Goal: Information Seeking & Learning: Learn about a topic

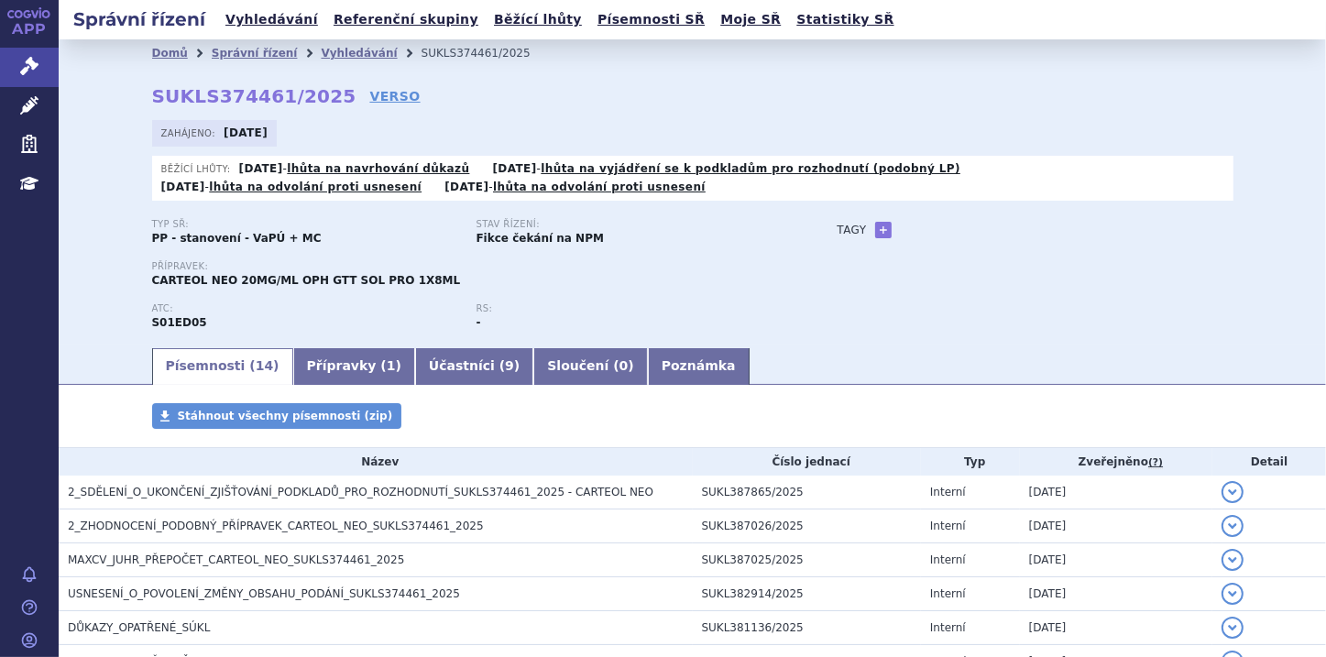
scroll to position [73, 0]
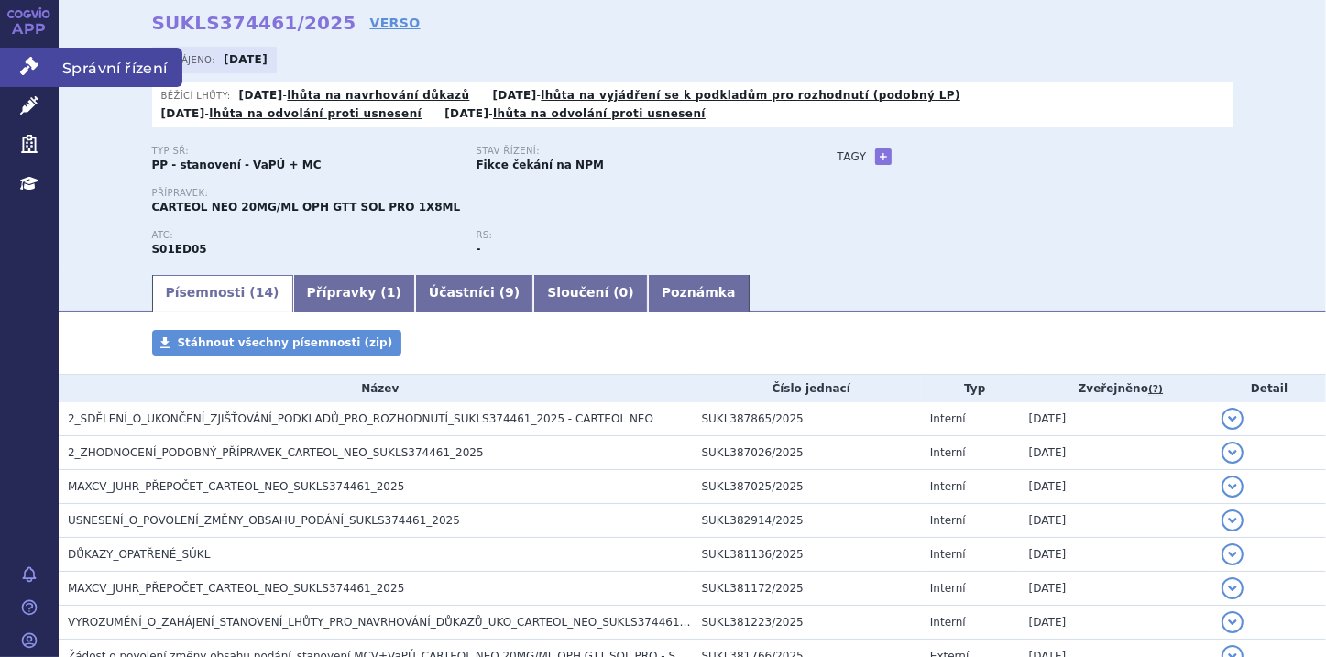
click at [38, 78] on link "Správní řízení" at bounding box center [29, 67] width 59 height 38
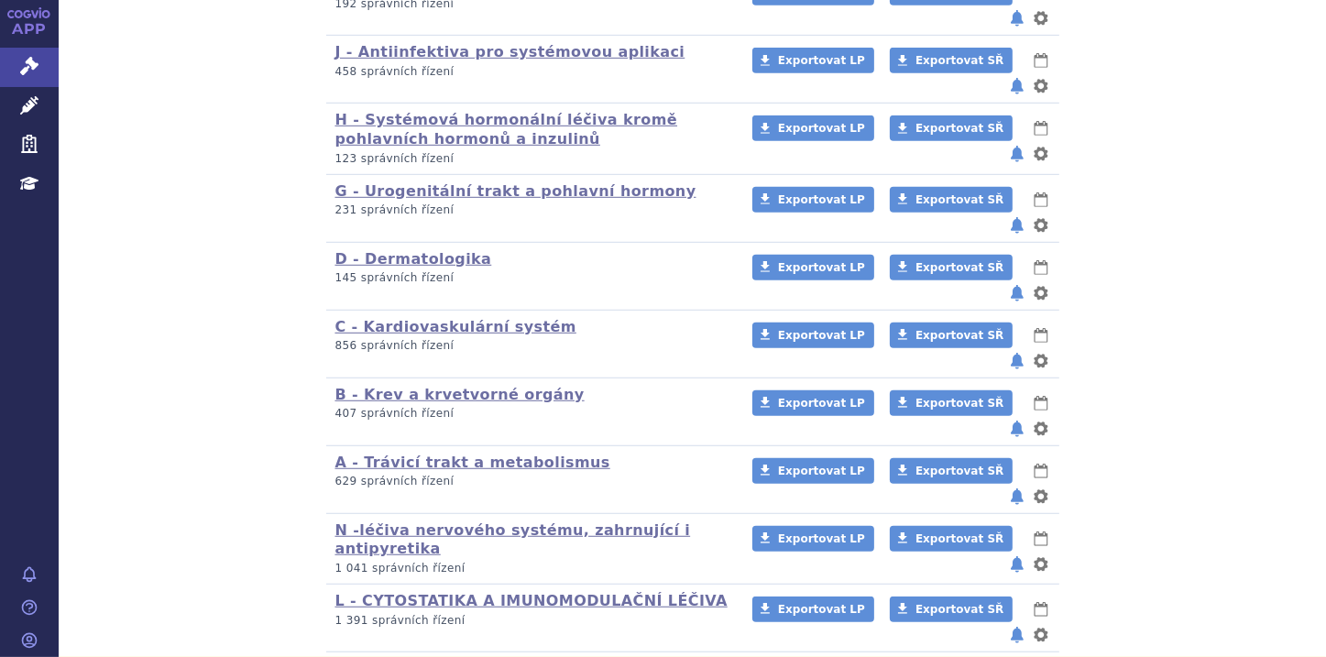
scroll to position [1149, 0]
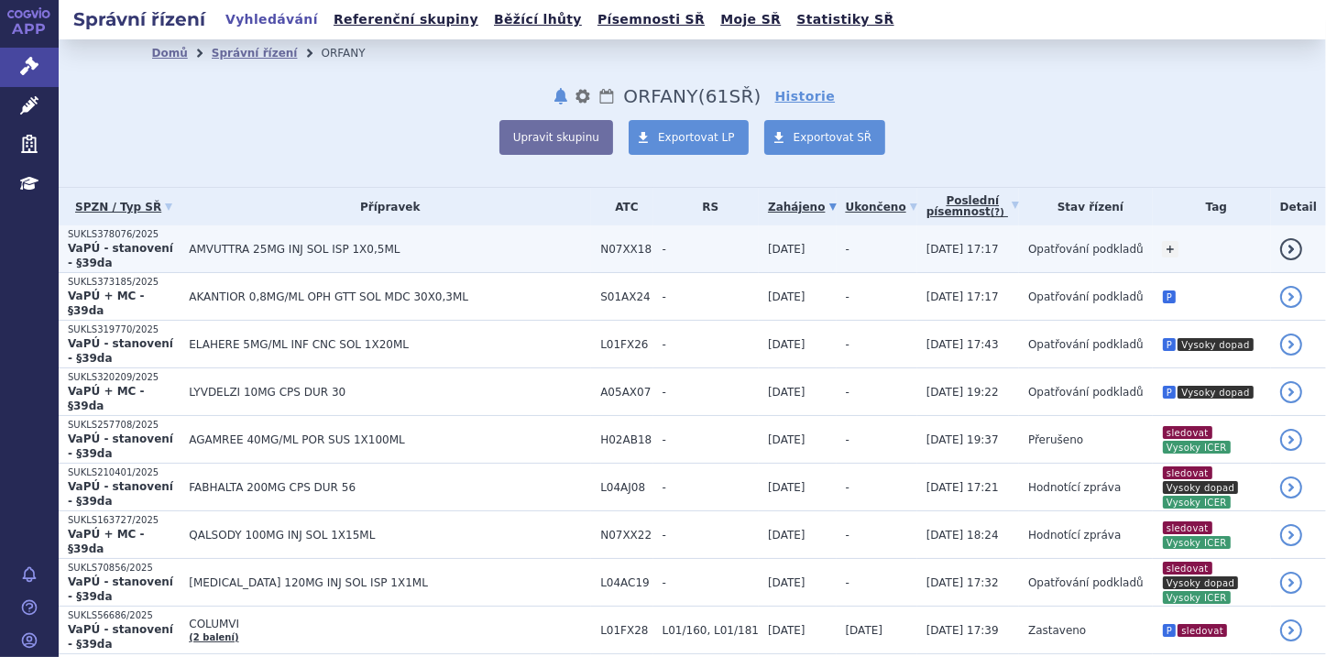
click at [132, 247] on strong "VaPÚ - stanovení - §39da" at bounding box center [120, 255] width 105 height 27
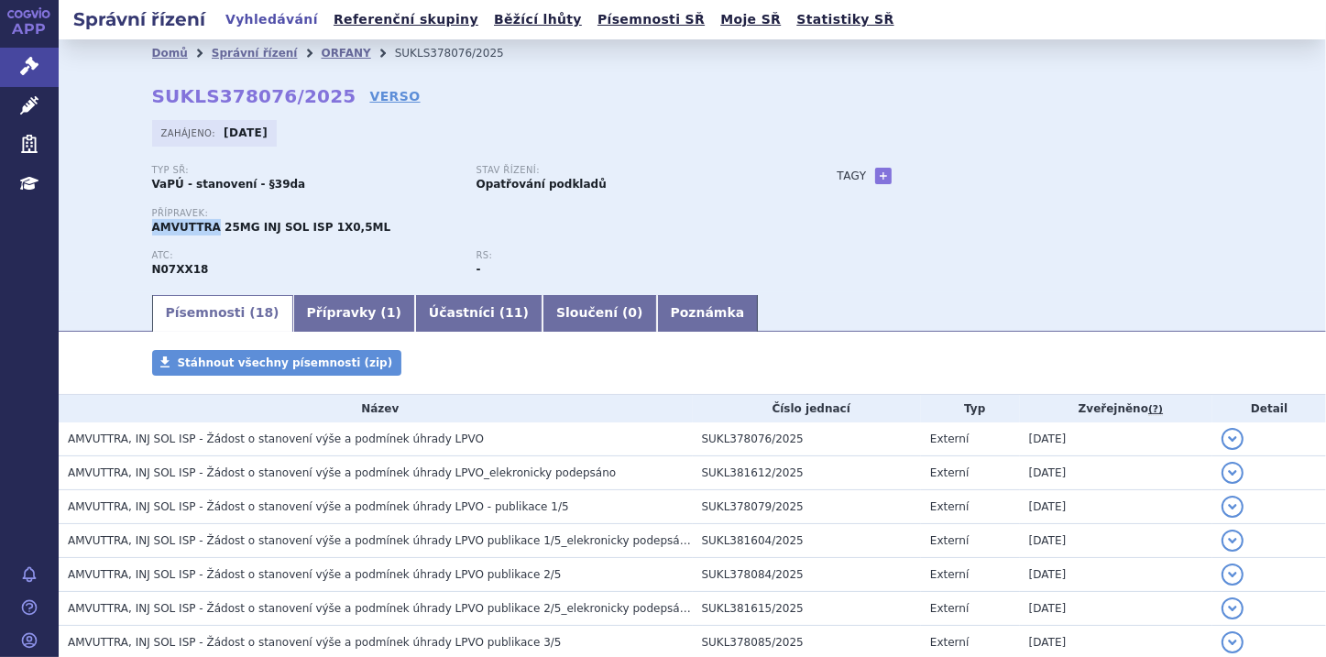
drag, startPoint x: 147, startPoint y: 231, endPoint x: 205, endPoint y: 232, distance: 58.7
click at [205, 232] on span "AMVUTTRA 25MG INJ SOL ISP 1X0,5ML" at bounding box center [271, 227] width 239 height 13
copy span "AMVUTTRA"
click at [22, 65] on icon at bounding box center [29, 66] width 18 height 18
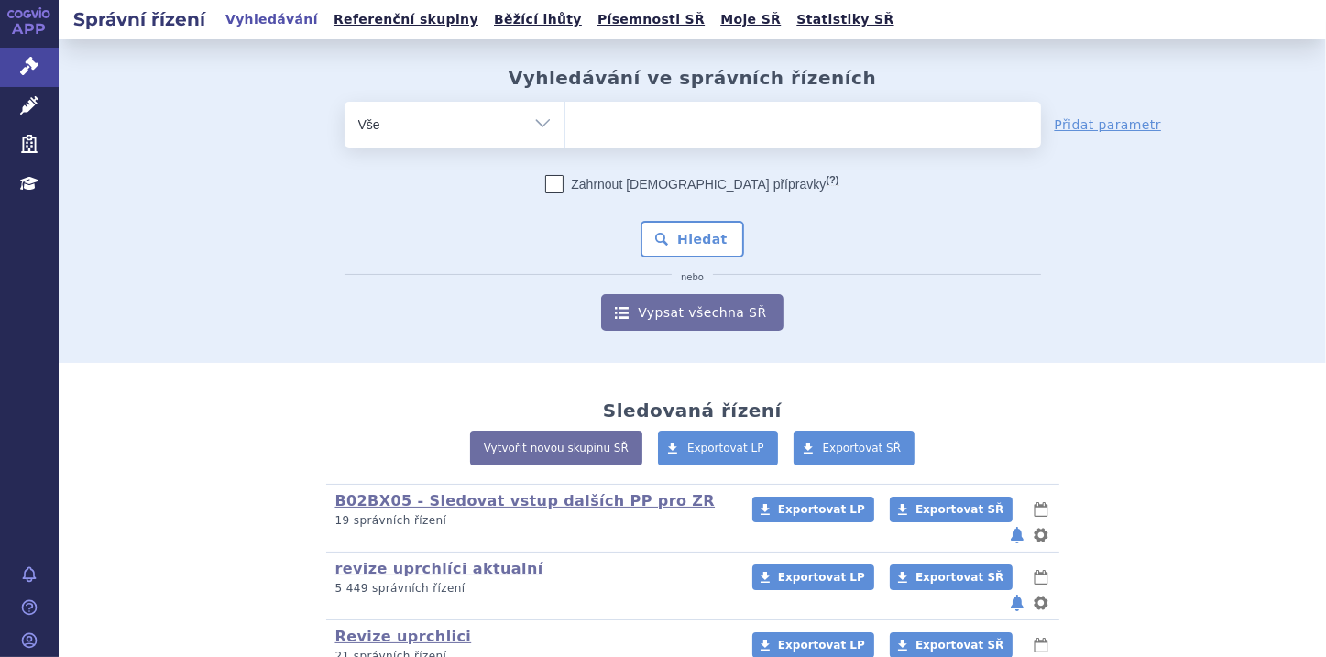
click at [618, 117] on ul at bounding box center [803, 121] width 476 height 38
click at [565, 117] on select at bounding box center [565, 124] width 1 height 46
paste input "AMVUTTRA"
type input "AMVUTTRA"
select select "AMVUTTRA"
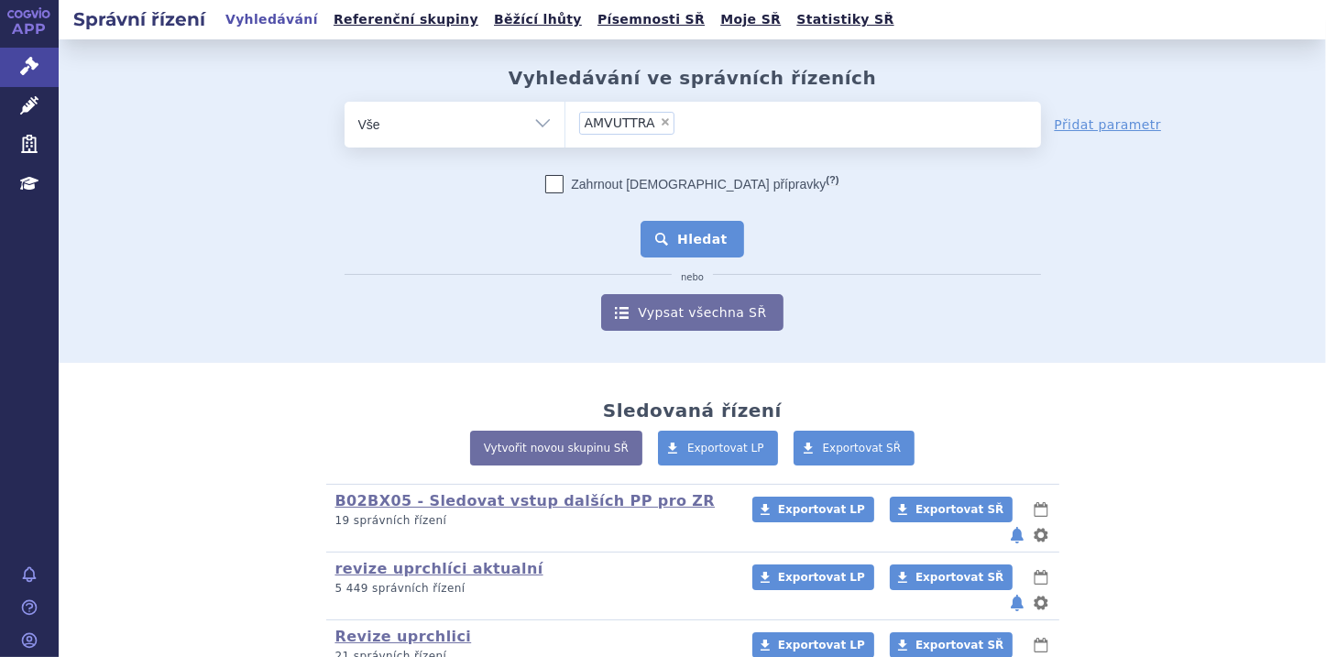
click at [683, 231] on button "Hledat" at bounding box center [693, 239] width 104 height 37
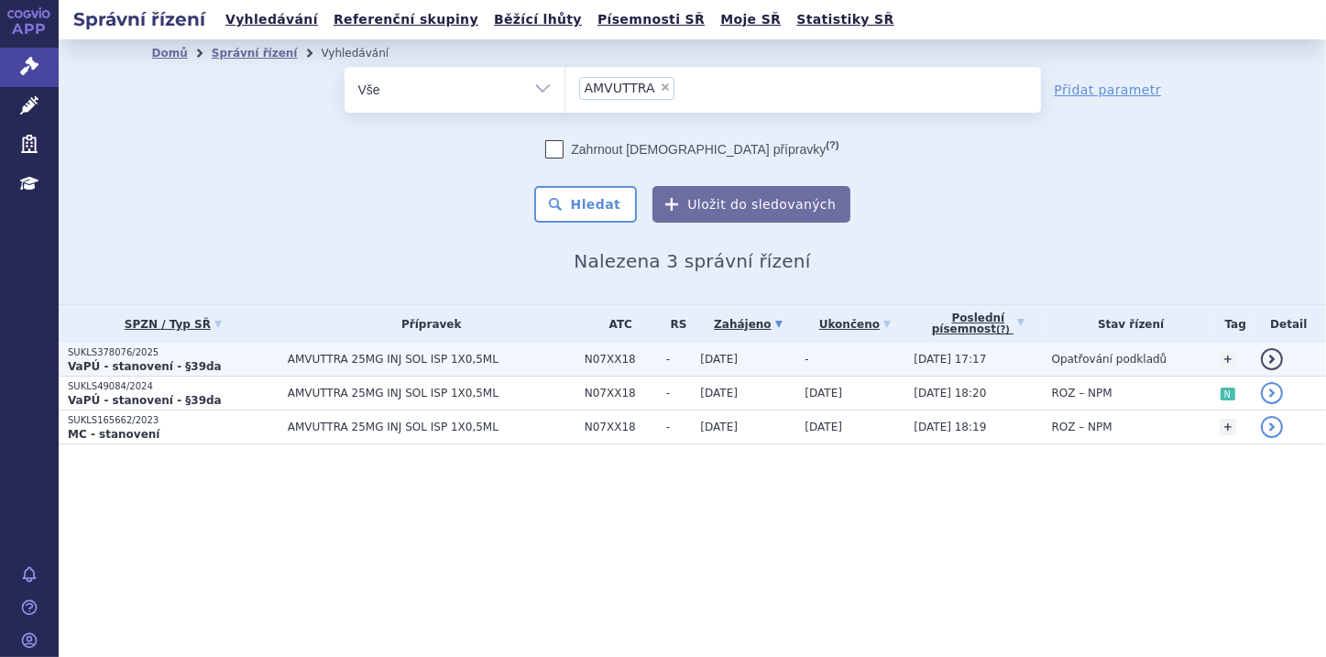
click at [137, 363] on strong "VaPÚ - stanovení - §39da" at bounding box center [145, 366] width 154 height 13
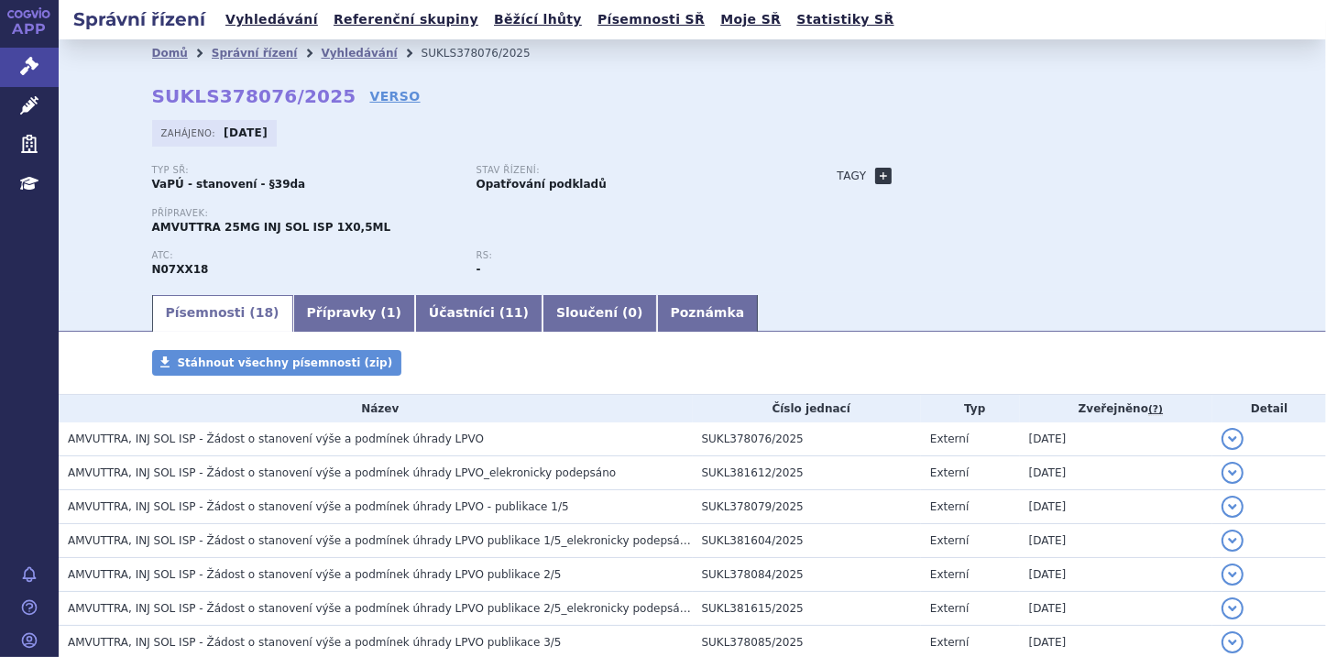
click at [875, 181] on link "+" at bounding box center [883, 176] width 16 height 16
click at [1018, 175] on b at bounding box center [1021, 176] width 7 height 5
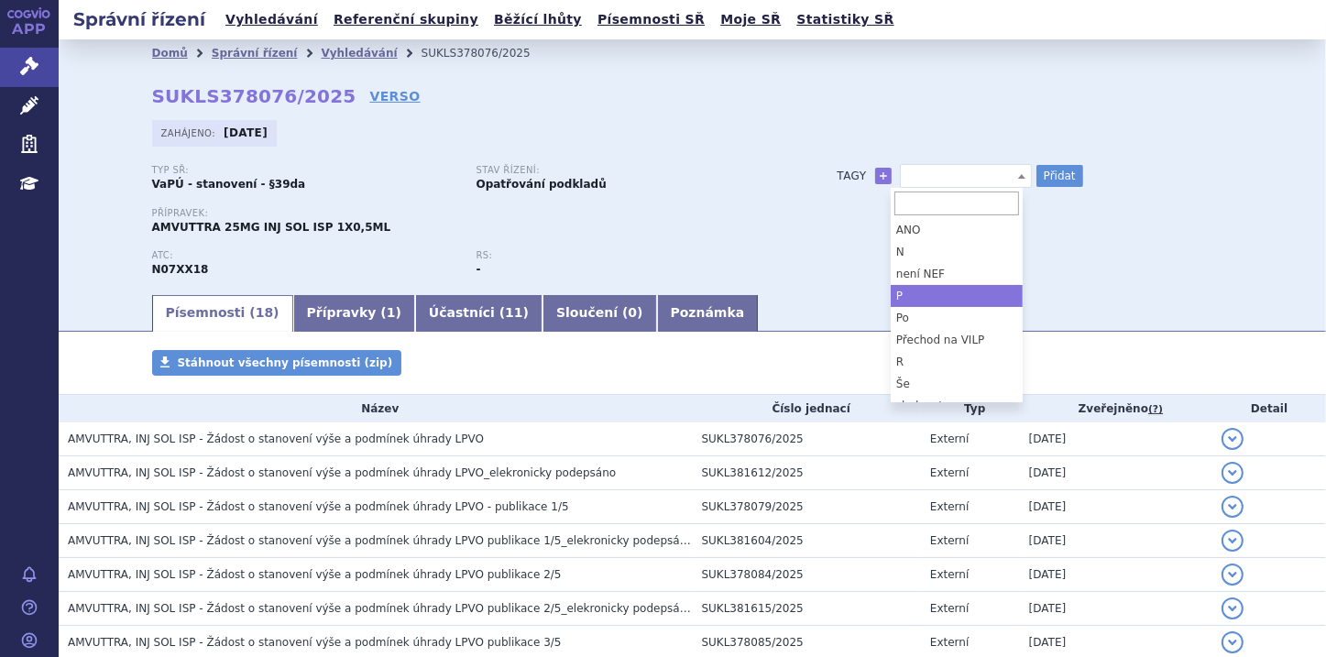
select select "P"
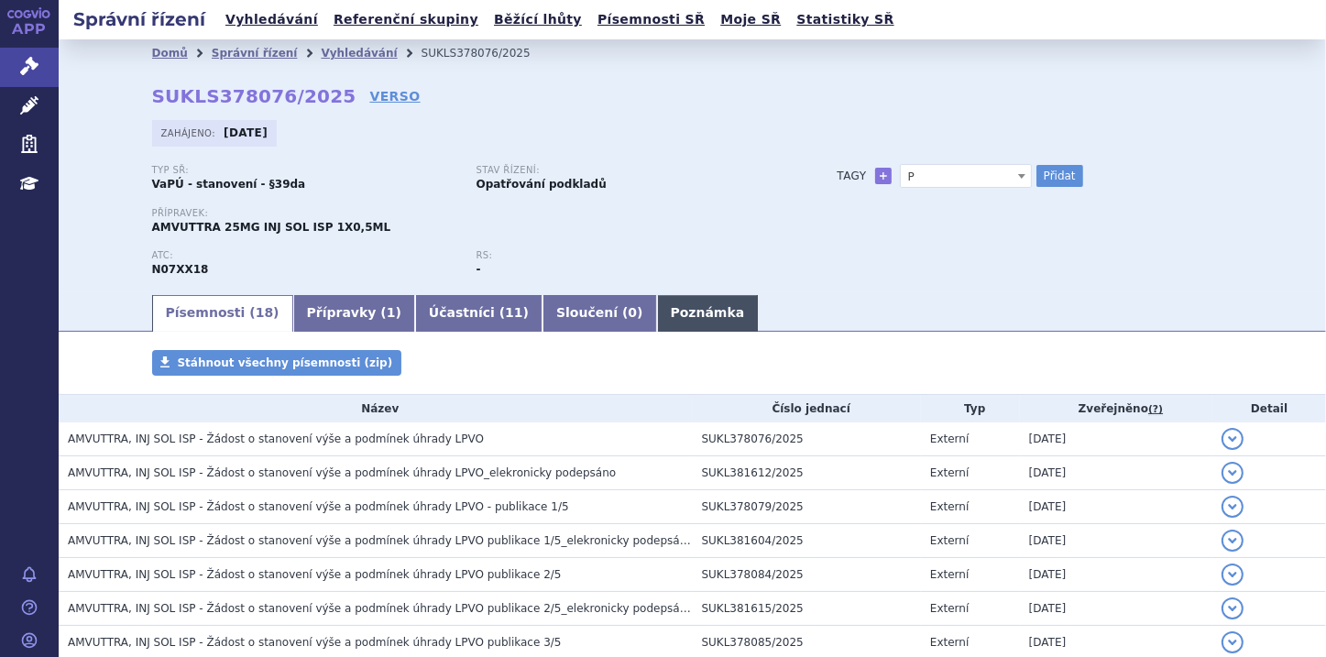
click at [657, 301] on link "Poznámka" at bounding box center [708, 313] width 102 height 37
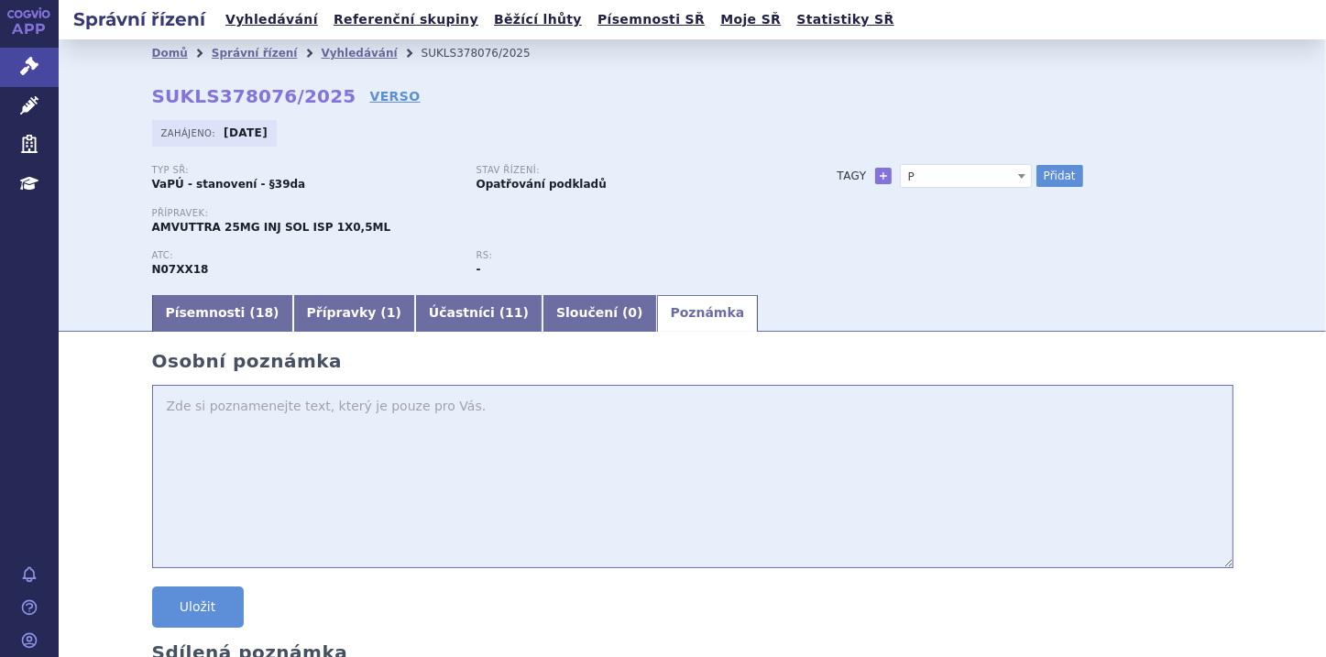
click at [240, 404] on textarea at bounding box center [692, 476] width 1081 height 183
type textarea "2. žádost o uhradu dke par 16."
click at [1056, 174] on button "Přidat" at bounding box center [1059, 176] width 47 height 22
select select
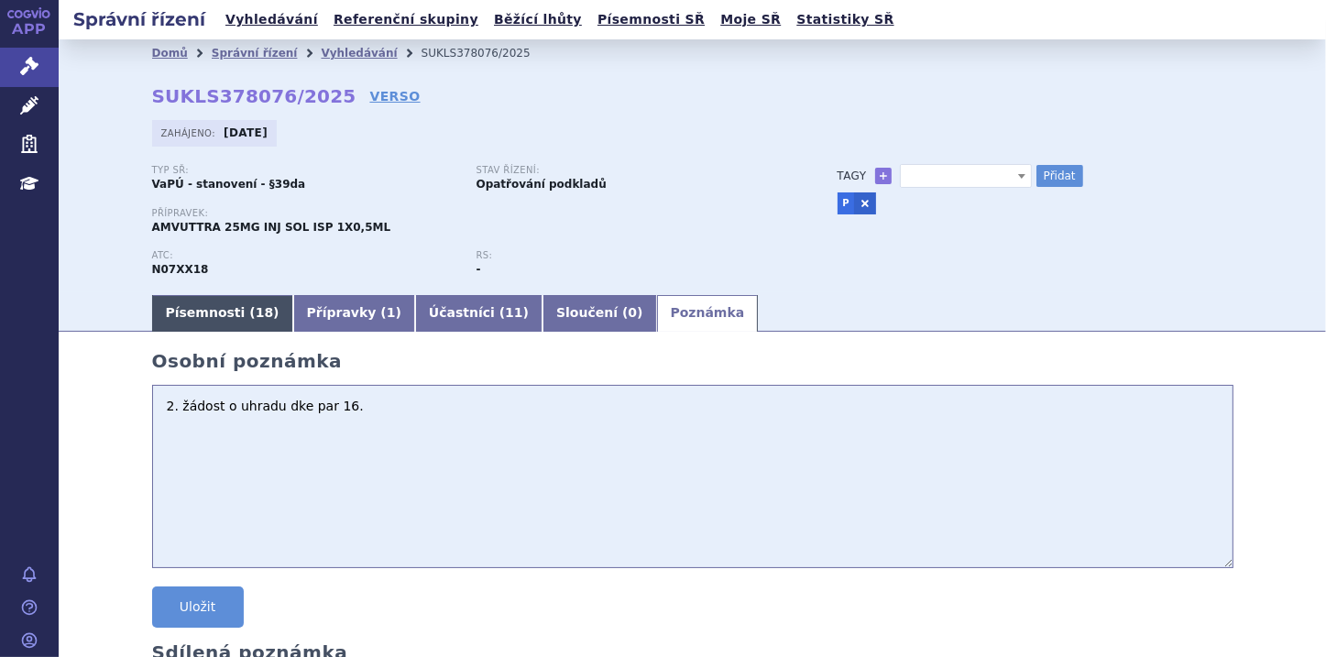
click at [213, 315] on link "Písemnosti ( 18 )" at bounding box center [222, 313] width 141 height 37
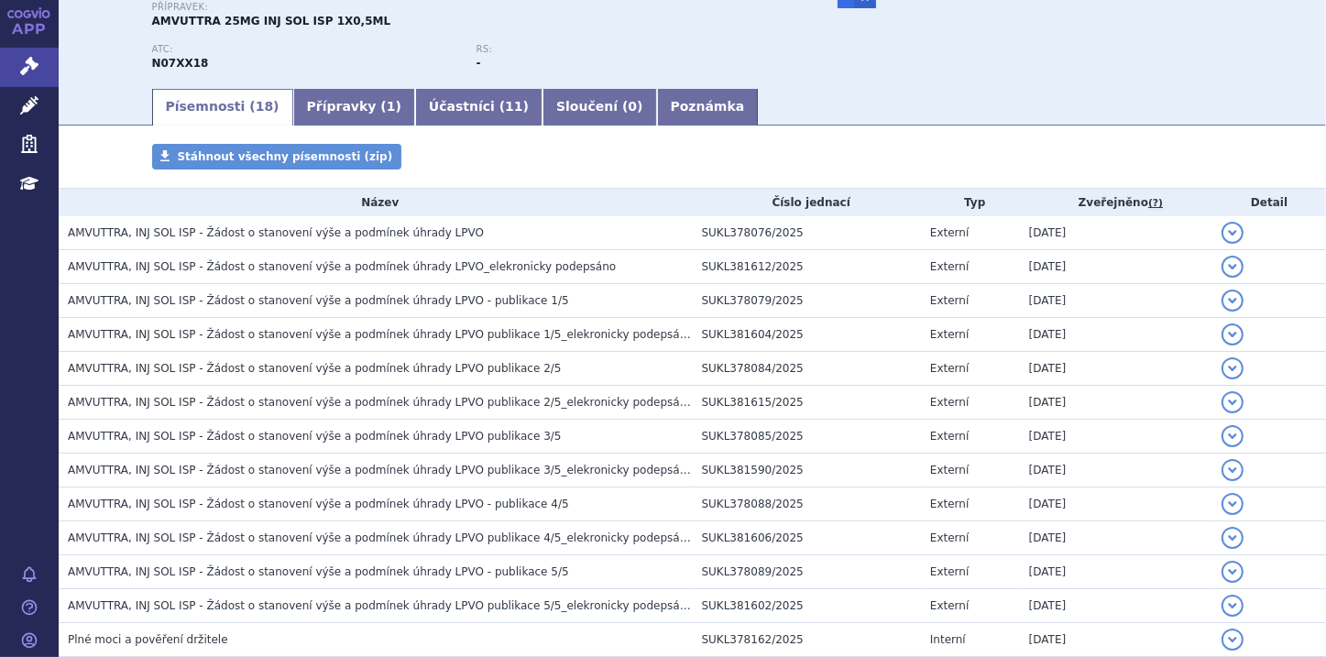
scroll to position [220, 0]
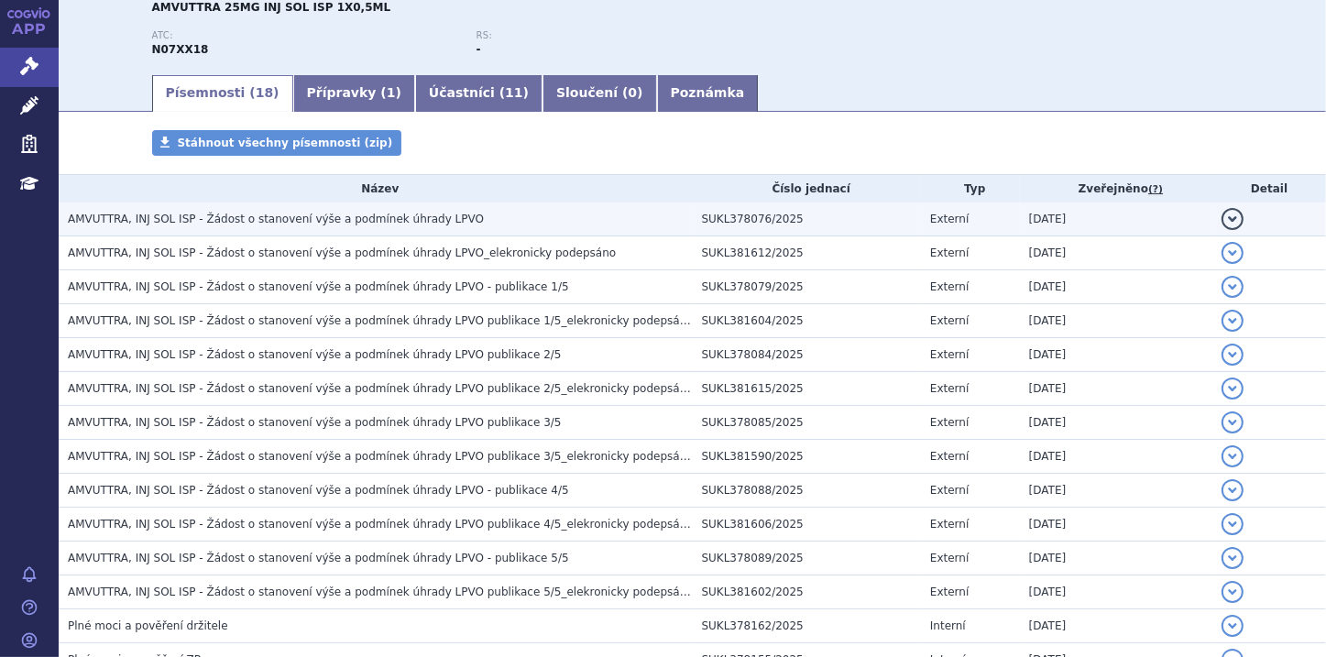
click at [336, 216] on span "AMVUTTRA, INJ SOL ISP - Žádost o stanovení výše a podmínek úhrady LPVO" at bounding box center [276, 219] width 416 height 13
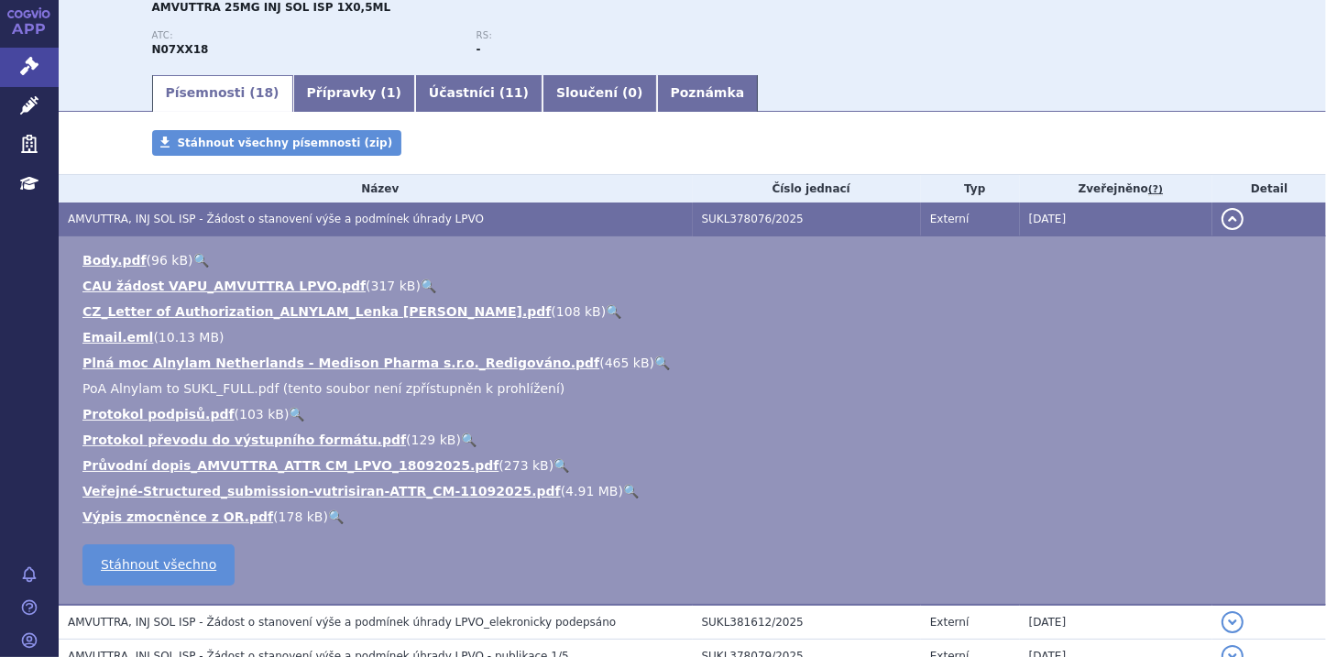
click at [623, 490] on link "🔍" at bounding box center [631, 491] width 16 height 15
click at [657, 87] on link "Poznámka" at bounding box center [708, 93] width 102 height 37
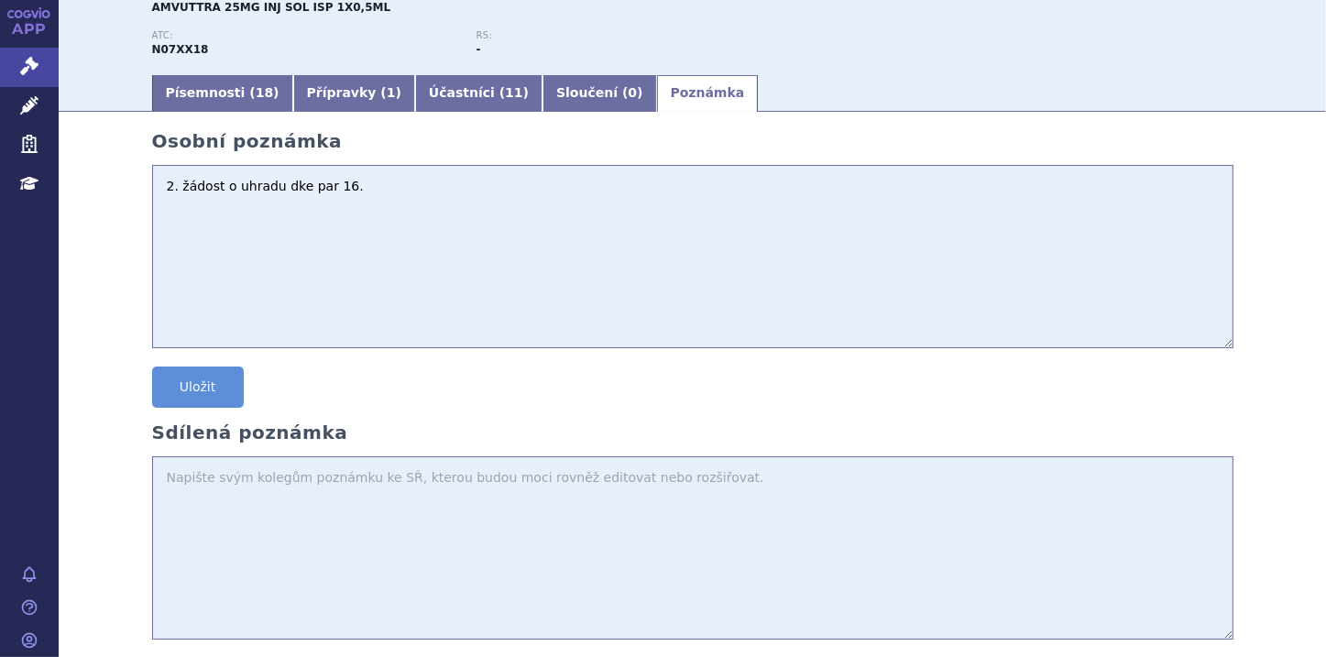
click at [191, 220] on textarea "2. žádost o uhradu dke par 16." at bounding box center [692, 256] width 1081 height 183
paste textarea "Transthyretin amyloid cardiomyopathy"
click at [155, 230] on textarea "2. žádost o uhradu dke par 16. Indikace - Transthyretin amyloid cardiomyopathy" at bounding box center [692, 256] width 1081 height 183
click at [446, 204] on textarea "2. žádost o uhradu dke par 16. Indikace - Transthyretin amyloid cardiomyopathy" at bounding box center [692, 256] width 1081 height 183
click at [181, 225] on textarea "2. žádost o uhradu dke par 16. Indikace - Transthyretin amyloid cardiomyopathy" at bounding box center [692, 256] width 1081 height 183
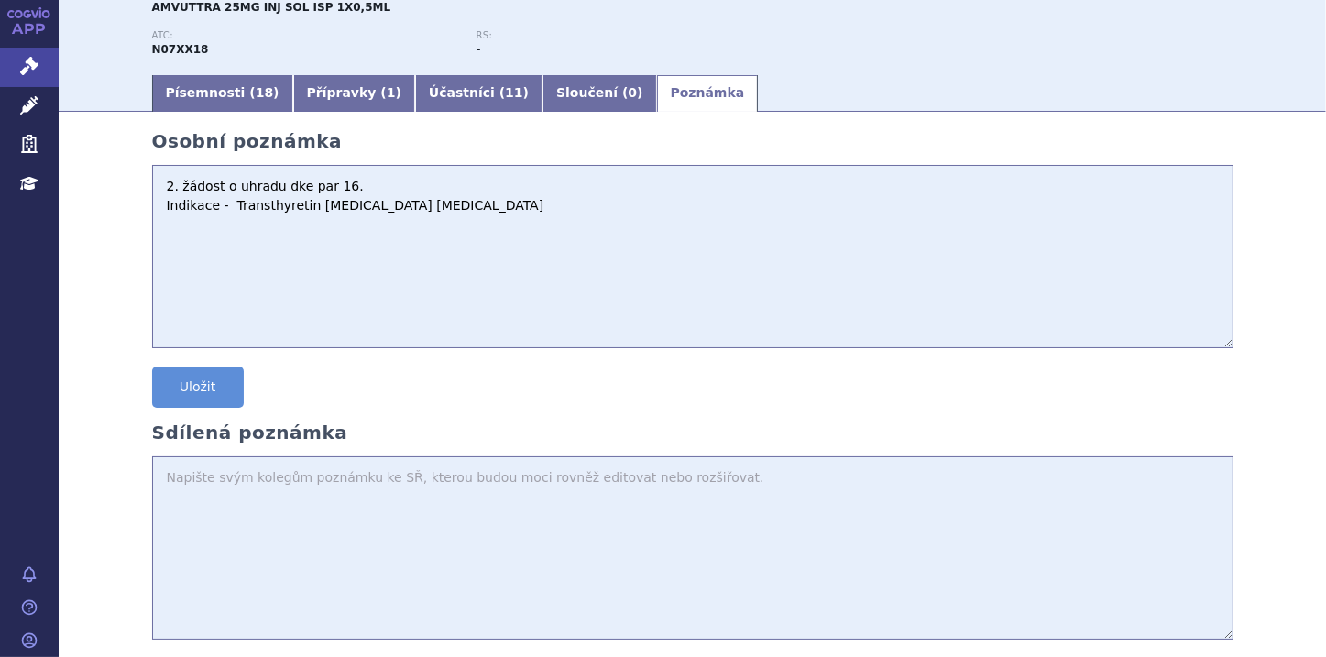
paste textarea "vutrisiran generated more QALYs but was also the more costly alternative of taf…"
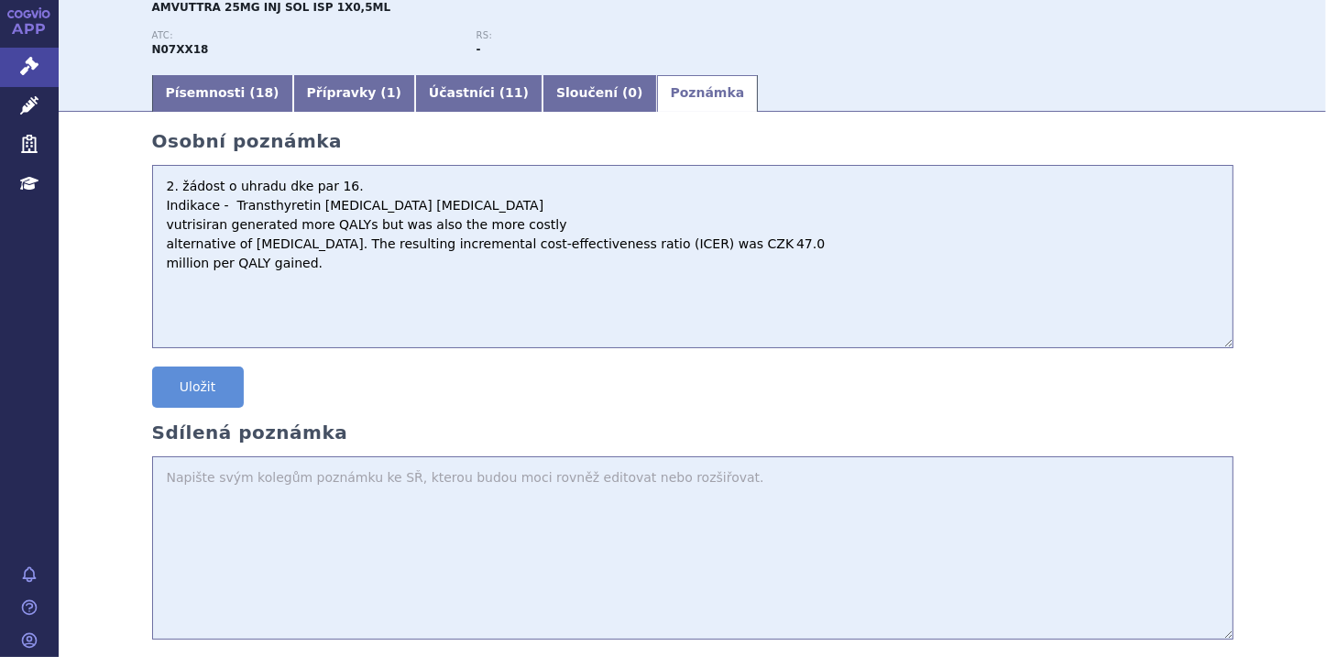
click at [159, 265] on textarea "2. žádost o uhradu dke par 16. Indikace - Transthyretin amyloid cardiomyopathy …" at bounding box center [692, 256] width 1081 height 183
click at [157, 253] on textarea "2. žádost o uhradu dke par 16. Indikace - Transthyretin amyloid cardiomyopathy …" at bounding box center [692, 256] width 1081 height 183
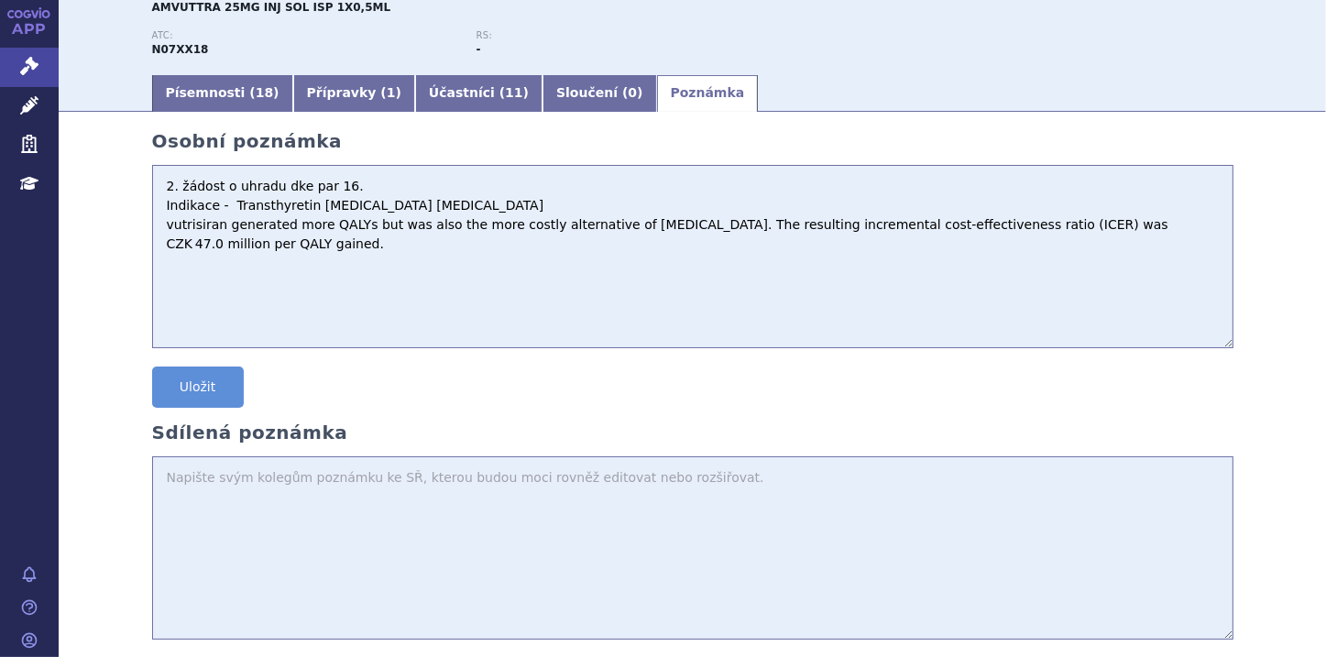
click at [157, 229] on textarea "2. žádost o uhradu dke par 16. Indikace - Transthyretin amyloid cardiomyopathy …" at bounding box center [692, 256] width 1081 height 183
drag, startPoint x: 268, startPoint y: 258, endPoint x: 277, endPoint y: 231, distance: 28.1
click at [277, 231] on textarea "2. žádost o uhradu dke par 16. Indikace - Transthyretin amyloid cardiomyopathy …" at bounding box center [692, 256] width 1081 height 183
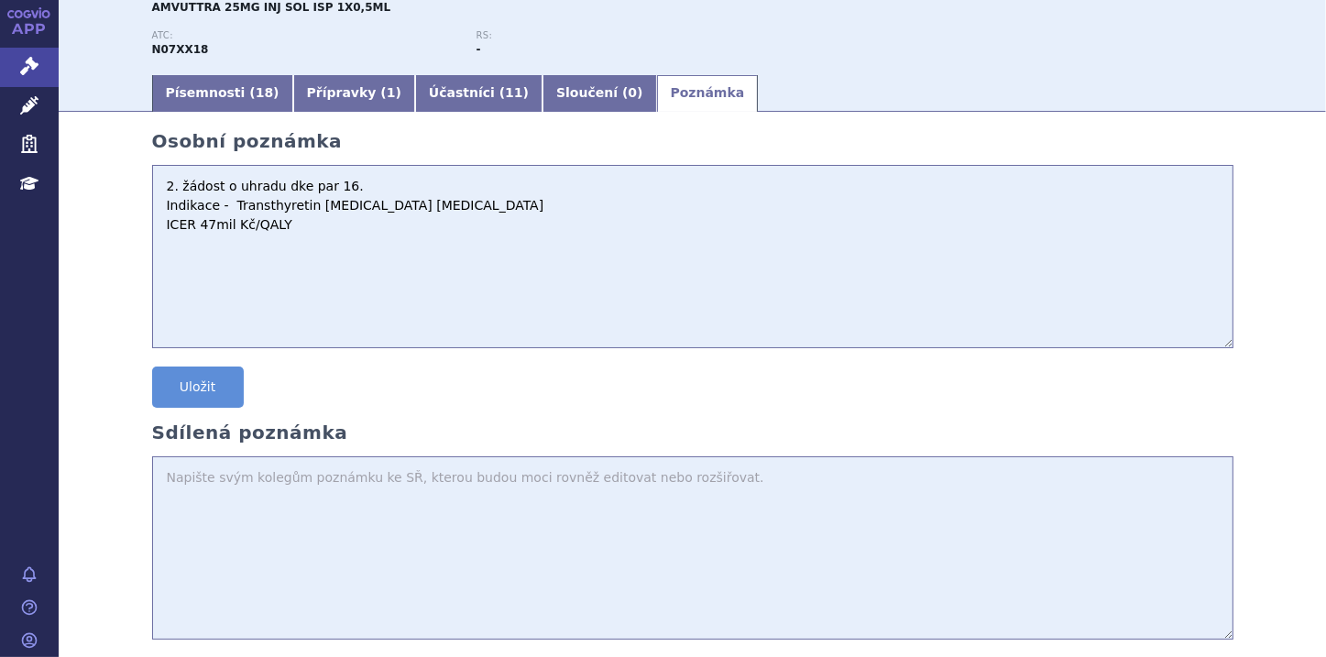
click at [309, 226] on textarea "2. žádost o uhradu dke par 16. Indikace - Transthyretin amyloid cardiomyopathy …" at bounding box center [692, 256] width 1081 height 183
paste textarea "tafamidis"
click at [373, 237] on textarea "2. žádost o uhradu dke par 16. Indikace - Transthyretin amyloid cardiomyopathy …" at bounding box center [692, 256] width 1081 height 183
paste textarea "(ICER) was CZK 27.0"
click at [246, 246] on textarea "2. žádost o uhradu dke par 16. Indikace - Transthyretin amyloid cardiomyopathy …" at bounding box center [692, 256] width 1081 height 183
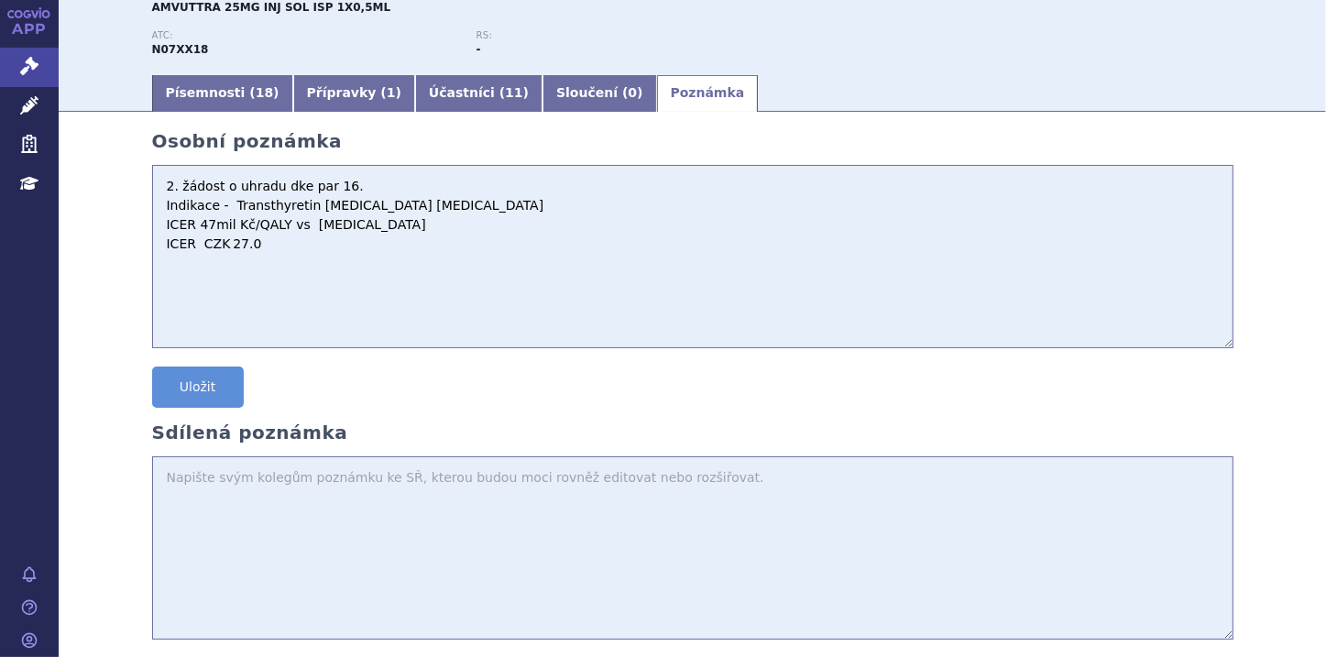
click at [215, 245] on textarea "2. žádost o uhradu dke par 16. Indikace - Transthyretin amyloid cardiomyopathy …" at bounding box center [692, 256] width 1081 height 183
click at [225, 244] on textarea "2. žádost o uhradu dke par 16. Indikace - Transthyretin amyloid cardiomyopathy …" at bounding box center [692, 256] width 1081 height 183
paste textarea "to range from 141 to 206 patients over the next five years."
click at [291, 269] on textarea "2. žádost o uhradu dke par 16. Indikace - Transthyretin amyloid cardiomyopathy …" at bounding box center [692, 256] width 1081 height 183
click at [460, 271] on textarea "2. žádost o uhradu dke par 16. Indikace - Transthyretin amyloid cardiomyopathy …" at bounding box center [692, 256] width 1081 height 183
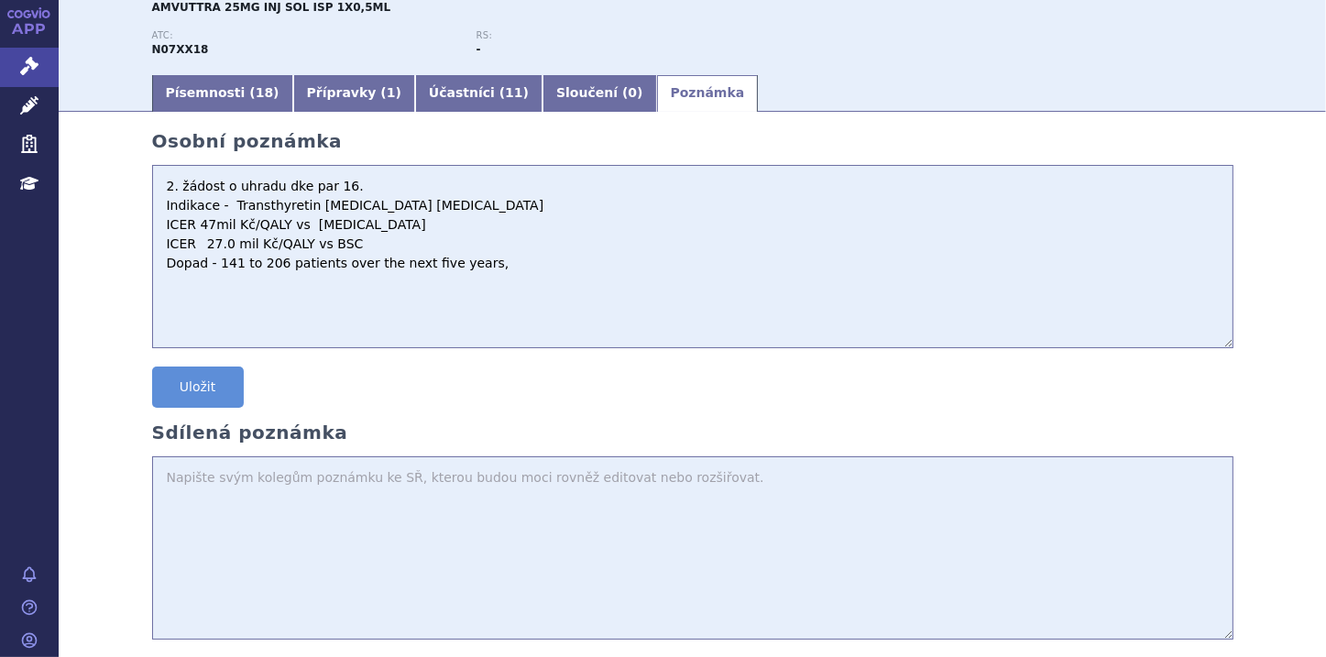
paste textarea "to 81 to 121 patients initiating treatment with vutrisiran each year."
click at [198, 290] on textarea "2. žádost o uhradu dke par 16. Indikace - Transthyretin amyloid cardiomyopathy …" at bounding box center [692, 256] width 1081 height 183
click at [256, 279] on textarea "2. žádost o uhradu dke par 16. Indikace - Transthyretin amyloid cardiomyopathy …" at bounding box center [692, 256] width 1081 height 183
paste textarea "CZK 0.44 billion in the first year, rising to CZK 2.26 billion in the fifth year"
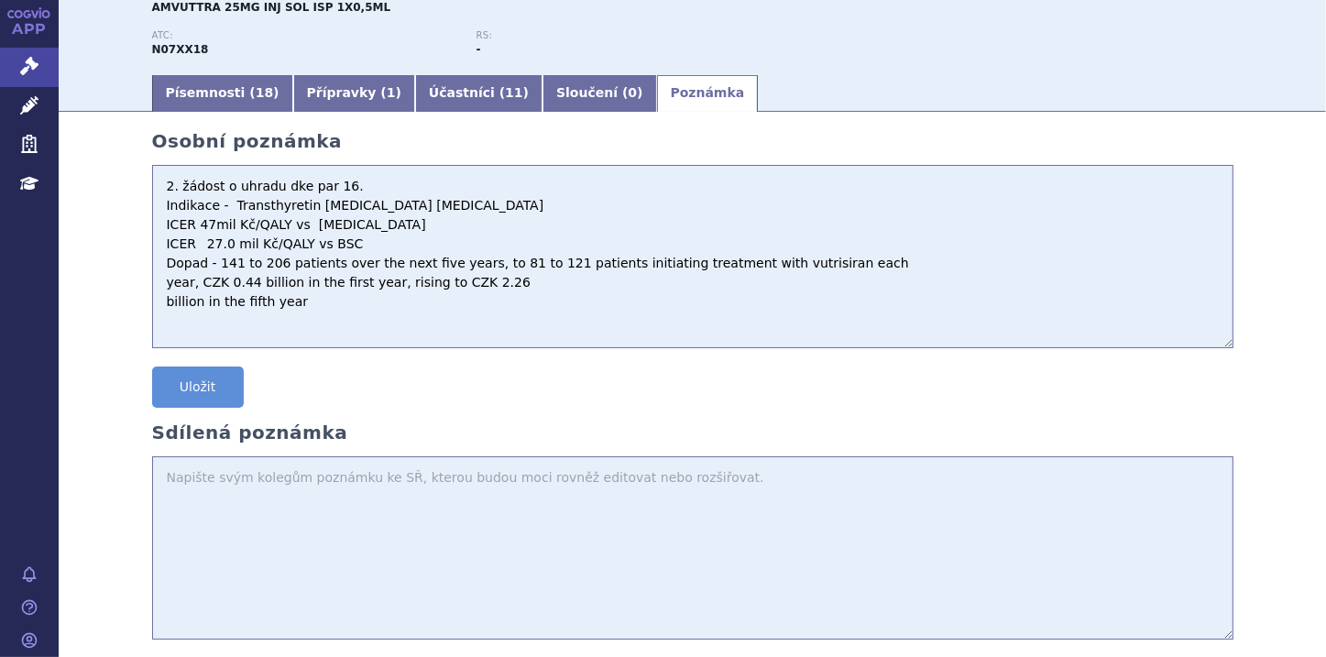
click at [156, 304] on textarea "2. žádost o uhradu dke par 16. Indikace - Transthyretin amyloid cardiomyopathy …" at bounding box center [692, 256] width 1081 height 183
click at [640, 280] on textarea "2. žádost o uhradu dke par 16. Indikace - Transthyretin amyloid cardiomyopathy …" at bounding box center [692, 256] width 1081 height 183
click at [631, 281] on textarea "2. žádost o uhradu dke par 16. Indikace - Transthyretin amyloid cardiomyopathy …" at bounding box center [692, 256] width 1081 height 183
click at [657, 281] on textarea "2. žádost o uhradu dke par 16. Indikace - Transthyretin amyloid cardiomyopathy …" at bounding box center [692, 256] width 1081 height 183
click at [702, 284] on textarea "2. žádost o uhradu dke par 16. Indikace - Transthyretin amyloid cardiomyopathy …" at bounding box center [692, 256] width 1081 height 183
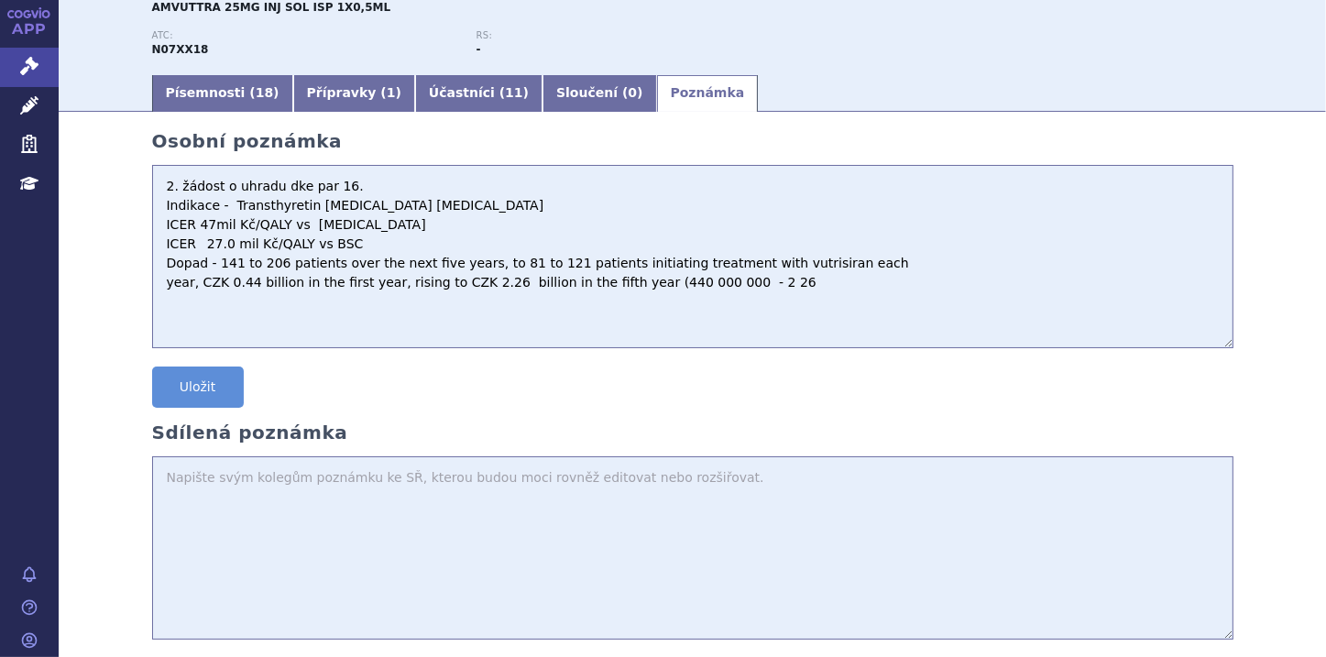
click at [680, 287] on textarea "2. žádost o uhradu dke par 16. Indikace - Transthyretin amyloid cardiomyopathy …" at bounding box center [692, 256] width 1081 height 183
click at [722, 285] on textarea "2. žádost o uhradu dke par 16. Indikace - Transthyretin amyloid cardiomyopathy …" at bounding box center [692, 256] width 1081 height 183
type textarea "2. žádost o uhradu dke par 16. Indikace - Transthyretin amyloid cardiomyopathy …"
click at [226, 379] on button "Uložit" at bounding box center [198, 387] width 92 height 41
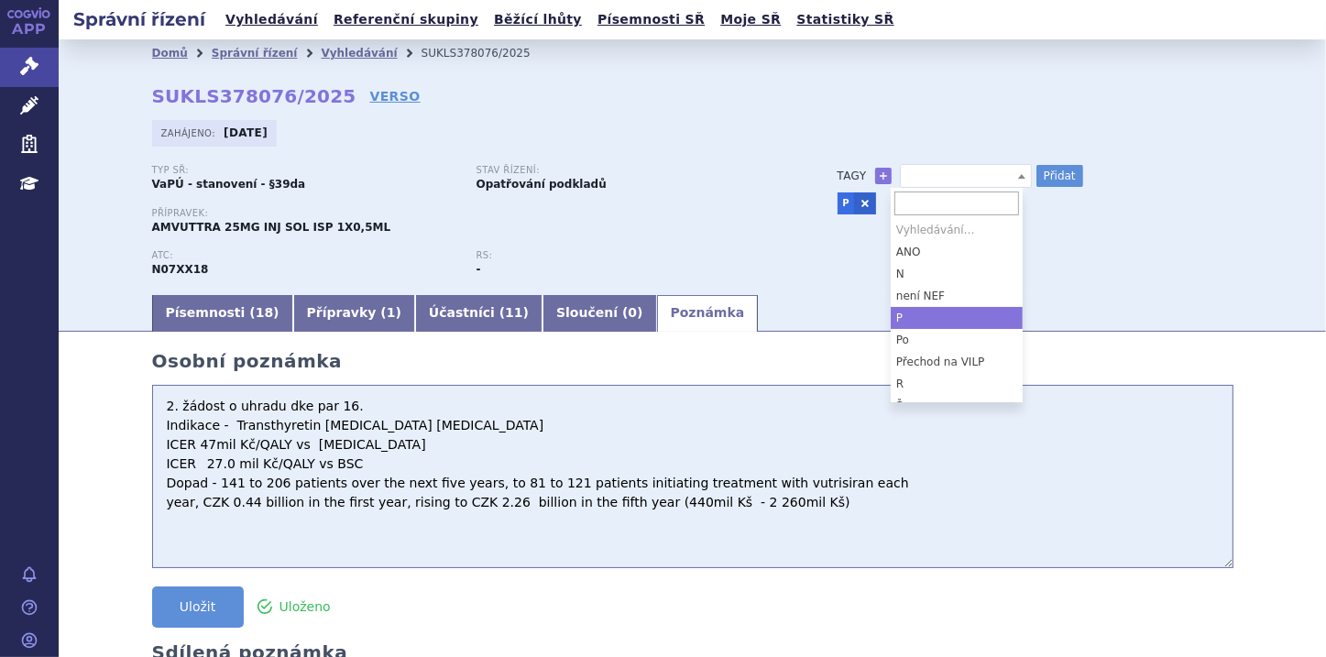
click at [1018, 175] on b at bounding box center [1021, 176] width 7 height 5
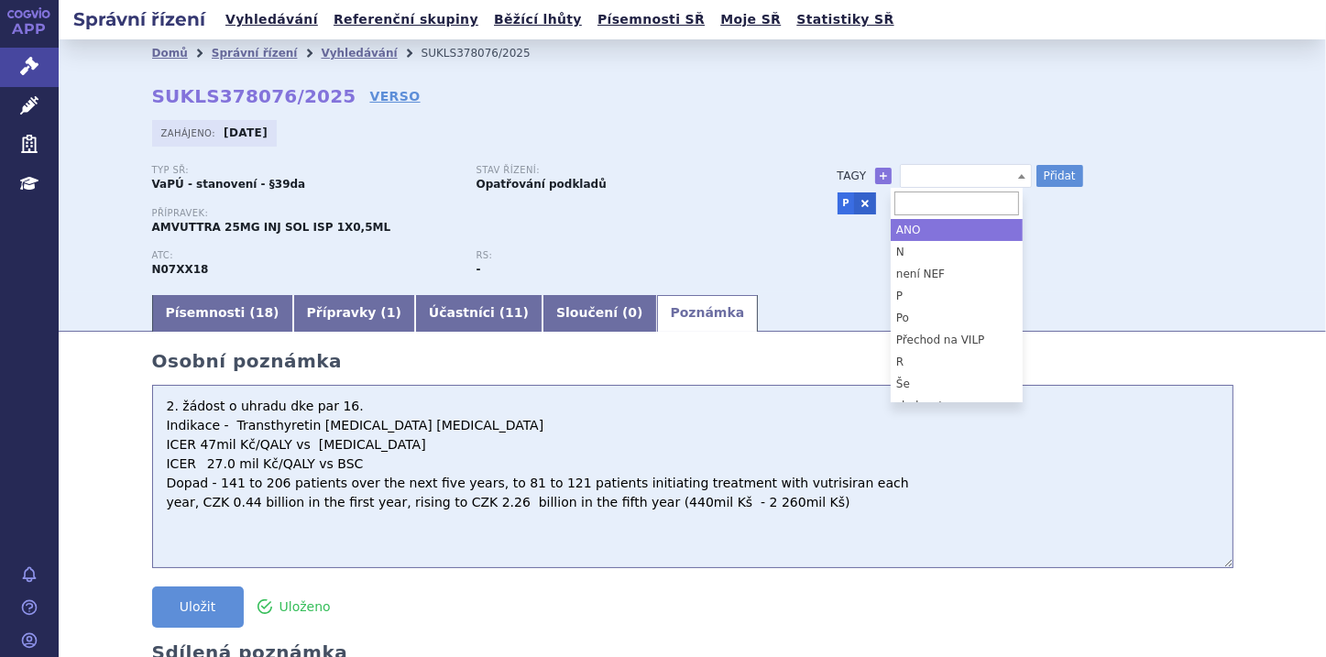
scroll to position [81, 0]
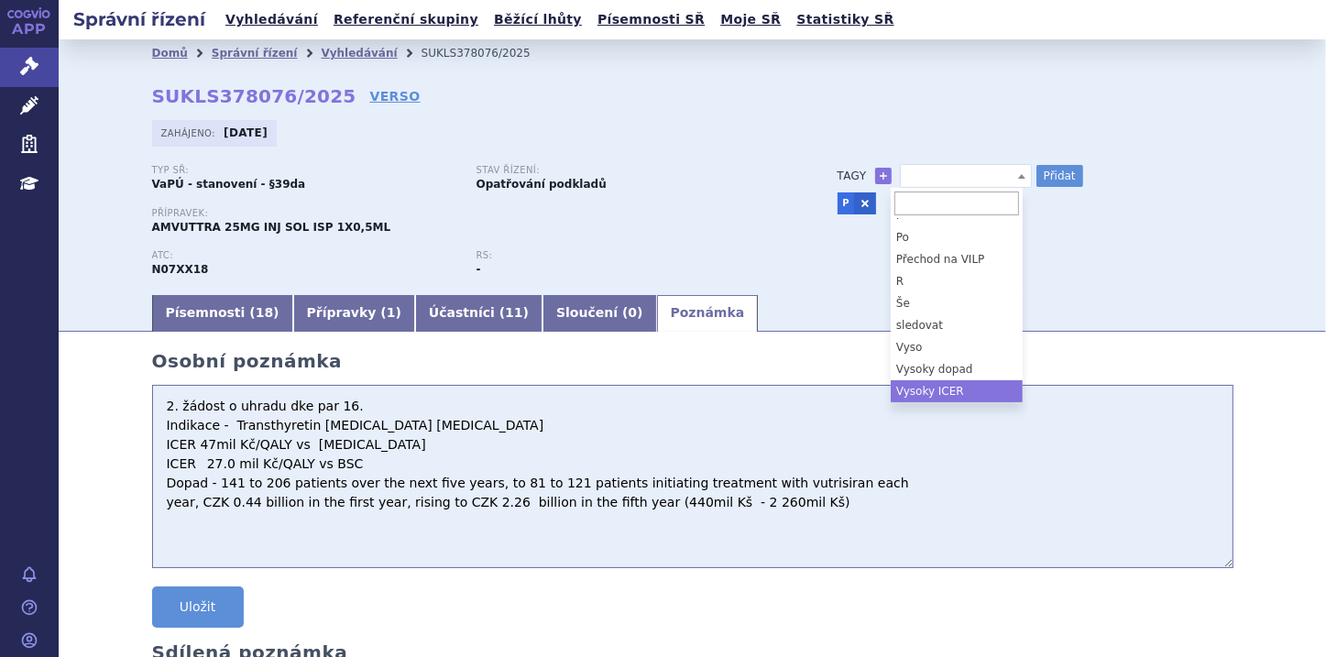
select select "Vysoky ICER"
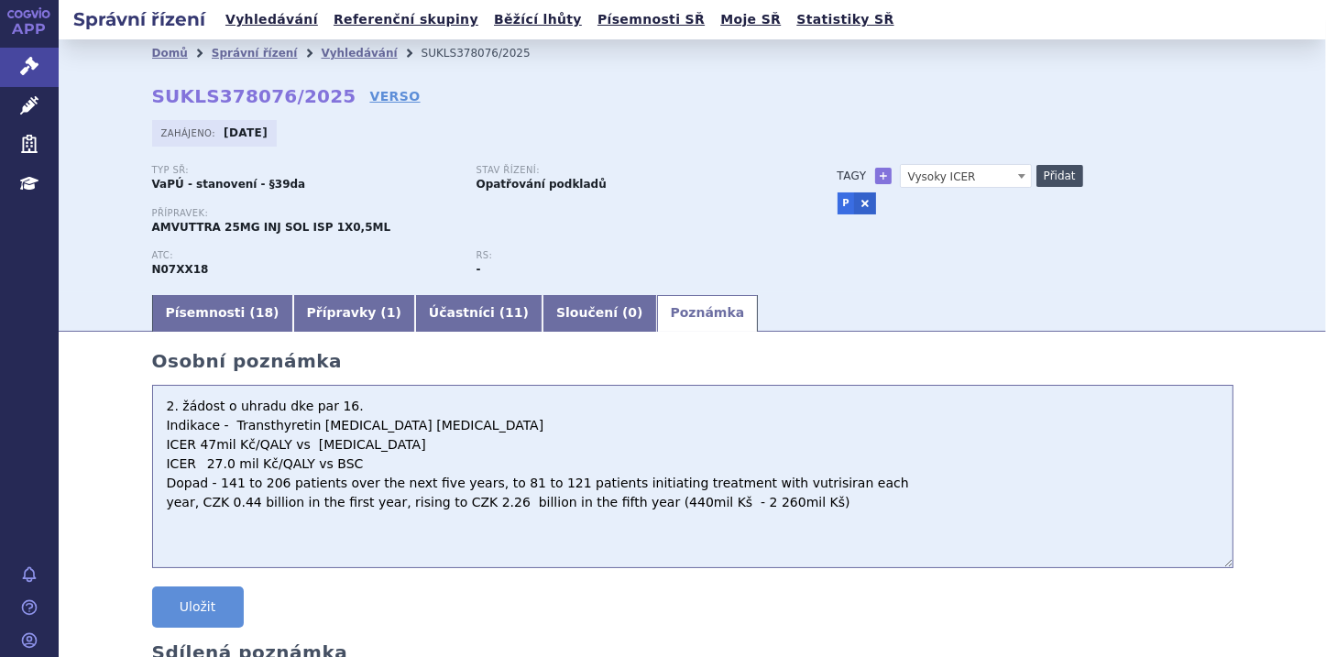
click at [1054, 178] on button "Přidat" at bounding box center [1059, 176] width 47 height 22
click at [1018, 176] on b at bounding box center [1021, 176] width 7 height 5
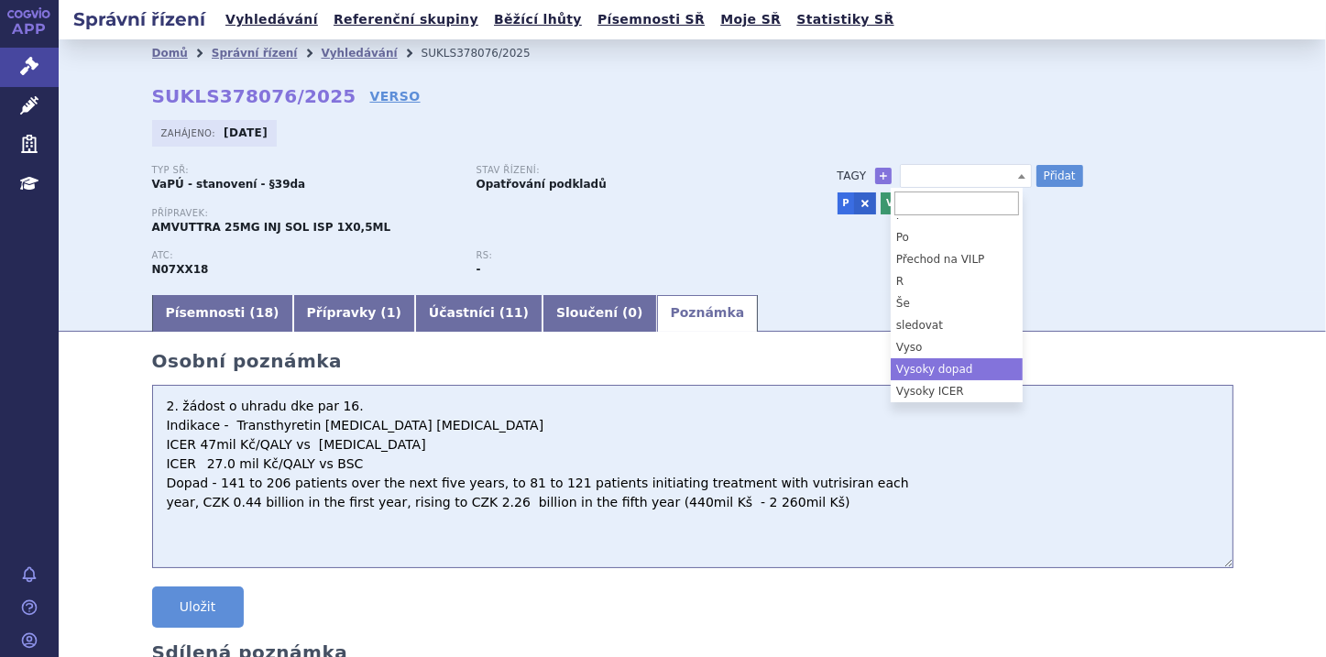
select select "Vysoky dopad"
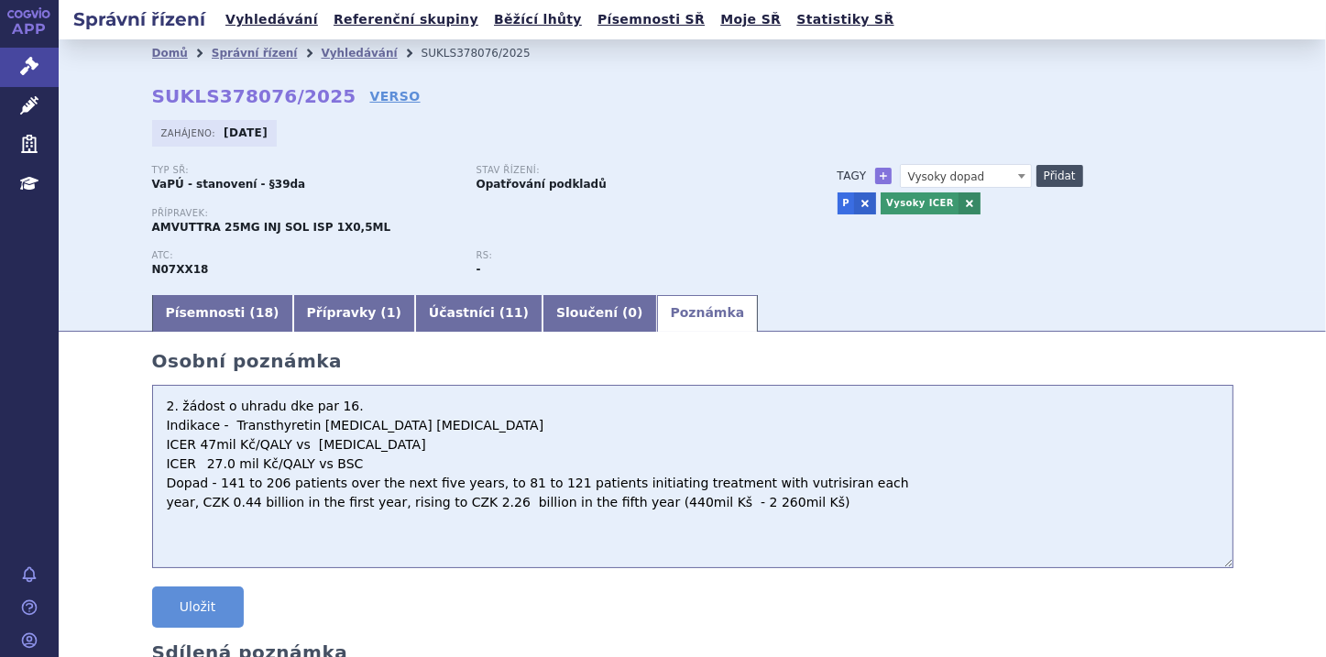
click at [1067, 171] on button "Přidat" at bounding box center [1059, 176] width 47 height 22
select select
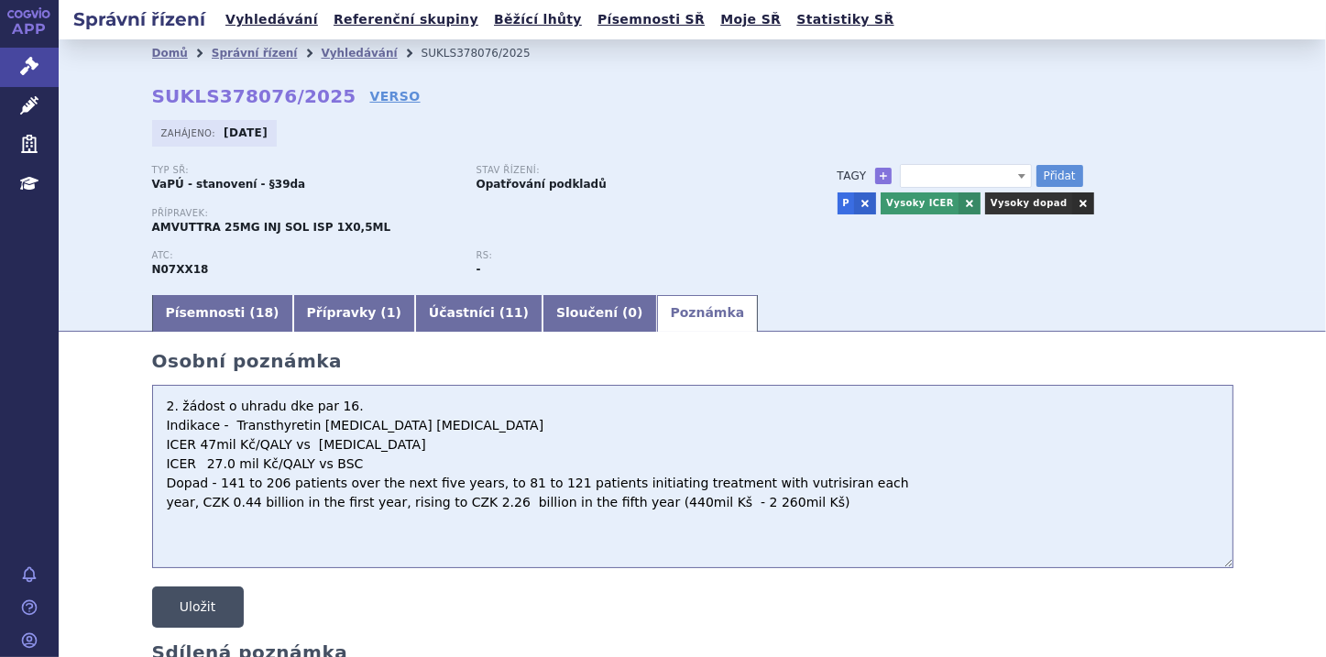
click at [193, 597] on button "Uložit" at bounding box center [198, 607] width 92 height 41
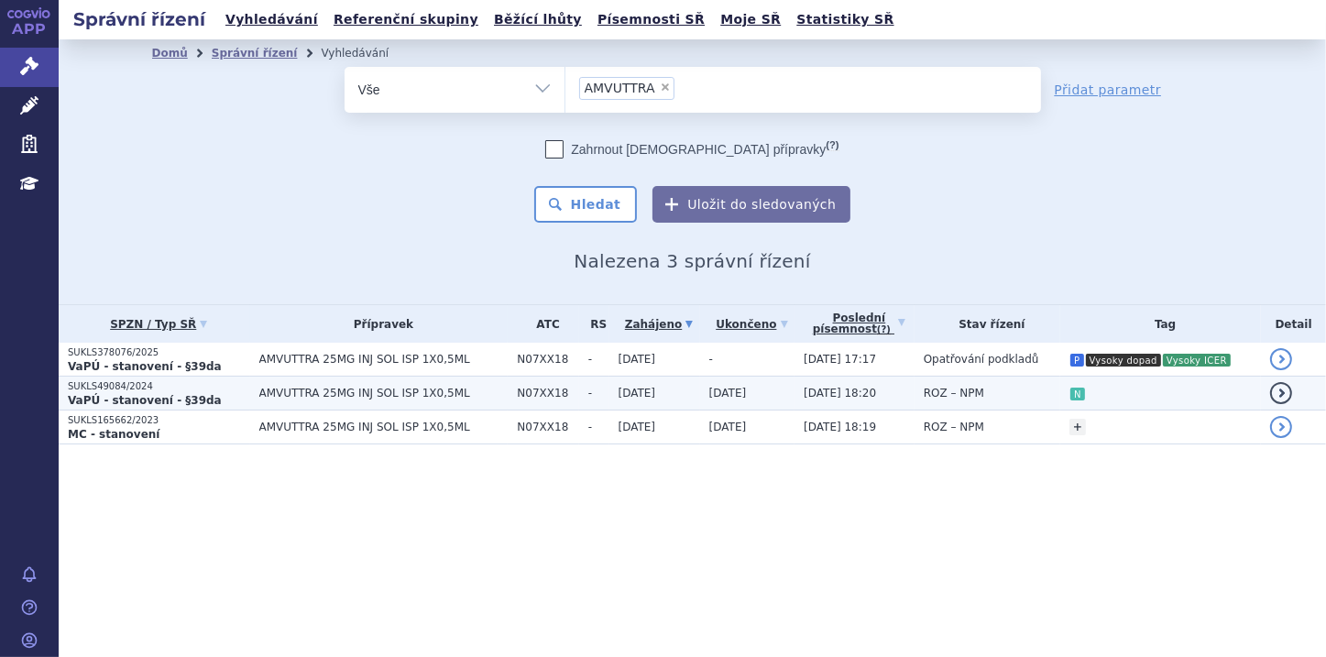
click at [177, 402] on strong "VaPÚ - stanovení - §39da" at bounding box center [145, 400] width 154 height 13
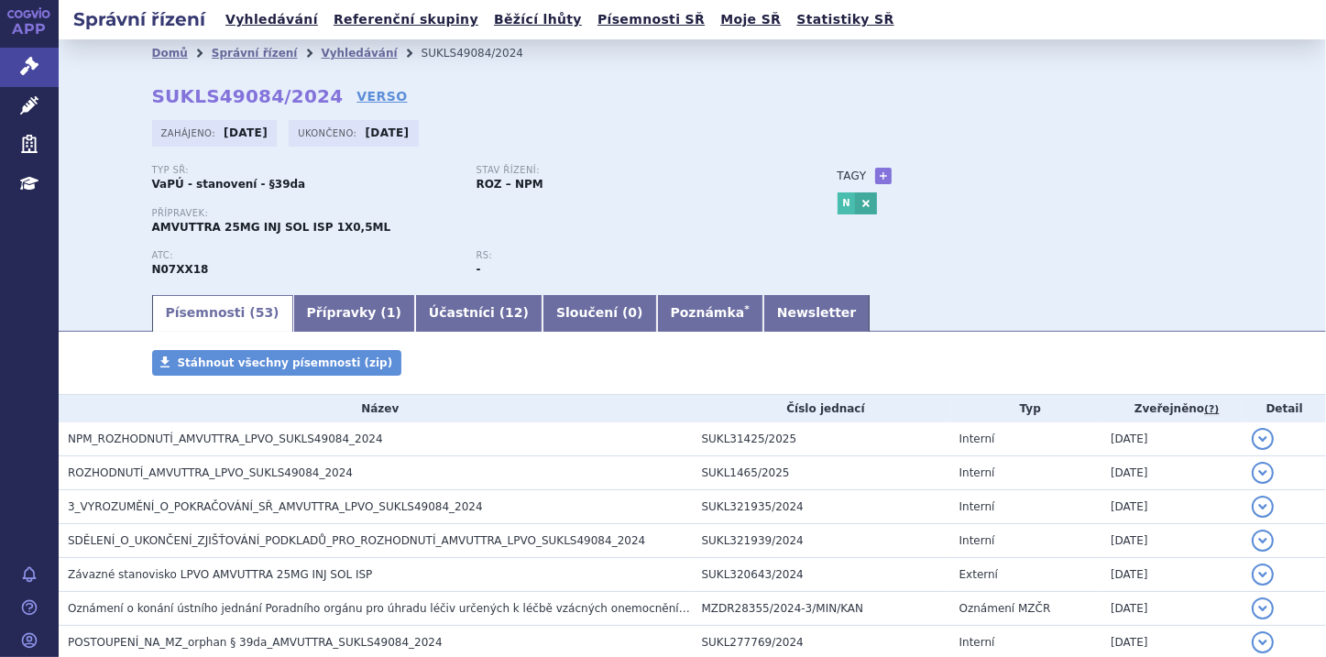
scroll to position [73, 0]
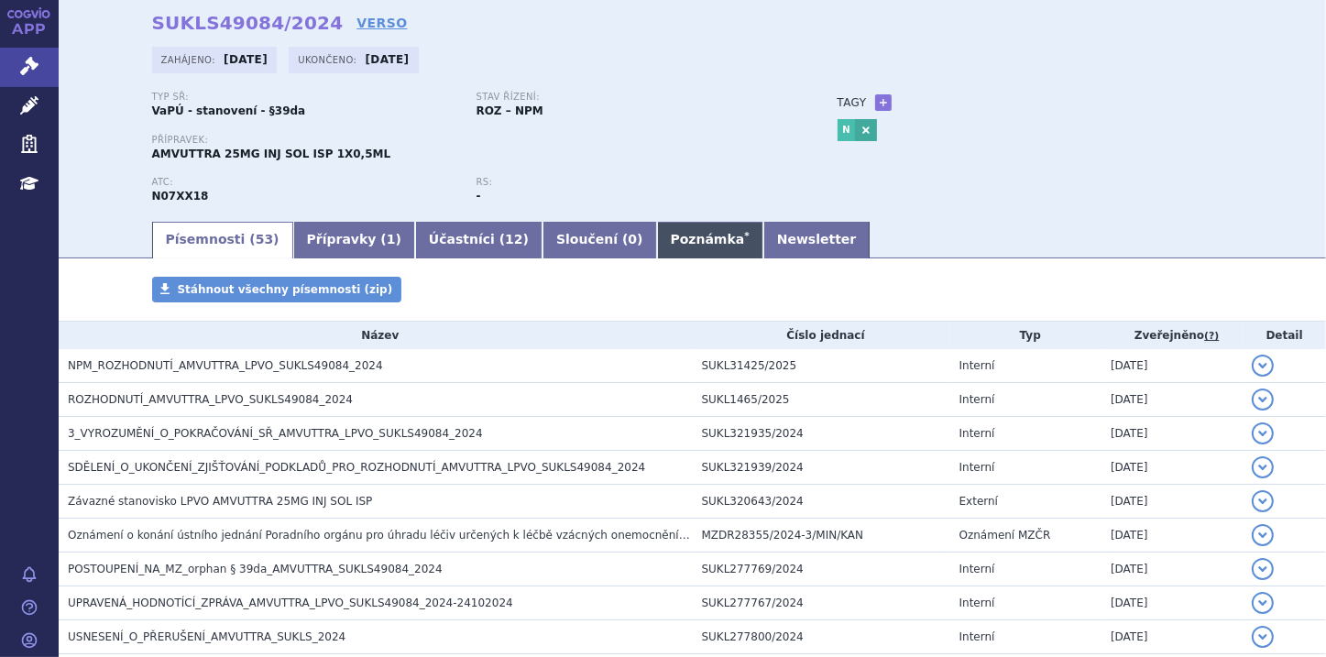
click at [657, 239] on link "Poznámka *" at bounding box center [710, 240] width 106 height 37
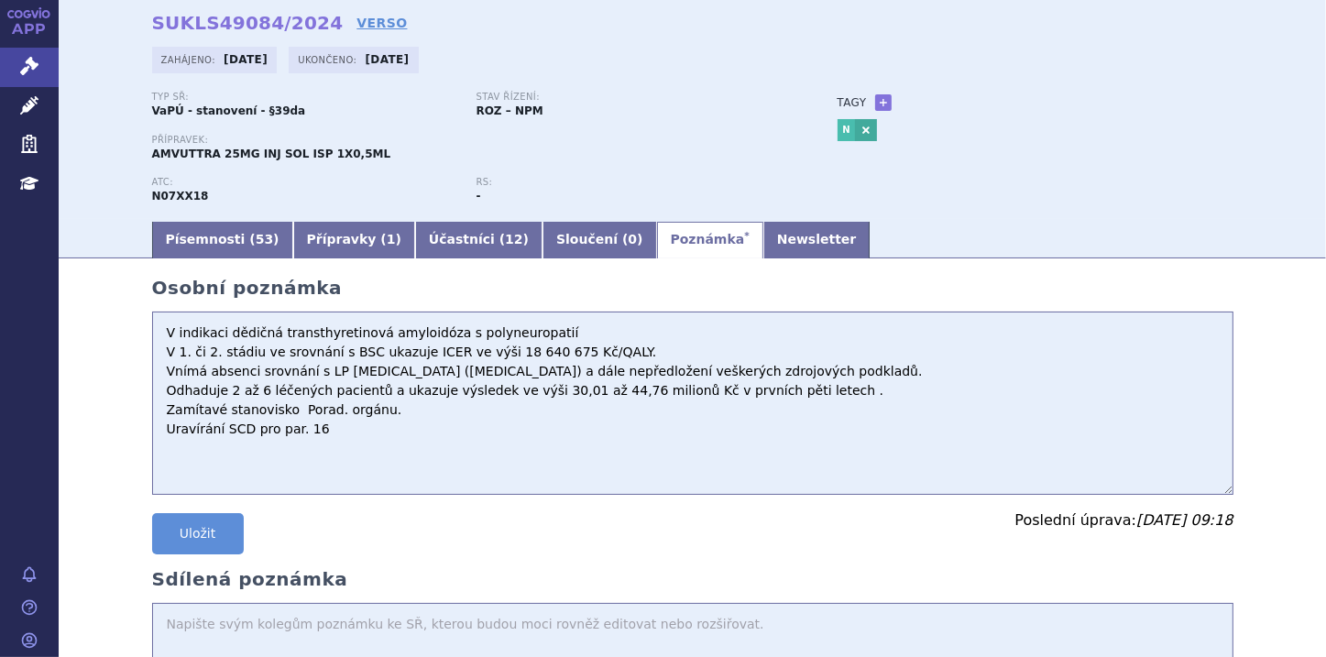
drag, startPoint x: 532, startPoint y: 331, endPoint x: 143, endPoint y: 334, distance: 389.5
click at [156, 331] on textarea "V indikaci dědičná transthyretinová amyloidóza s polyneuropatií V 1. či 2. stád…" at bounding box center [692, 403] width 1081 height 183
drag, startPoint x: 794, startPoint y: 396, endPoint x: 269, endPoint y: 319, distance: 530.7
click at [269, 319] on textarea "V indikaci dědičná transthyretinová amyloidóza s polyneuropatií V 1. či 2. stád…" at bounding box center [692, 403] width 1081 height 183
click at [502, 458] on textarea "V indikaci dědičná transthyretinová amyloidóza s polyneuropatií V 1. či 2. stád…" at bounding box center [692, 403] width 1081 height 183
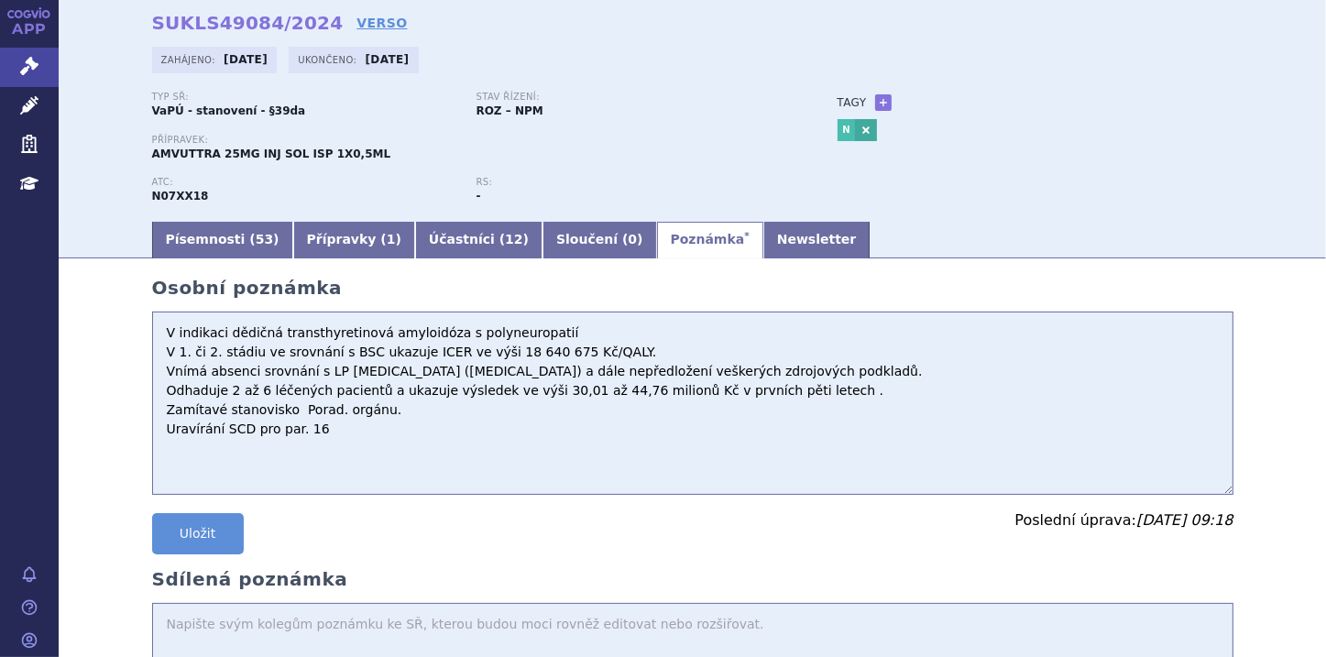
drag, startPoint x: 795, startPoint y: 395, endPoint x: 160, endPoint y: 323, distance: 639.2
click at [160, 323] on textarea "V indikaci dědičná transthyretinová amyloidóza s polyneuropatií V 1. či 2. stád…" at bounding box center [692, 403] width 1081 height 183
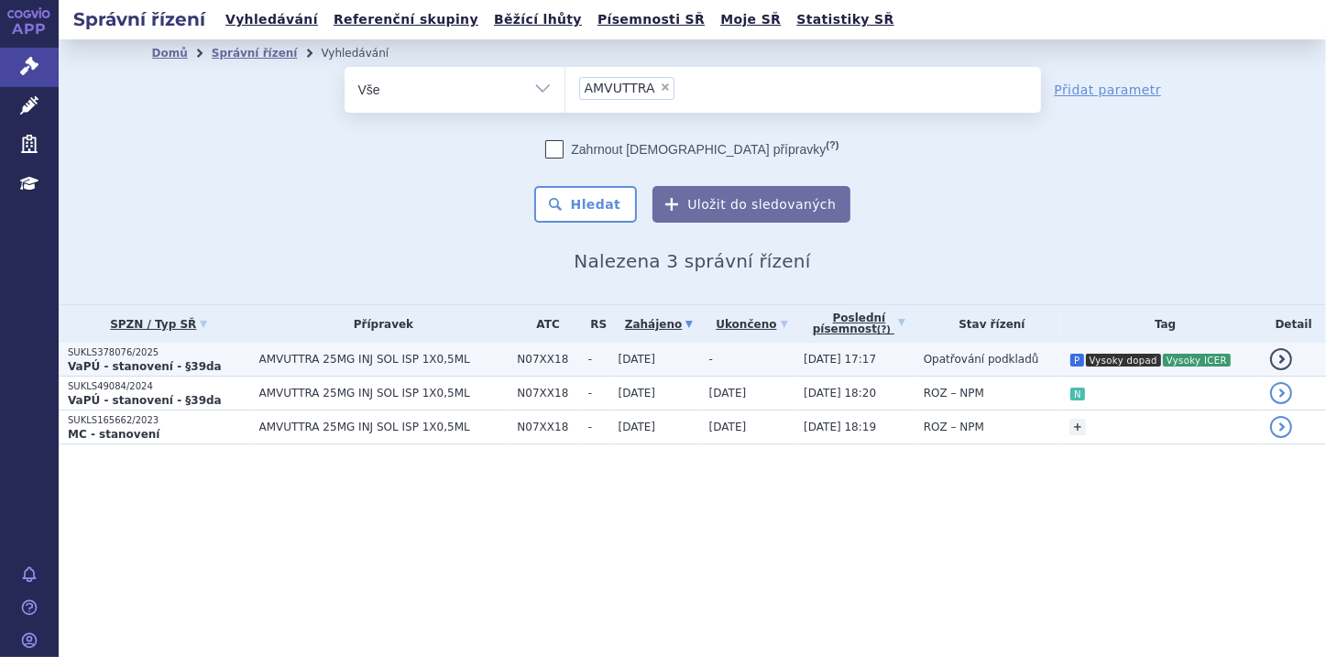
click at [177, 356] on p "SUKLS378076/2025" at bounding box center [159, 352] width 182 height 13
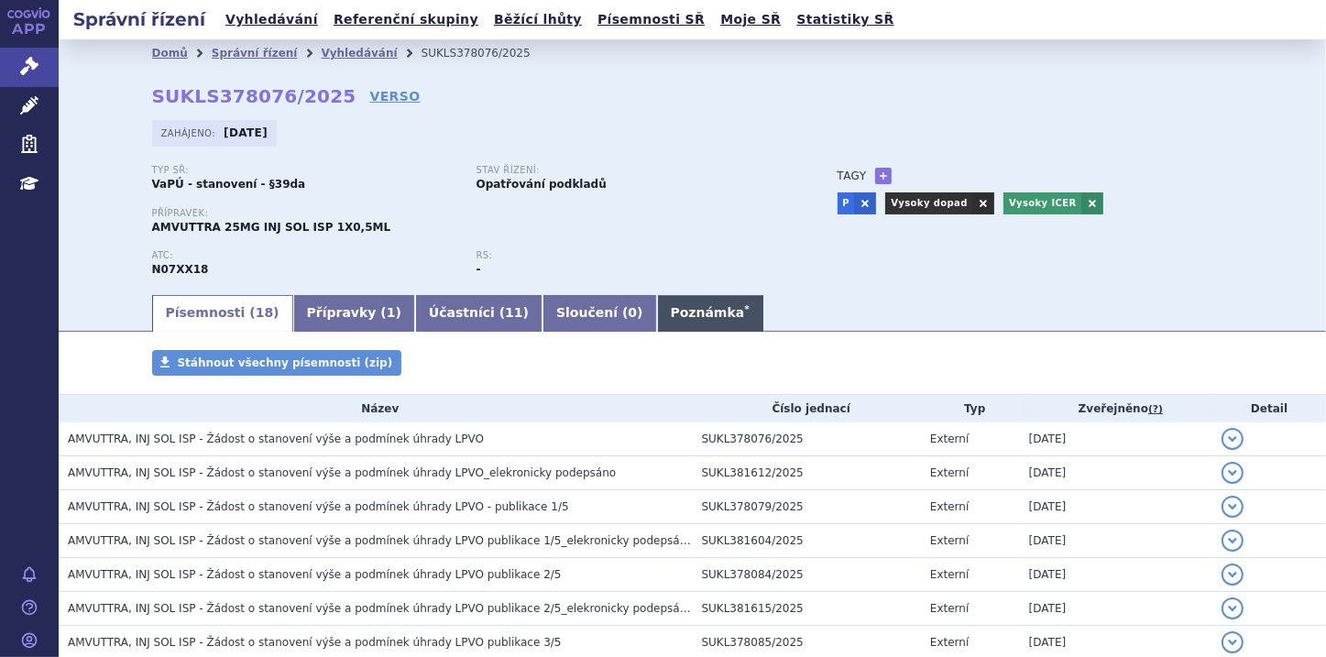
click at [657, 317] on link "Poznámka *" at bounding box center [710, 313] width 106 height 37
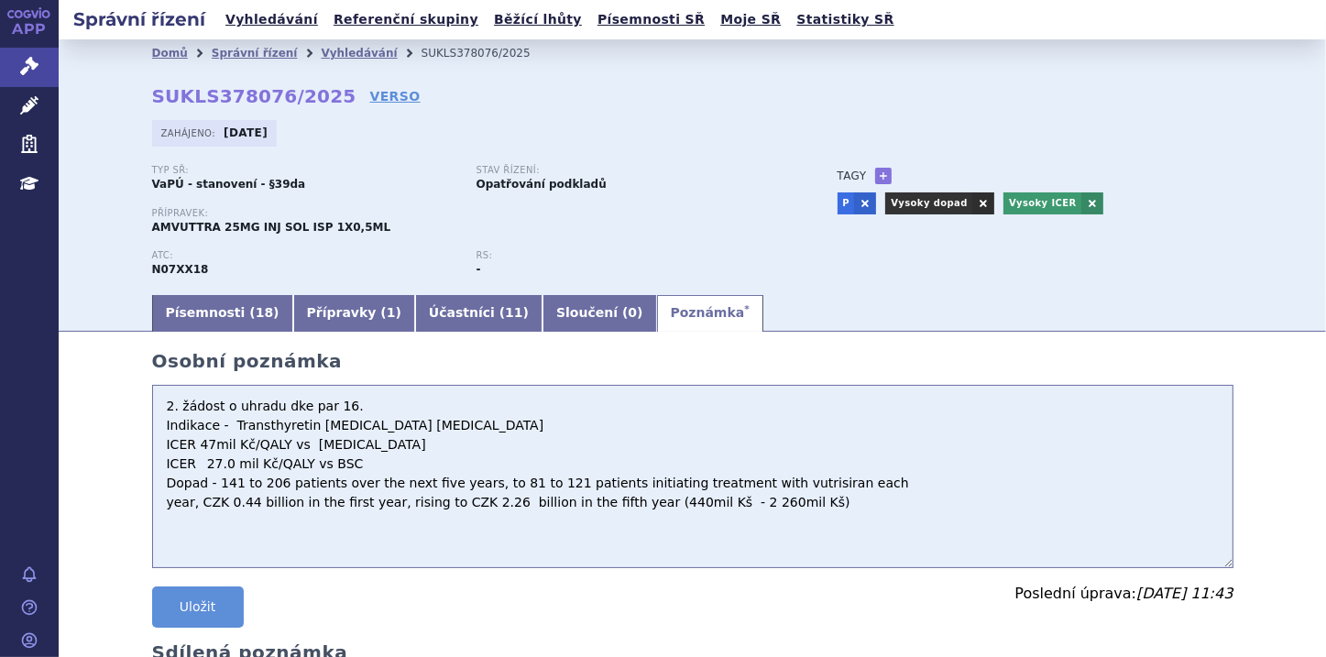
click at [335, 401] on textarea "2. žádost o uhradu dke par 16. Indikace - Transthyretin amyloid cardiomyopathy …" at bounding box center [692, 476] width 1081 height 183
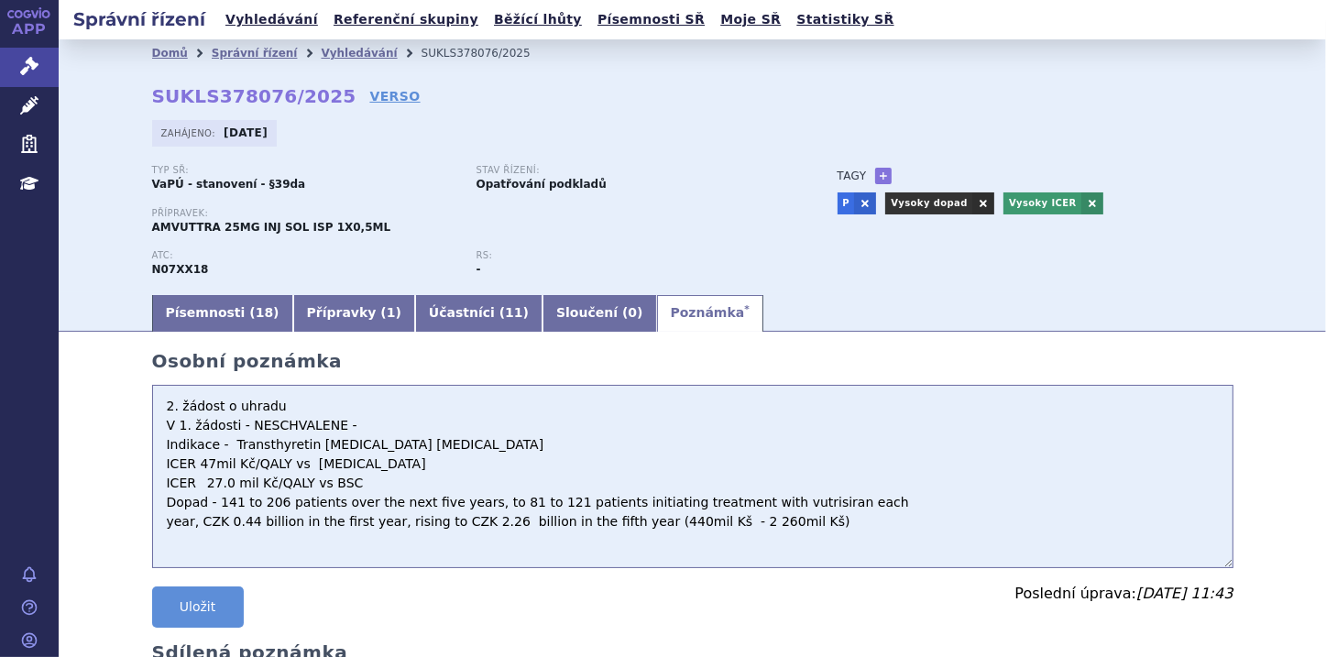
paste textarea "V indikaci dědičná transthyretinová amyloidóza s polyneuropatií V 1. či 2. stád…"
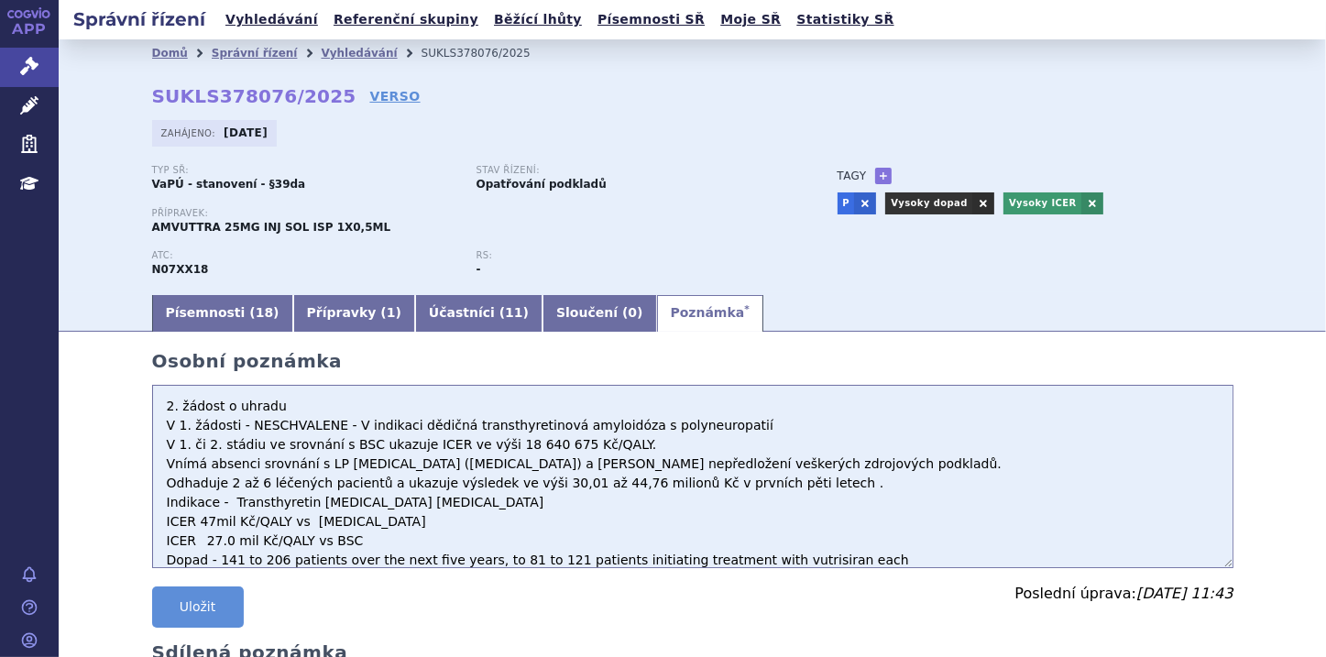
click at [793, 484] on textarea "2. žádost o uhradu dke par 16. Indikace - Transthyretin amyloid cardiomyopathy …" at bounding box center [692, 476] width 1081 height 183
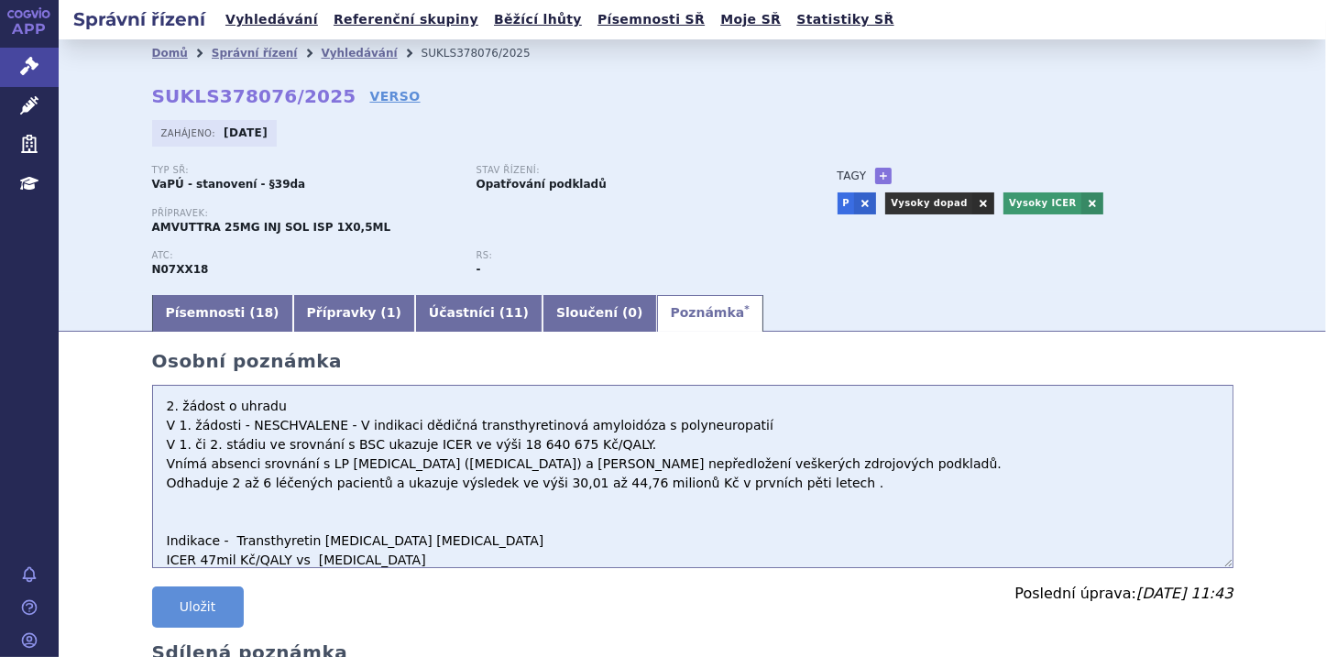
click at [173, 514] on textarea "2. žádost o uhradu dke par 16. Indikace - Transthyretin amyloid cardiomyopathy …" at bounding box center [692, 476] width 1081 height 183
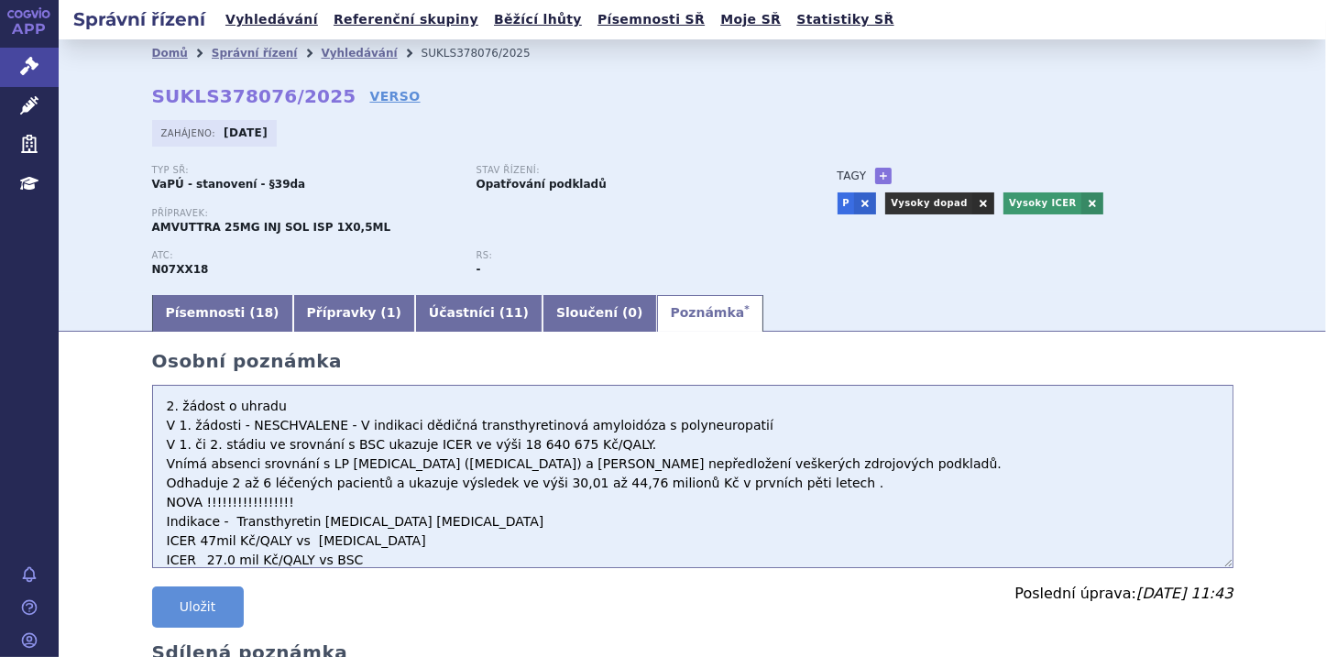
click at [568, 535] on textarea "2. žádost o uhradu dke par 16. Indikace - Transthyretin amyloid cardiomyopathy …" at bounding box center [692, 476] width 1081 height 183
type textarea "2. žádost o uhradu V 1. žádosti - NESCHVALENE - V indikaci dědičná transthyreti…"
click at [167, 603] on button "Uložit" at bounding box center [198, 607] width 92 height 41
click at [169, 599] on button "Uložit" at bounding box center [198, 607] width 92 height 41
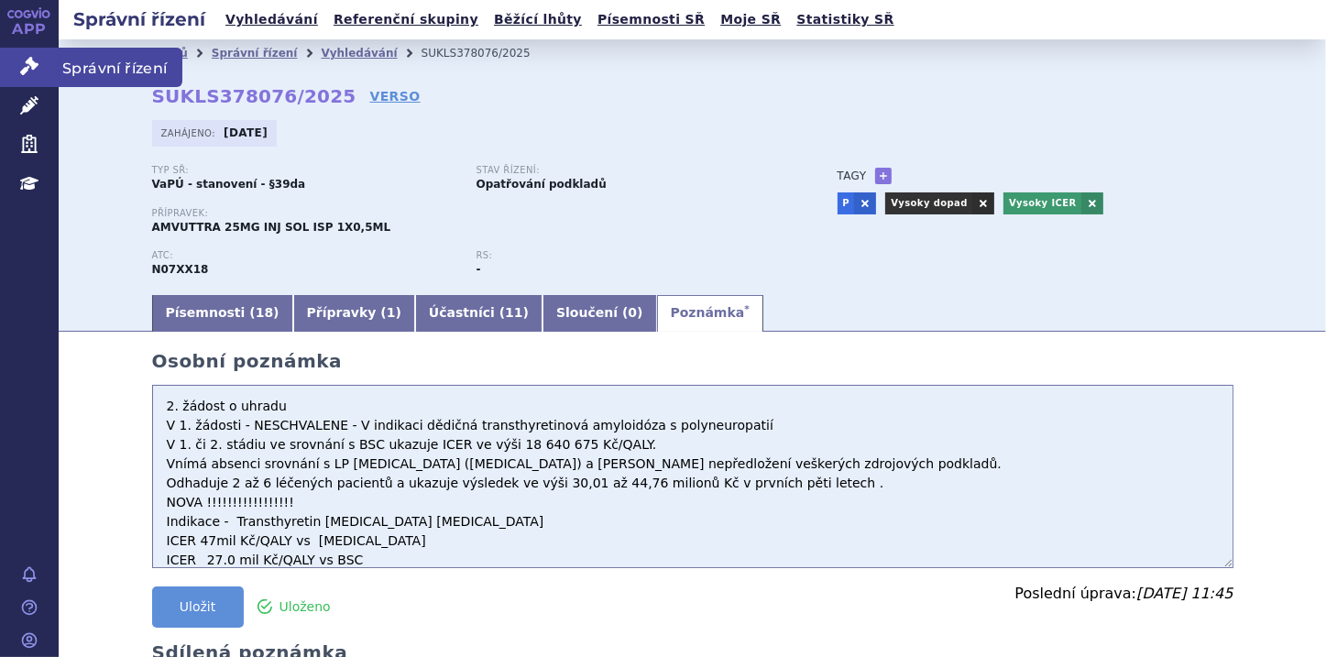
click at [35, 70] on icon at bounding box center [29, 66] width 18 height 18
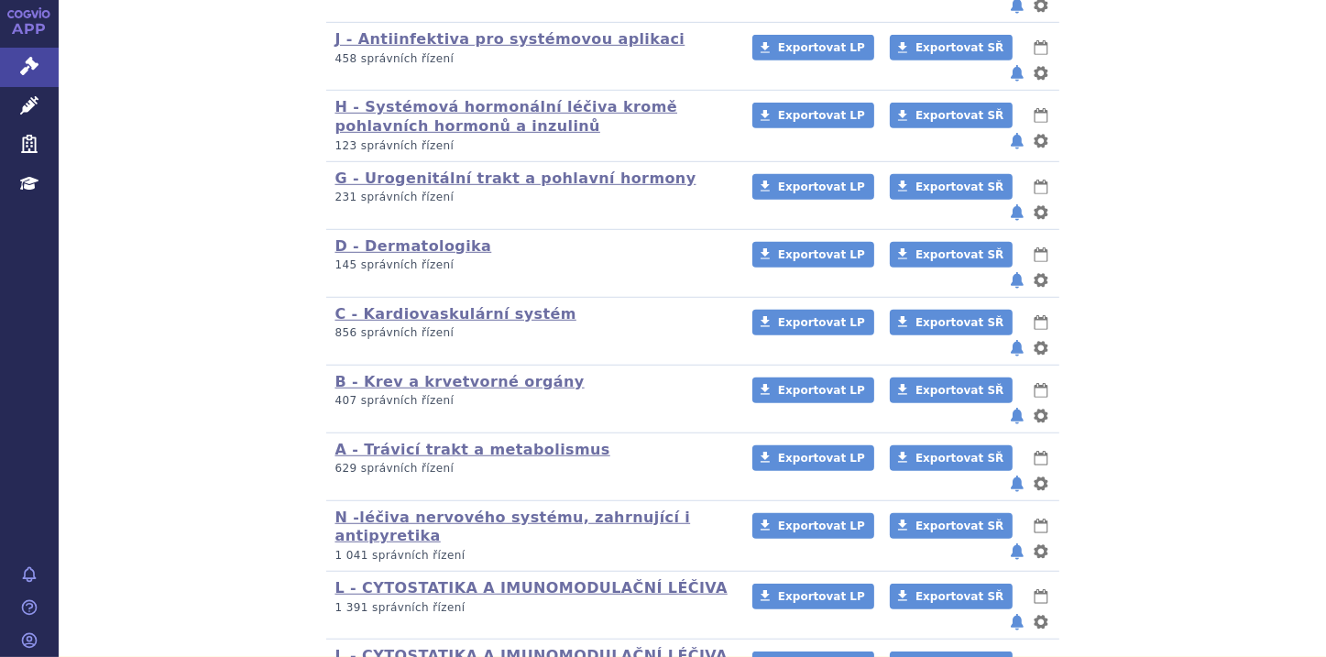
scroll to position [1184, 0]
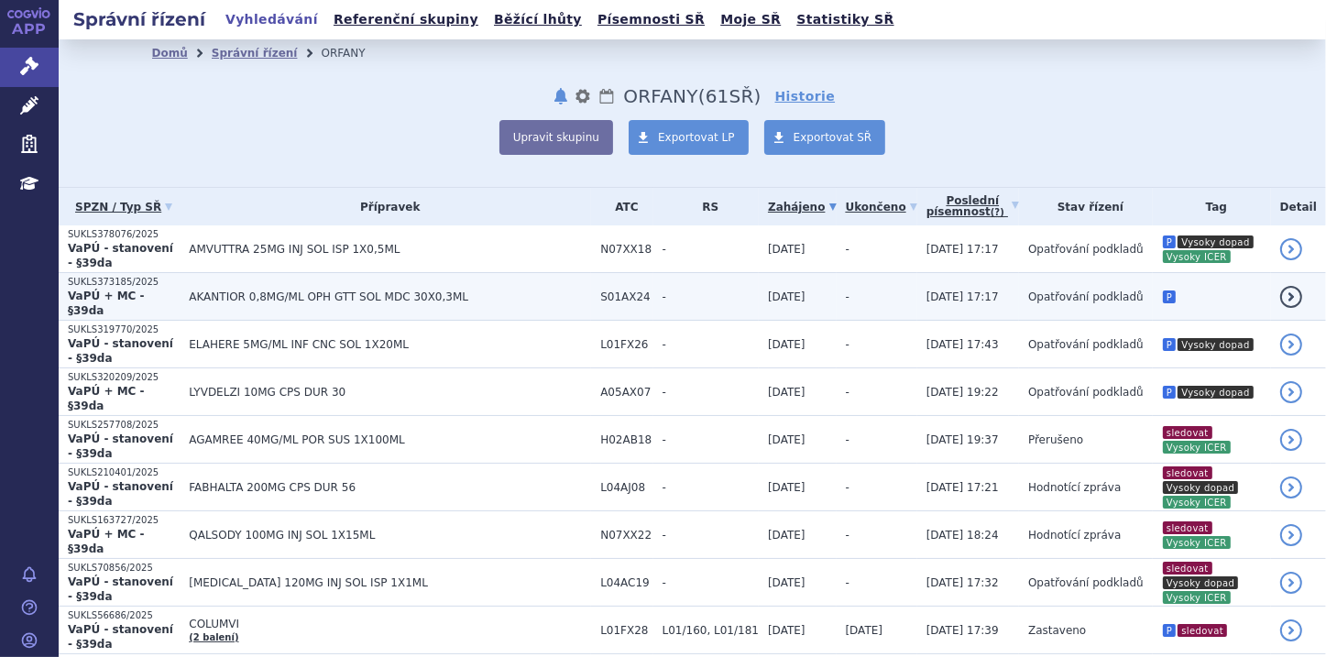
click at [145, 290] on strong "VaPÚ + MC - §39da" at bounding box center [106, 303] width 77 height 27
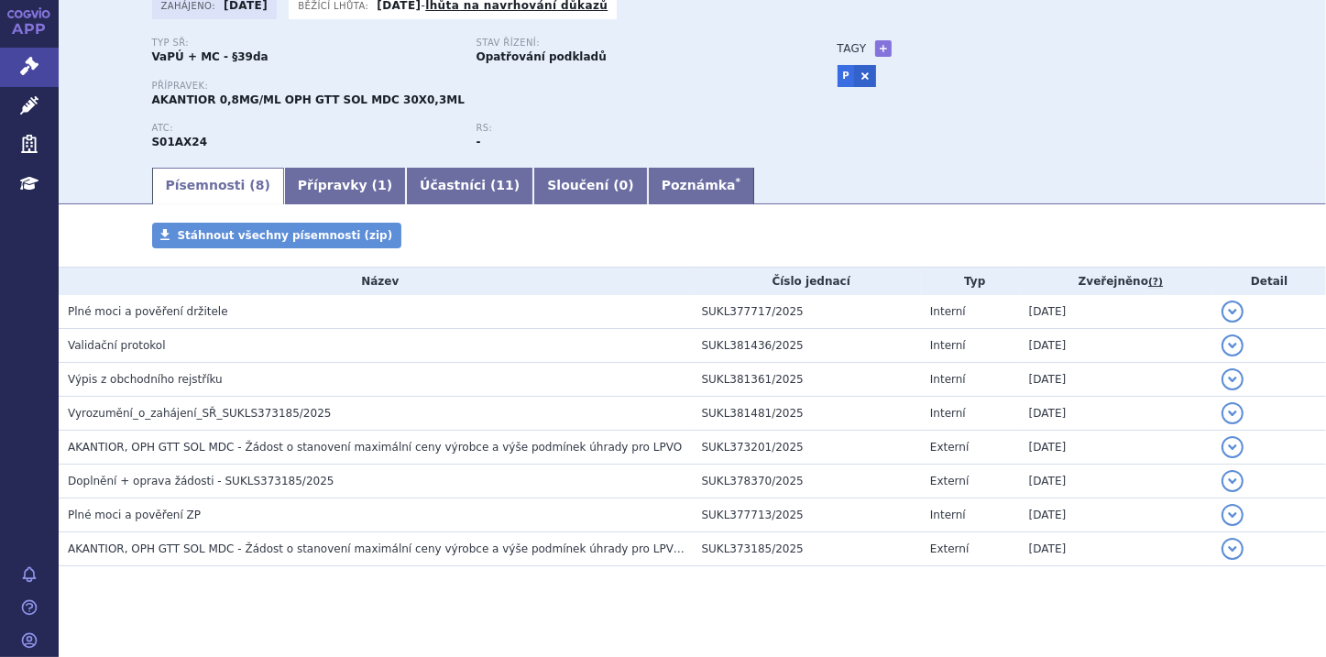
scroll to position [147, 0]
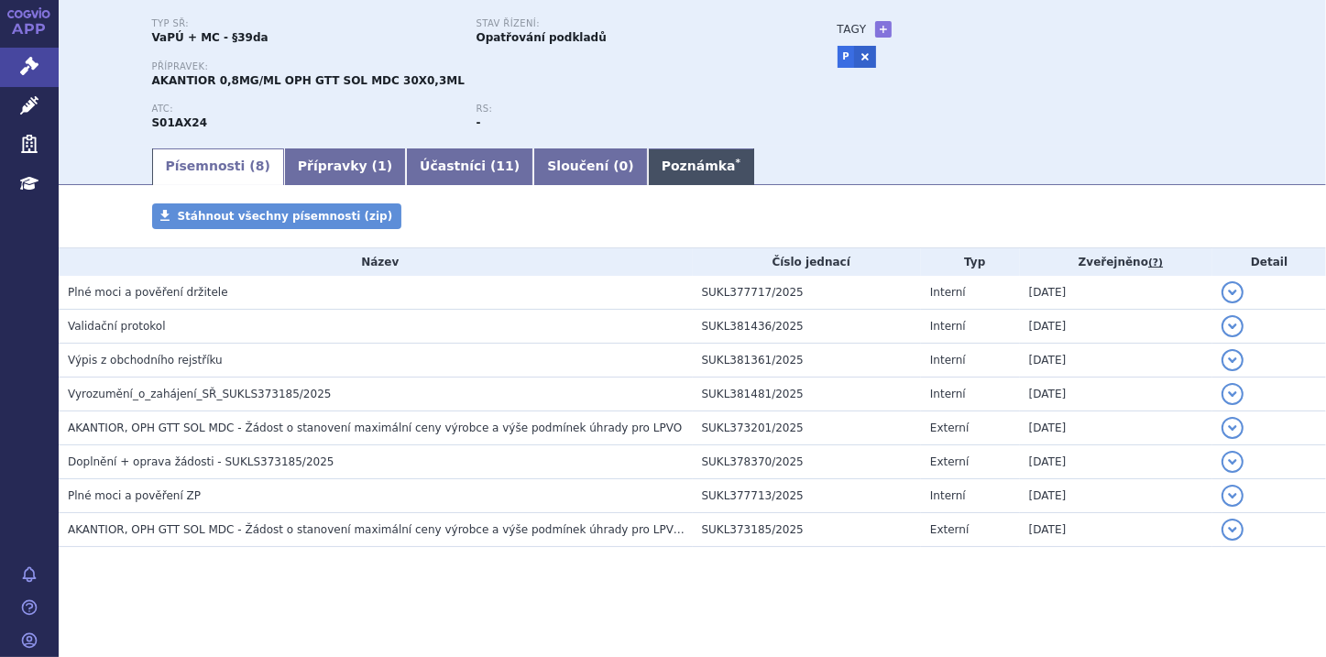
click at [648, 169] on link "Poznámka *" at bounding box center [701, 166] width 106 height 37
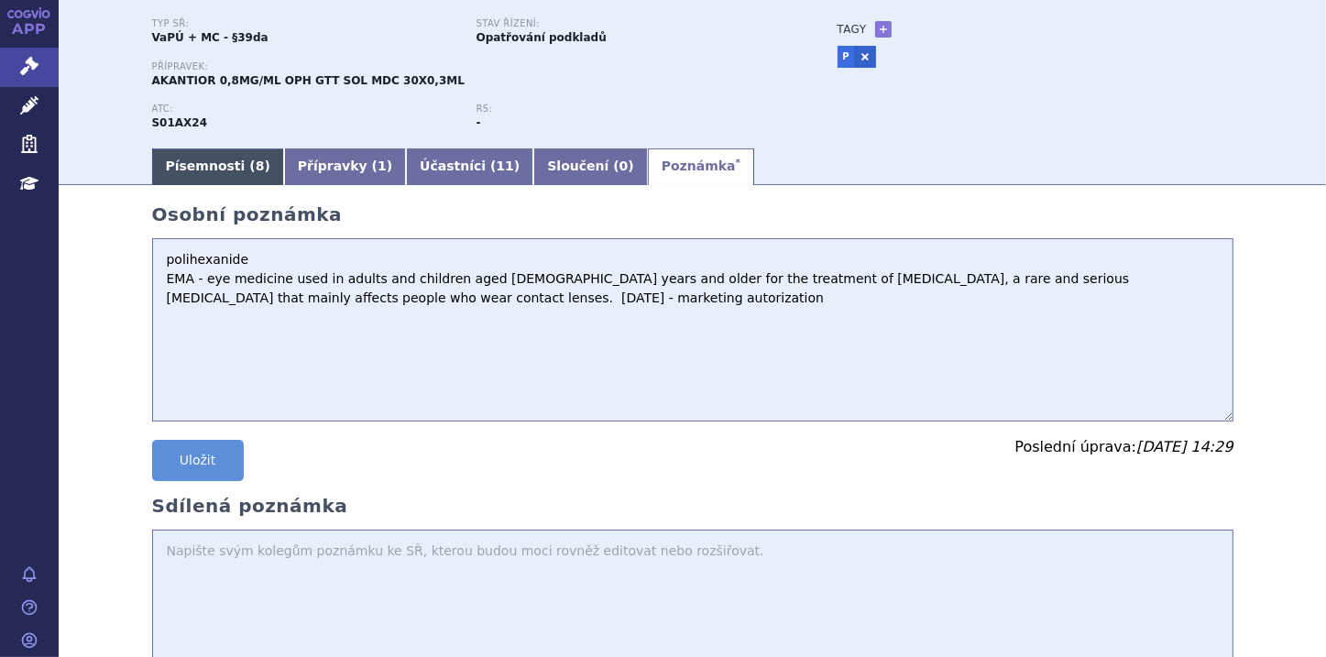
click at [152, 164] on link "Písemnosti ( 8 )" at bounding box center [218, 166] width 132 height 37
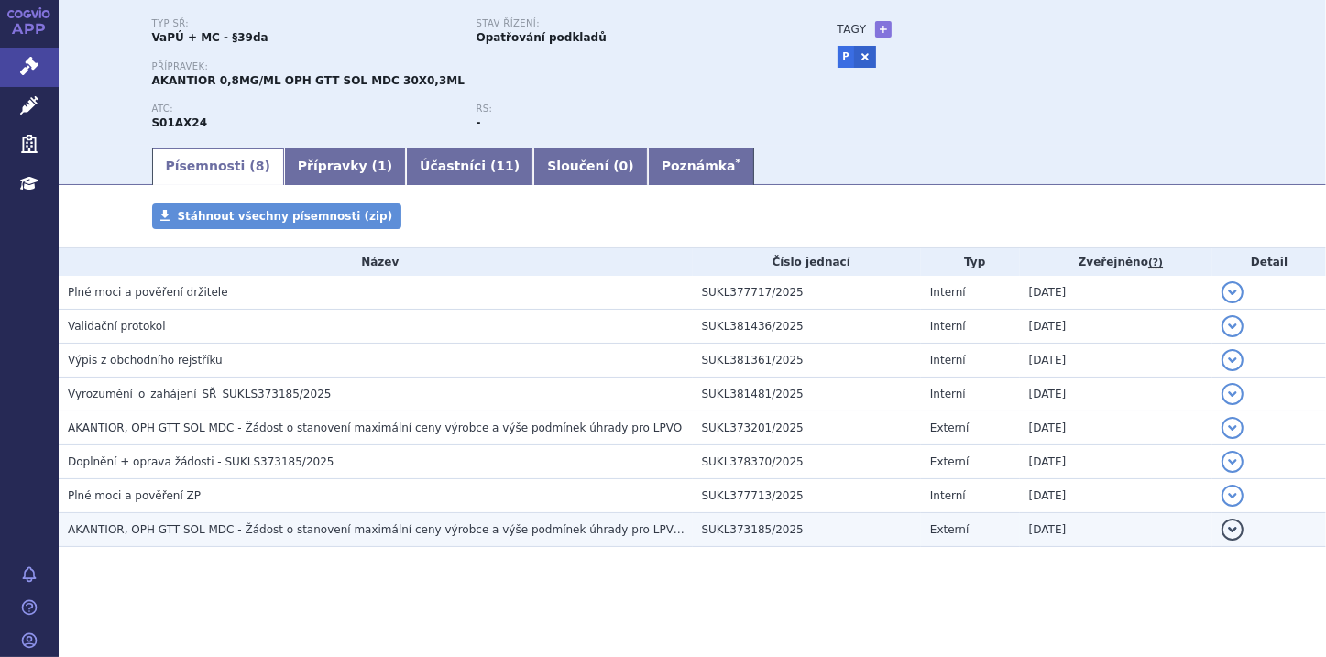
click at [1229, 532] on button "detail" at bounding box center [1233, 530] width 22 height 22
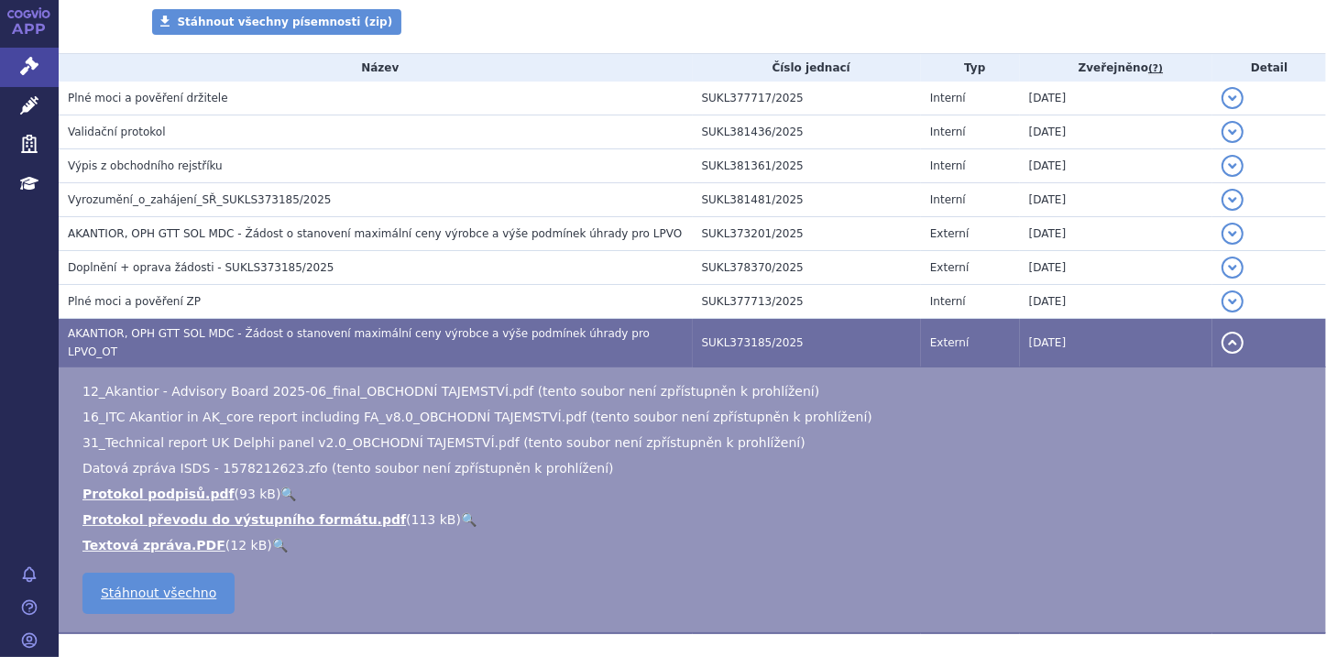
scroll to position [367, 0]
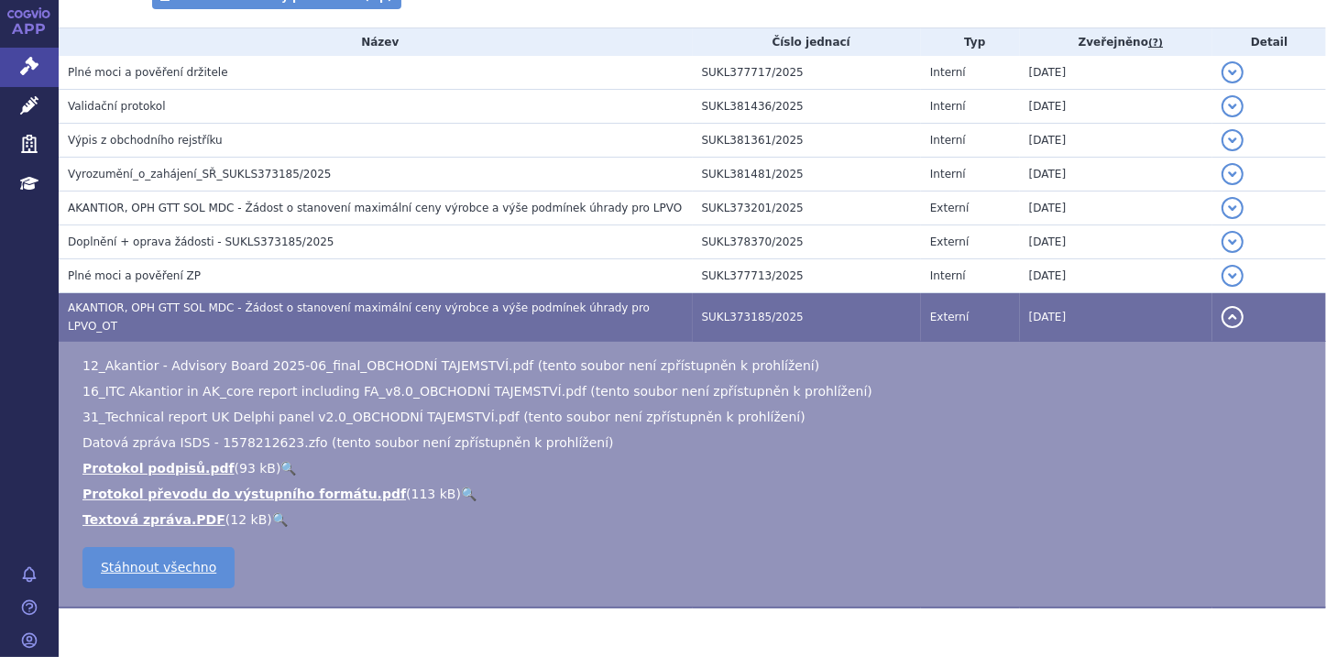
click at [1230, 314] on button "detail" at bounding box center [1233, 317] width 22 height 22
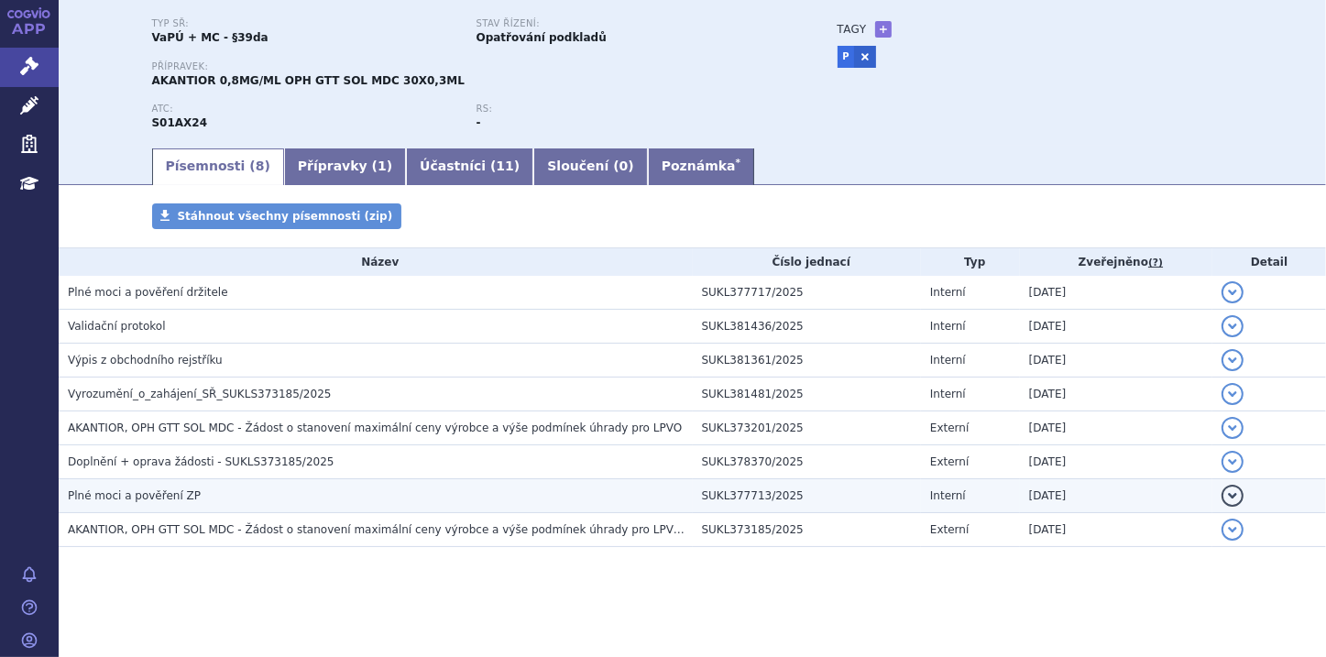
click at [1222, 488] on button "detail" at bounding box center [1233, 496] width 22 height 22
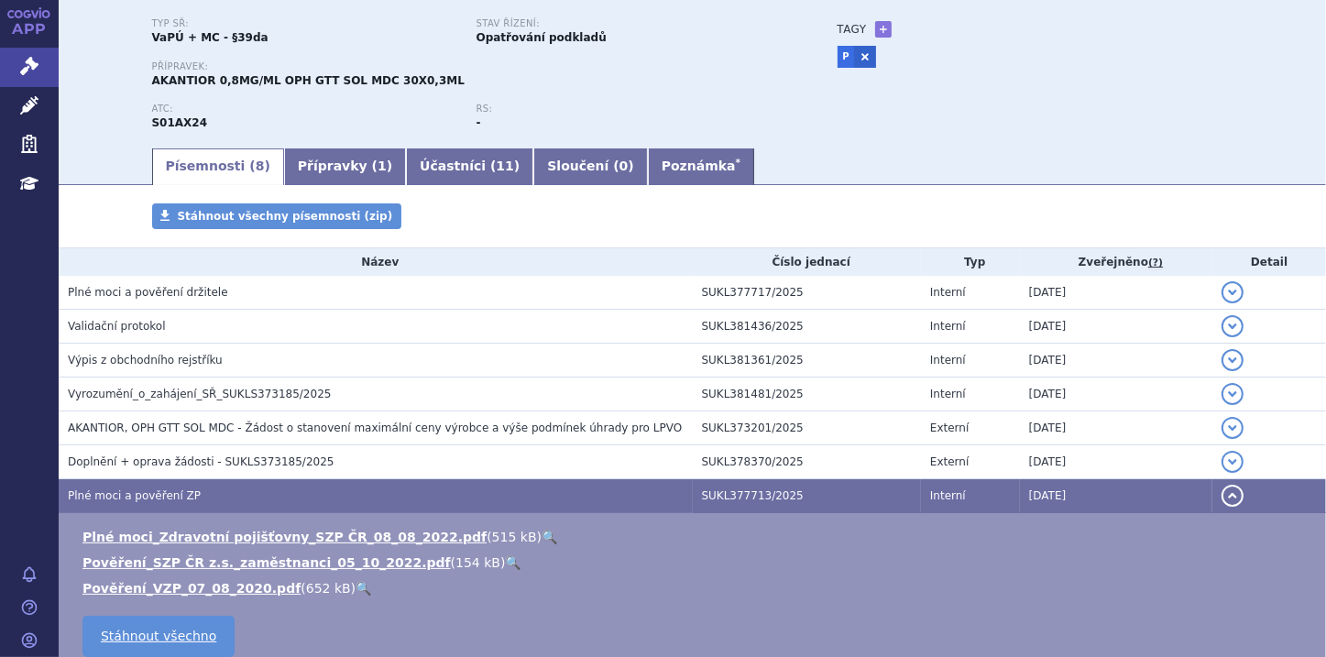
click at [1222, 488] on button "detail" at bounding box center [1233, 496] width 22 height 22
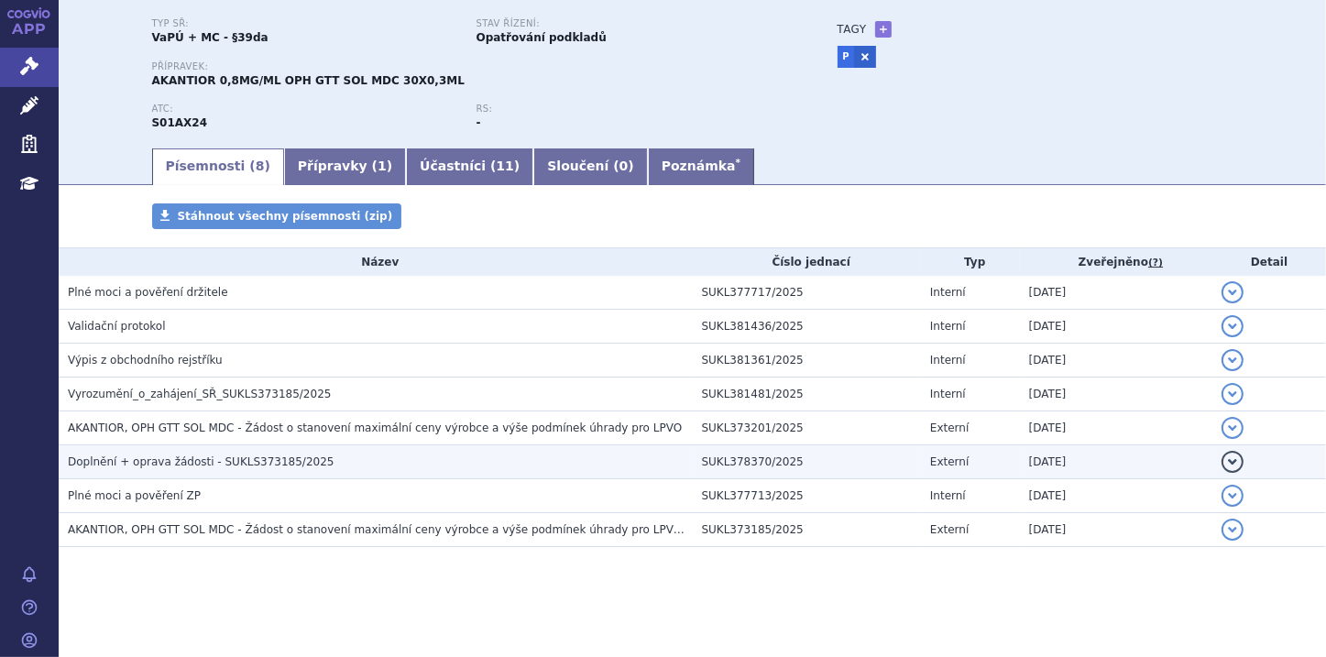
click at [1217, 451] on td "detail" at bounding box center [1269, 462] width 114 height 34
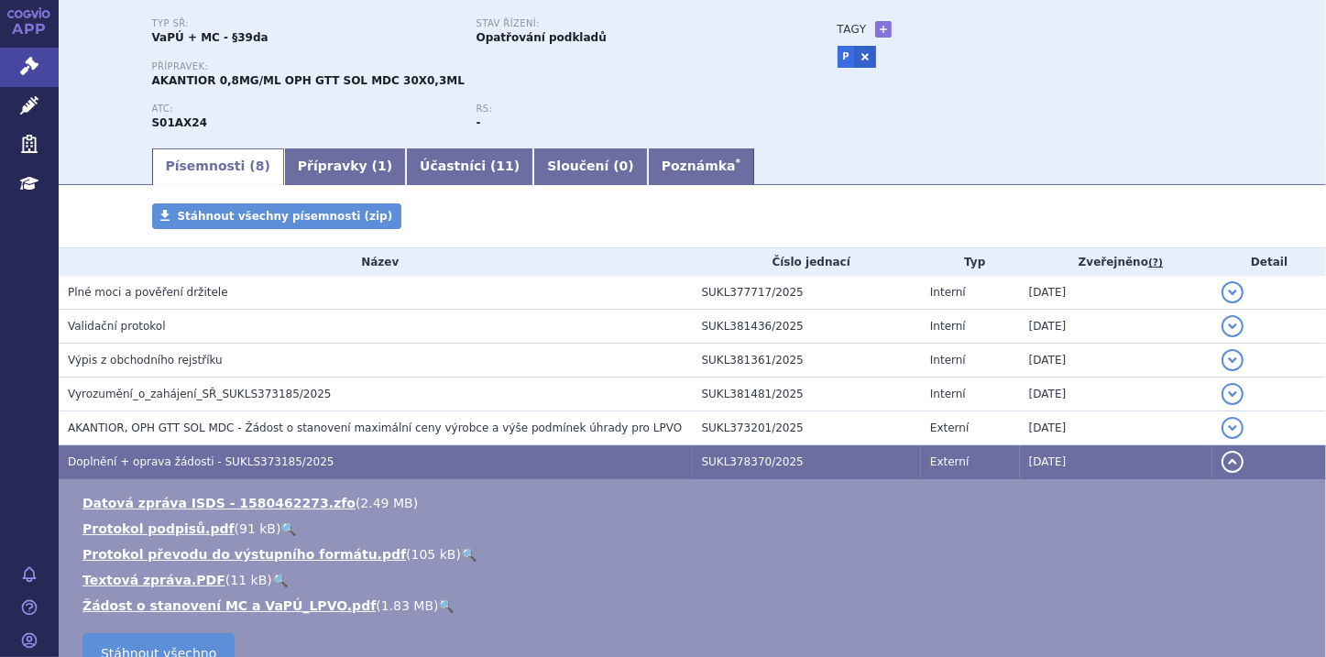
click at [439, 604] on link "🔍" at bounding box center [447, 605] width 16 height 15
click at [1222, 462] on button "detail" at bounding box center [1233, 462] width 22 height 22
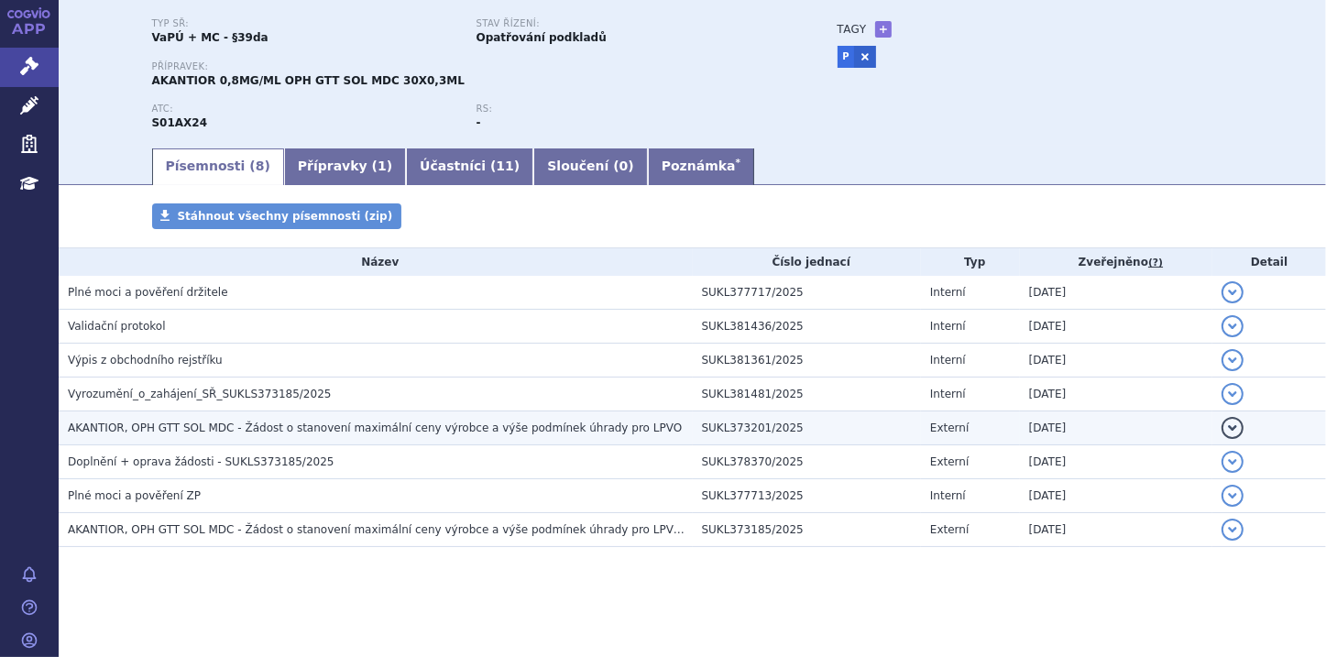
click at [1222, 430] on button "detail" at bounding box center [1233, 428] width 22 height 22
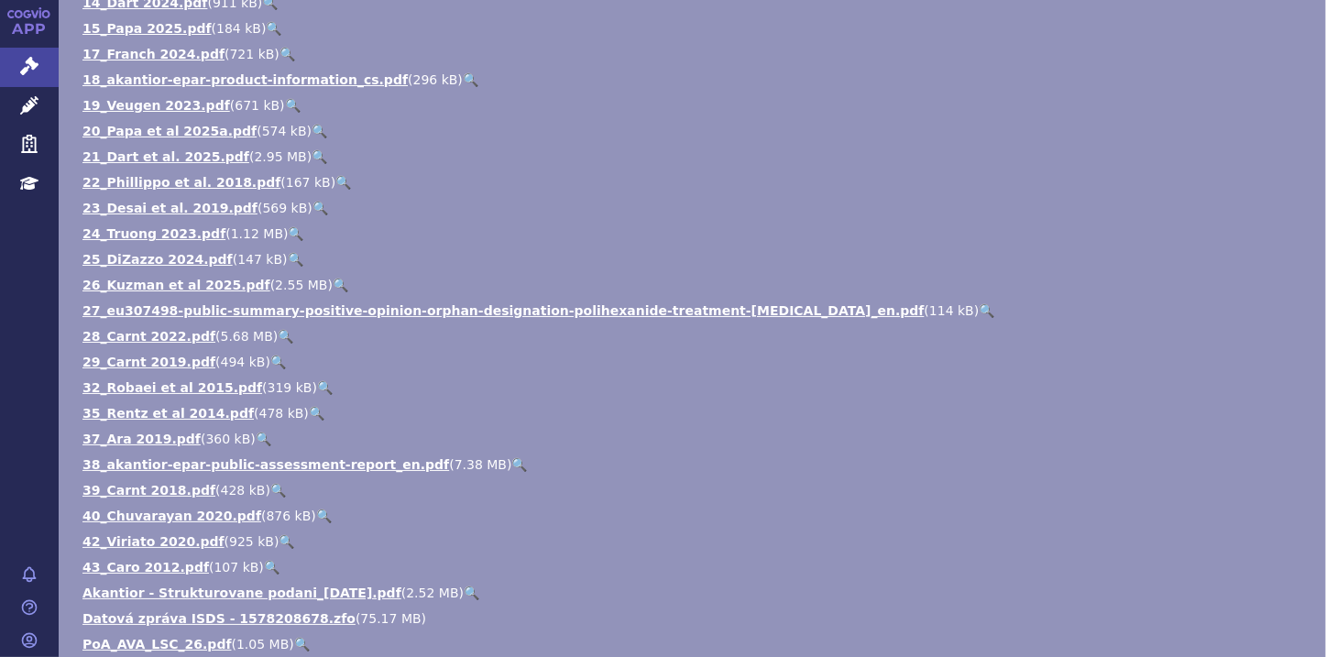
scroll to position [1100, 0]
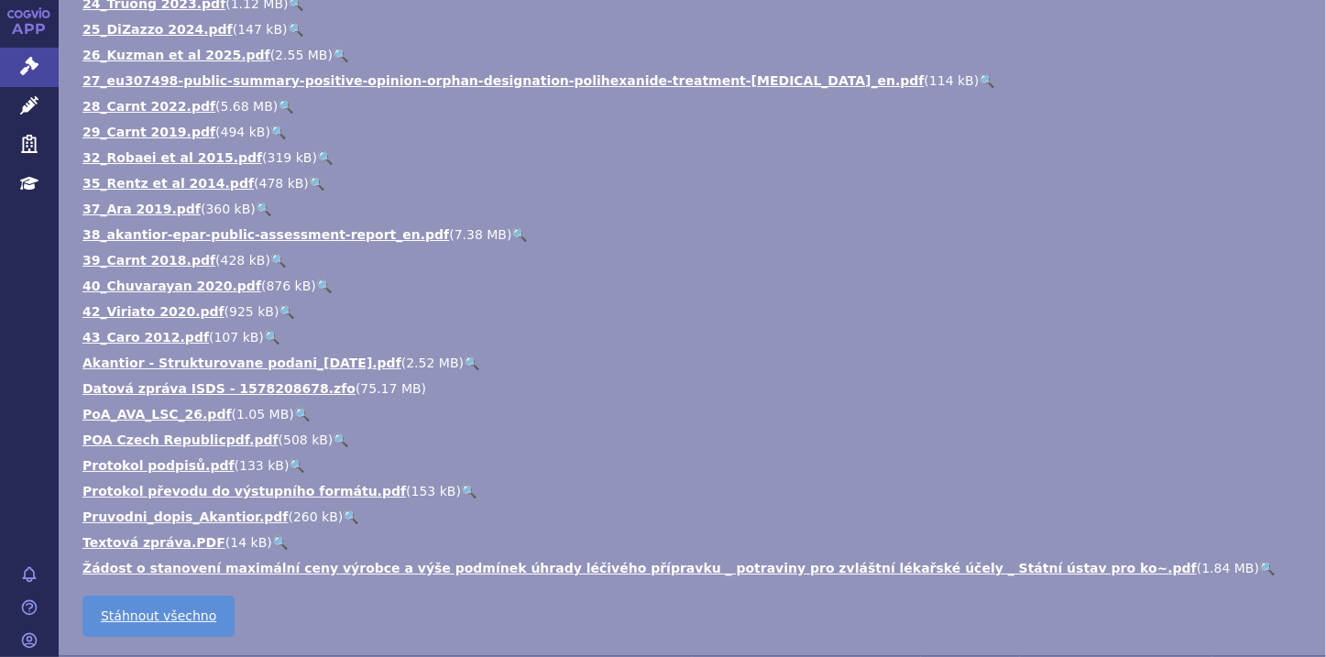
click at [1259, 574] on link "🔍" at bounding box center [1267, 568] width 16 height 15
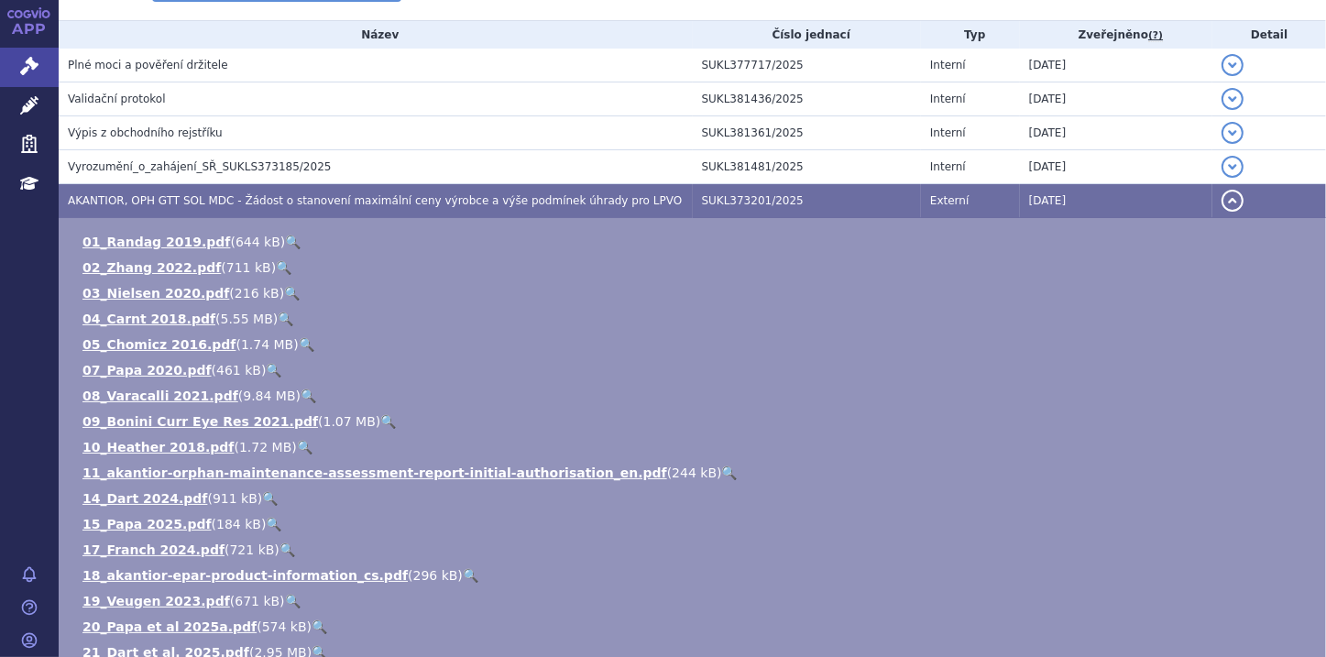
scroll to position [293, 0]
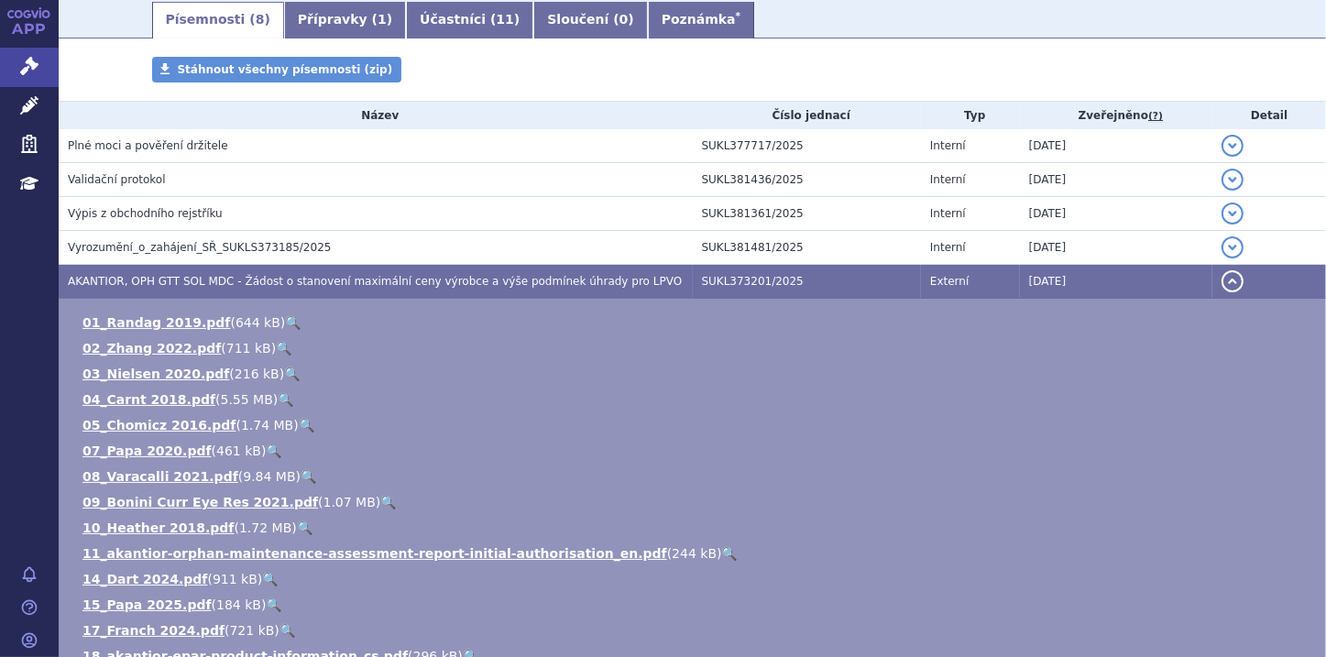
click at [1222, 280] on button "detail" at bounding box center [1233, 281] width 22 height 22
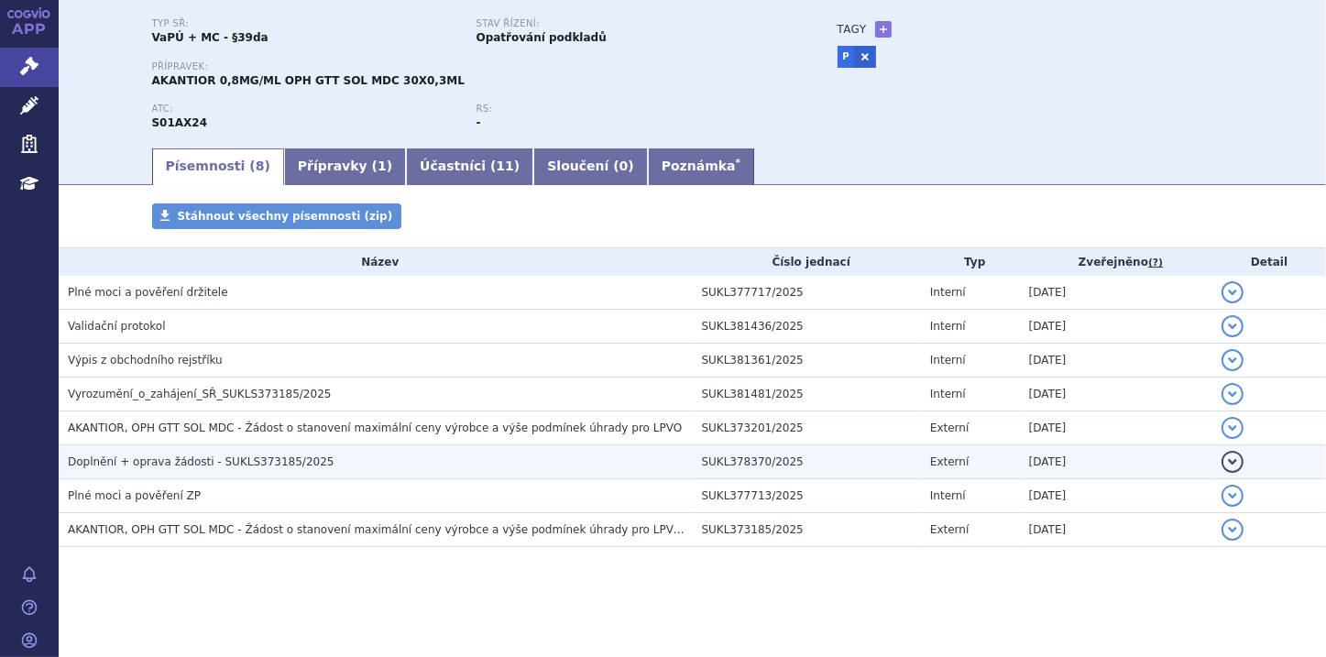
click at [1222, 458] on button "detail" at bounding box center [1233, 462] width 22 height 22
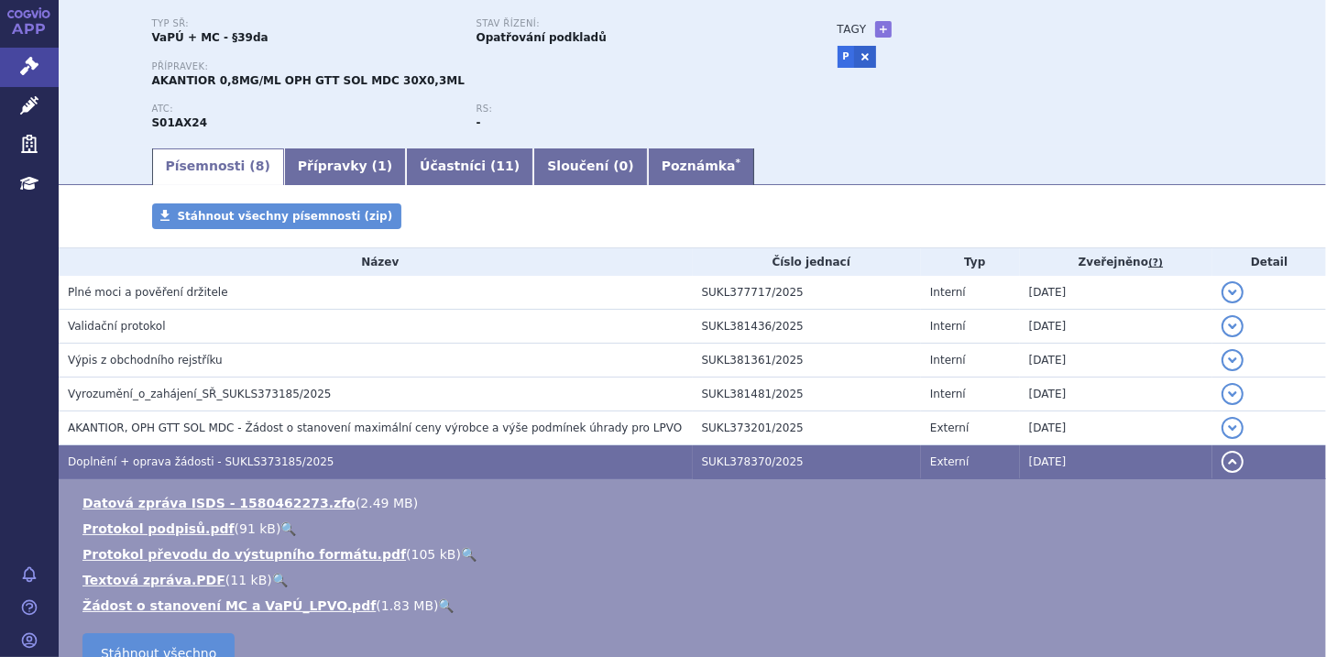
click at [1222, 458] on button "detail" at bounding box center [1233, 462] width 22 height 22
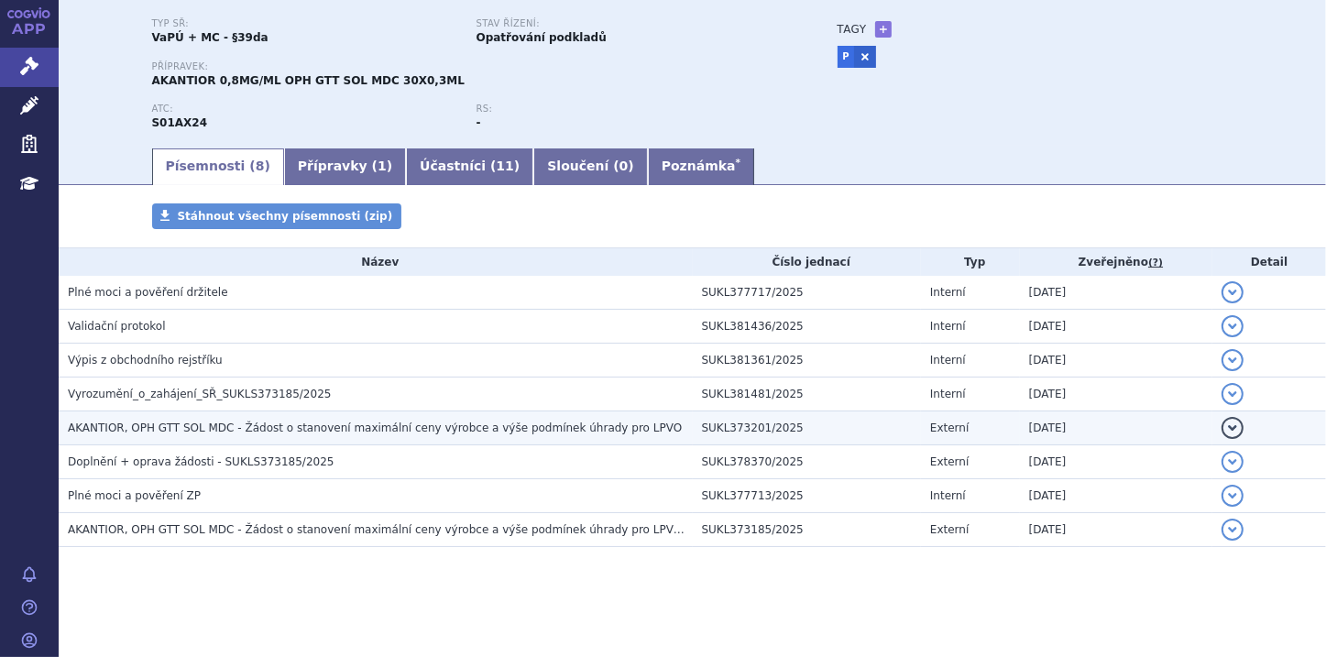
click at [1222, 427] on button "detail" at bounding box center [1233, 428] width 22 height 22
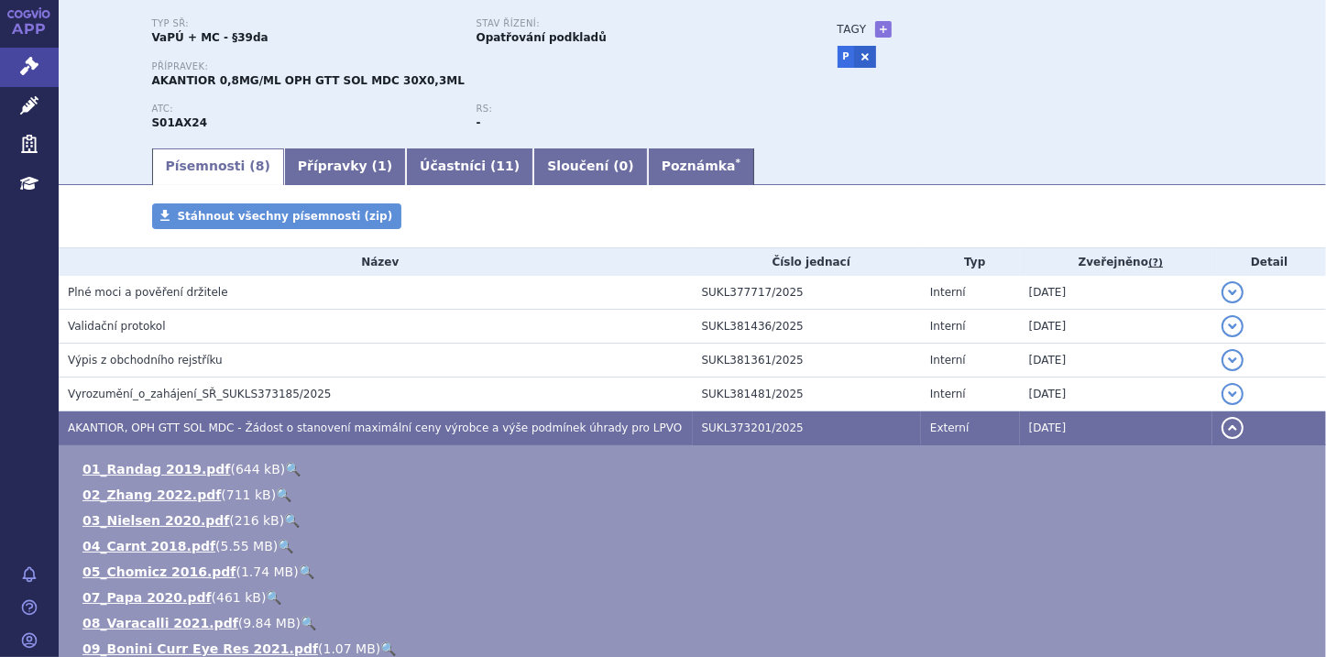
click at [1222, 427] on button "detail" at bounding box center [1233, 428] width 22 height 22
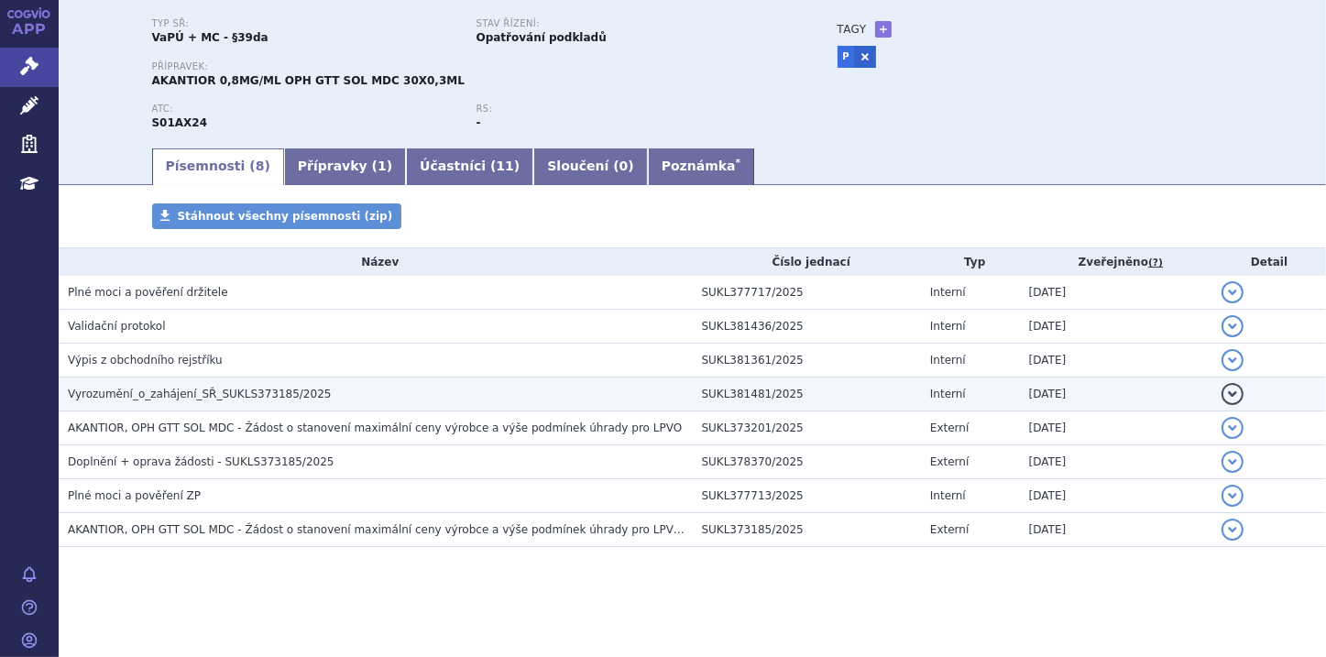
click at [1222, 389] on button "detail" at bounding box center [1233, 394] width 22 height 22
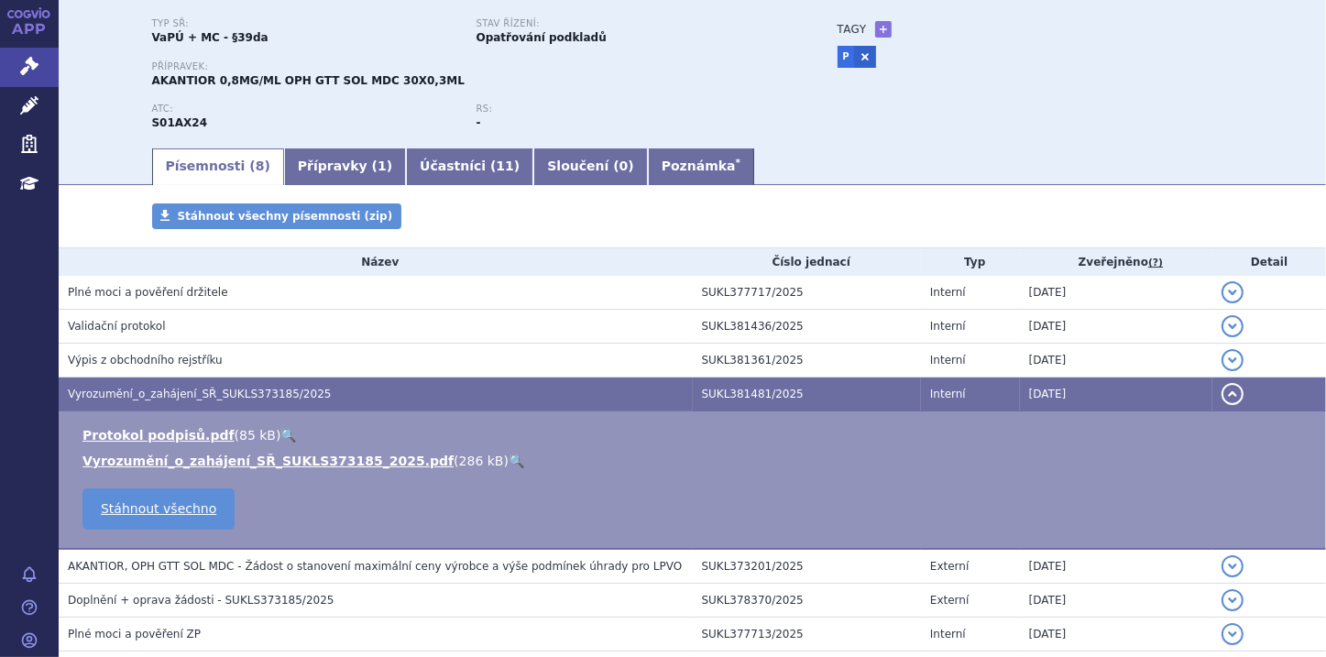
click at [1222, 389] on button "detail" at bounding box center [1233, 394] width 22 height 22
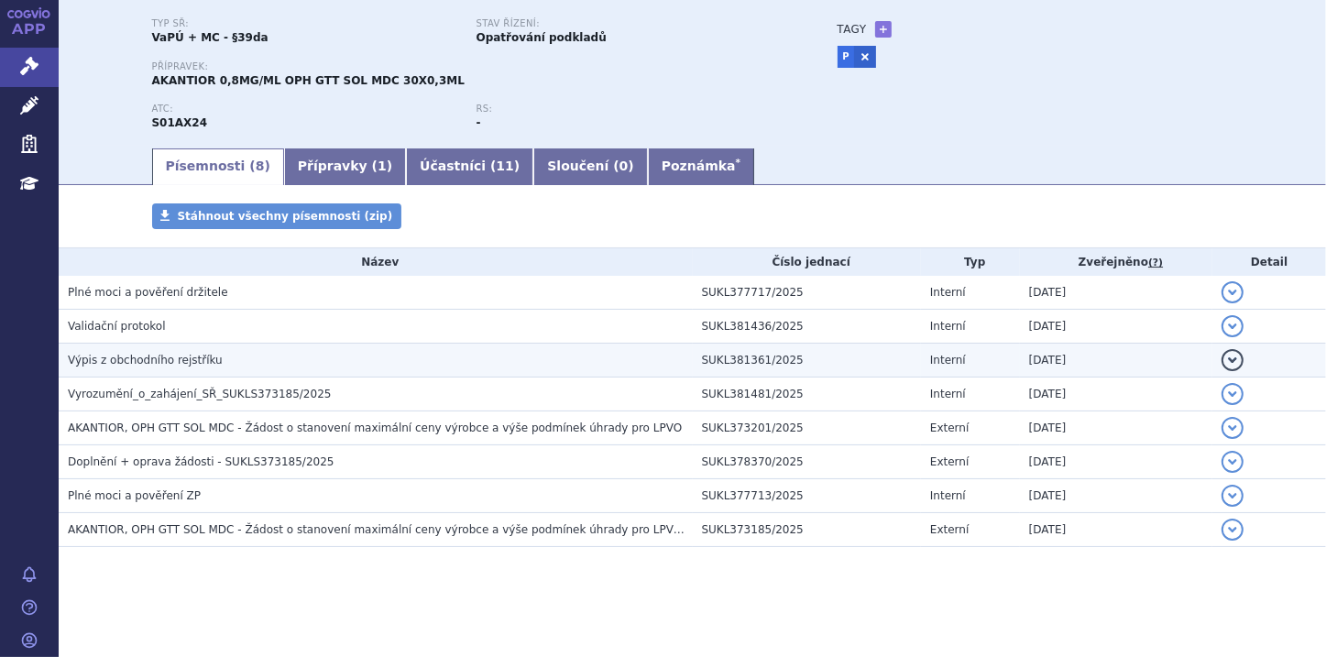
click at [1222, 357] on button "detail" at bounding box center [1233, 360] width 22 height 22
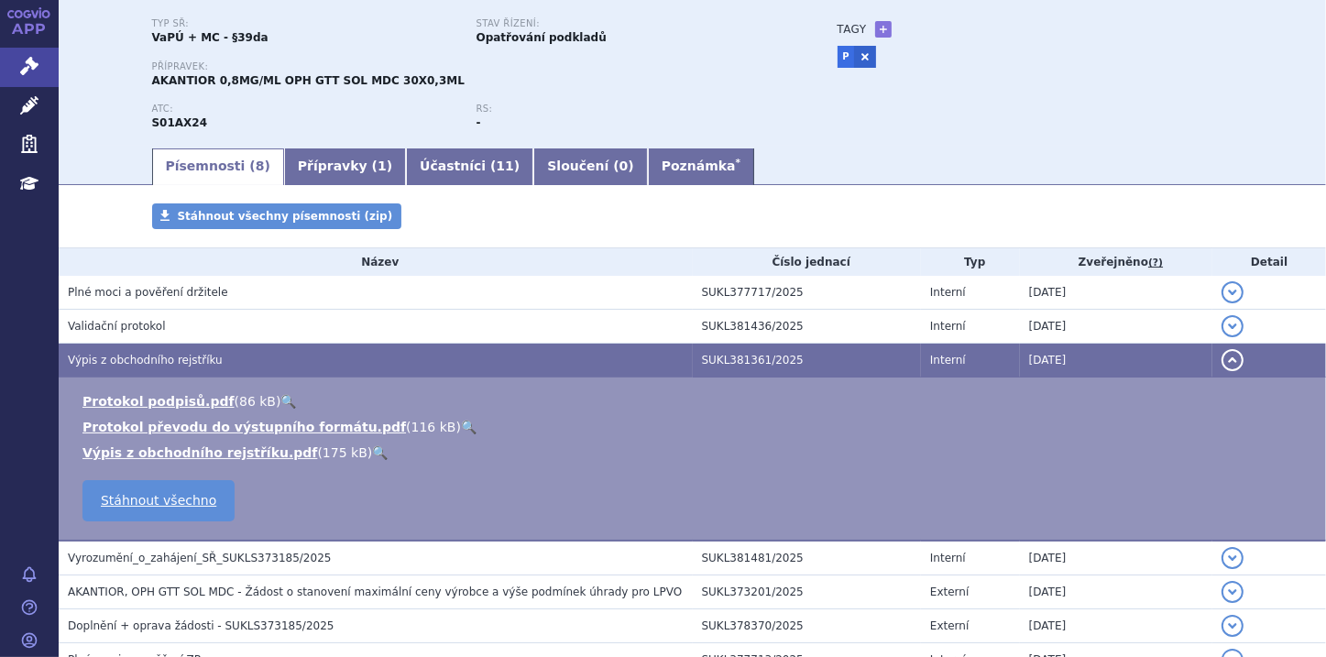
click at [1222, 358] on button "detail" at bounding box center [1233, 360] width 22 height 22
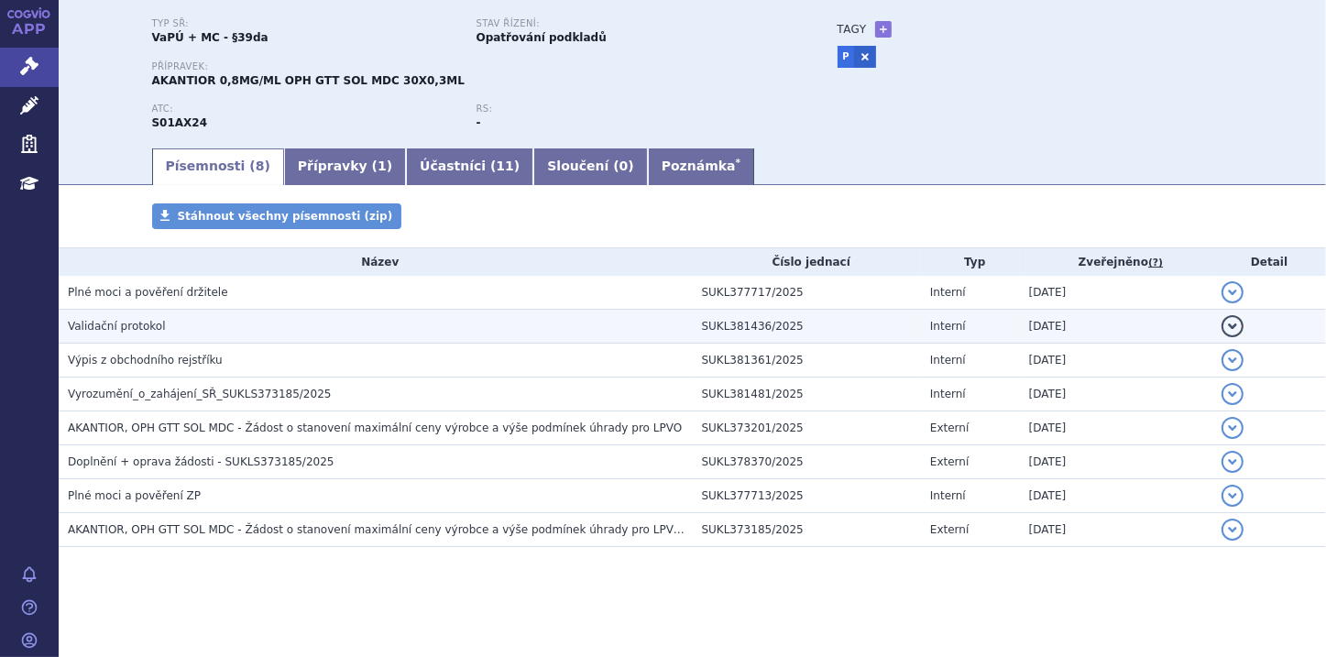
click at [1225, 328] on button "detail" at bounding box center [1233, 326] width 22 height 22
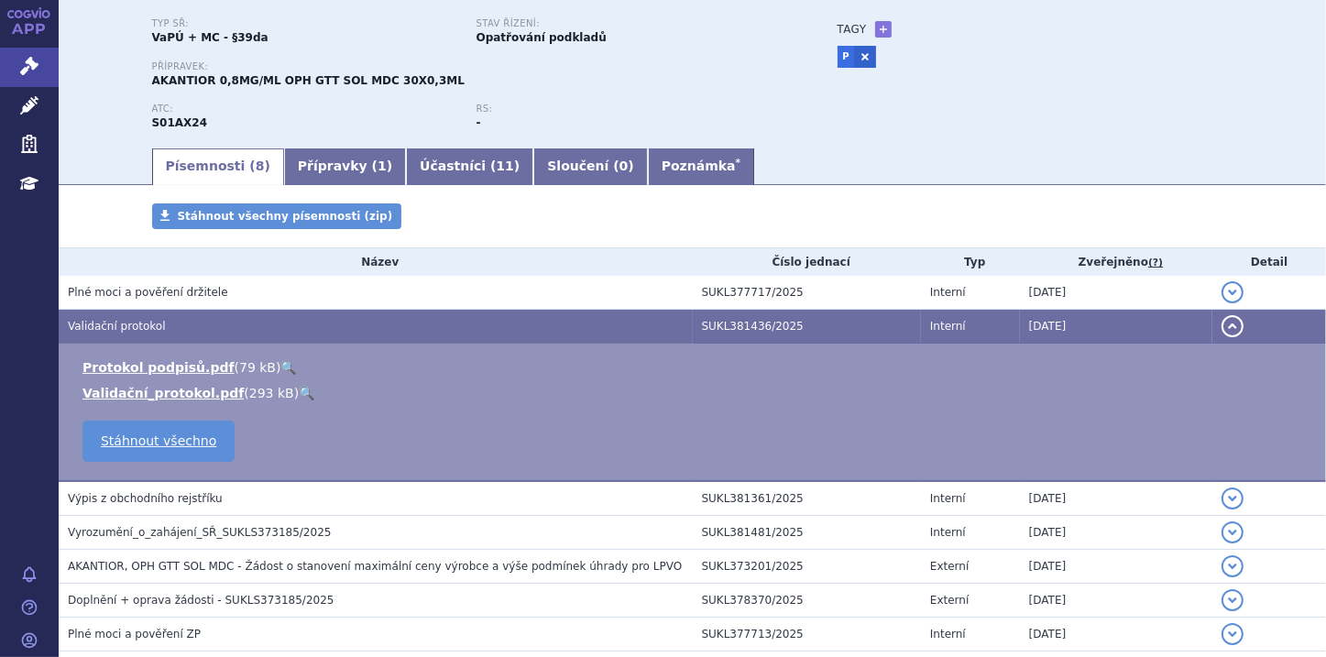
click at [1225, 328] on button "detail" at bounding box center [1233, 326] width 22 height 22
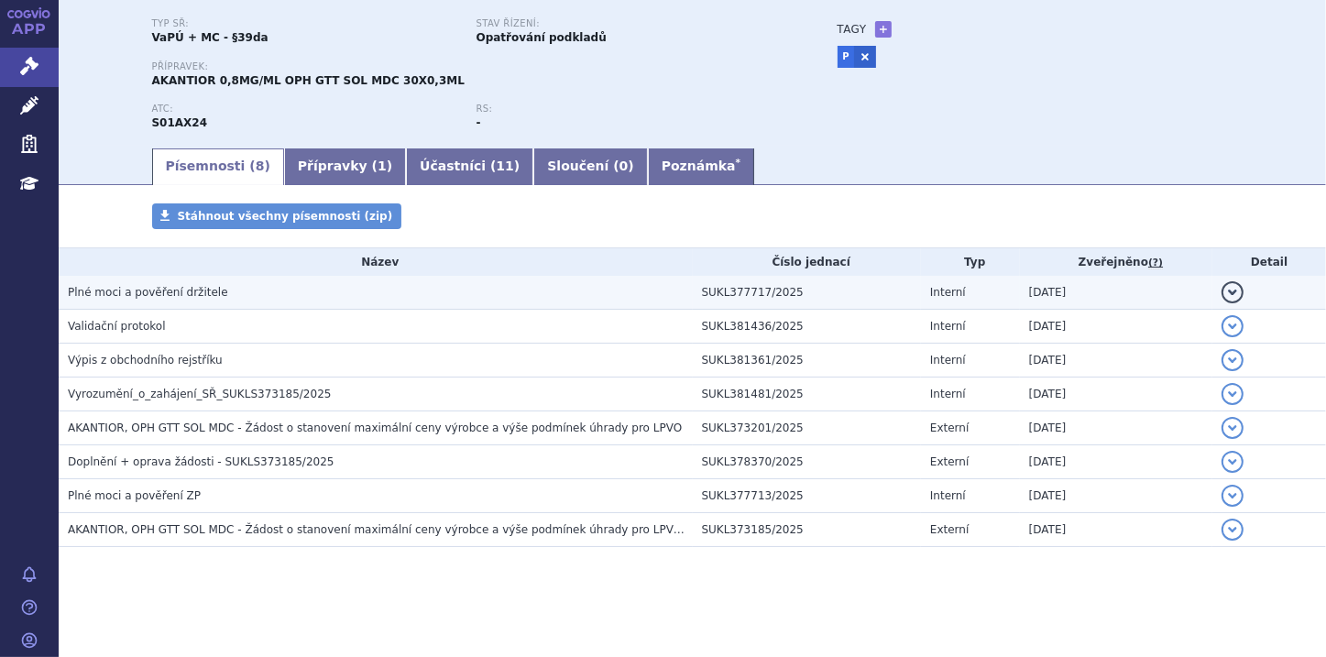
click at [1223, 295] on button "detail" at bounding box center [1233, 292] width 22 height 22
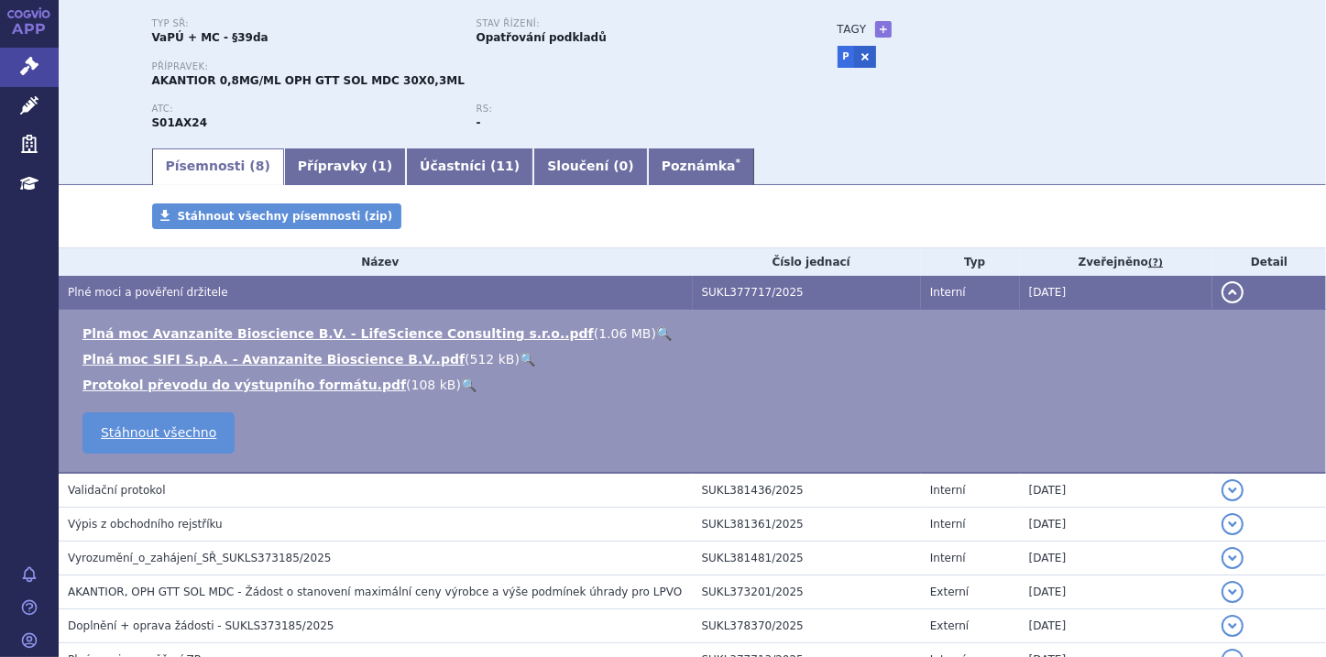
click at [1225, 296] on button "detail" at bounding box center [1233, 292] width 22 height 22
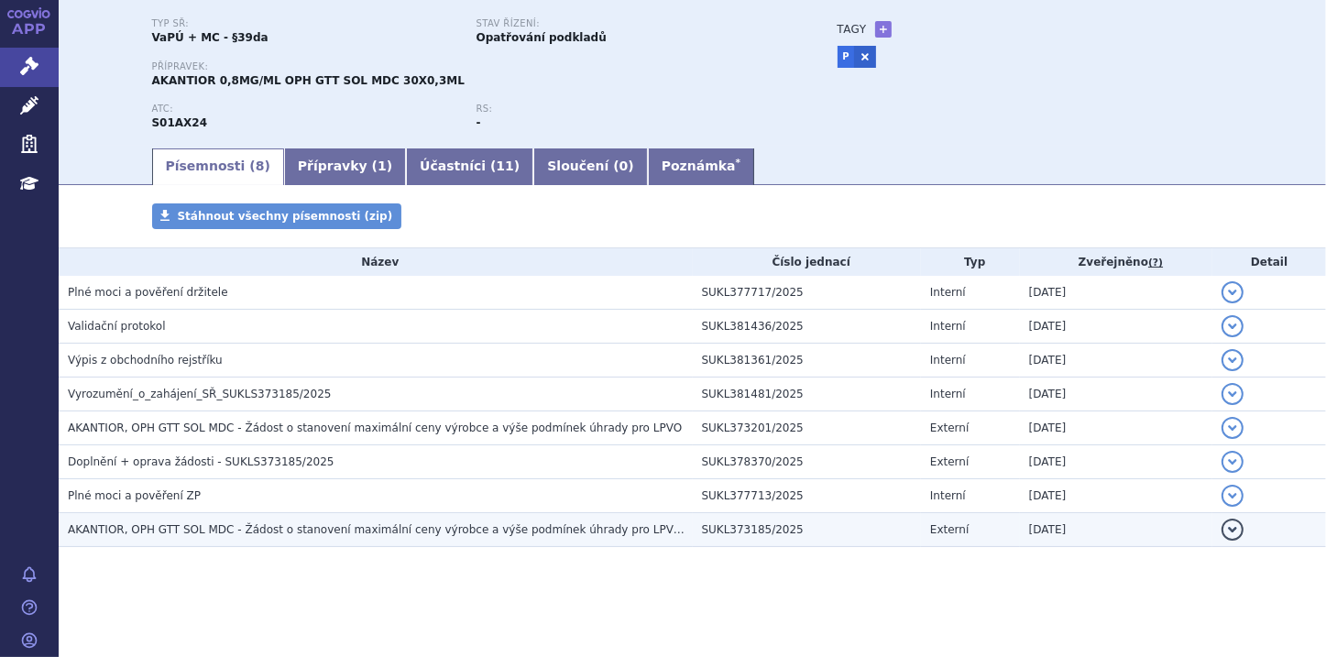
click at [1224, 530] on button "detail" at bounding box center [1233, 530] width 22 height 22
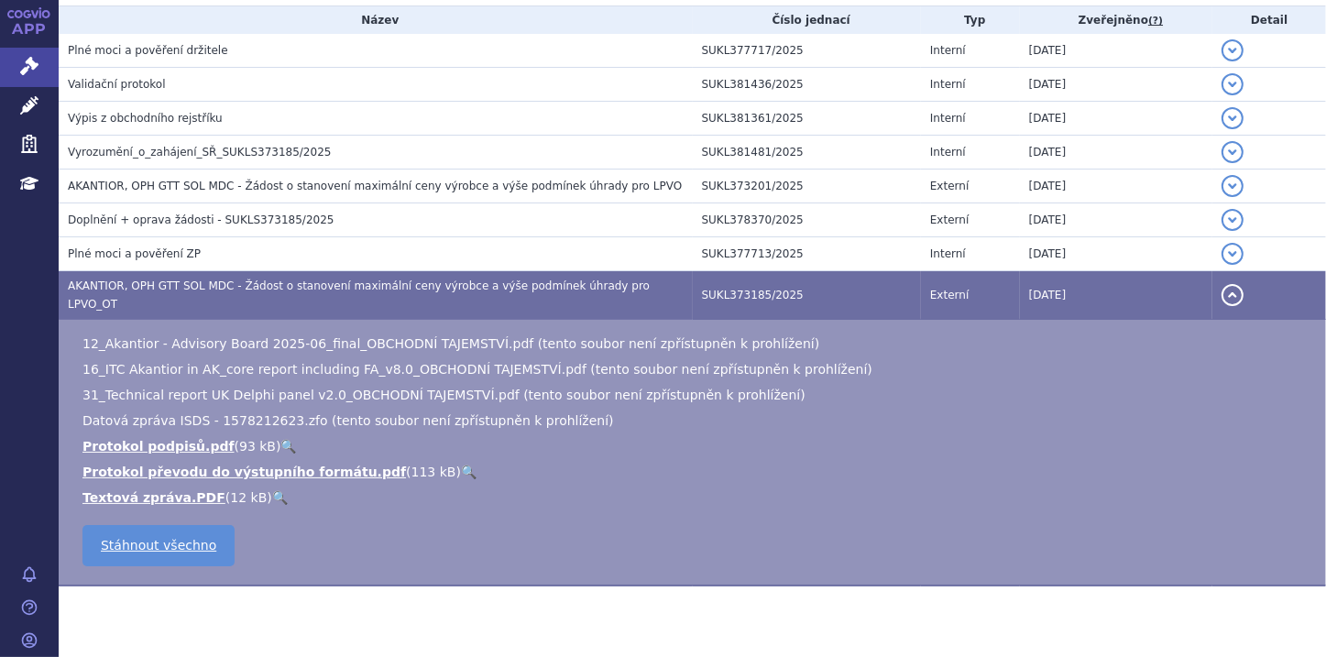
scroll to position [412, 0]
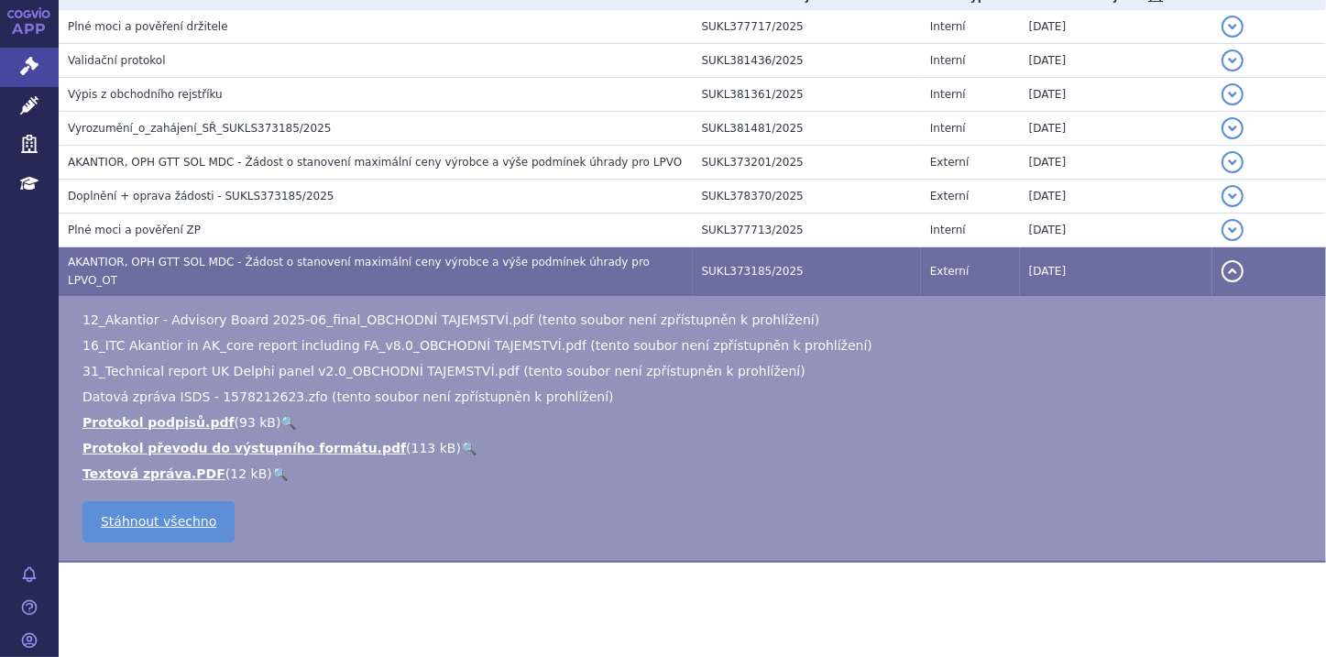
click at [1225, 267] on button "detail" at bounding box center [1233, 271] width 22 height 22
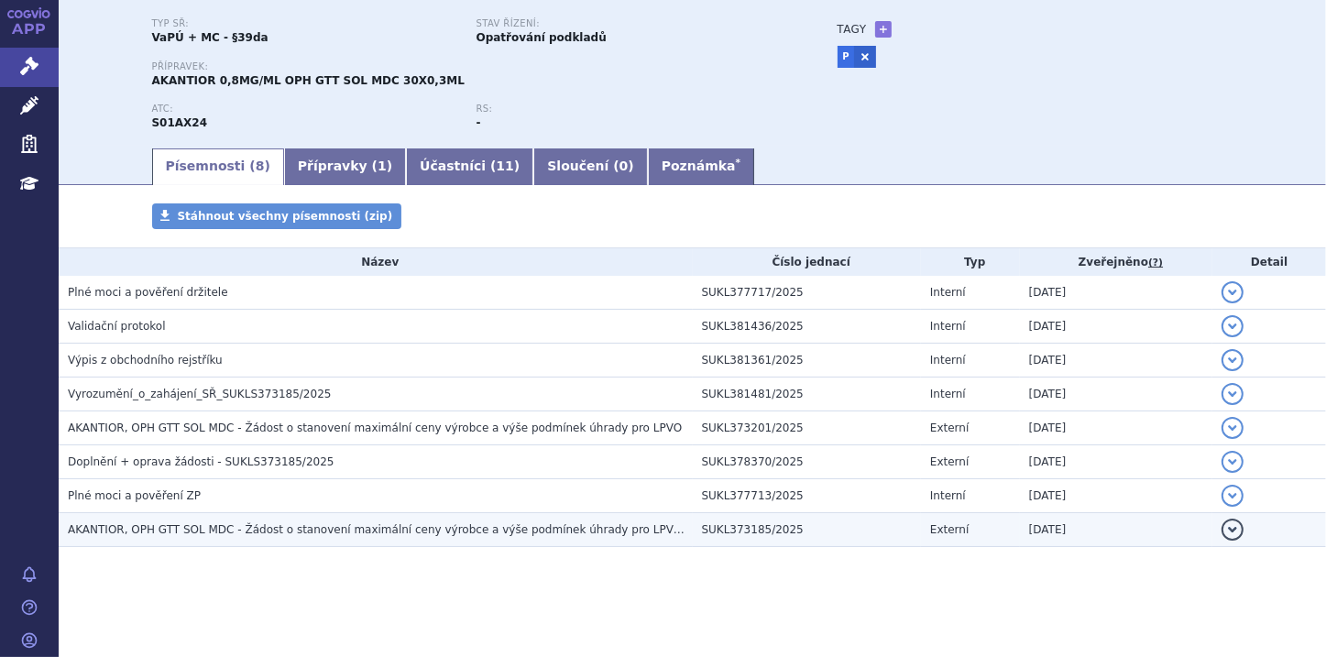
click at [1224, 531] on button "detail" at bounding box center [1233, 530] width 22 height 22
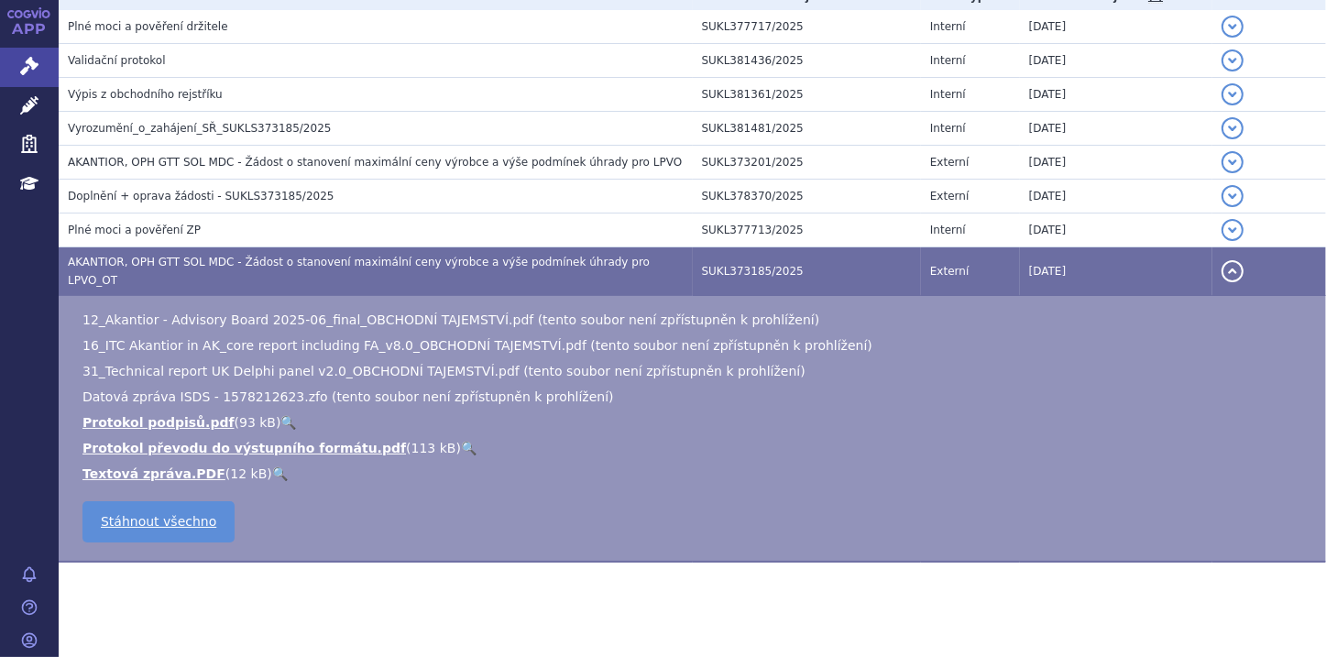
click at [1222, 266] on button "detail" at bounding box center [1233, 271] width 22 height 22
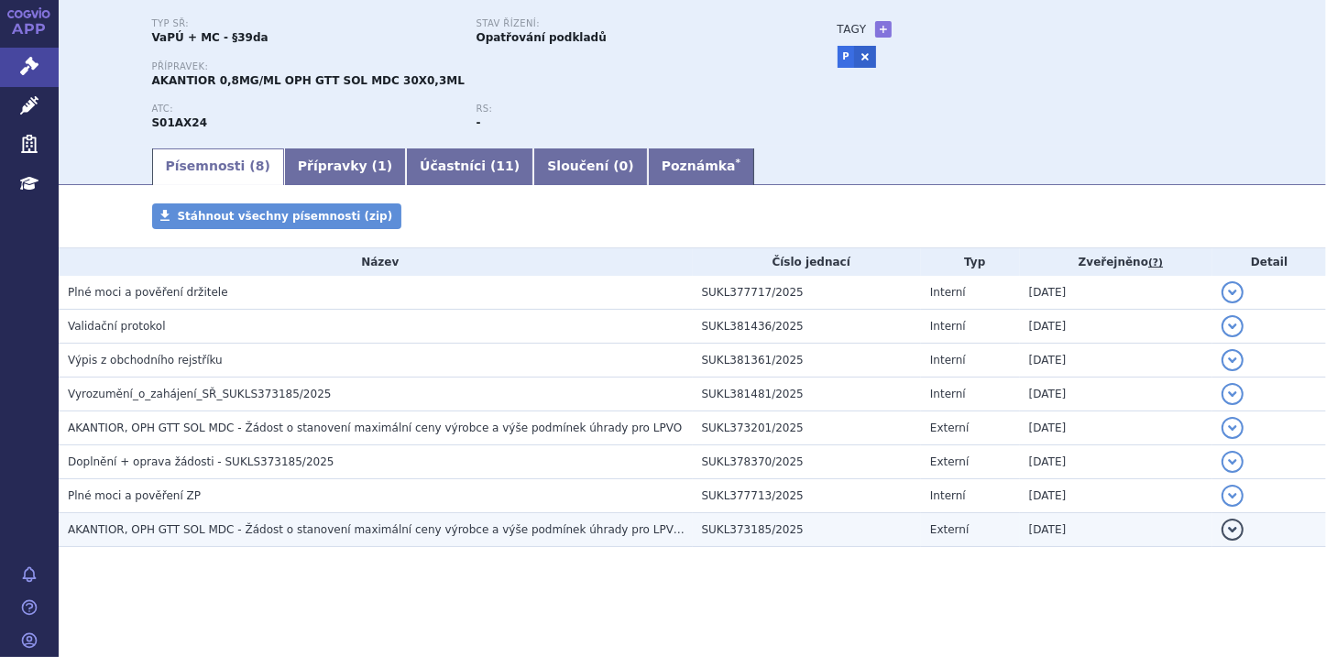
scroll to position [147, 0]
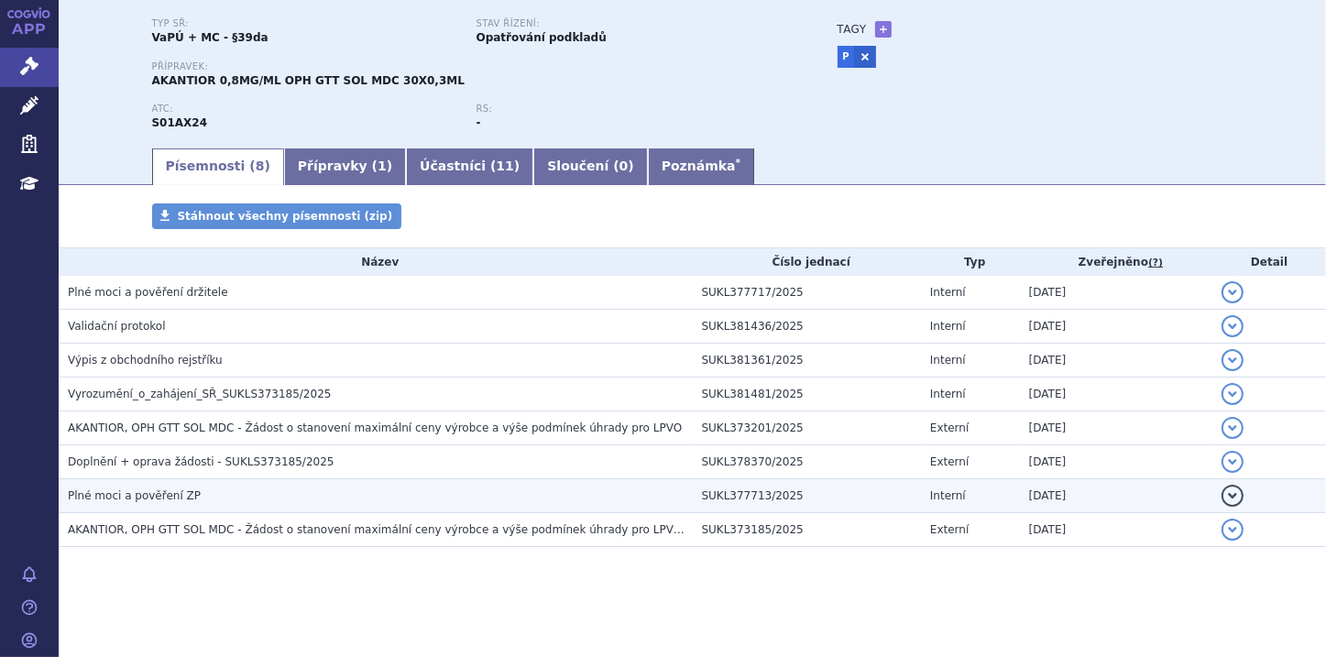
click at [1225, 495] on button "detail" at bounding box center [1233, 496] width 22 height 22
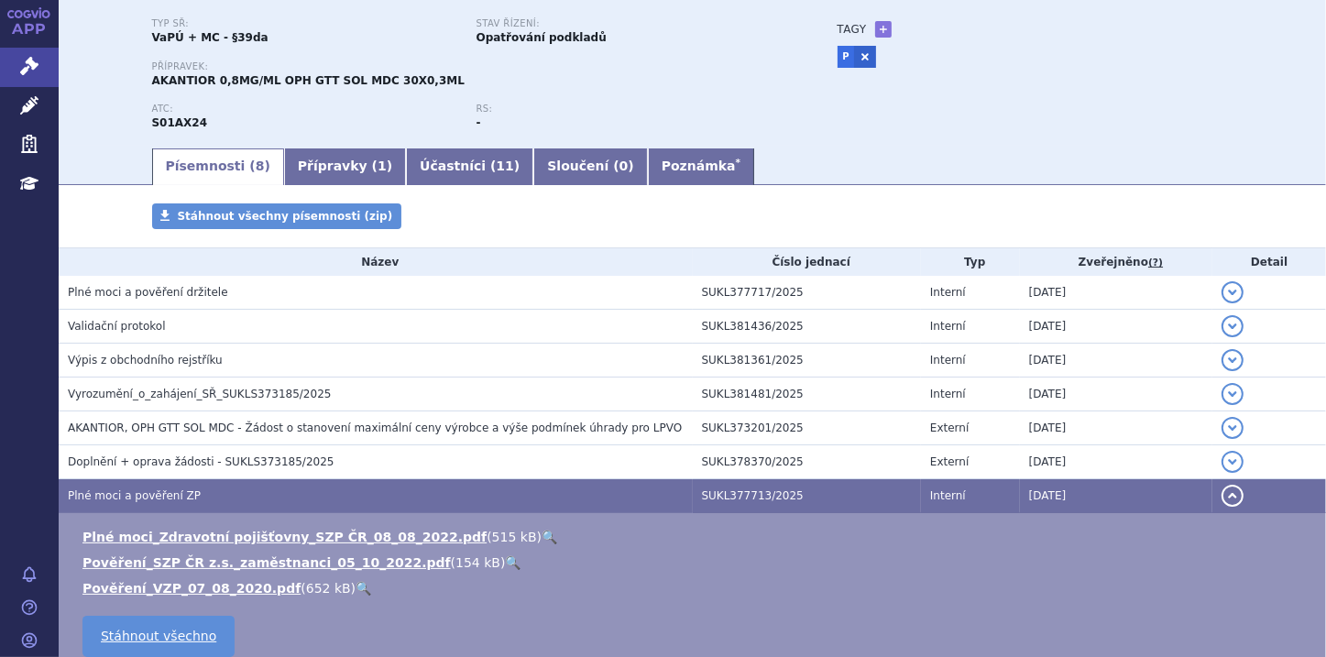
click at [1223, 496] on button "detail" at bounding box center [1233, 496] width 22 height 22
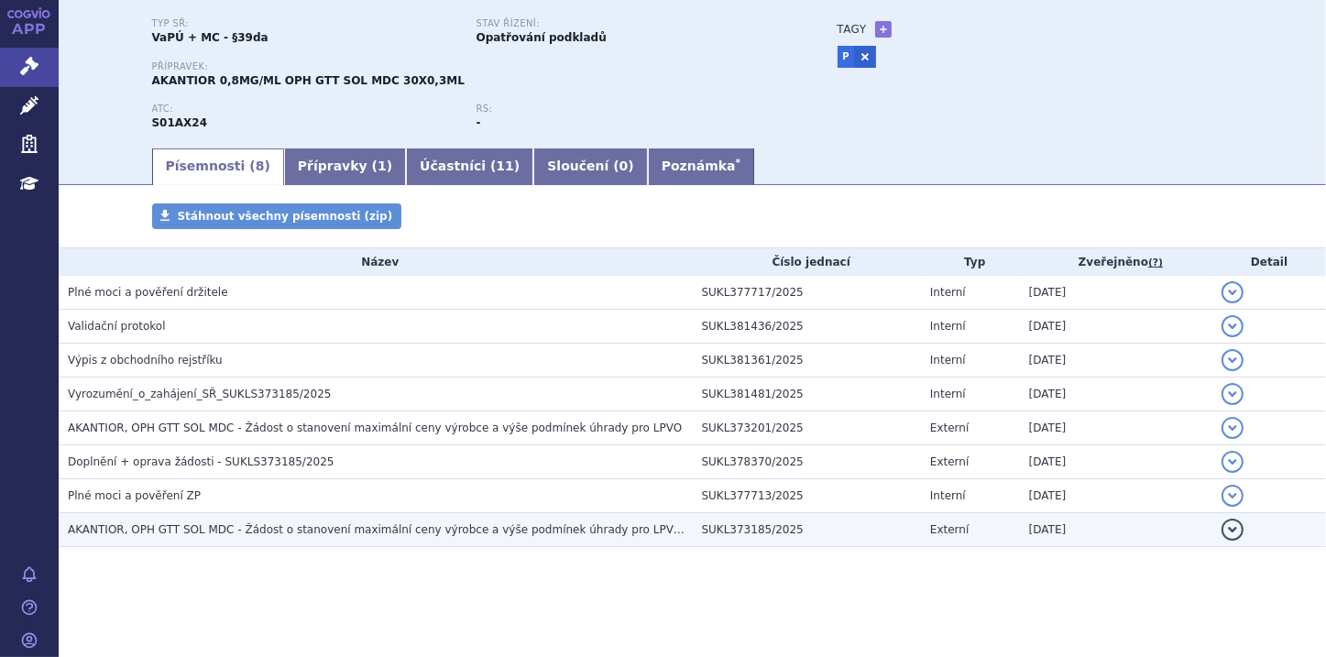
click at [1223, 532] on button "detail" at bounding box center [1233, 530] width 22 height 22
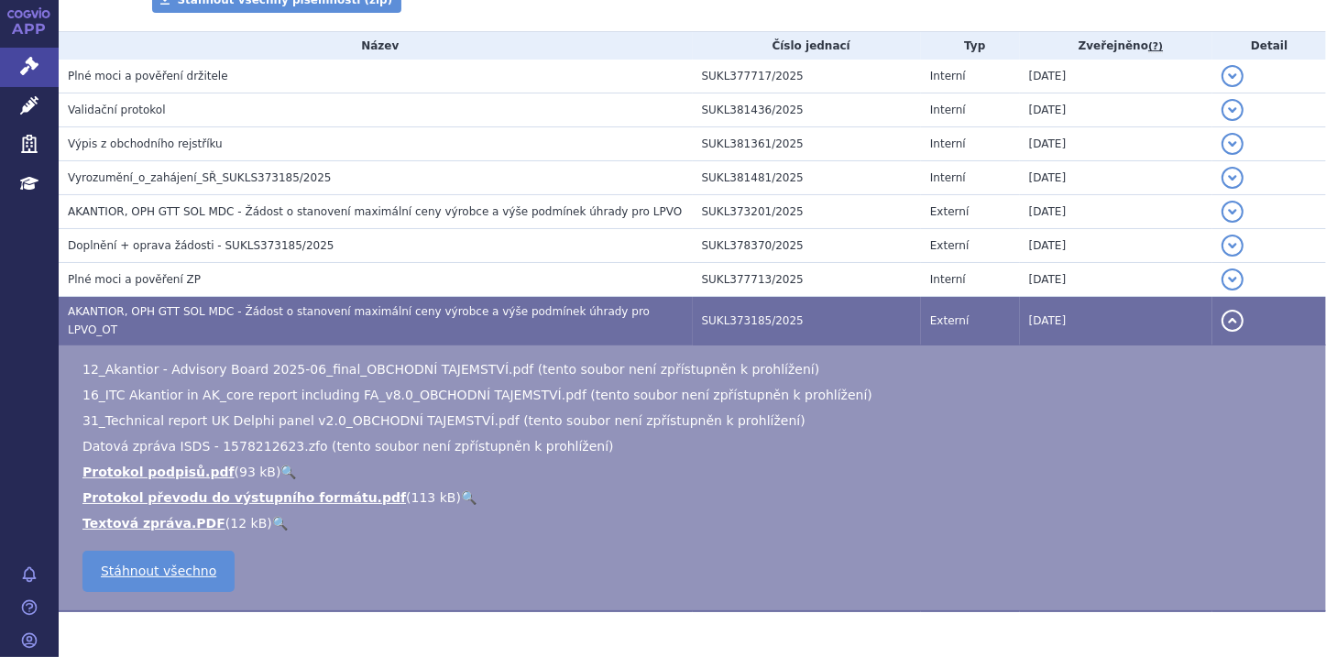
scroll to position [367, 0]
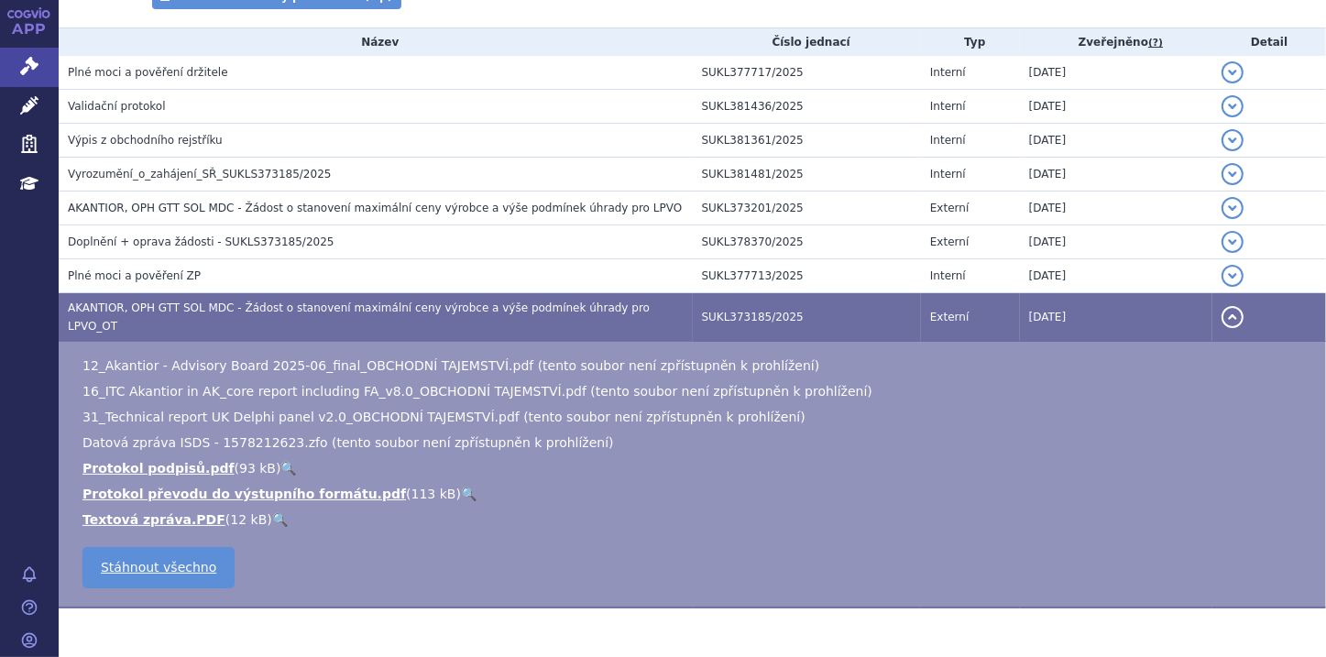
click at [1222, 312] on button "detail" at bounding box center [1233, 317] width 22 height 22
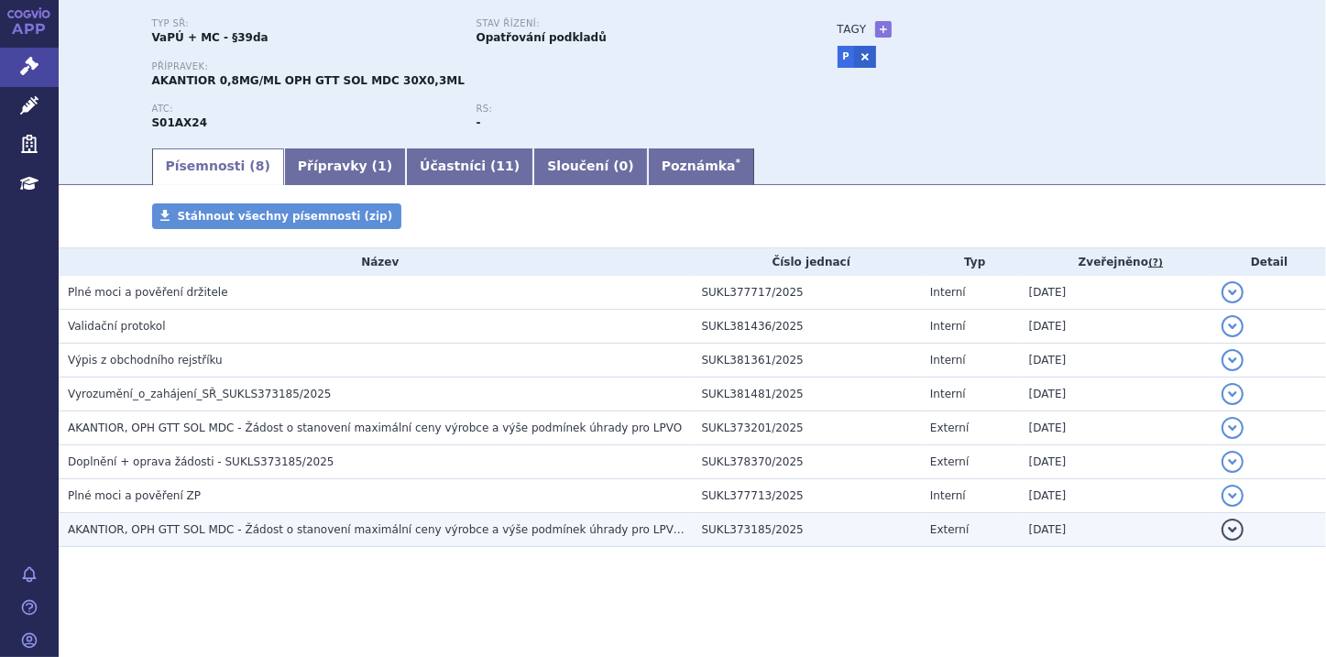
scroll to position [147, 0]
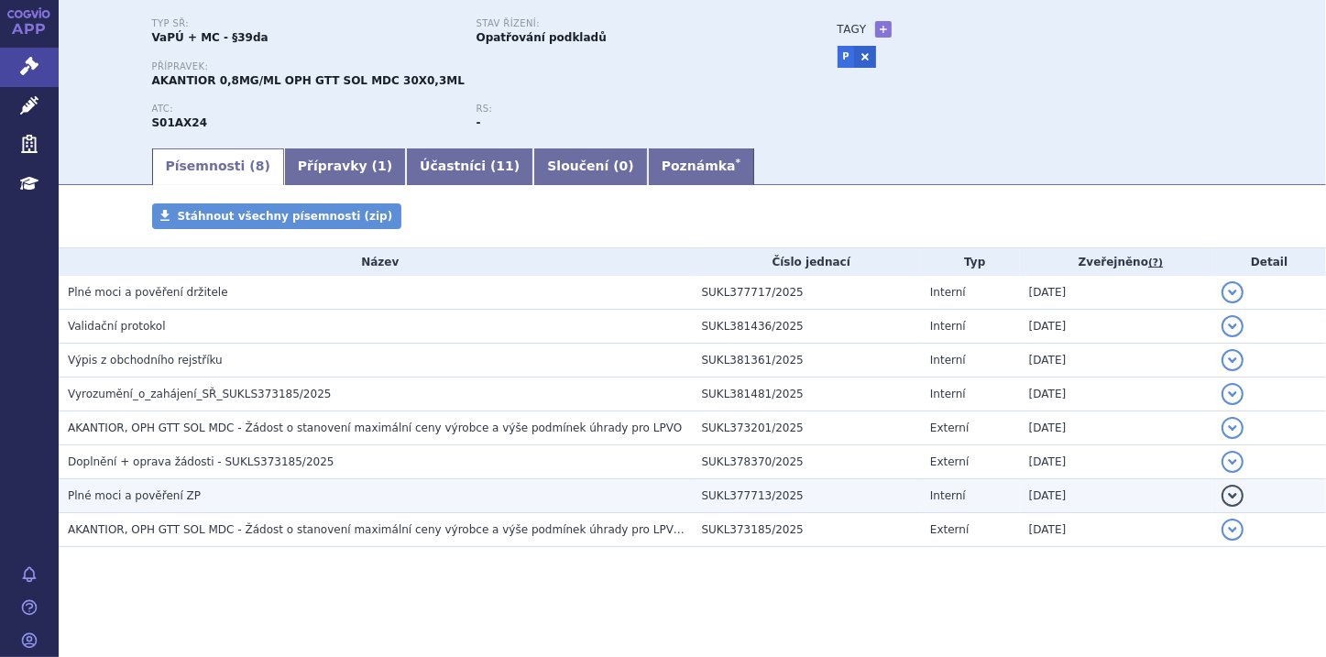
click at [1223, 493] on button "detail" at bounding box center [1233, 496] width 22 height 22
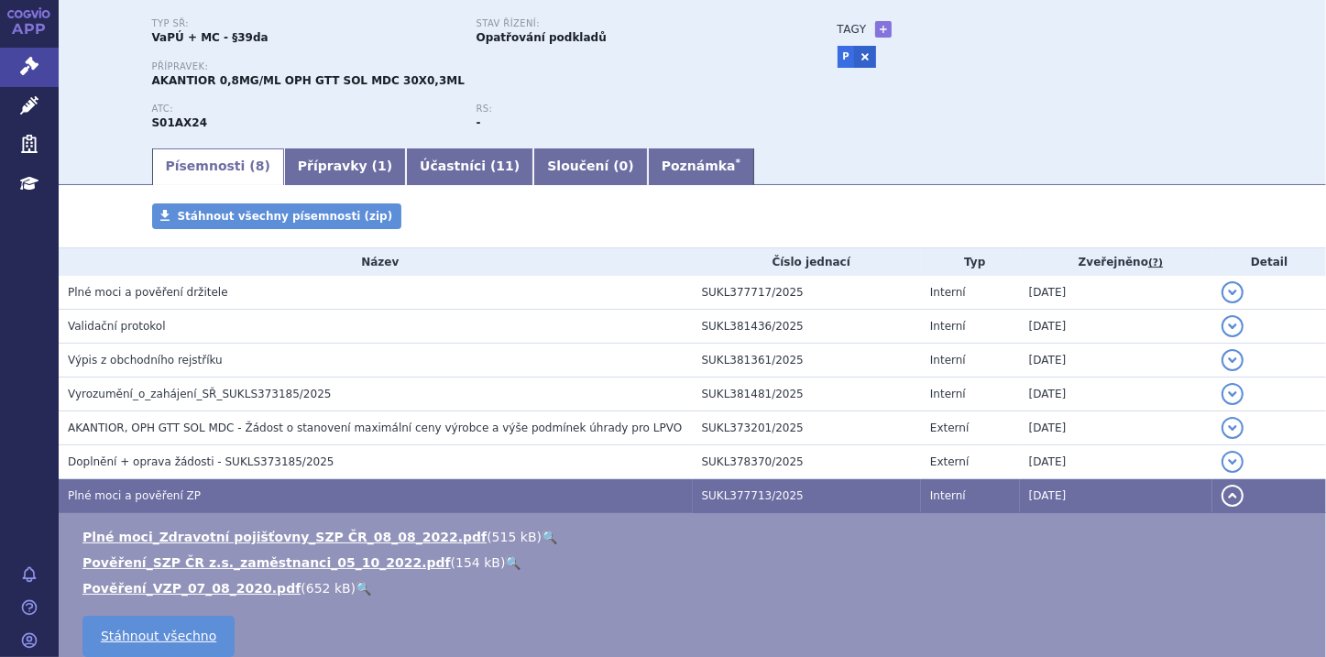
click at [1223, 493] on button "detail" at bounding box center [1233, 496] width 22 height 22
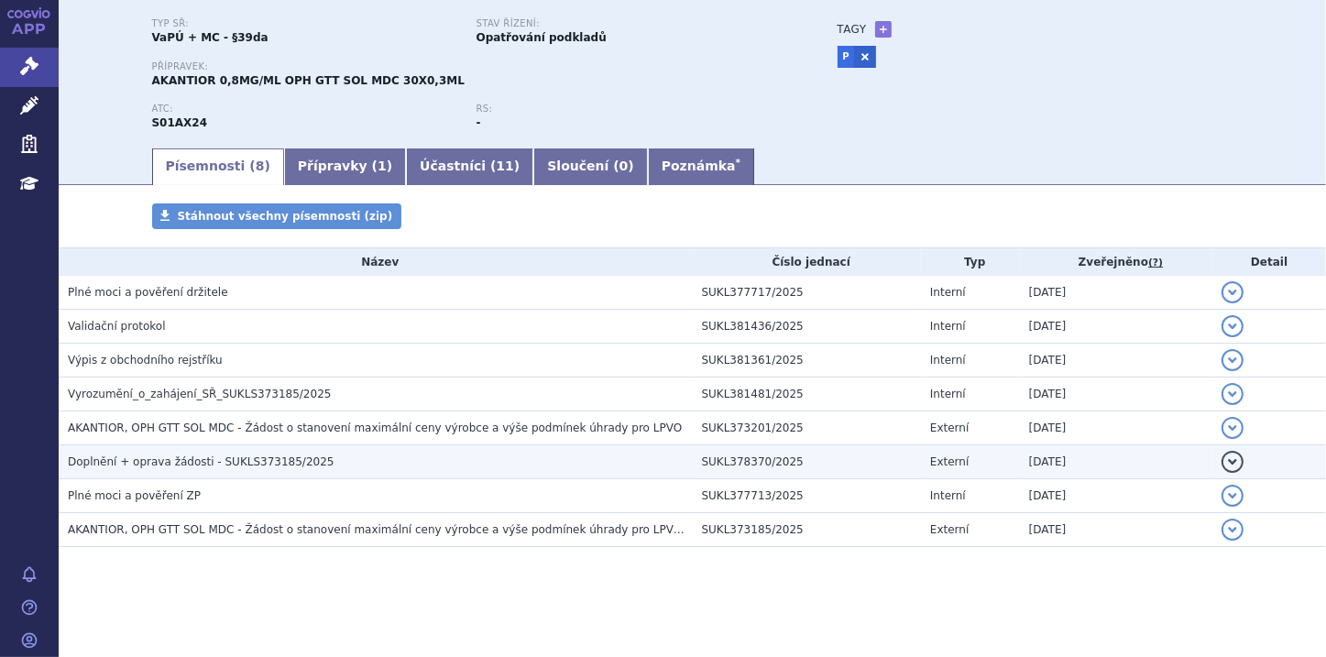
click at [1222, 461] on button "detail" at bounding box center [1233, 462] width 22 height 22
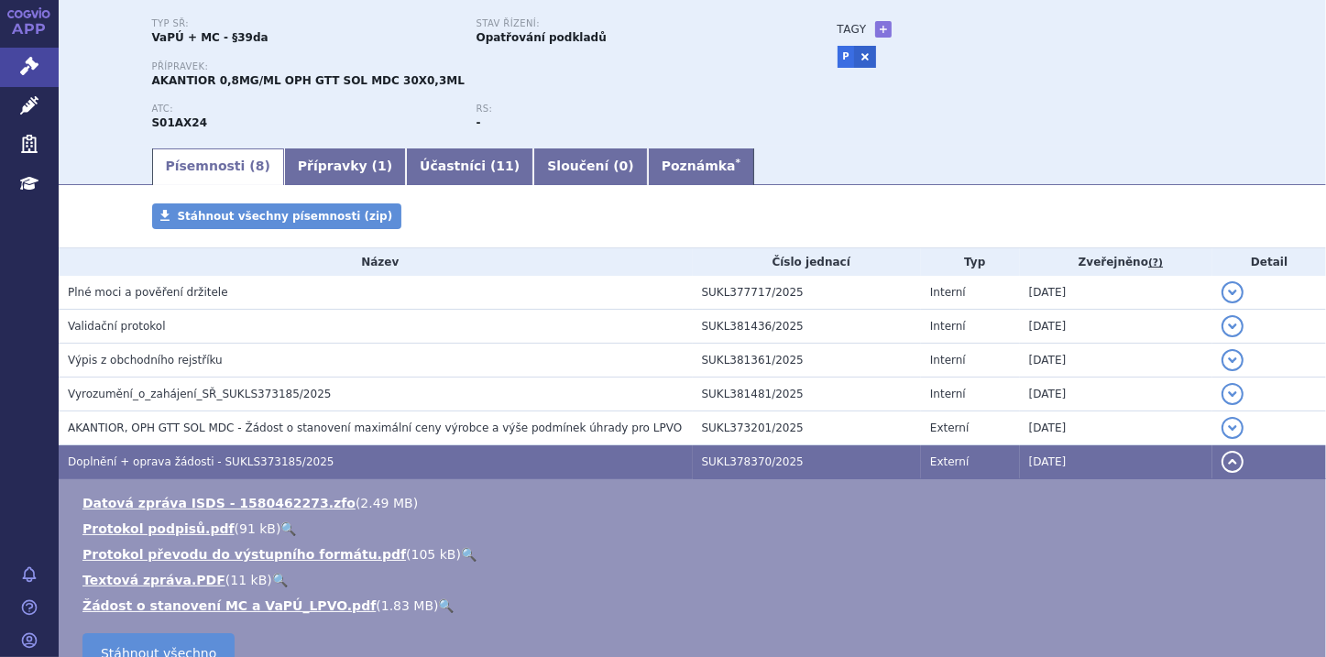
click at [439, 609] on link "🔍" at bounding box center [447, 605] width 16 height 15
click at [648, 160] on link "Poznámka *" at bounding box center [701, 166] width 106 height 37
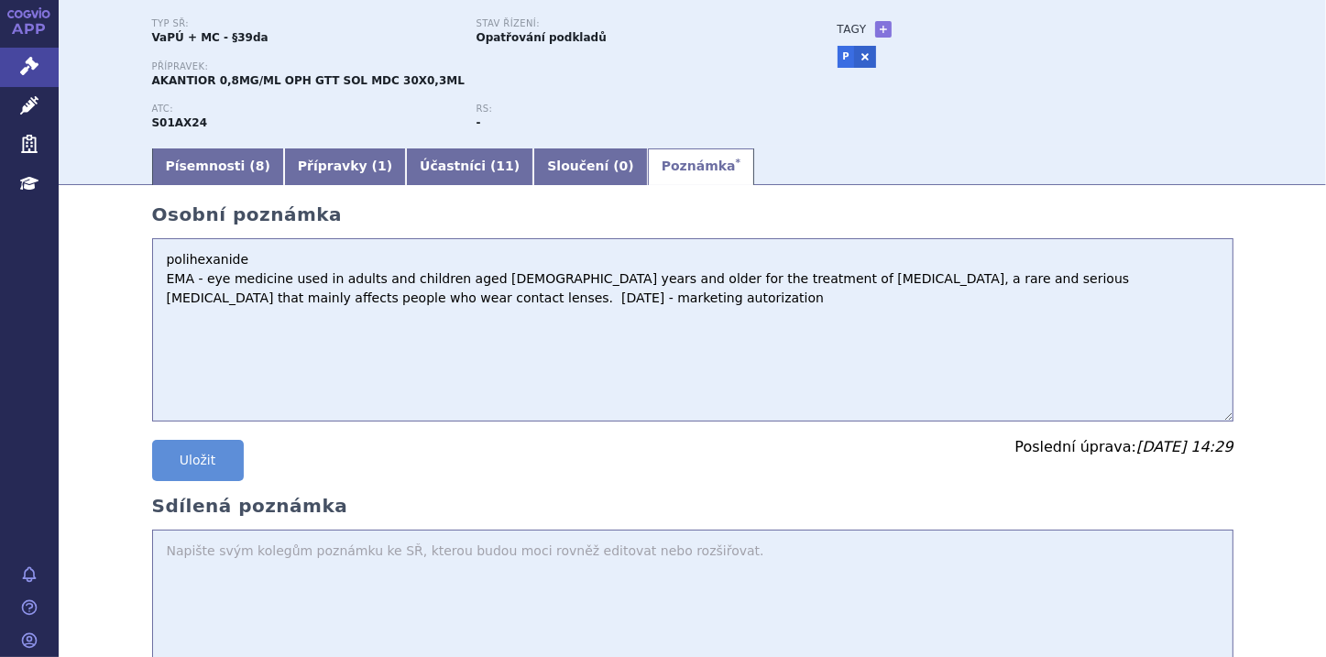
click at [190, 328] on textarea "polihexanide EMA - eye medicine used in adults and children aged 12 years and o…" at bounding box center [692, 329] width 1081 height 183
click at [475, 304] on textarea "polihexanide EMA - eye medicine used in adults and children aged 12 years and o…" at bounding box center [692, 329] width 1081 height 183
click at [390, 317] on textarea "polihexanide EMA - eye medicine used in adults and children aged 12 years and o…" at bounding box center [692, 329] width 1081 height 183
paste textarea "Přípravek Akantior je hrazen k léčbě akantamébové keratitidy u dospělých a dosp…"
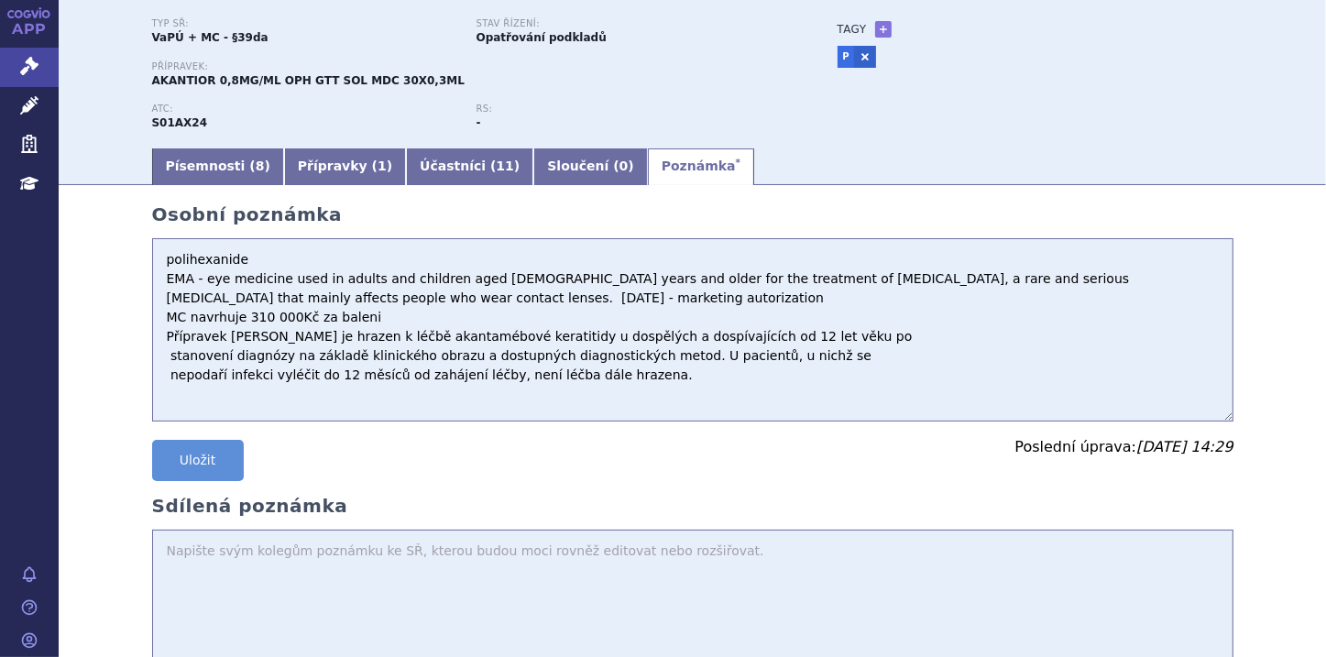
click at [371, 323] on textarea "polihexanide EMA - eye medicine used in adults and children aged 12 years and o…" at bounding box center [692, 329] width 1081 height 183
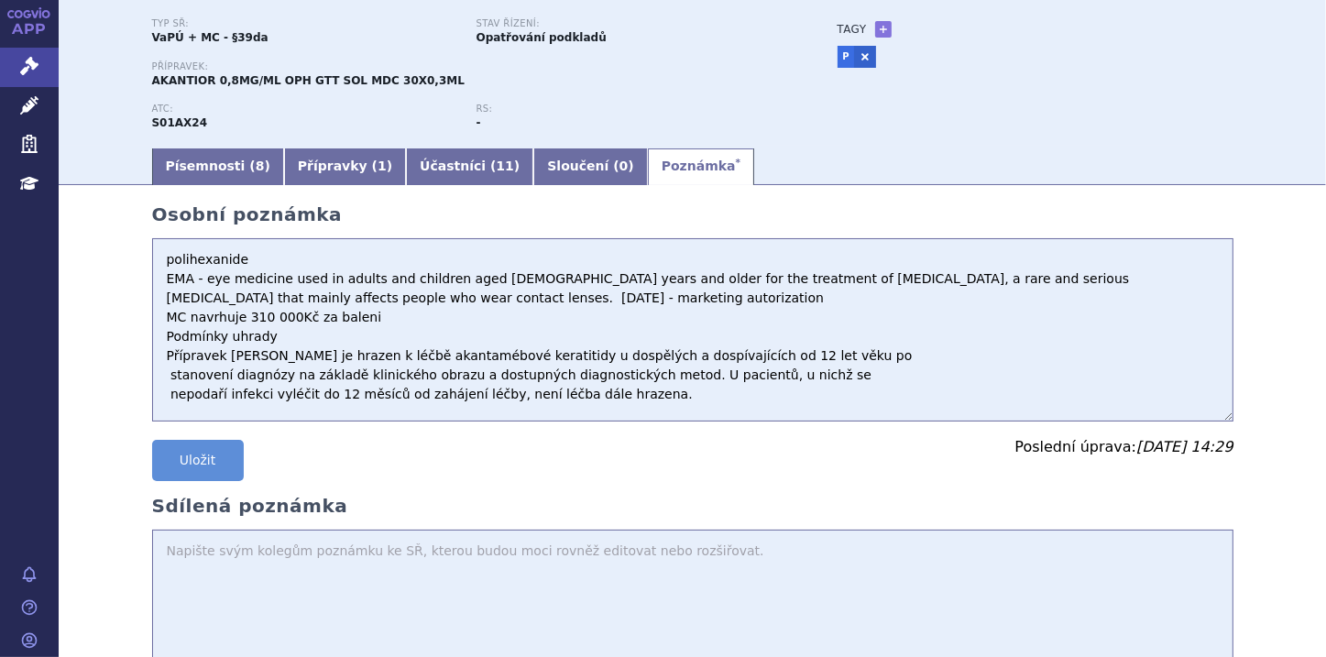
type textarea "polihexanide EMA - eye medicine used in adults and children aged 12 years and o…"
click at [213, 453] on button "Uložit" at bounding box center [198, 460] width 92 height 41
click at [198, 179] on link "Písemnosti ( 8 )" at bounding box center [218, 166] width 132 height 37
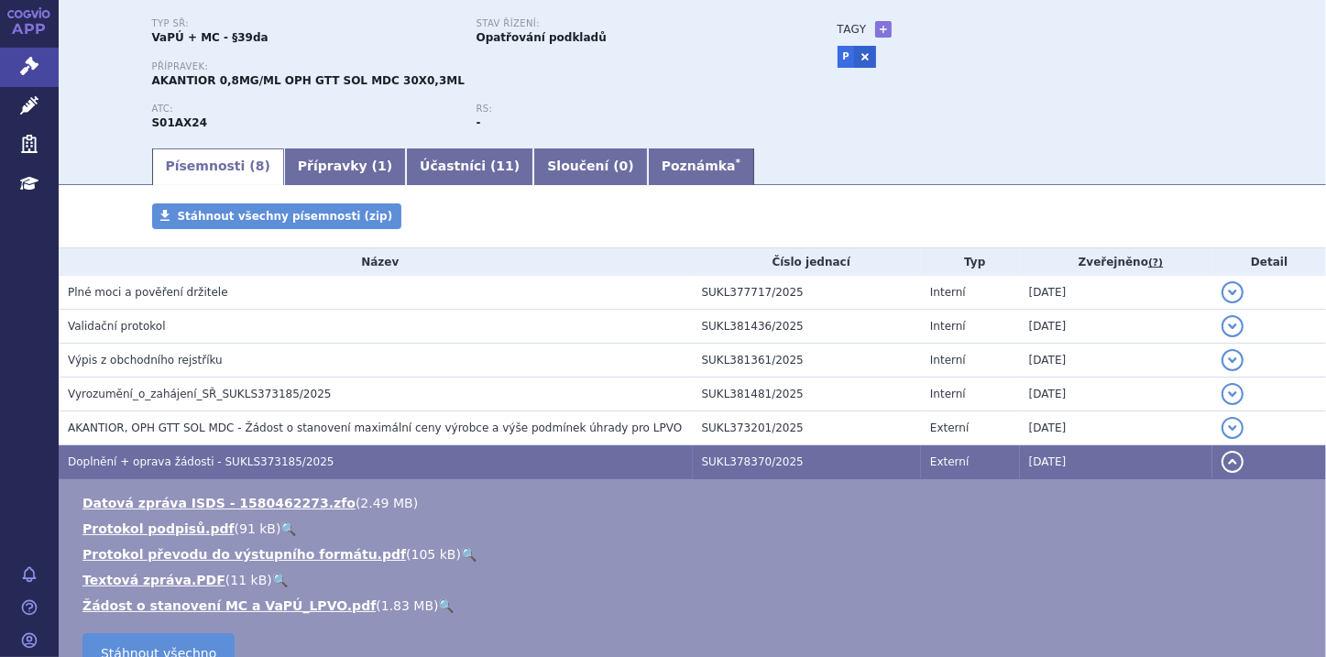
click at [1222, 462] on button "detail" at bounding box center [1233, 462] width 22 height 22
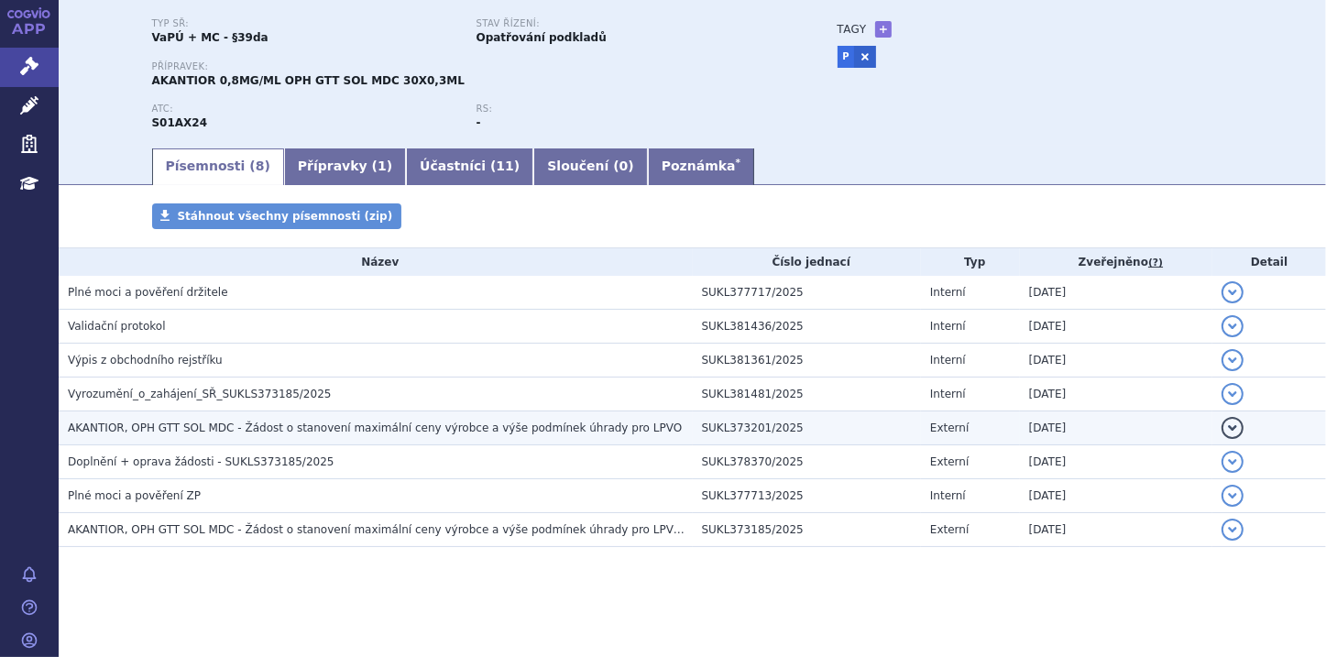
click at [1223, 431] on button "detail" at bounding box center [1233, 428] width 22 height 22
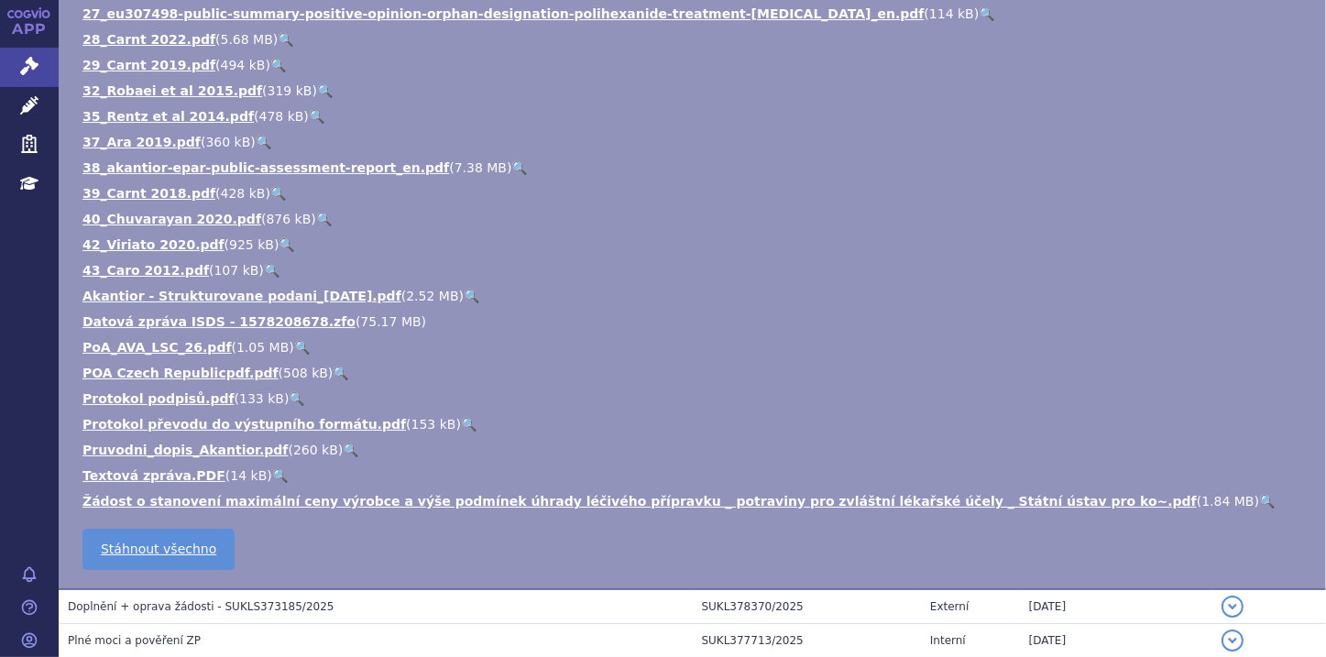
scroll to position [1173, 0]
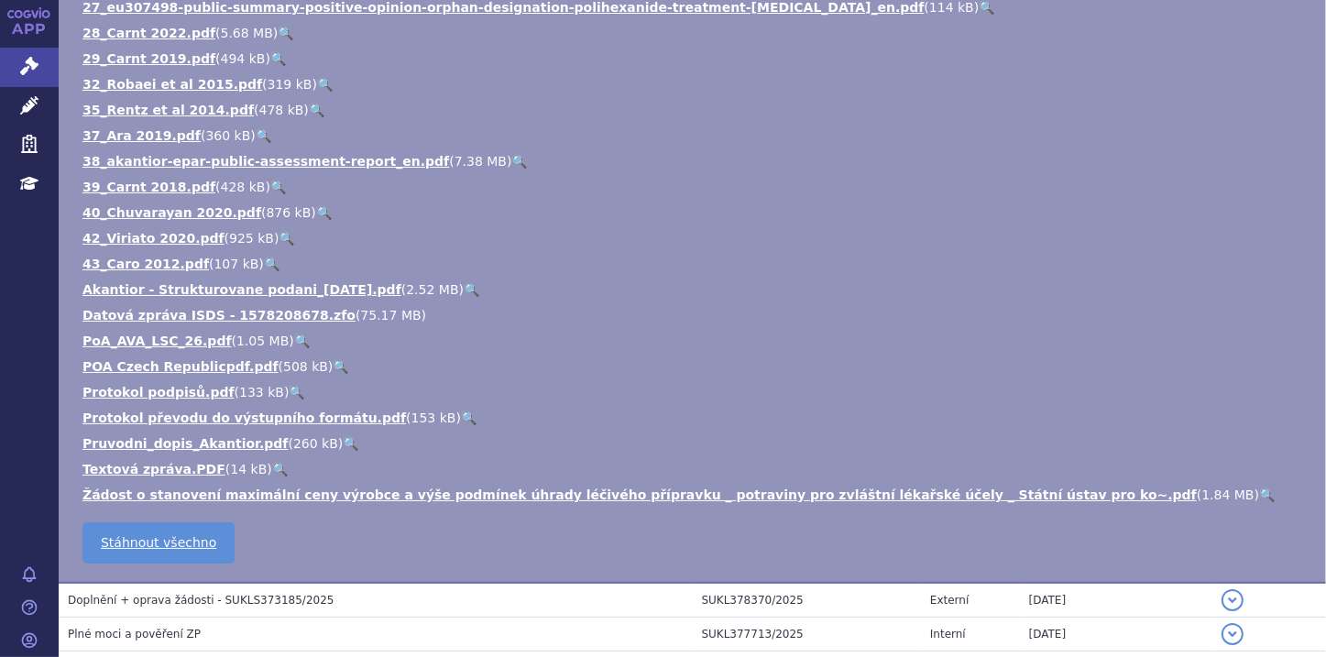
click at [1259, 496] on link "🔍" at bounding box center [1267, 495] width 16 height 15
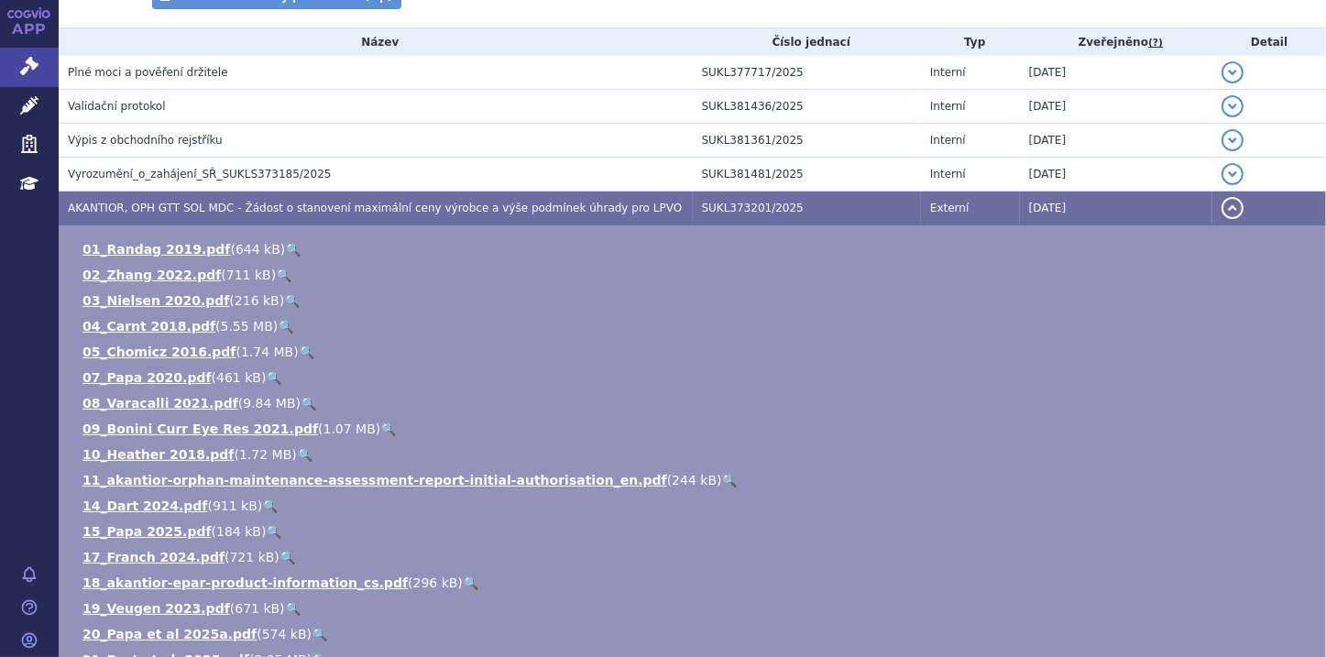
click at [1224, 205] on button "detail" at bounding box center [1233, 208] width 22 height 22
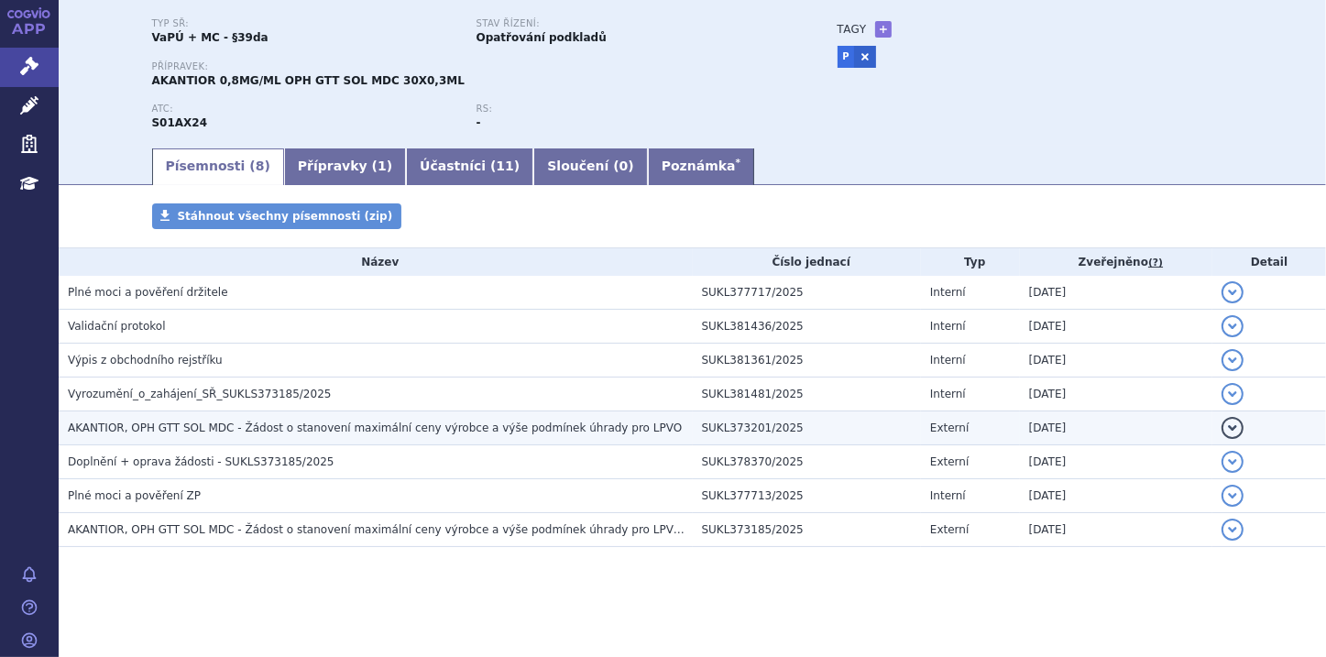
scroll to position [147, 0]
click at [1226, 425] on button "detail" at bounding box center [1233, 428] width 22 height 22
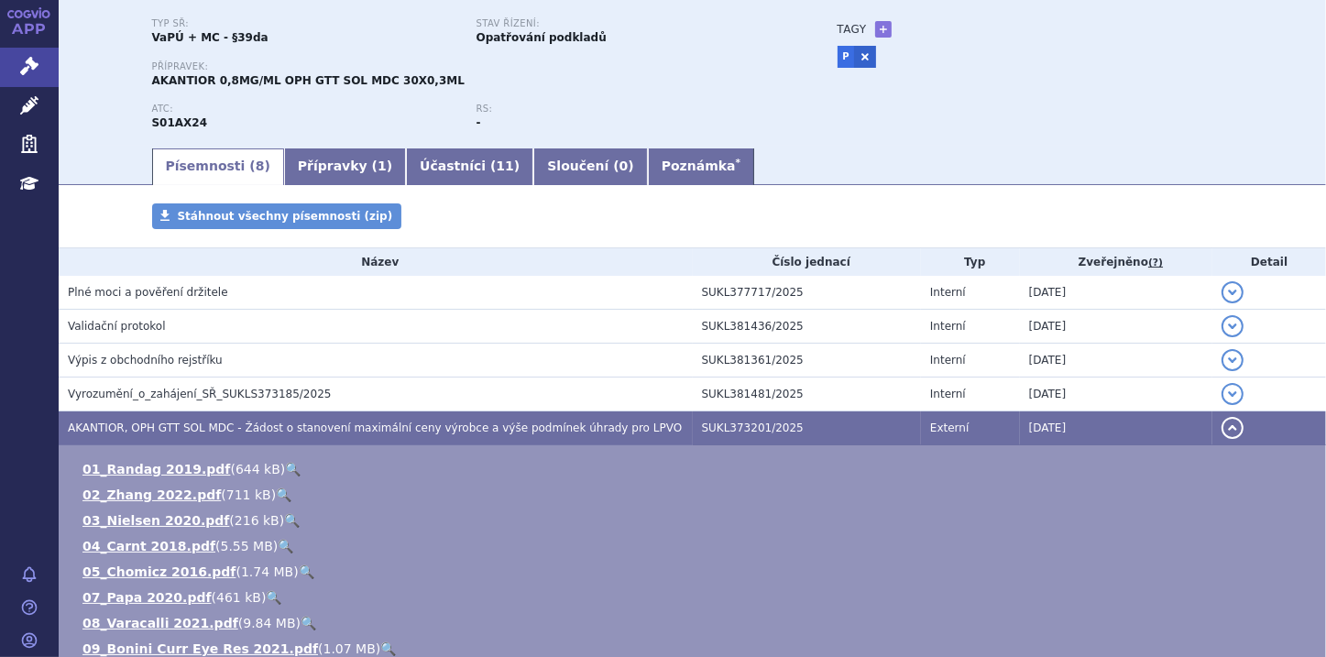
scroll to position [367, 0]
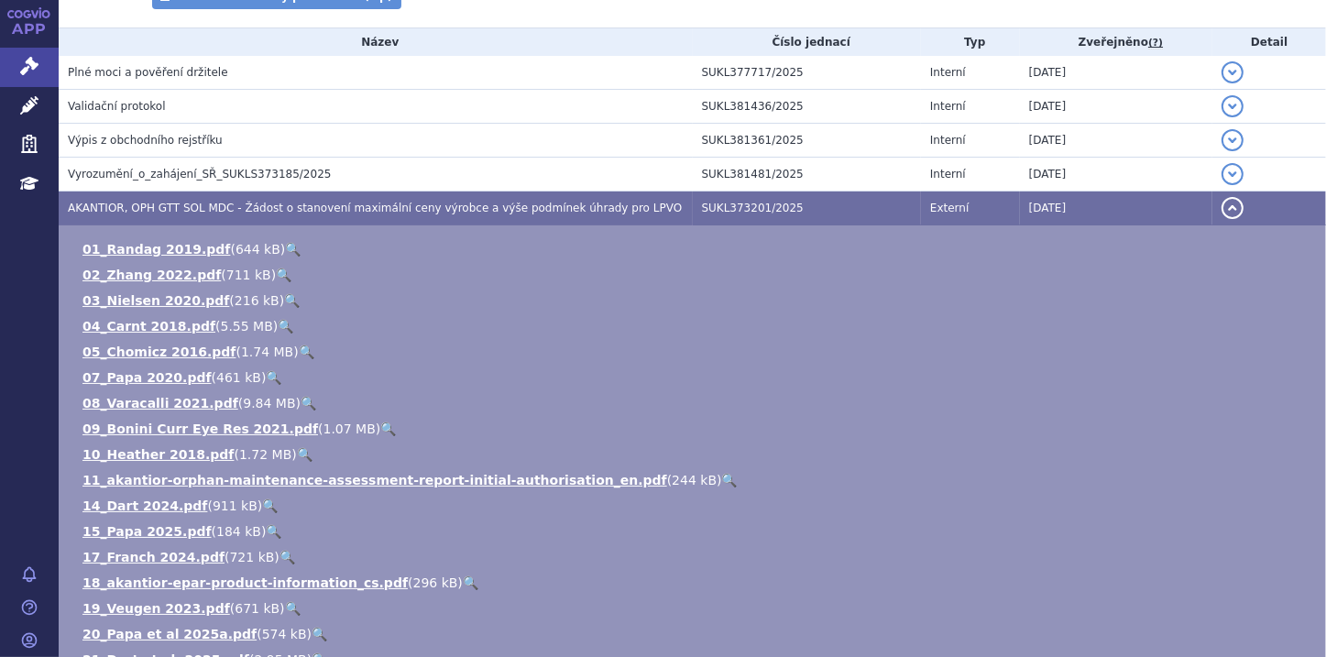
click at [1226, 425] on li "09_Bonini Curr Eye Res 2021.pdf ( 1.07 MB ) 🔍" at bounding box center [694, 429] width 1225 height 18
click at [1222, 216] on button "detail" at bounding box center [1233, 208] width 22 height 22
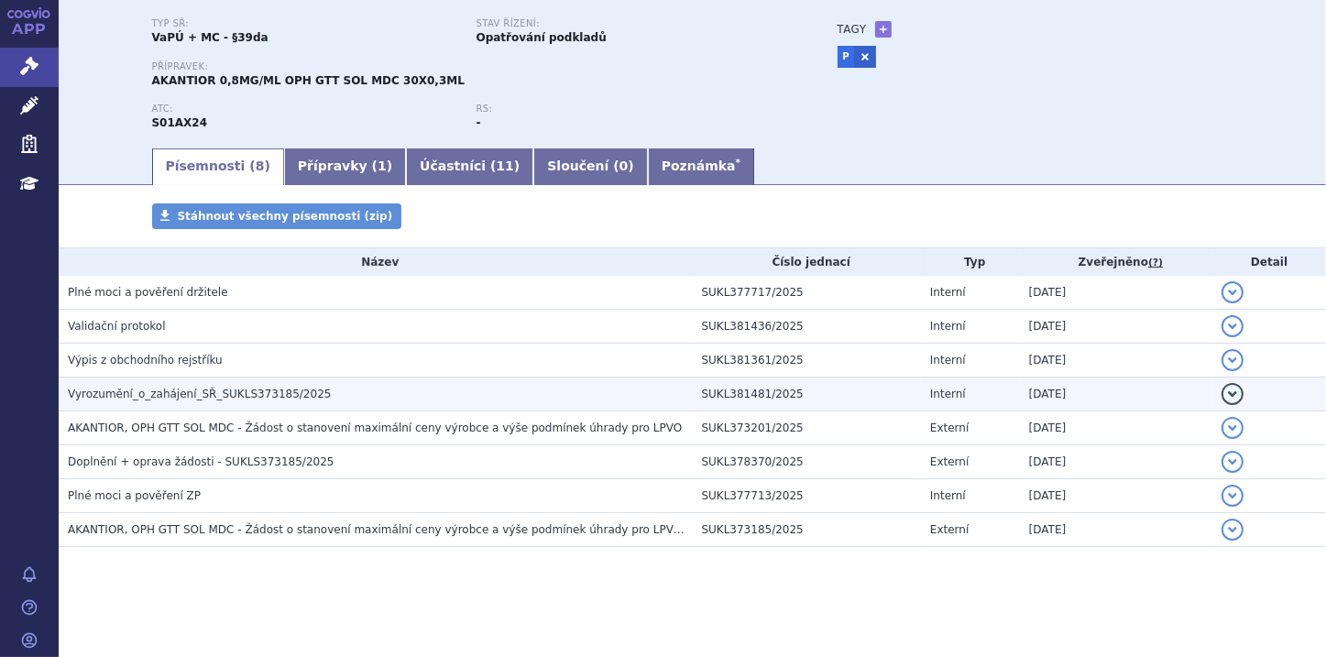
click at [1224, 390] on button "detail" at bounding box center [1233, 394] width 22 height 22
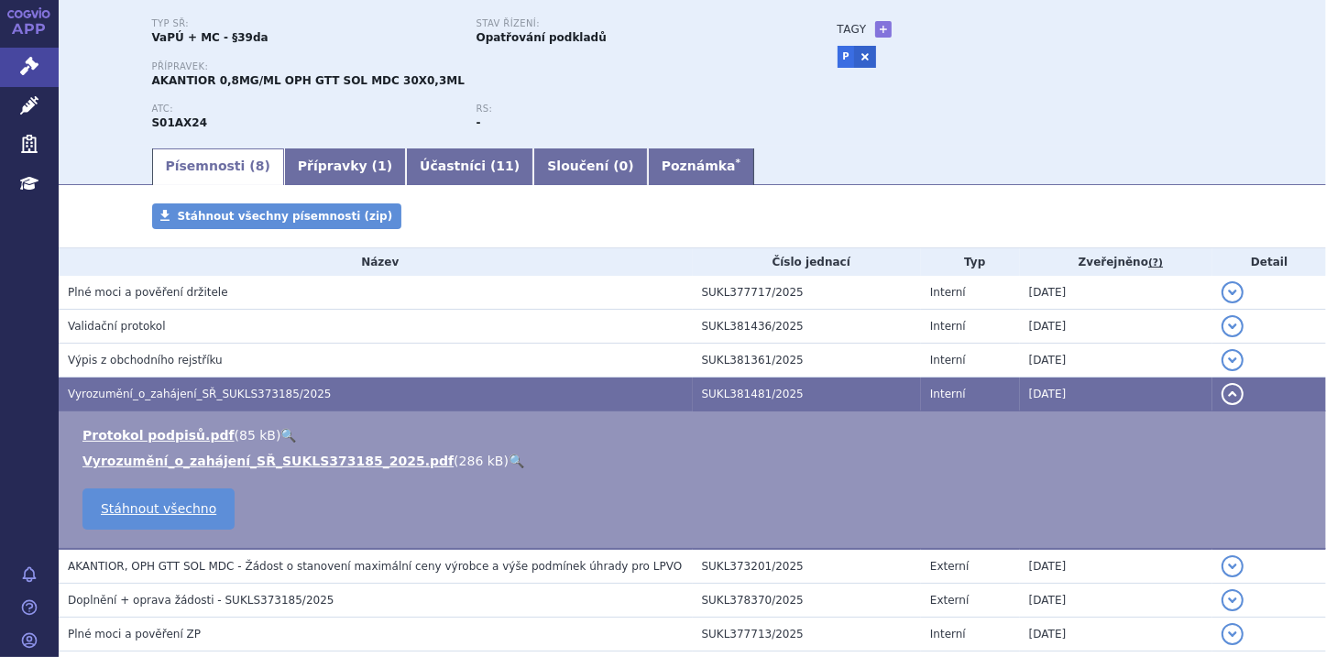
click at [1224, 390] on button "detail" at bounding box center [1233, 394] width 22 height 22
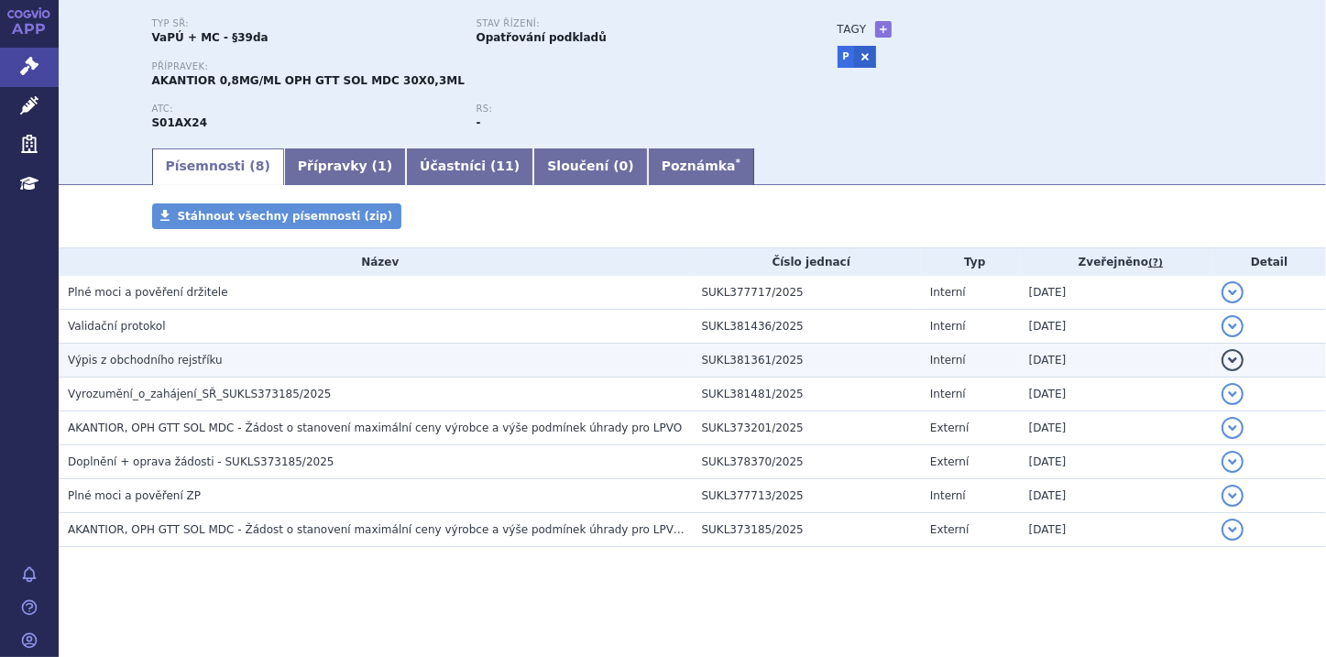
click at [1223, 356] on button "detail" at bounding box center [1233, 360] width 22 height 22
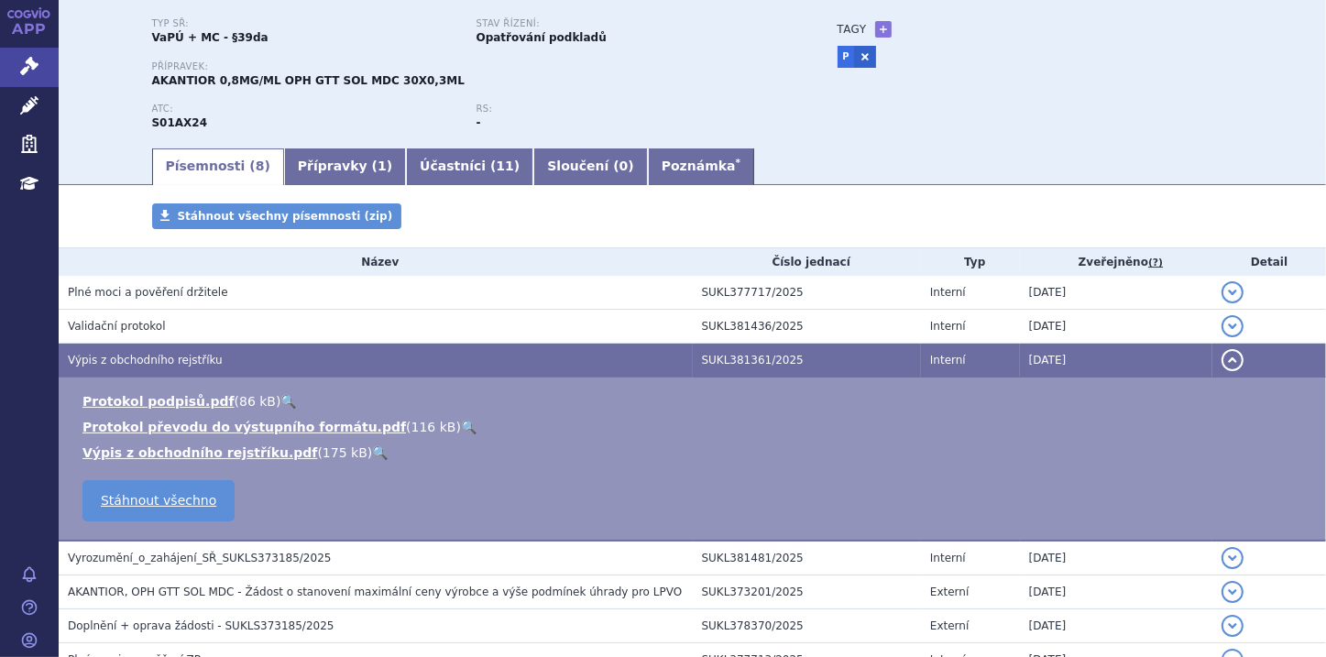
click at [1224, 356] on button "detail" at bounding box center [1233, 360] width 22 height 22
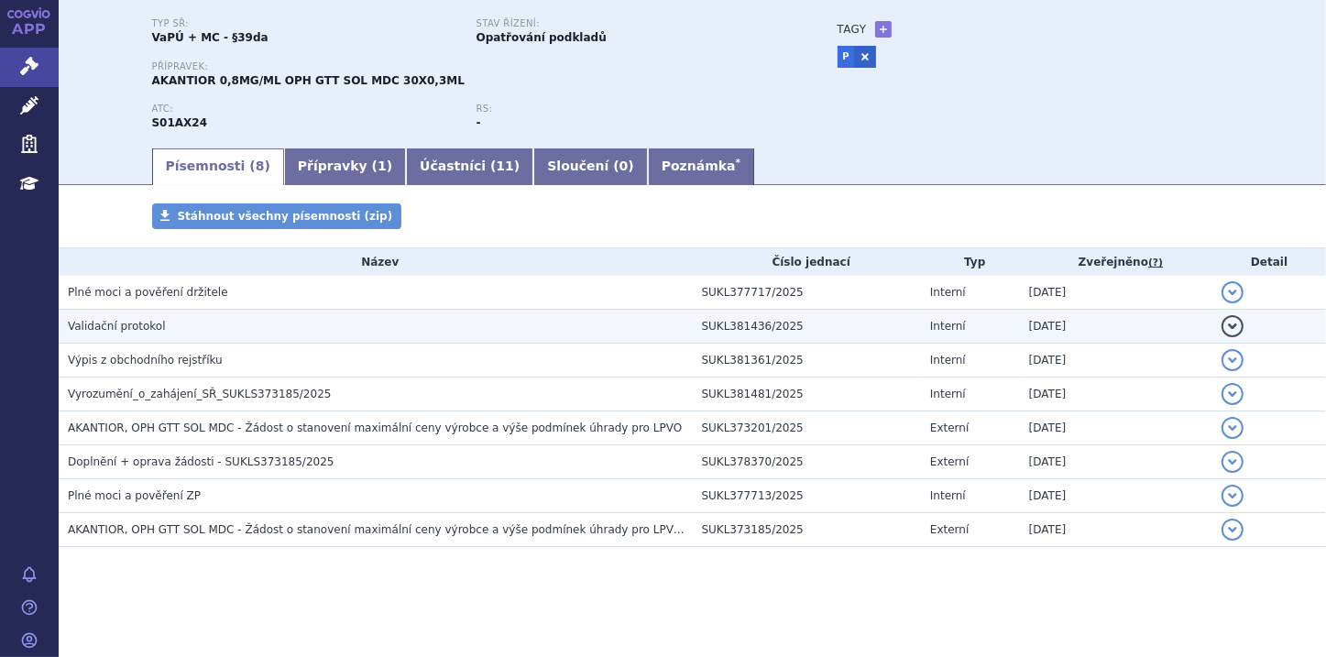
click at [1224, 326] on button "detail" at bounding box center [1233, 326] width 22 height 22
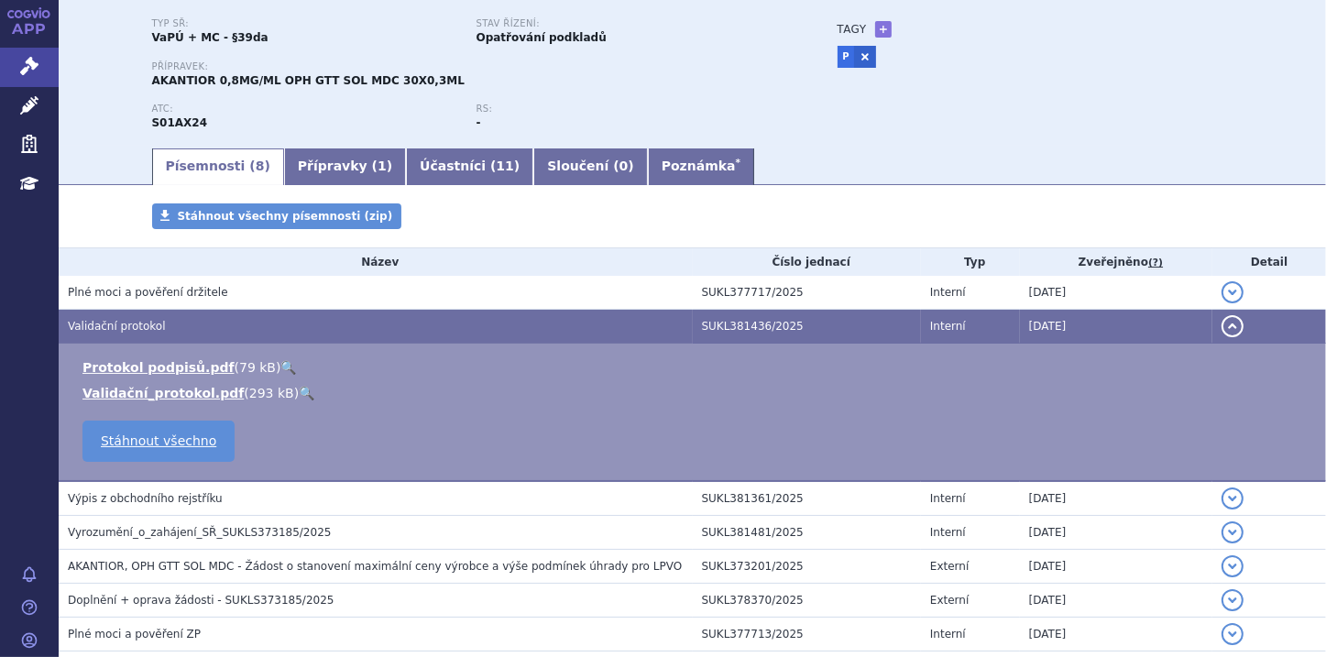
click at [1225, 326] on button "detail" at bounding box center [1233, 326] width 22 height 22
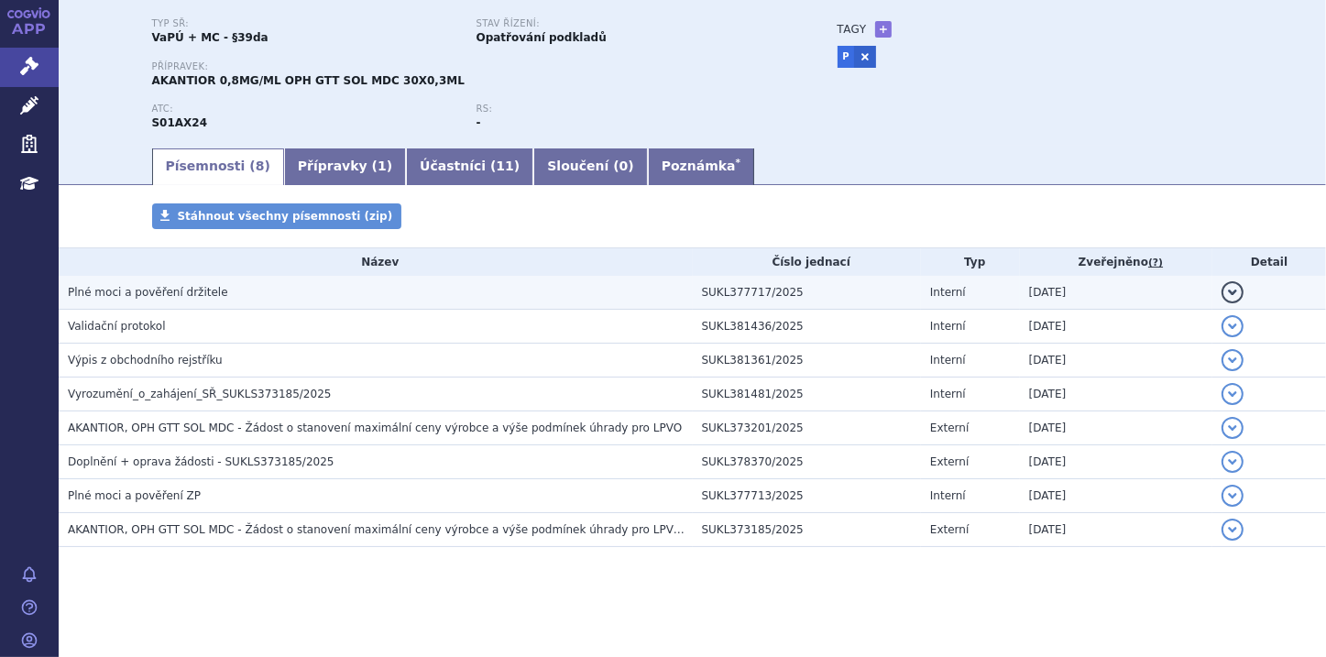
click at [1222, 293] on button "detail" at bounding box center [1233, 292] width 22 height 22
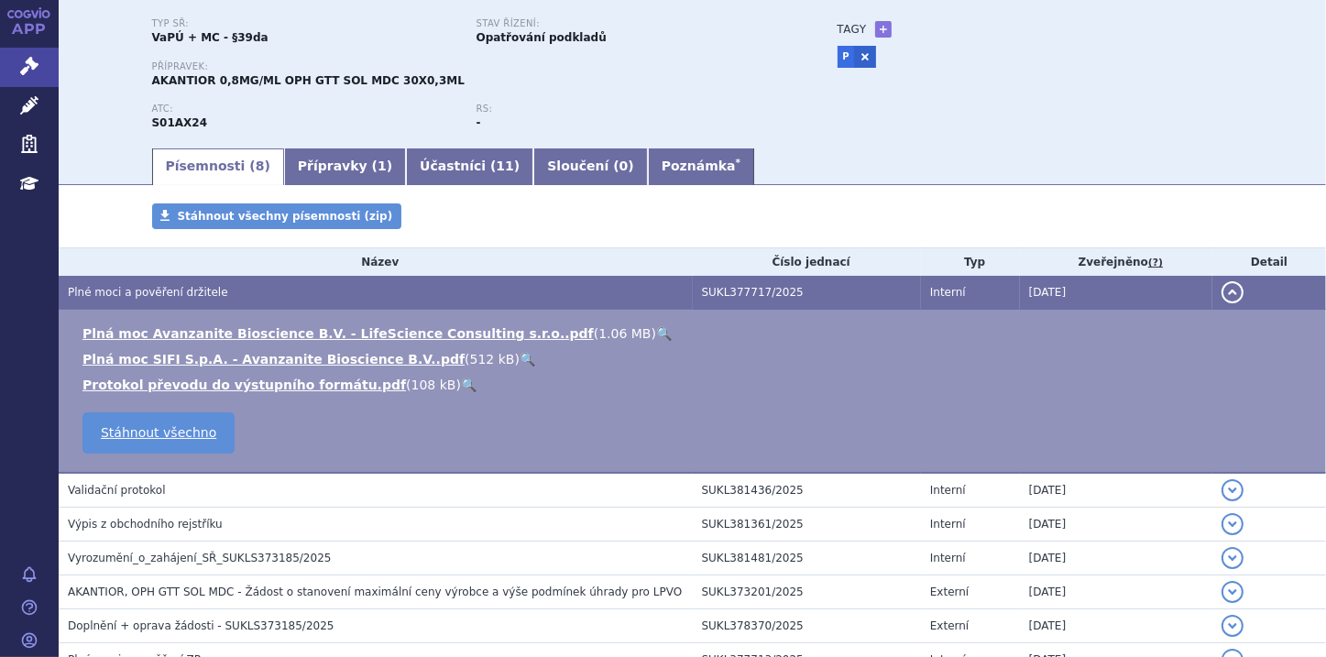
click at [1224, 294] on button "detail" at bounding box center [1233, 292] width 22 height 22
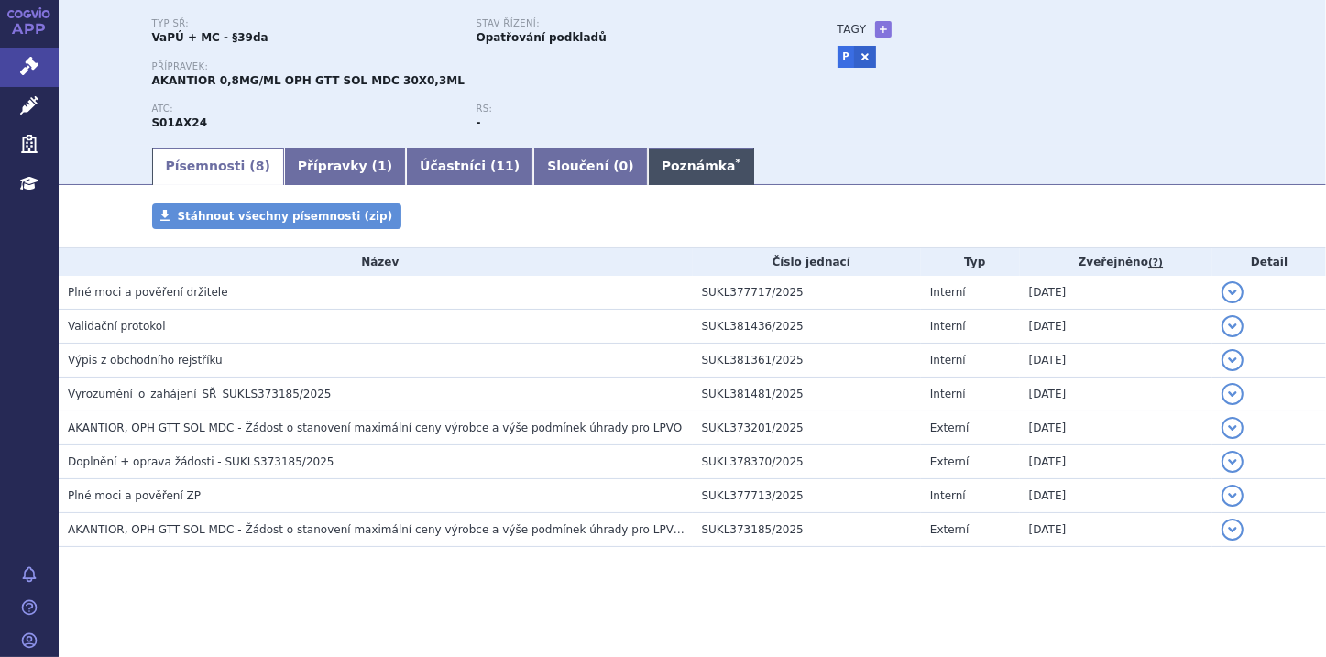
click at [648, 165] on link "Poznámka *" at bounding box center [701, 166] width 106 height 37
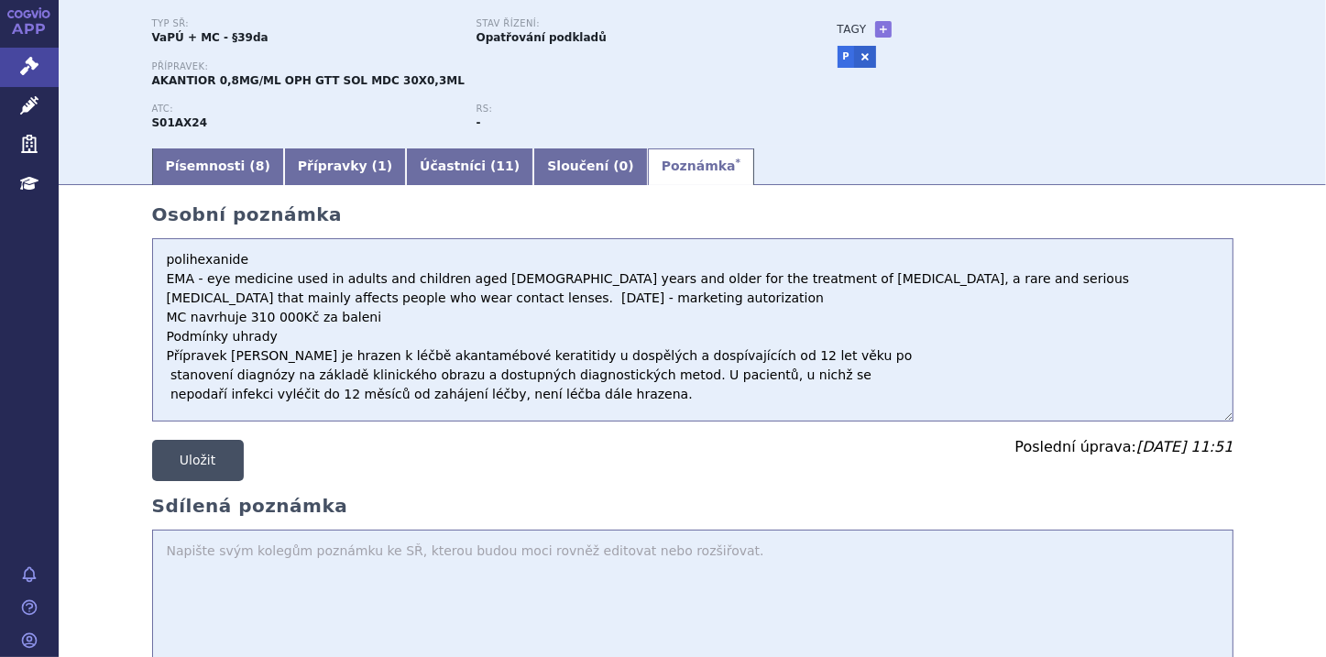
click at [215, 466] on button "Uložit" at bounding box center [198, 460] width 92 height 41
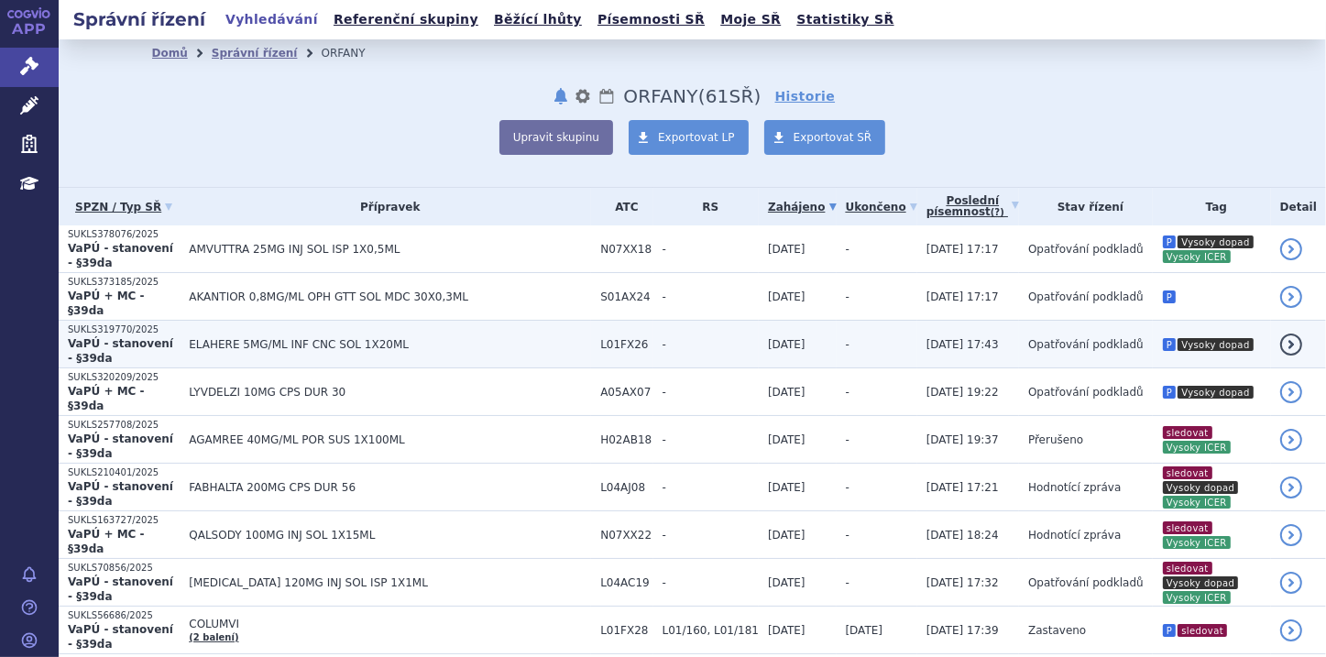
click at [387, 321] on td "ELAHERE 5MG/ML INF CNC SOL 1X20ML" at bounding box center [385, 345] width 411 height 48
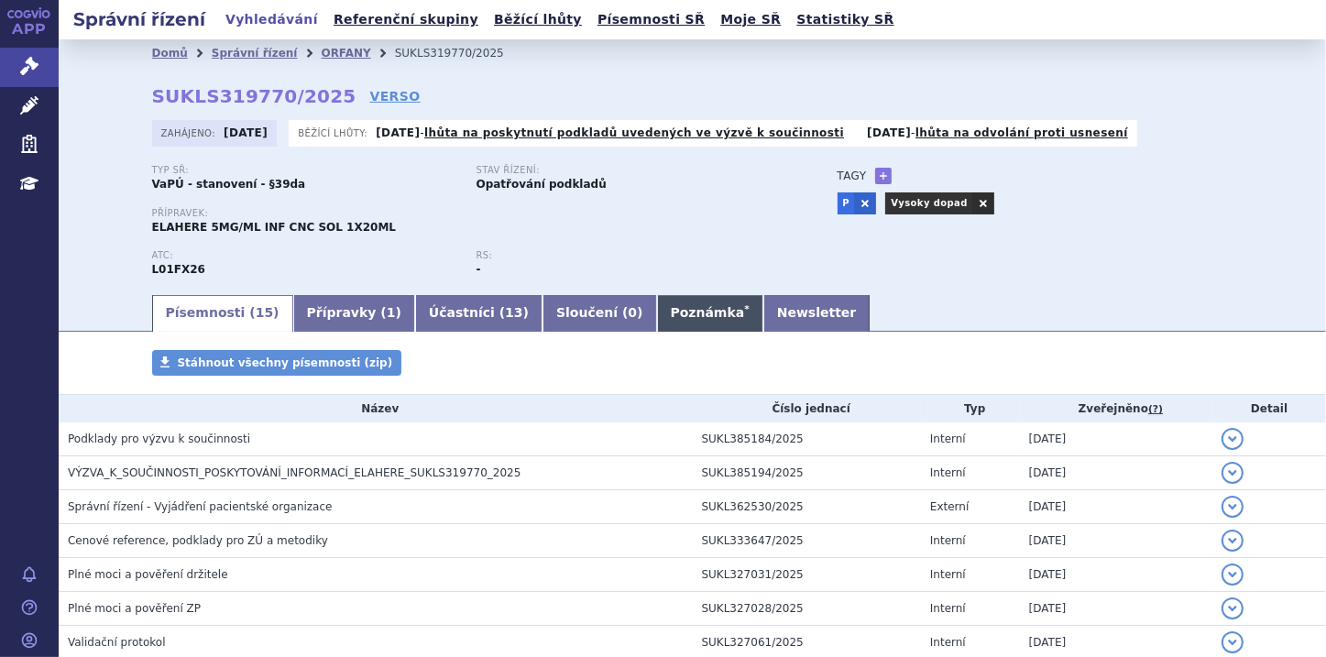
click at [657, 318] on link "Poznámka *" at bounding box center [710, 313] width 106 height 37
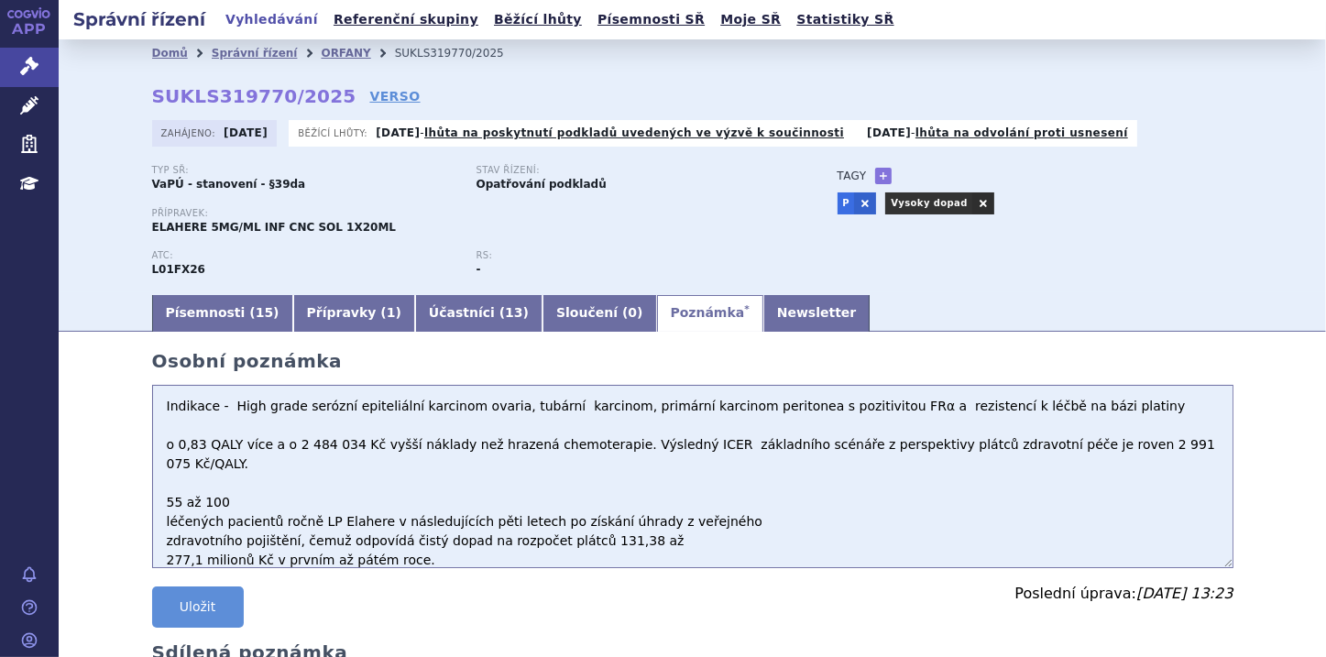
click at [155, 499] on textarea "Indikace - High grade serózní epiteliální karcinom ovaria, tubární karcinom, pr…" at bounding box center [692, 476] width 1081 height 183
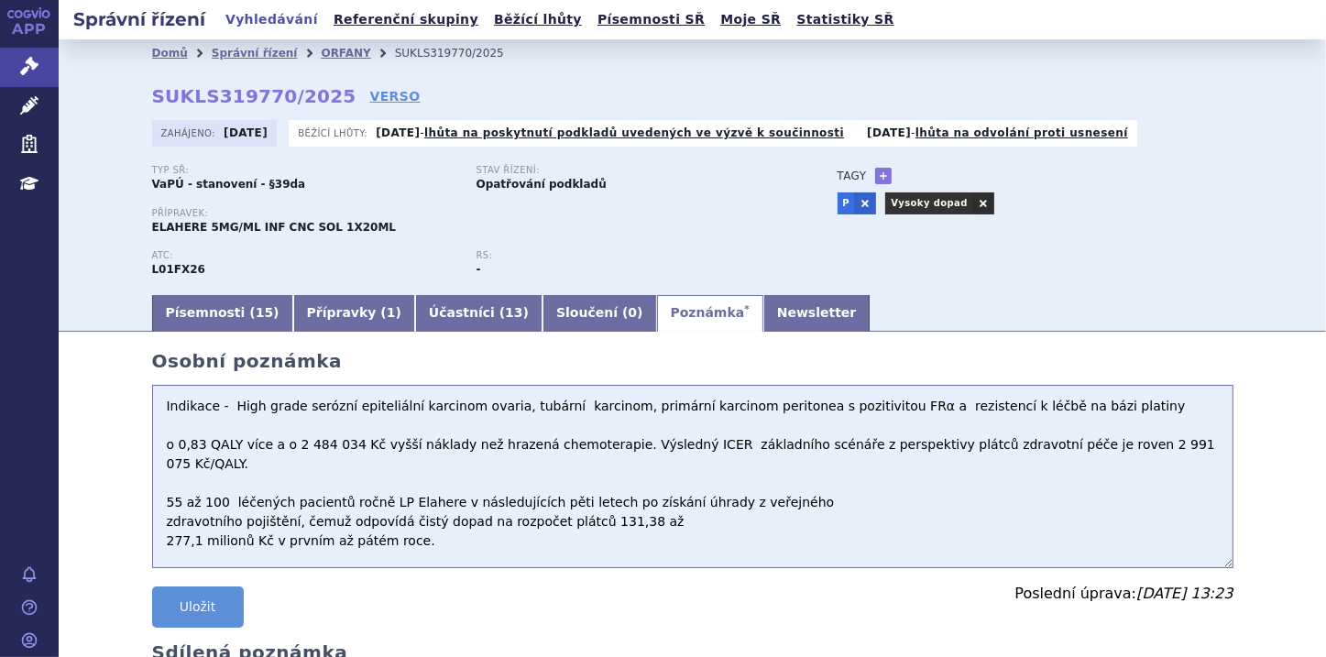
click at [160, 521] on textarea "Indikace - High grade serózní epiteliální karcinom ovaria, tubární karcinom, pr…" at bounding box center [692, 476] width 1081 height 183
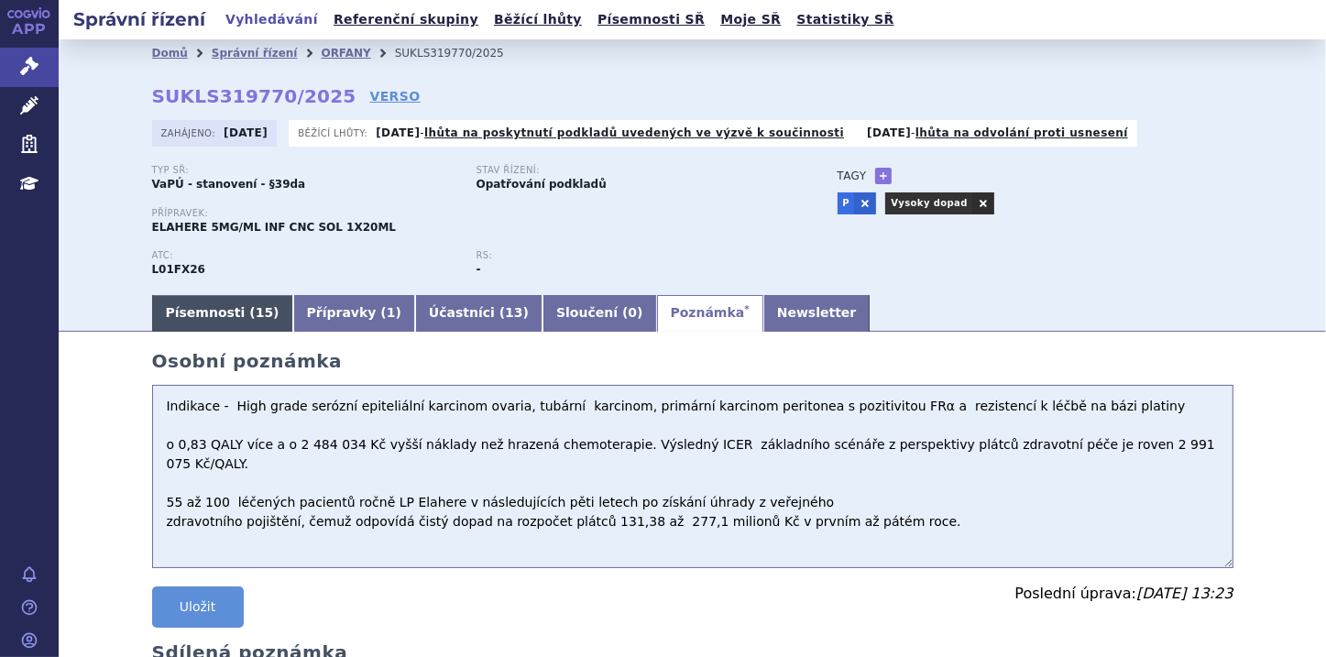
click at [204, 312] on link "Písemnosti ( 15 )" at bounding box center [222, 313] width 141 height 37
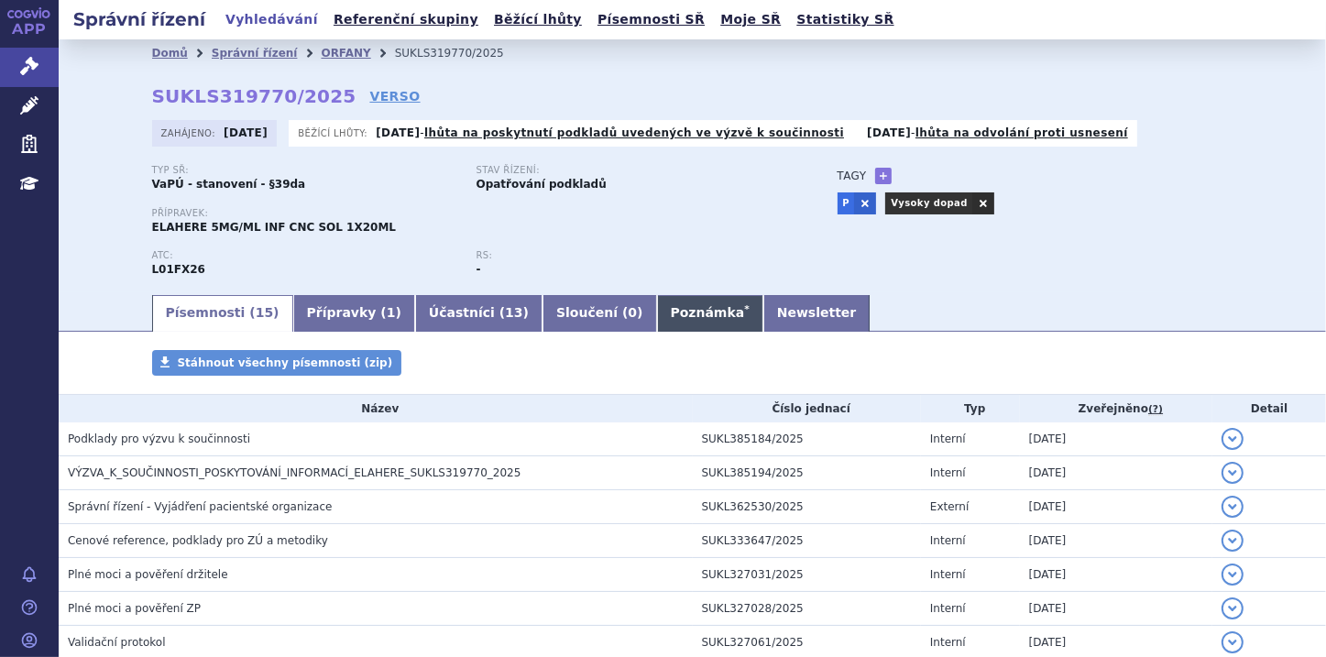
click at [657, 319] on link "Poznámka *" at bounding box center [710, 313] width 106 height 37
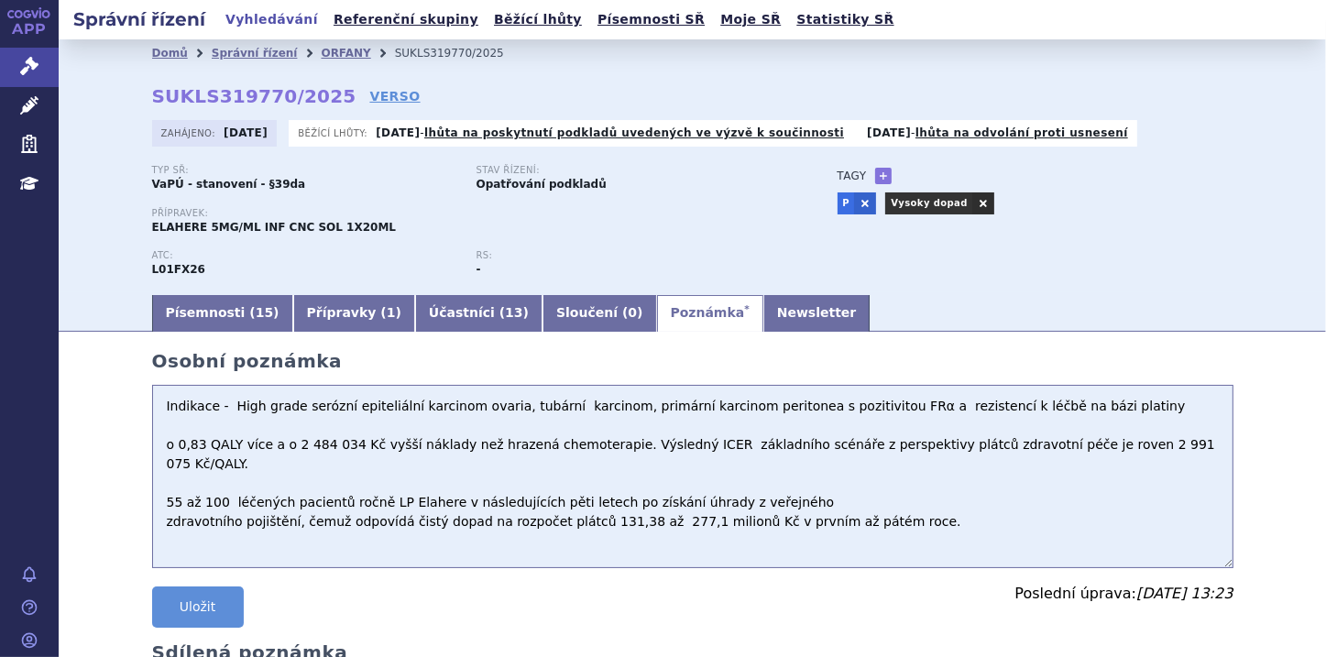
click at [158, 410] on textarea "Indikace - High grade serózní epiteliální karcinom ovaria, tubární karcinom, pr…" at bounding box center [692, 476] width 1081 height 183
click at [170, 469] on textarea "Indikace - High grade serózní epiteliální karcinom ovaria, tubární karcinom, pr…" at bounding box center [692, 476] width 1081 height 183
click at [175, 405] on textarea "Indikace - High grade serózní epiteliální karcinom ovaria, tubární karcinom, pr…" at bounding box center [692, 476] width 1081 height 183
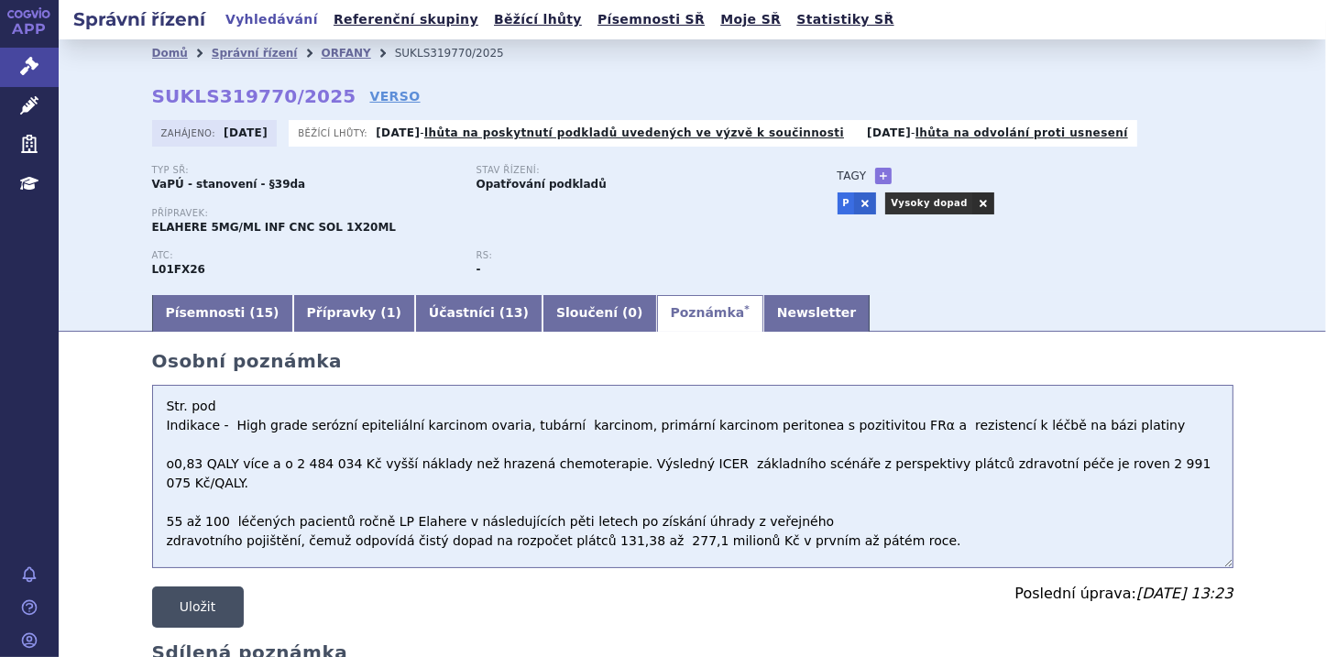
type textarea "Str. pod Indikace - High grade serózní epiteliální karcinom ovaria, tubární kar…"
click at [191, 607] on button "Uložit" at bounding box center [198, 607] width 92 height 41
click at [187, 601] on button "Uložit" at bounding box center [198, 607] width 92 height 41
click at [187, 602] on button "Uložit" at bounding box center [198, 607] width 92 height 41
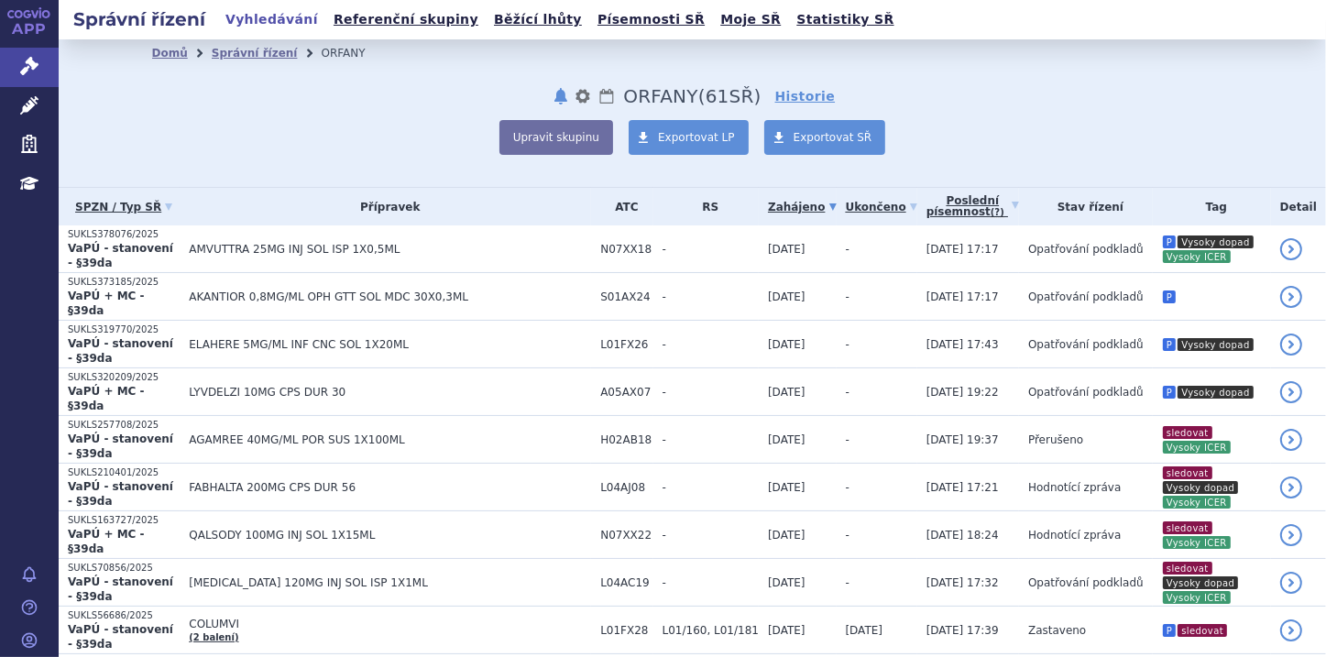
scroll to position [73, 0]
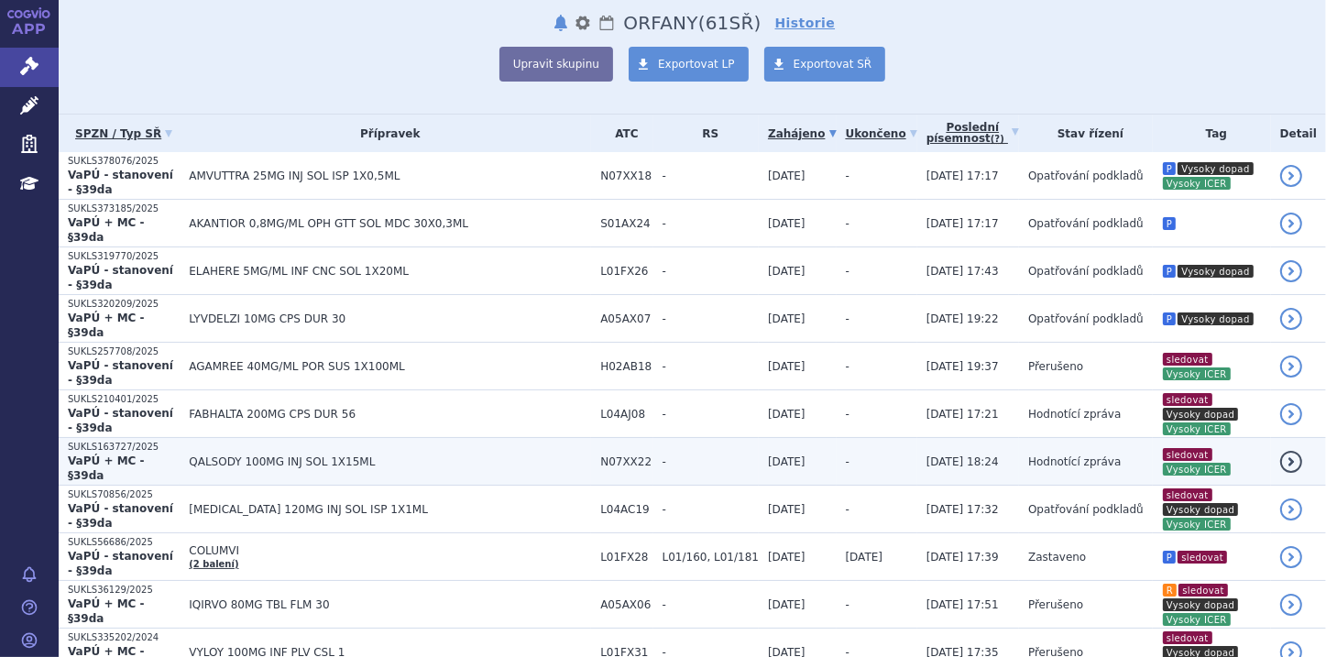
click at [144, 455] on strong "VaPÚ + MC - §39da" at bounding box center [106, 468] width 77 height 27
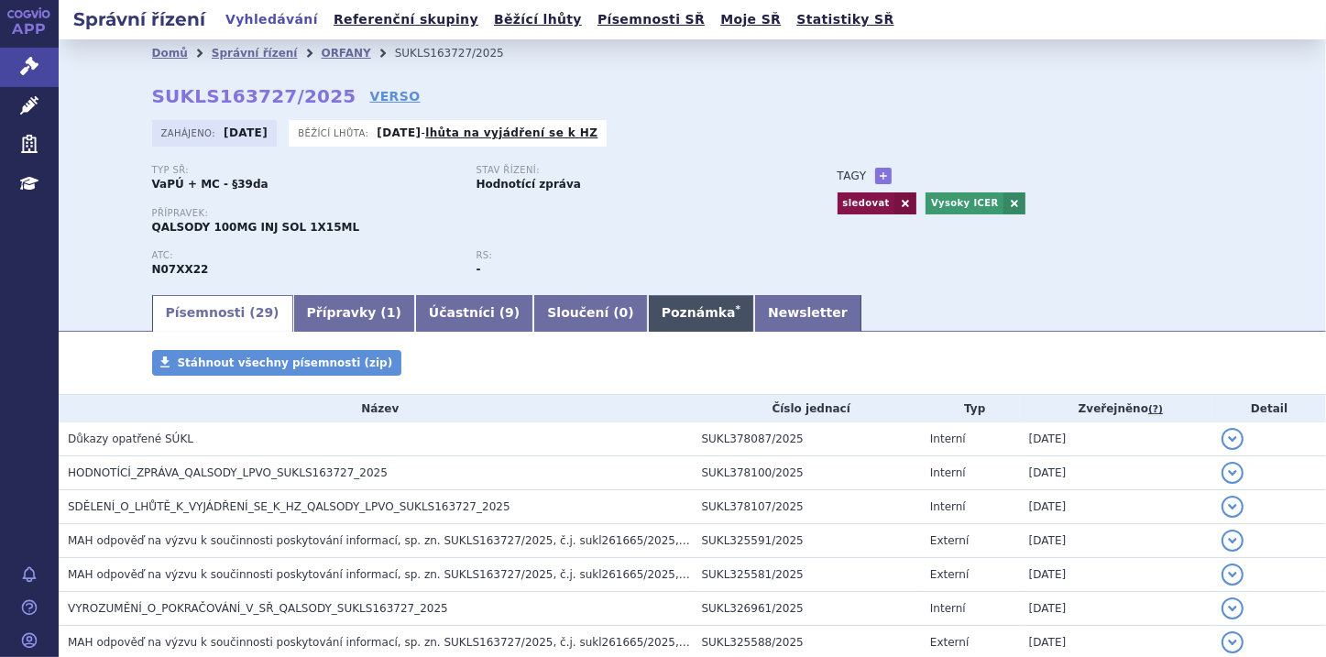
click at [648, 323] on link "Poznámka *" at bounding box center [701, 313] width 106 height 37
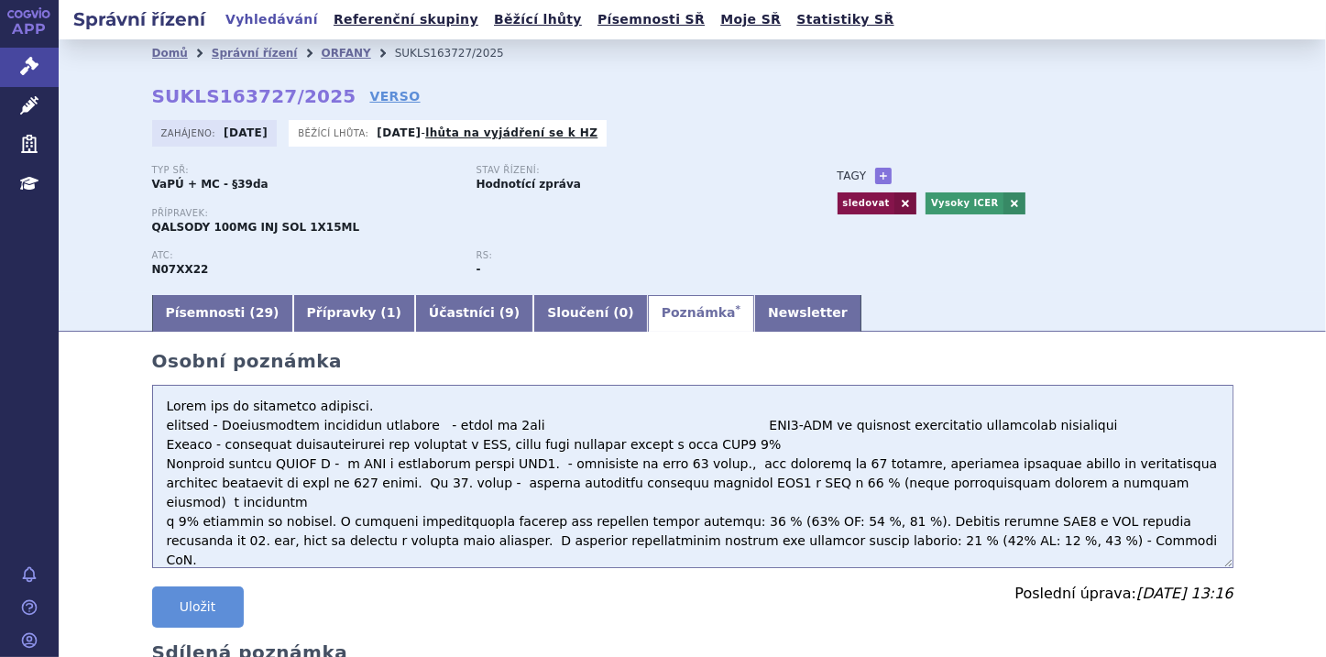
click at [159, 408] on textarea at bounding box center [692, 476] width 1081 height 183
click at [159, 397] on textarea at bounding box center [692, 476] width 1081 height 183
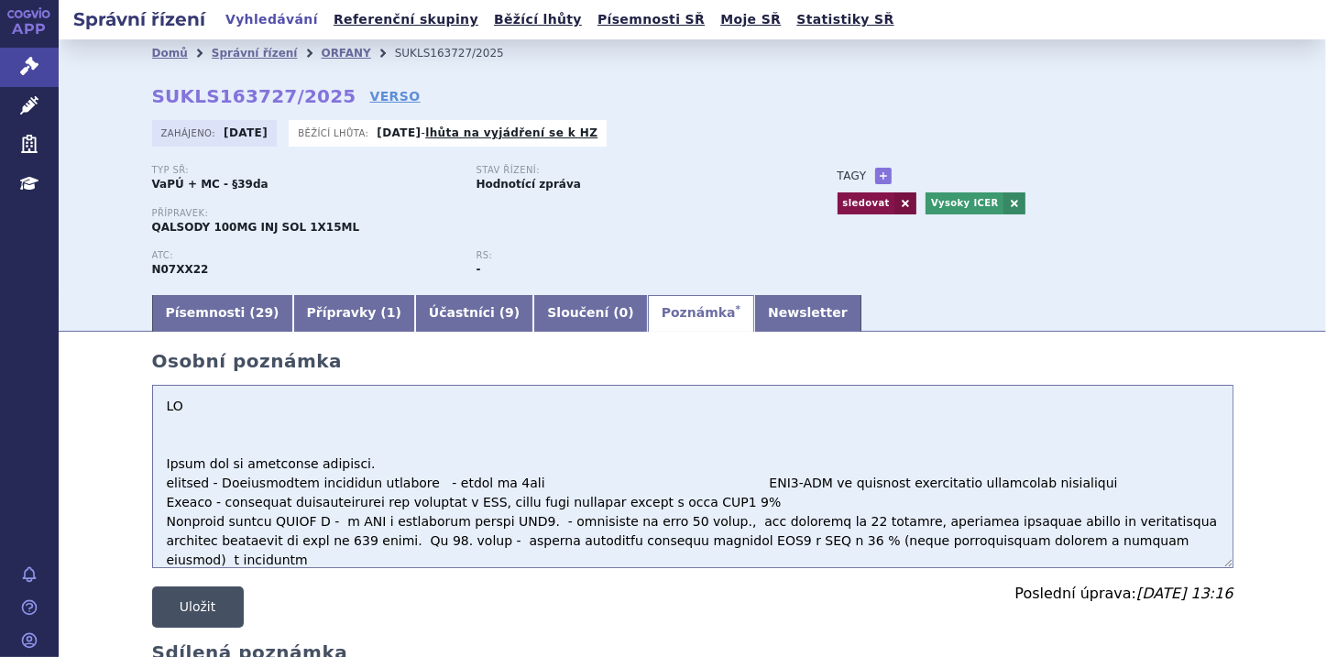
click at [215, 608] on button "Uložit" at bounding box center [198, 607] width 92 height 41
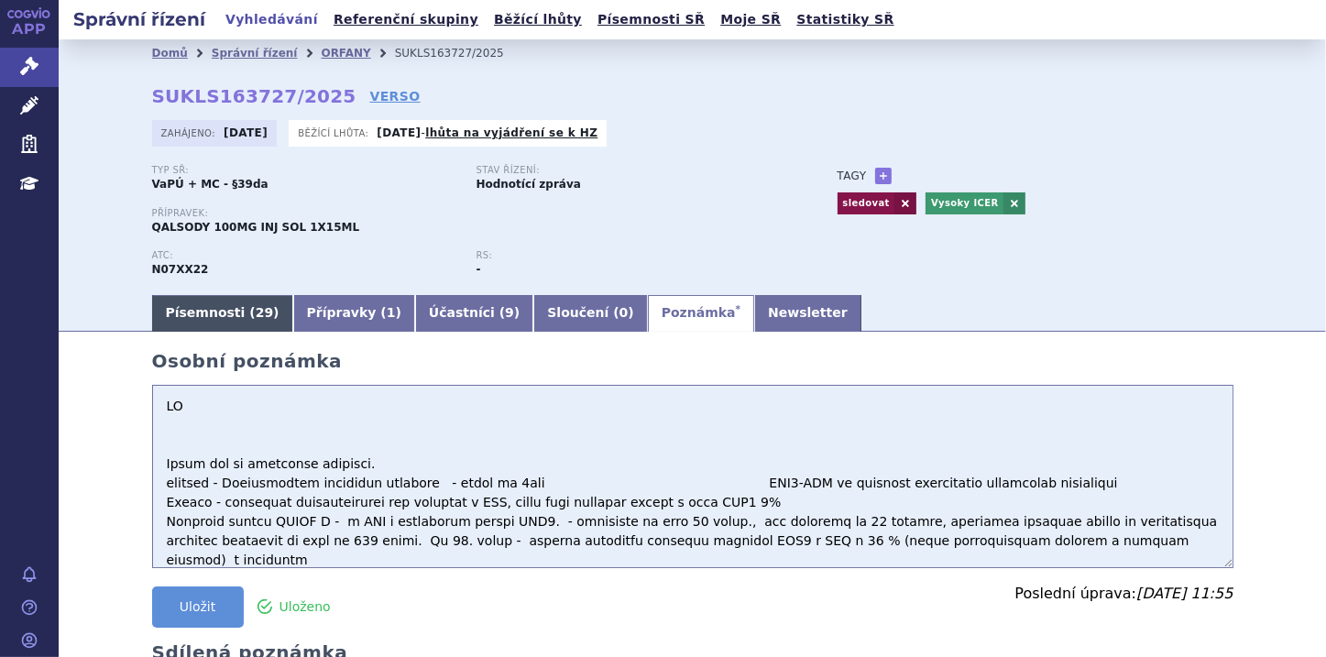
click at [226, 314] on link "Písemnosti ( 29 )" at bounding box center [222, 313] width 141 height 37
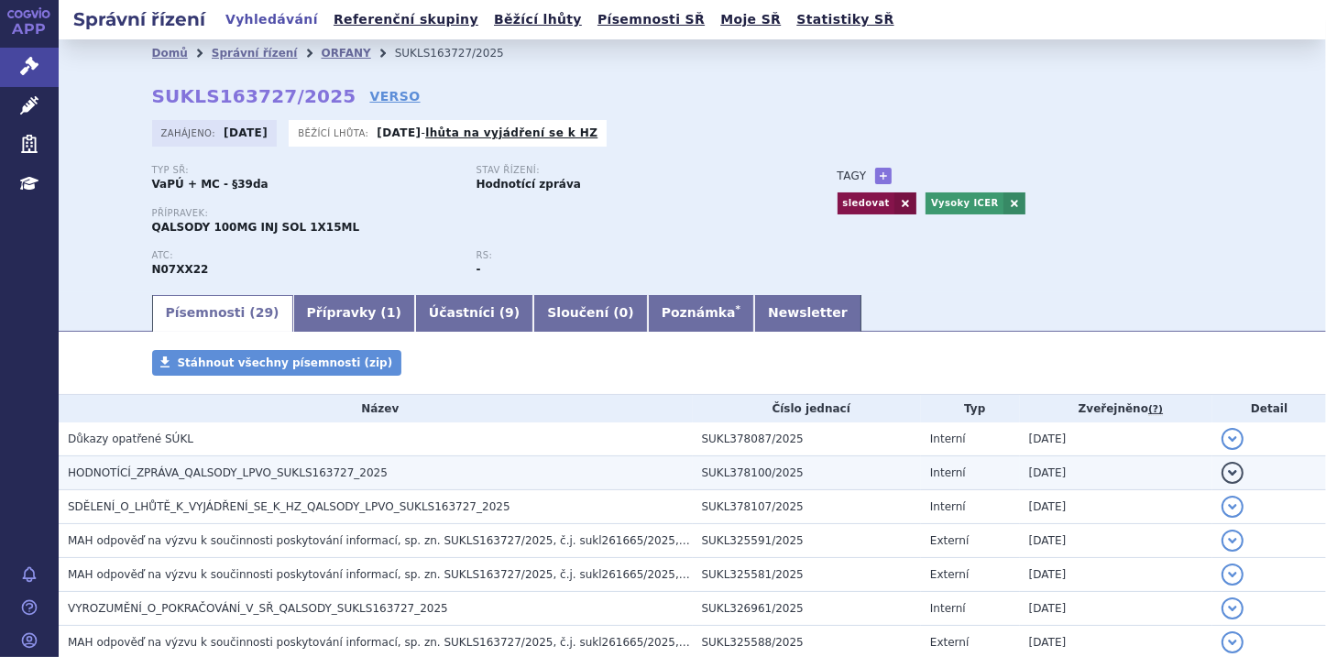
click at [330, 469] on span "HODNOTÍCÍ_ZPRÁVA_QALSODY_LPVO_SUKLS163727_2025" at bounding box center [228, 472] width 320 height 13
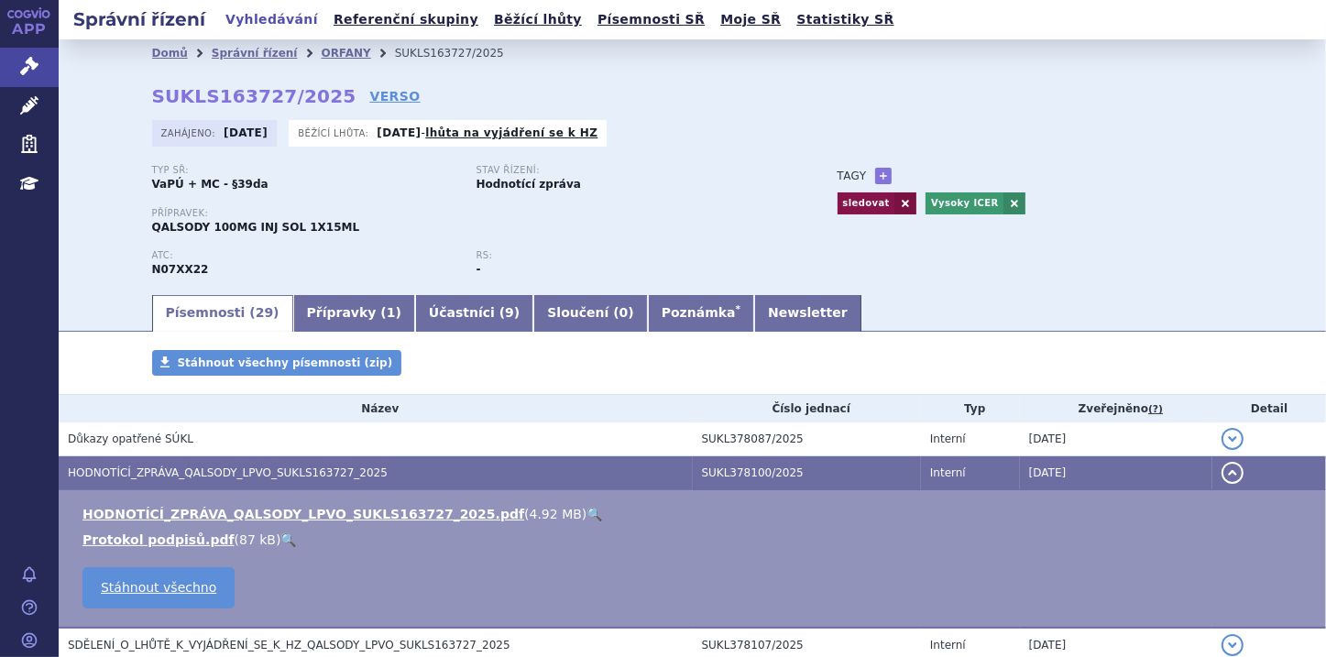
click at [587, 516] on link "🔍" at bounding box center [595, 514] width 16 height 15
drag, startPoint x: 144, startPoint y: 231, endPoint x: 194, endPoint y: 235, distance: 50.5
click at [194, 235] on div "Domů Správní řízení ORFANY SUKLS163727/2025 SUKLS163727/2025 VERSO Zahájeno: 30…" at bounding box center [692, 179] width 1155 height 225
copy span "QALSODY"
click at [648, 317] on link "Poznámka *" at bounding box center [701, 313] width 106 height 37
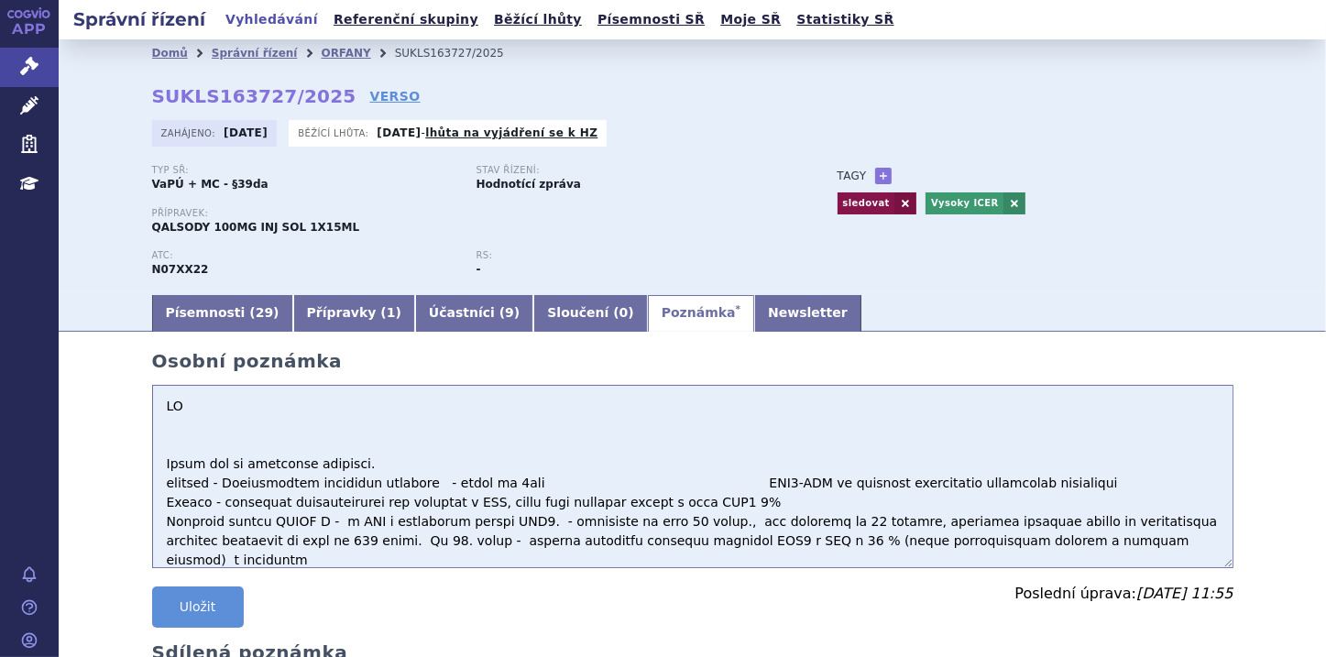
click at [163, 423] on textarea at bounding box center [692, 476] width 1081 height 183
paste textarea "inkrementální benefit jeví 2,365 QALY (pacient+pečovatel), resp. 0,816 QALY (pa…"
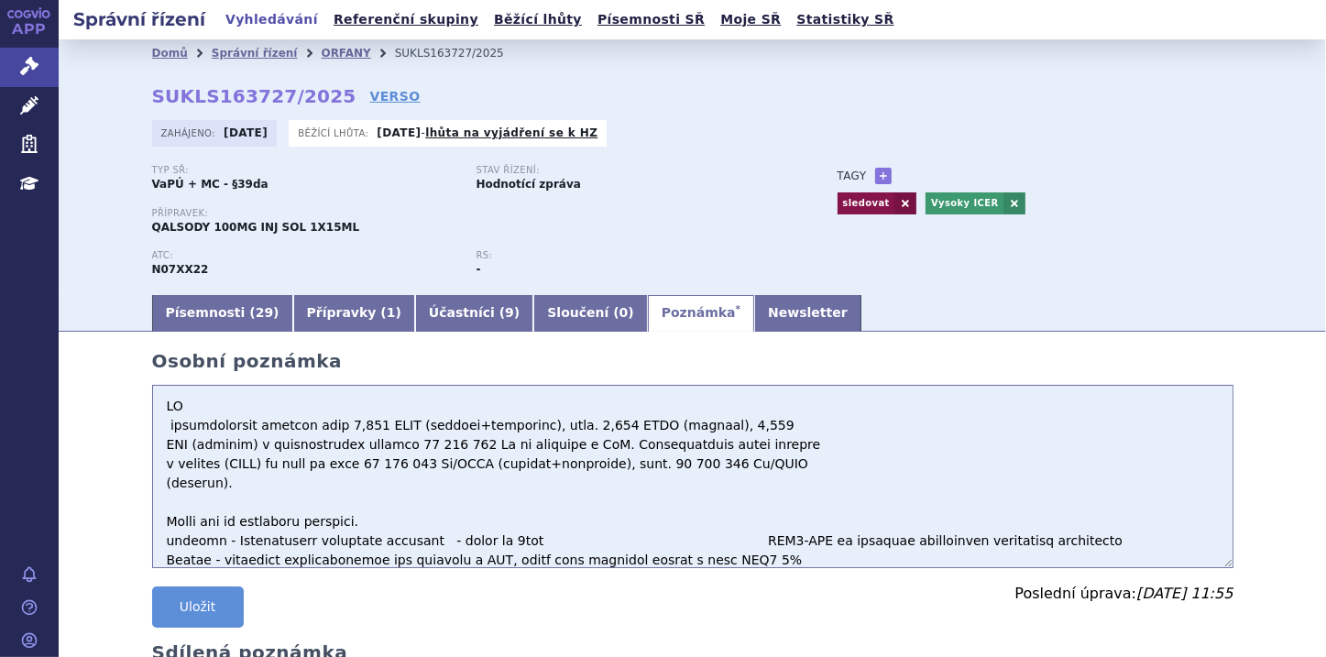
click at [280, 485] on textarea at bounding box center [692, 476] width 1081 height 183
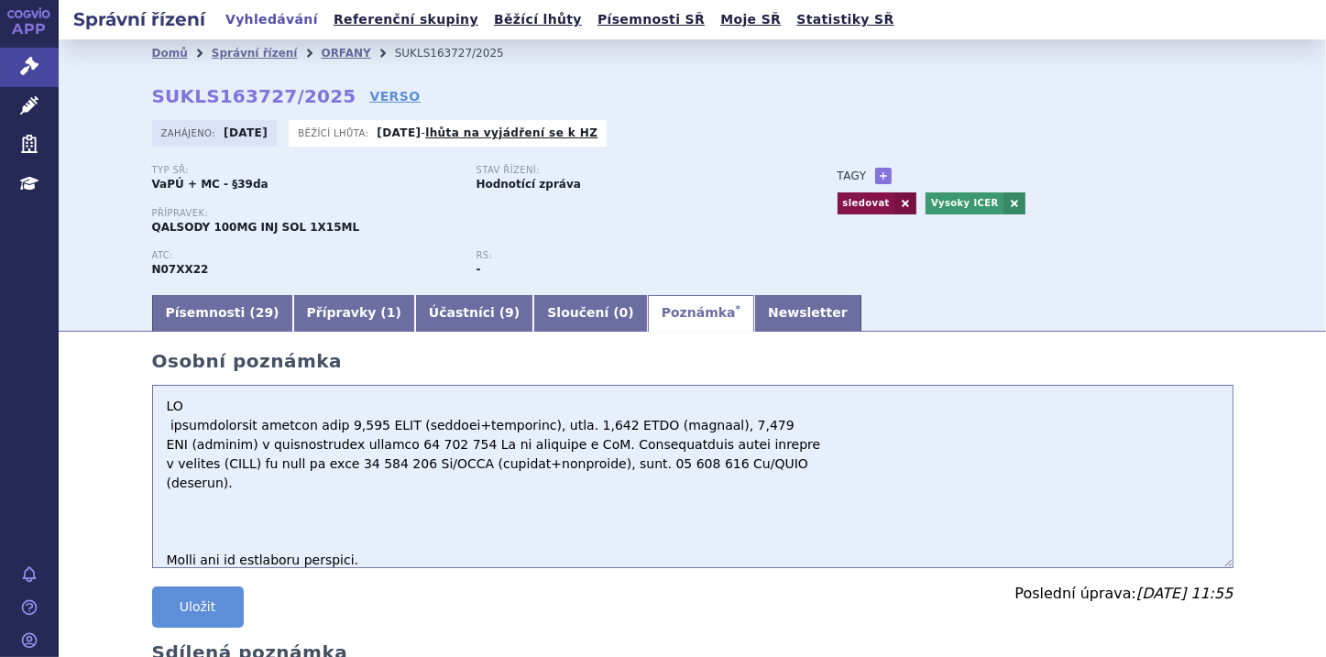
click at [170, 513] on textarea at bounding box center [692, 476] width 1081 height 183
paste textarea "odhaduje 7 až 19 léčených pacientů v 1.–5. roce a ukazuje výsledek ve výši 54,4…"
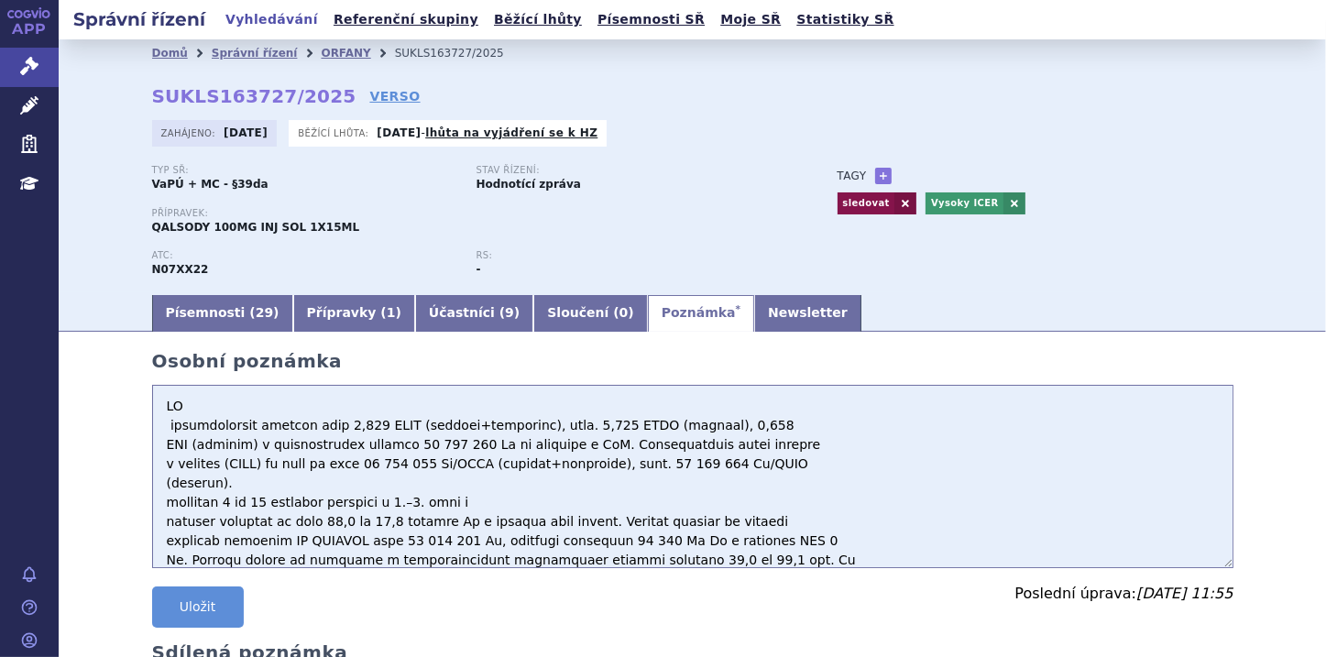
scroll to position [1, 0]
click at [158, 524] on textarea at bounding box center [692, 476] width 1081 height 183
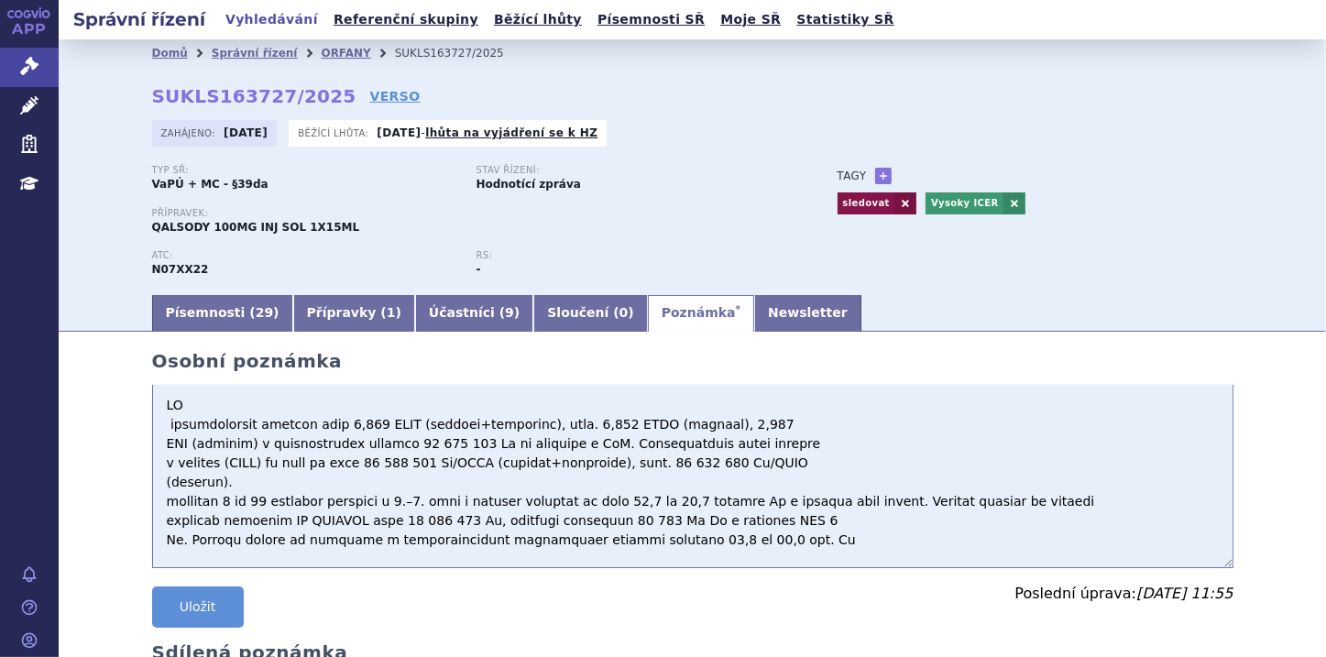
click at [752, 549] on textarea at bounding box center [692, 476] width 1081 height 183
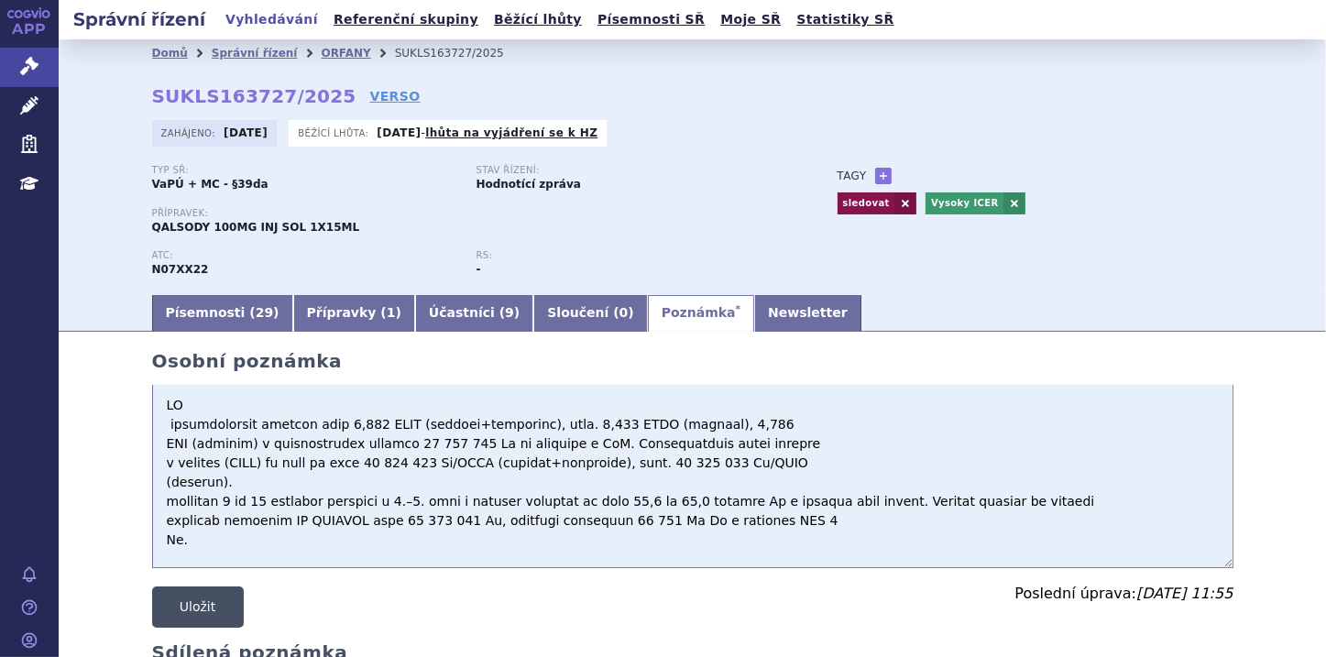
type textarea "HZ inkrementální benefit jeví 2,365 QALY (pacient+pečovatel), resp. 0,816 QALY …"
click at [185, 612] on button "Uložit" at bounding box center [198, 607] width 92 height 41
click at [184, 612] on button "Uložit" at bounding box center [198, 607] width 92 height 41
click at [194, 613] on button "Uložit" at bounding box center [198, 607] width 92 height 41
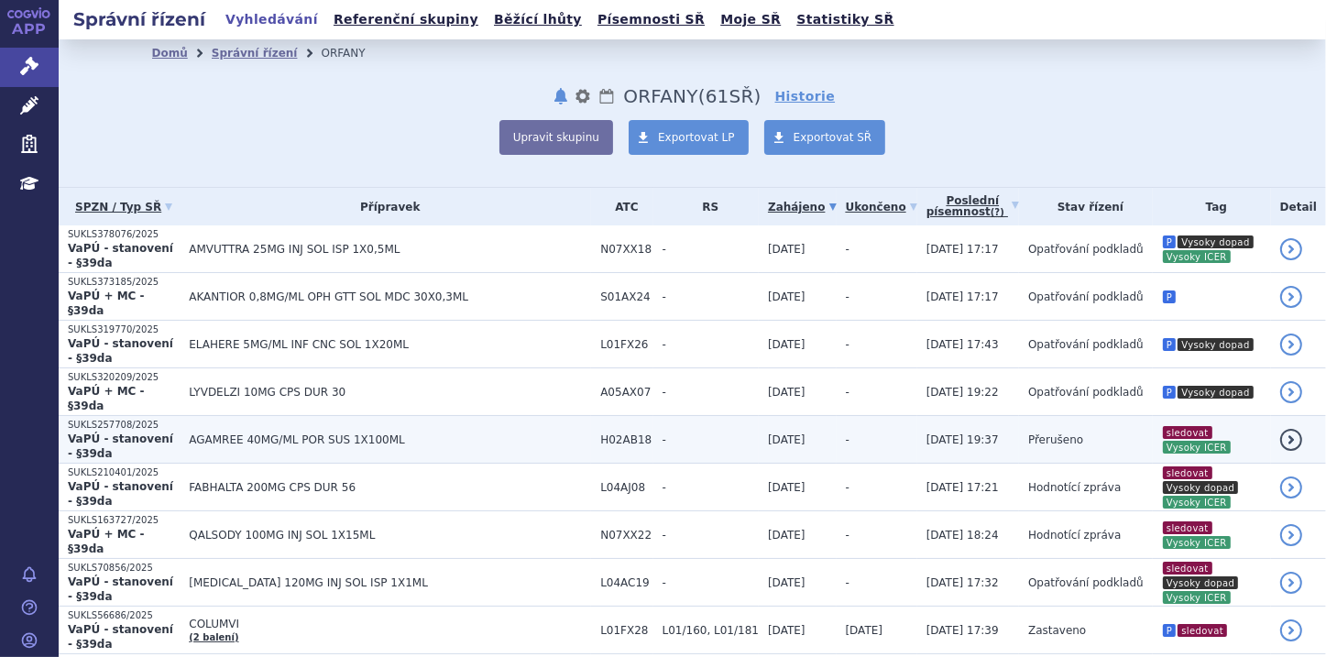
click at [147, 432] on p "VaPÚ - stanovení - §39da" at bounding box center [124, 446] width 112 height 29
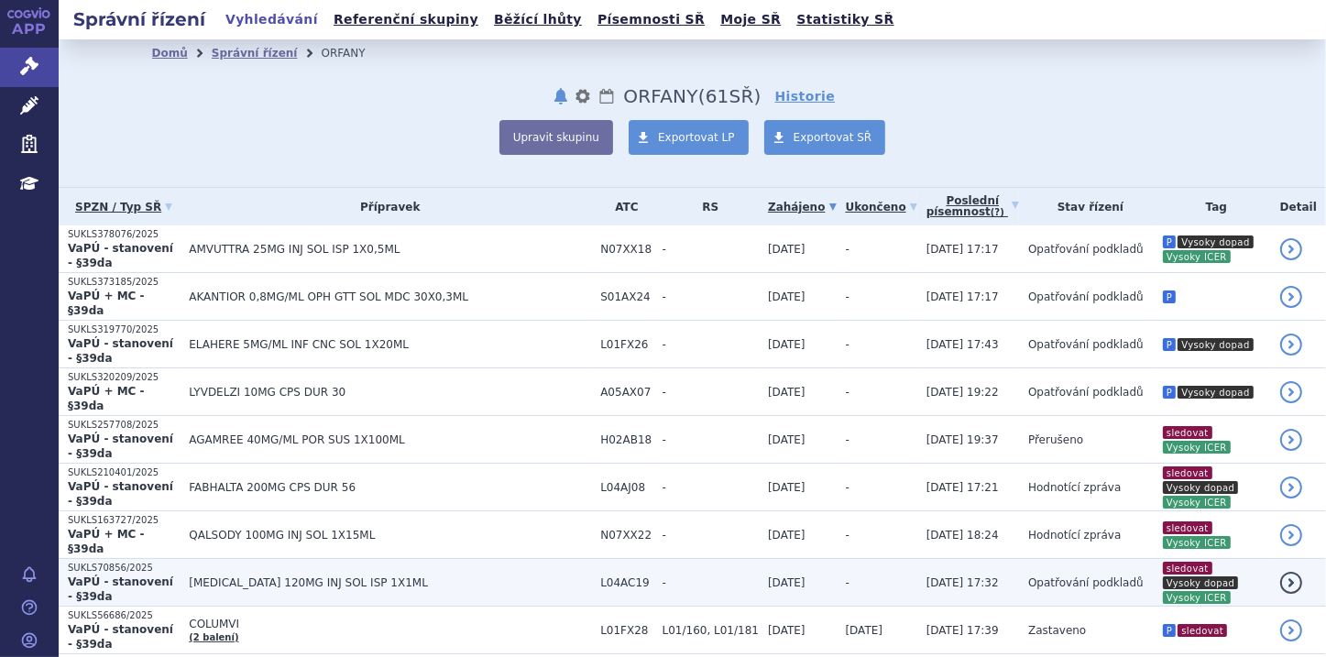
click at [151, 576] on strong "VaPÚ - stanovení - §39da" at bounding box center [120, 589] width 105 height 27
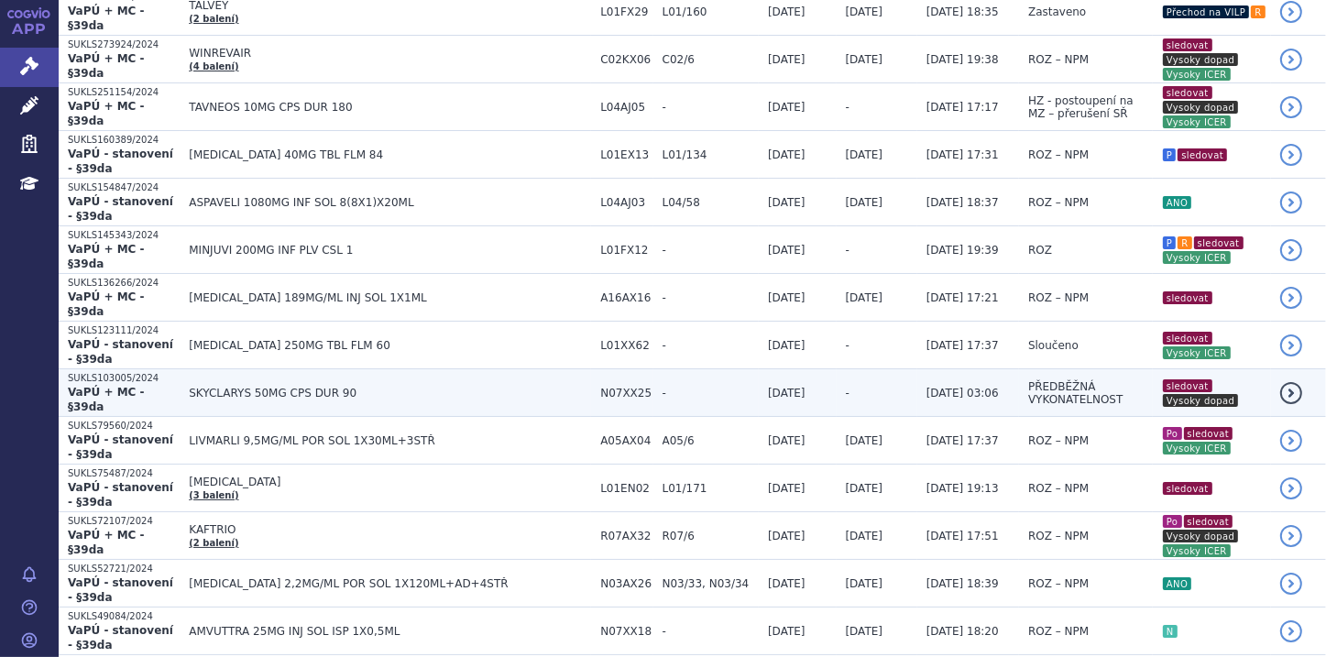
scroll to position [953, 0]
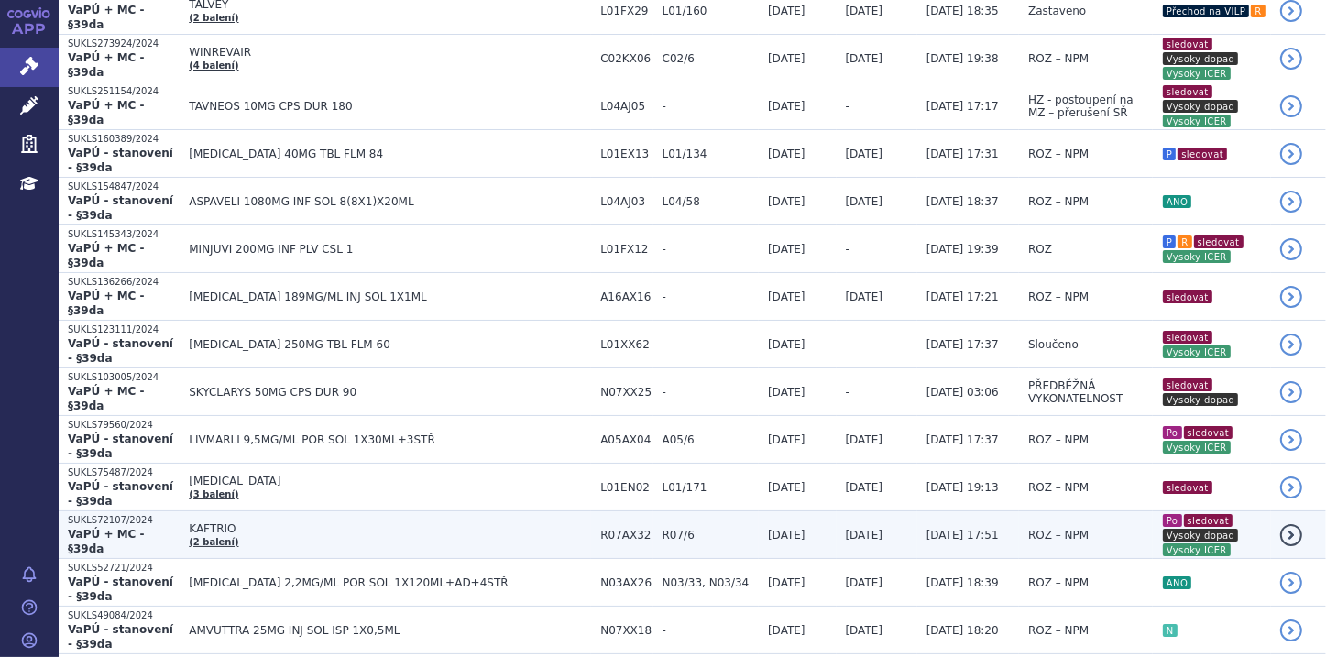
click at [373, 522] on span "KAFTRIO" at bounding box center [390, 528] width 402 height 13
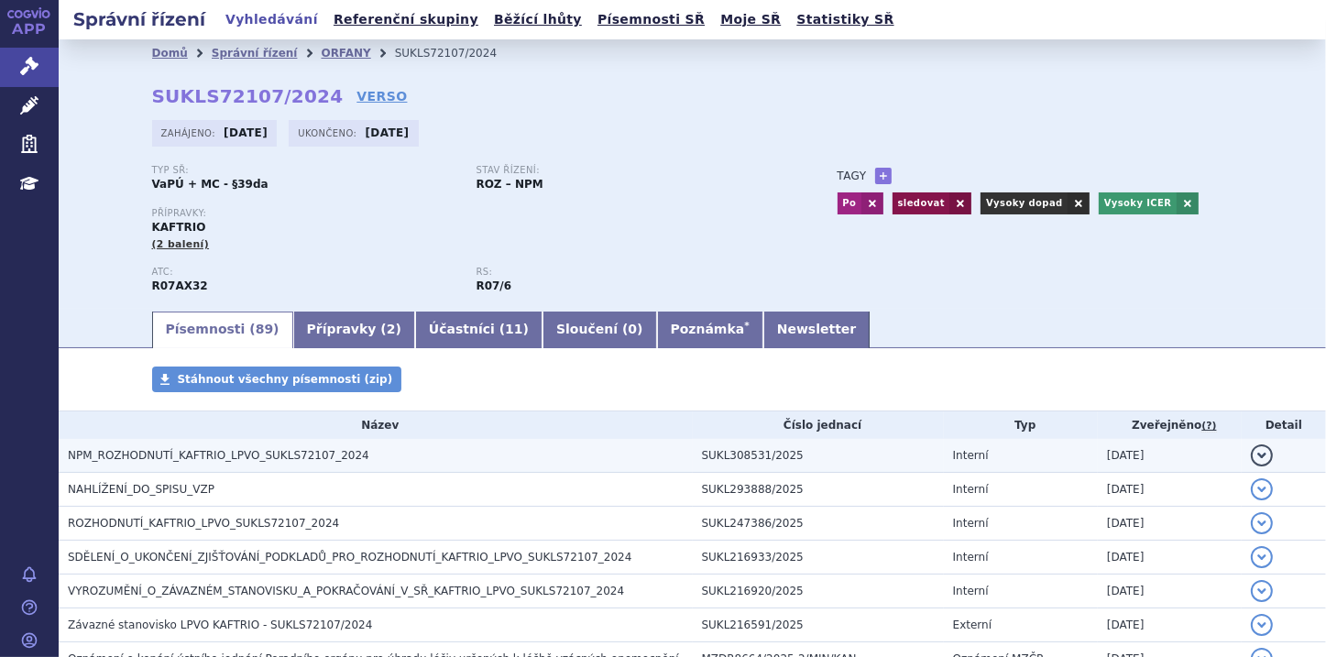
click at [385, 461] on h3 "NPM_ROZHODNUTÍ_KAFTRIO_LPVO_SUKLS72107_2024" at bounding box center [380, 455] width 625 height 18
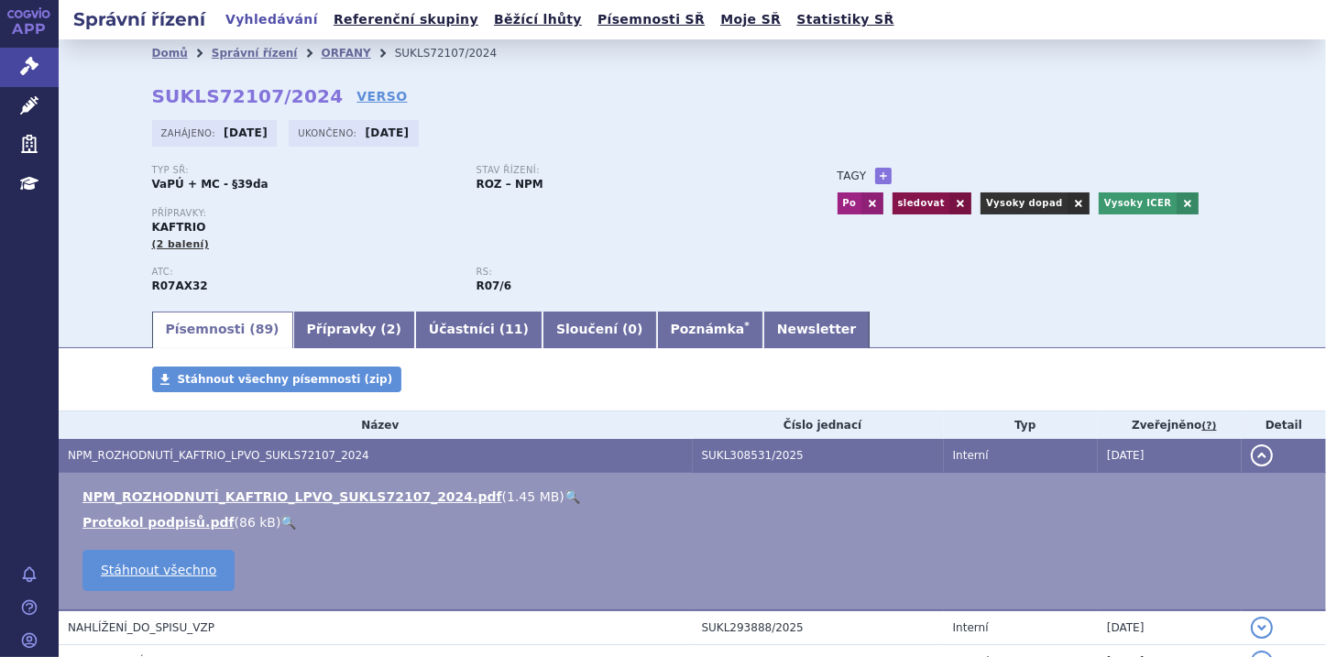
click at [565, 500] on link "🔍" at bounding box center [573, 496] width 16 height 15
click at [877, 176] on link "+" at bounding box center [883, 176] width 16 height 16
click at [1018, 176] on b at bounding box center [1021, 176] width 7 height 5
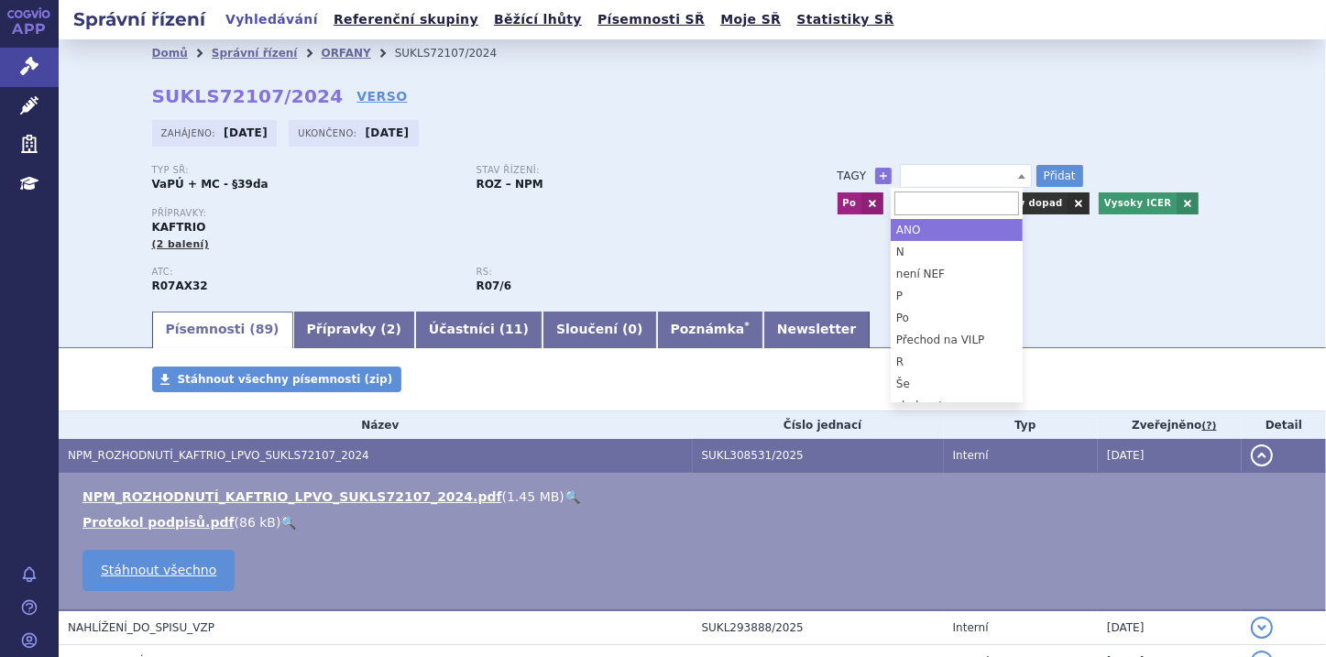
select select "ANO"
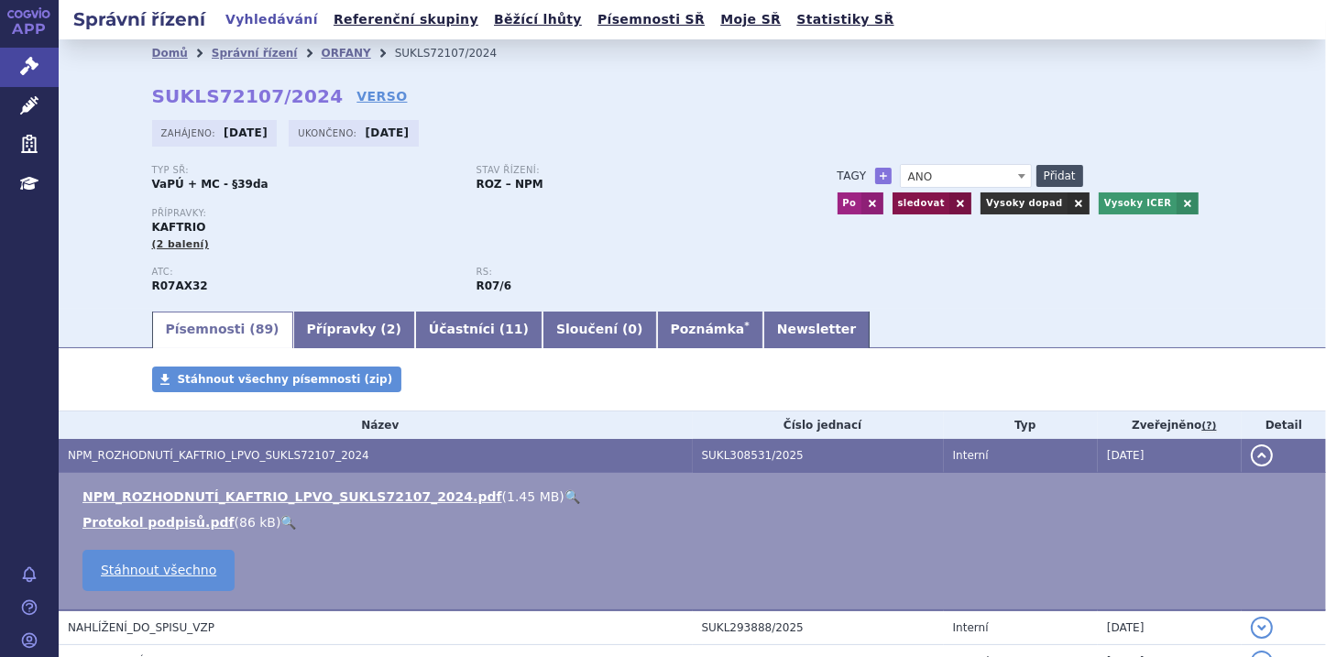
click at [1038, 172] on button "Přidat" at bounding box center [1059, 176] width 47 height 22
select select
click at [949, 203] on link at bounding box center [960, 203] width 22 height 22
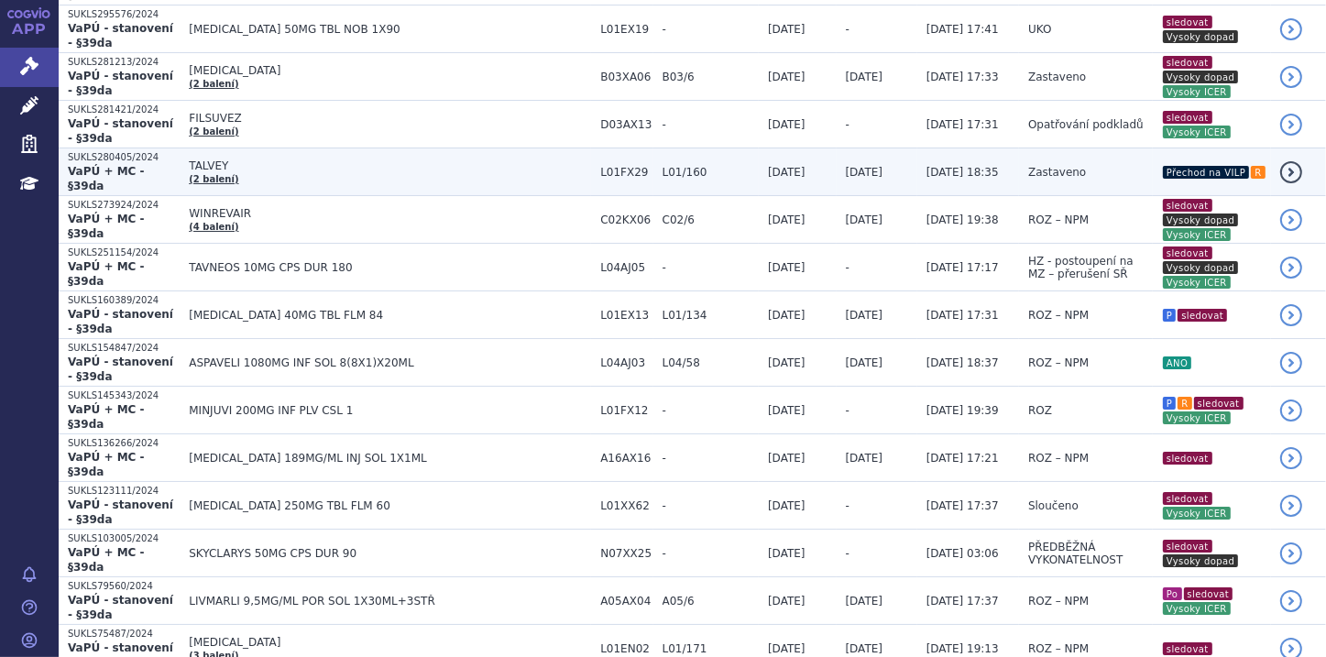
scroll to position [806, 0]
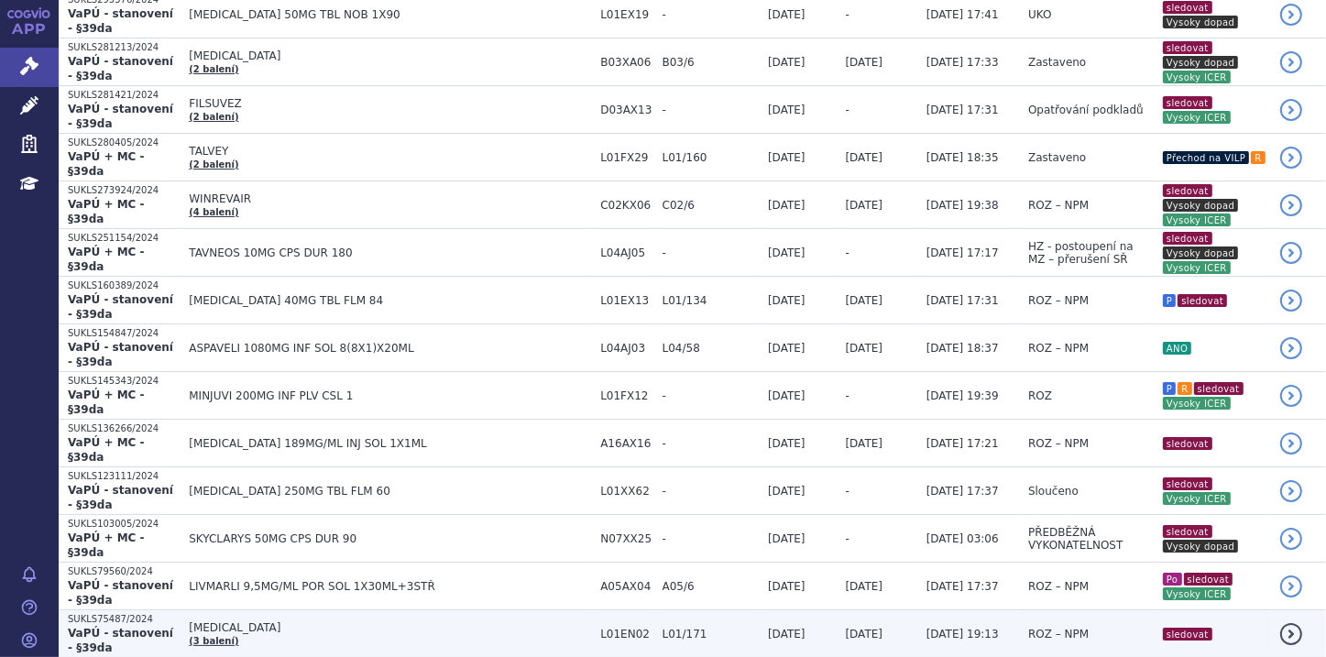
click at [354, 610] on td "[MEDICAL_DATA] (3 balení)" at bounding box center [385, 634] width 411 height 48
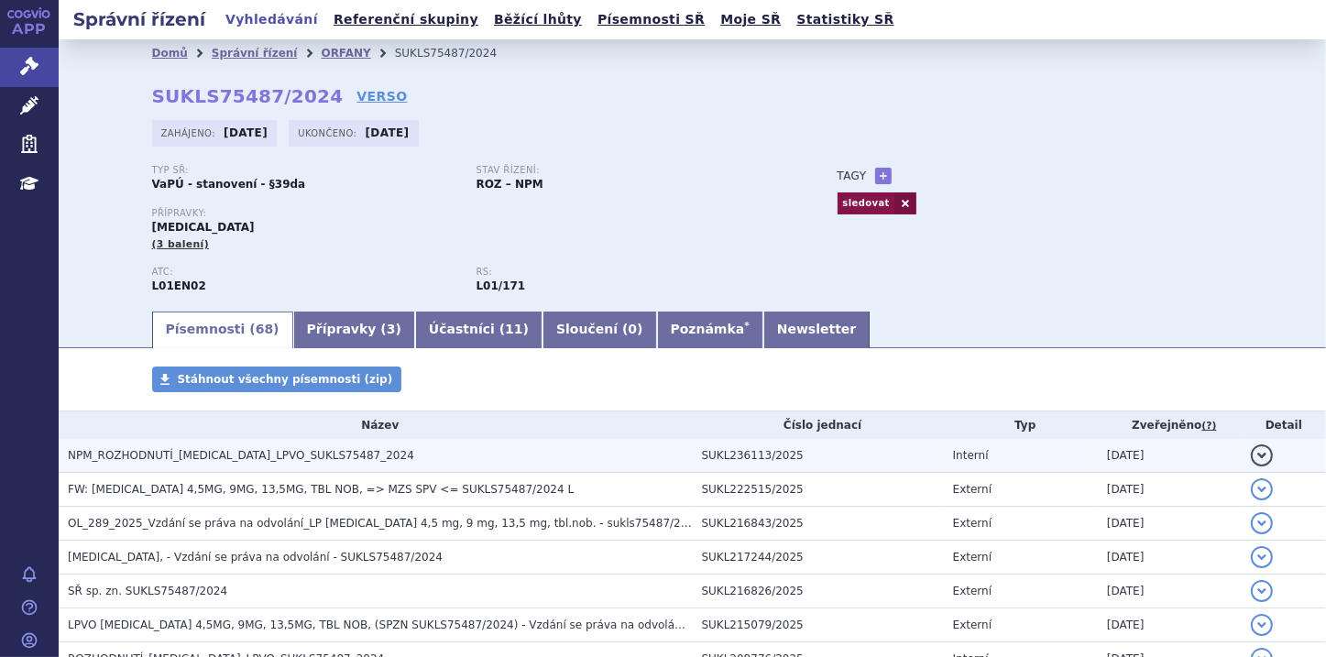
click at [329, 462] on span "NPM_ROZHODNUTÍ_[MEDICAL_DATA]_LPVO_SUKLS75487_2024" at bounding box center [241, 455] width 346 height 13
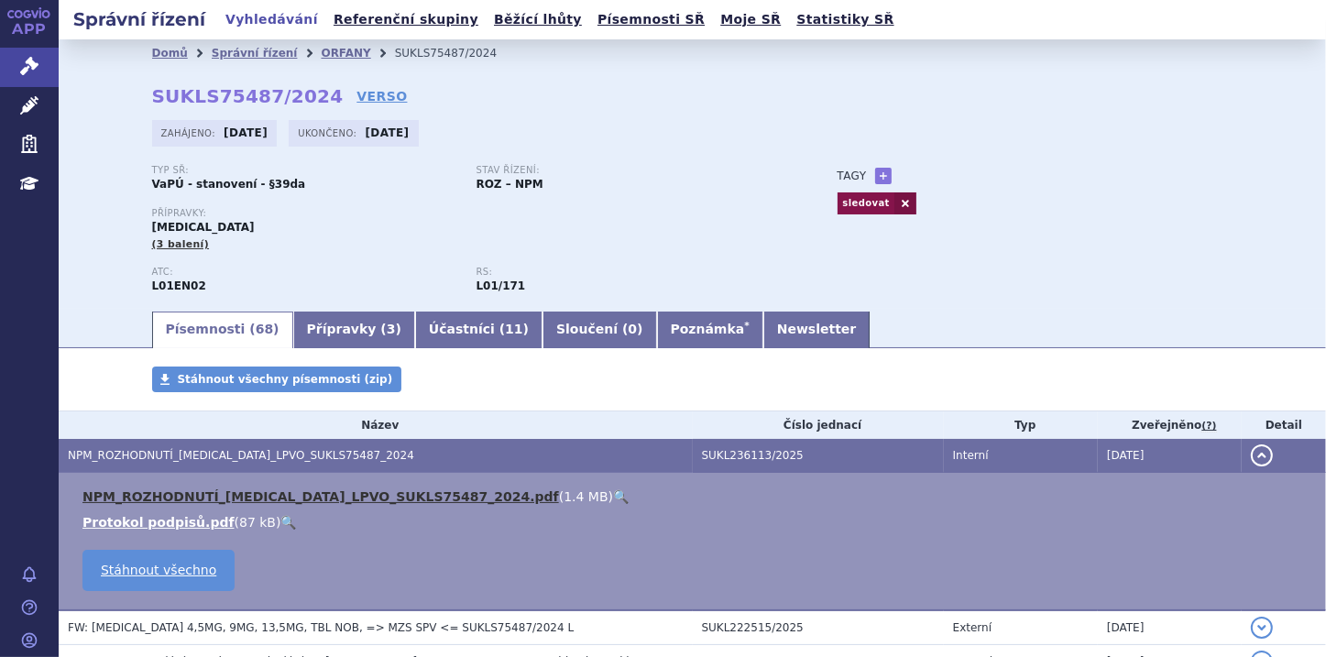
click at [347, 495] on link "NPM_ROZHODNUTÍ_[MEDICAL_DATA]_LPVO_SUKLS75487_2024.pdf" at bounding box center [320, 496] width 477 height 15
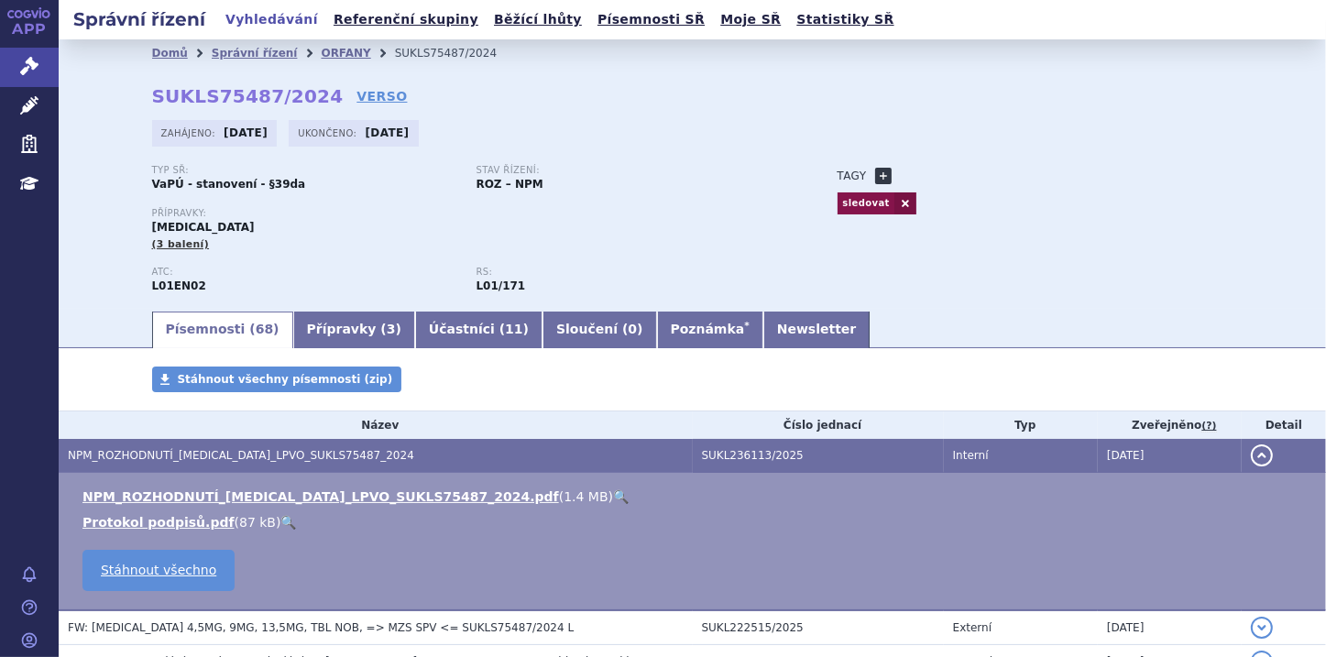
click at [877, 180] on link "+" at bounding box center [883, 176] width 16 height 16
click at [1013, 176] on span at bounding box center [1022, 176] width 18 height 22
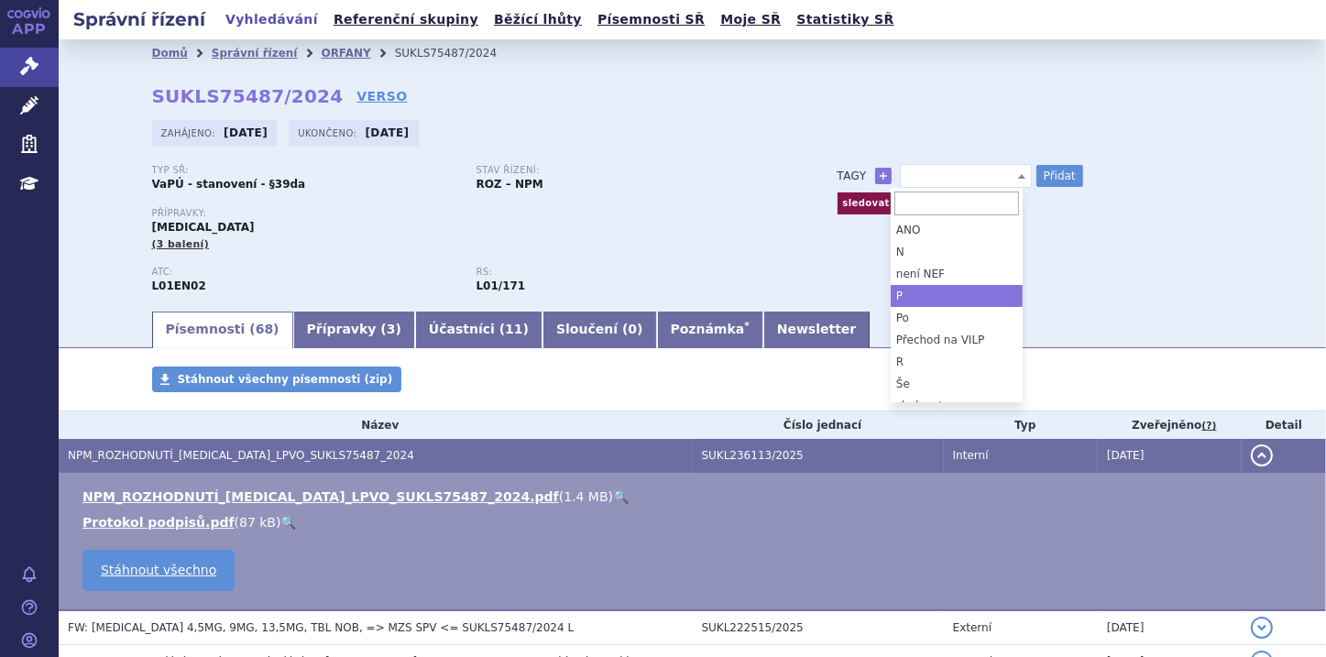
select select "P"
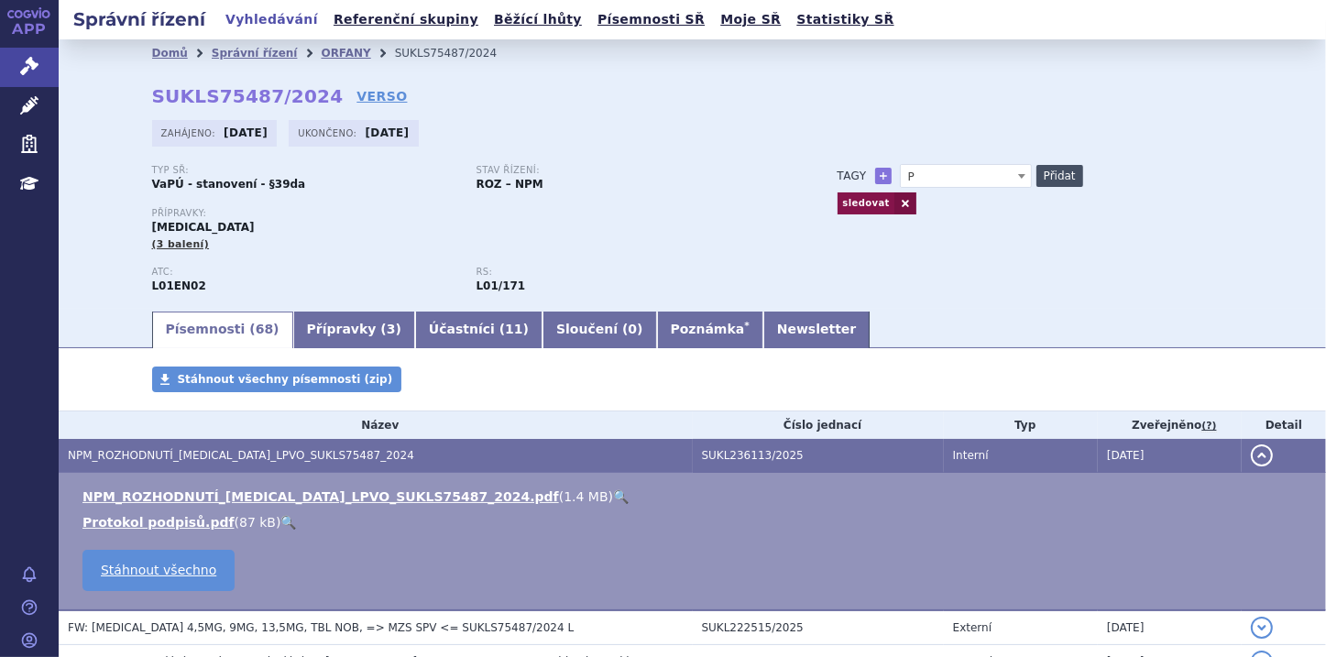
click at [1038, 170] on button "Přidat" at bounding box center [1059, 176] width 47 height 22
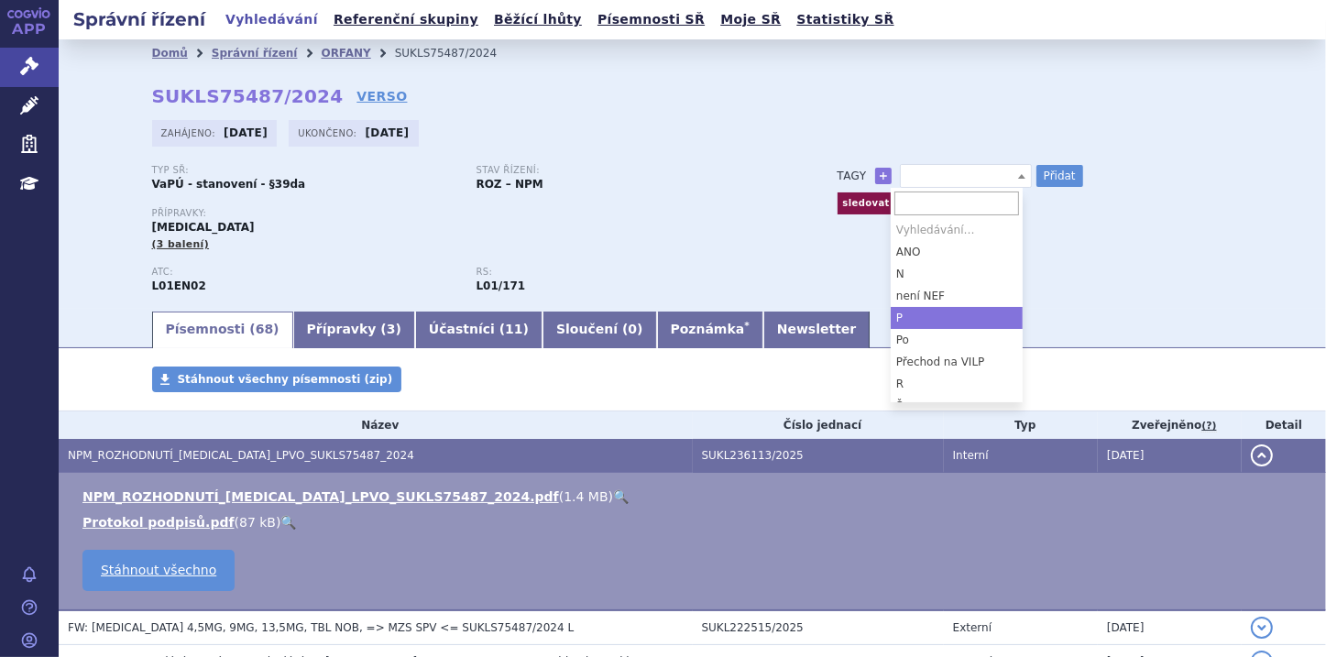
click at [1016, 178] on span at bounding box center [1022, 176] width 18 height 22
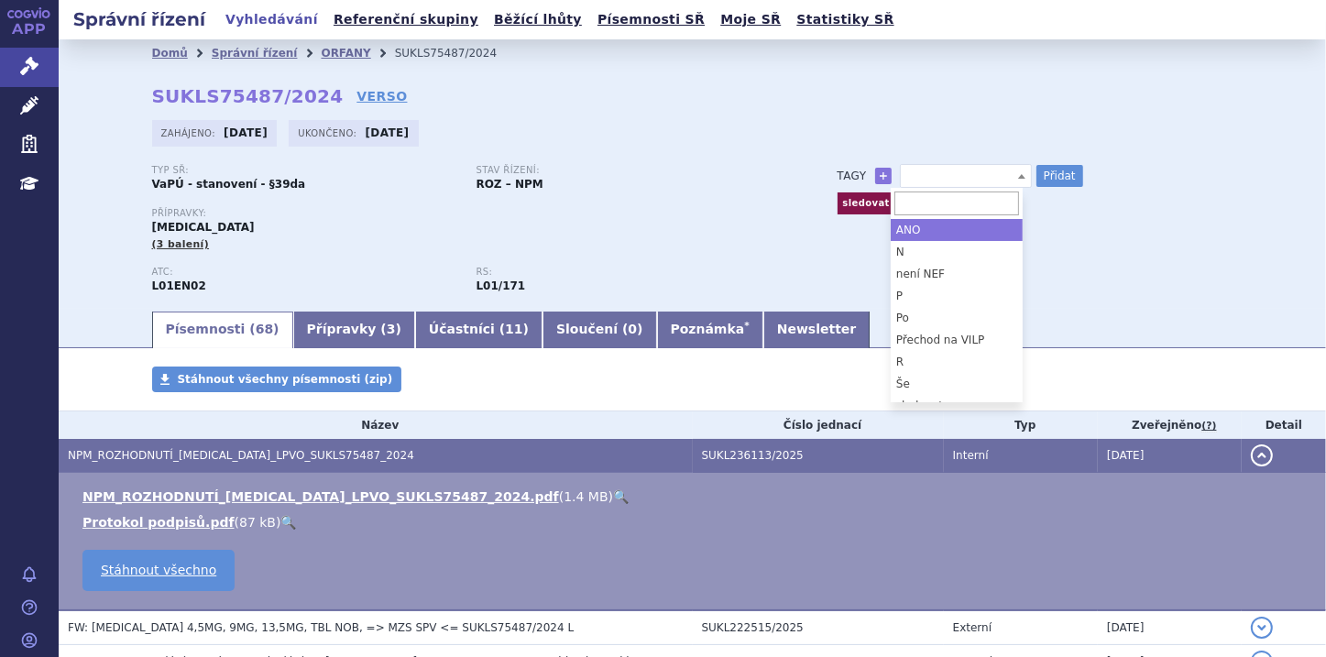
select select "ANO"
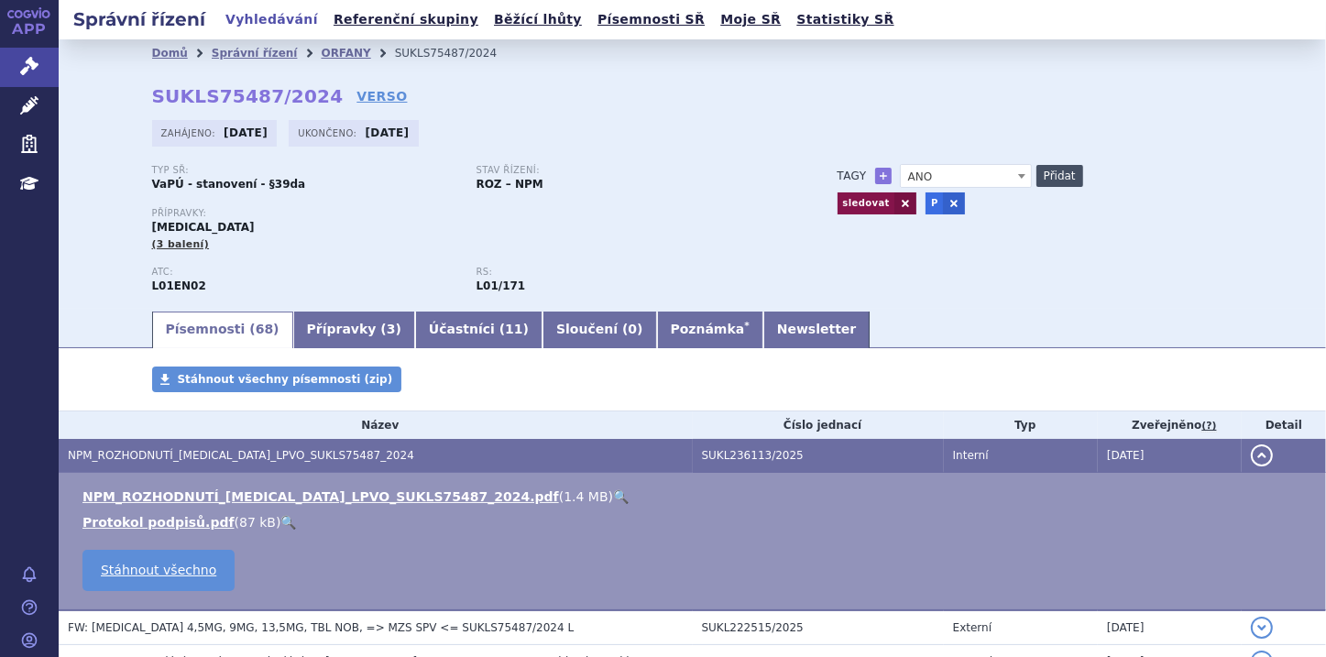
click at [1055, 177] on button "Přidat" at bounding box center [1059, 176] width 47 height 22
select select
click at [894, 203] on link at bounding box center [905, 203] width 22 height 22
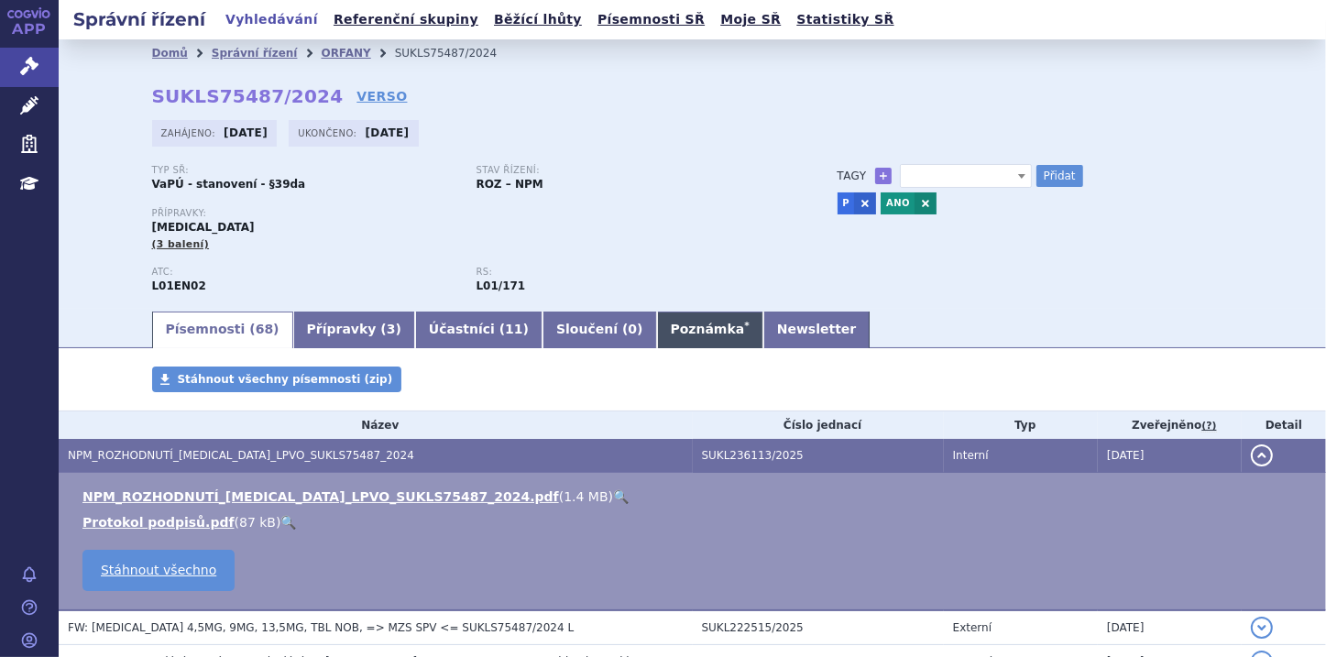
click at [657, 337] on link "Poznámka *" at bounding box center [710, 330] width 106 height 37
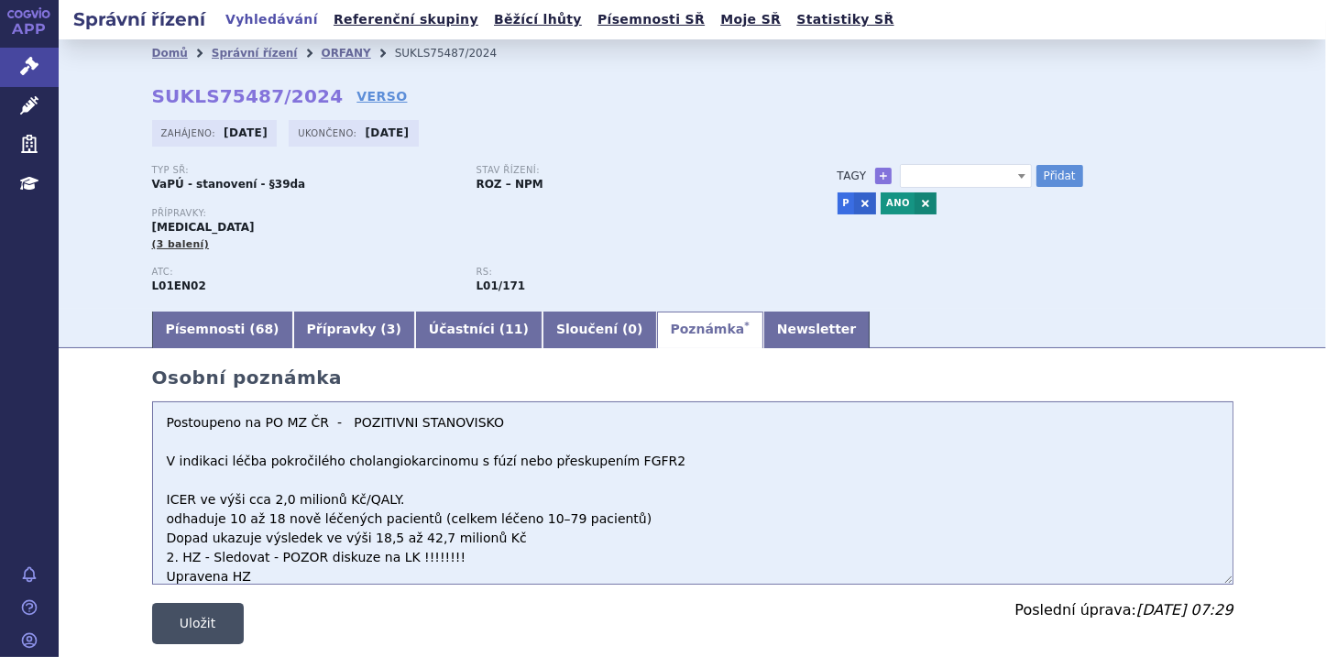
click at [223, 633] on button "Uložit" at bounding box center [198, 623] width 92 height 41
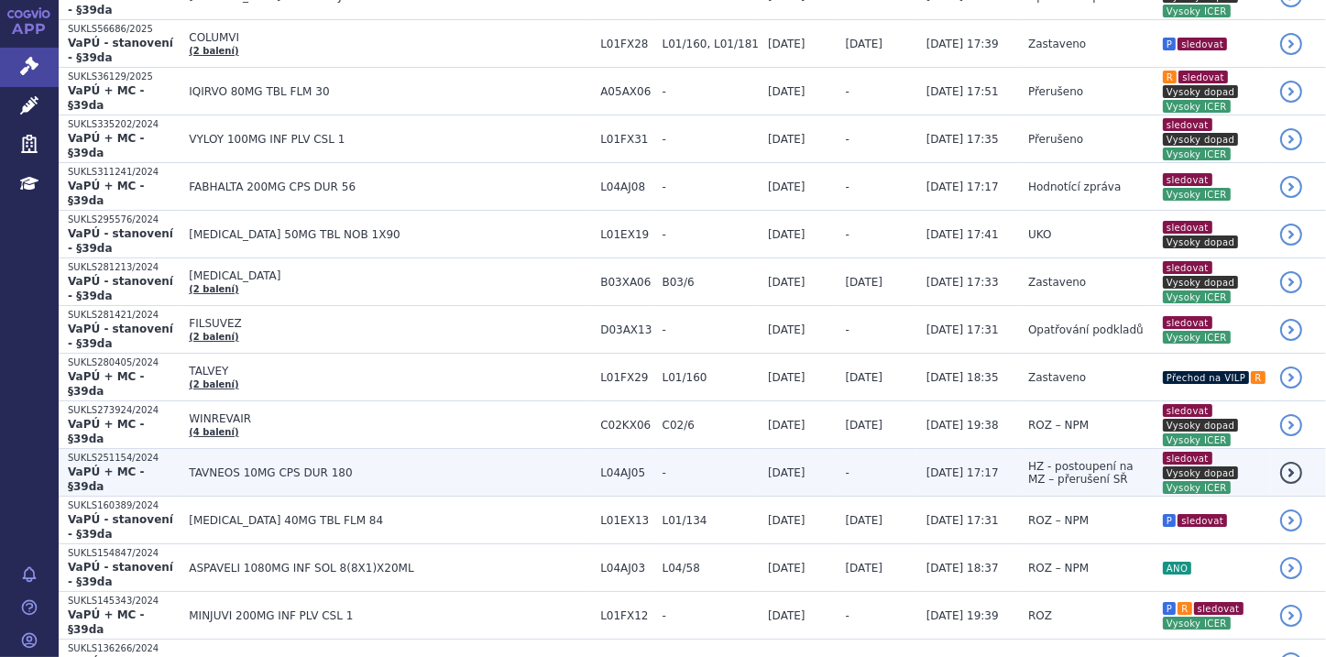
scroll to position [660, 0]
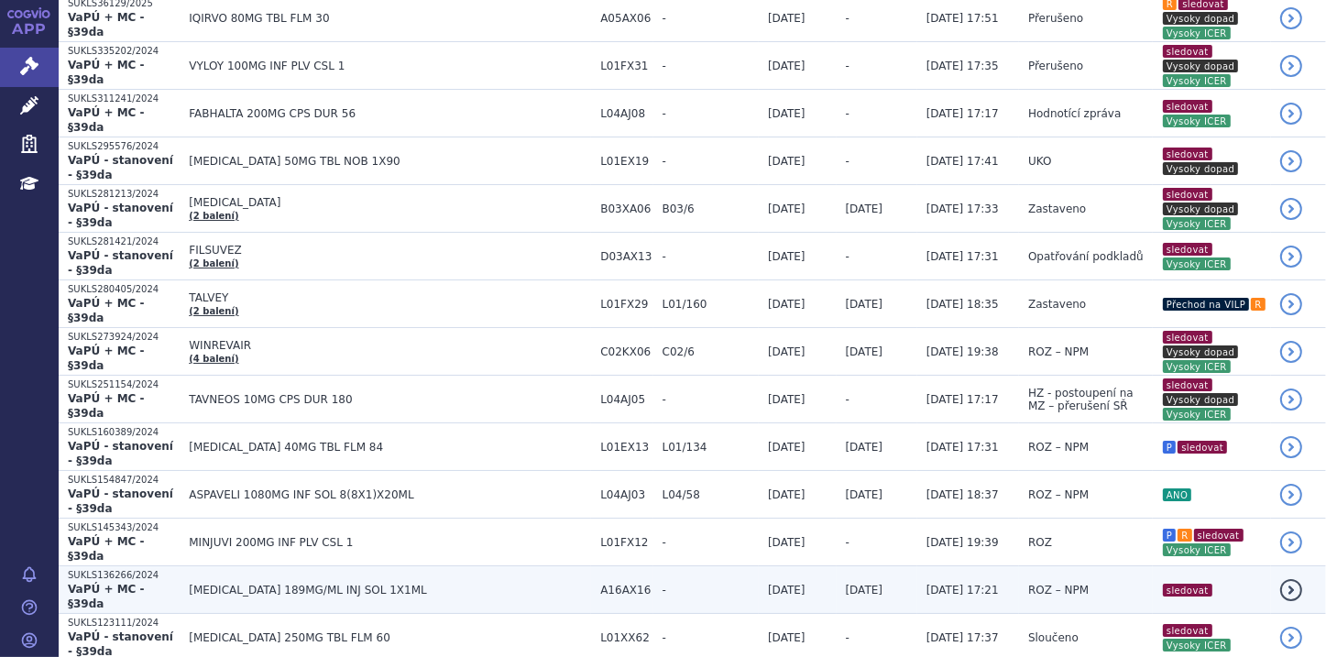
click at [306, 566] on td "[MEDICAL_DATA] 189MG/ML INJ SOL 1X1ML" at bounding box center [385, 590] width 411 height 48
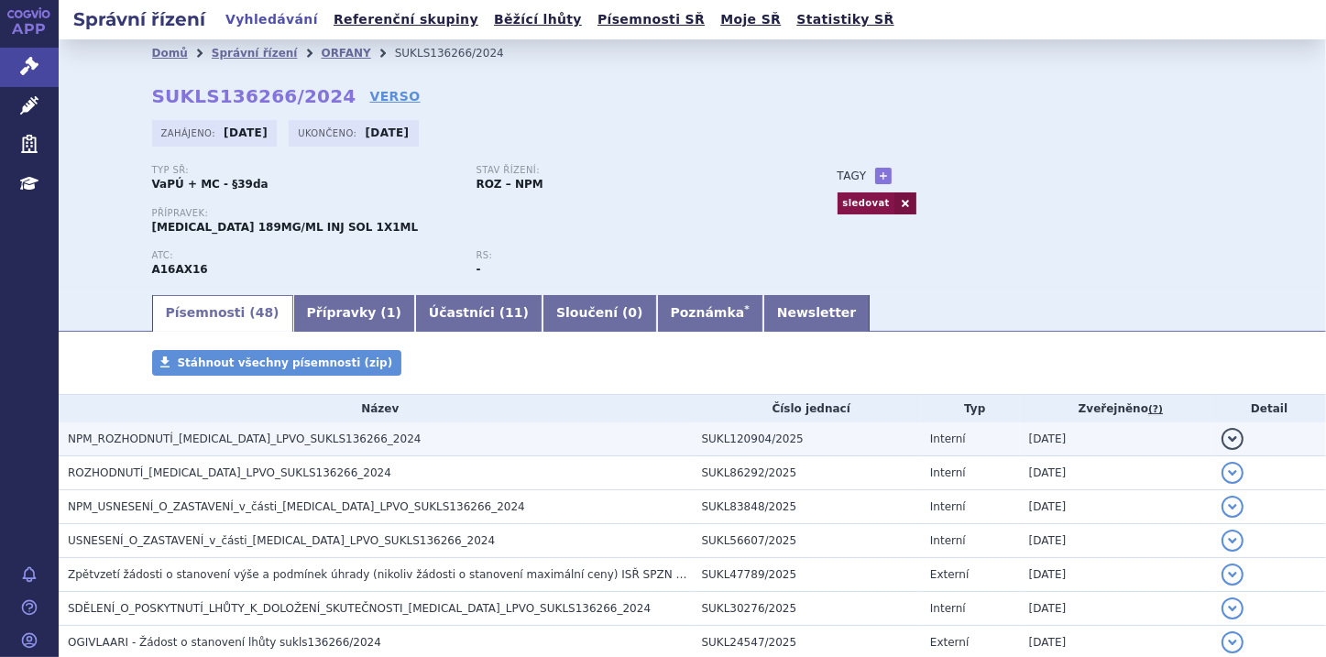
click at [304, 439] on span "NPM_ROZHODNUTÍ_[MEDICAL_DATA]_LPVO_SUKLS136266_2024" at bounding box center [244, 439] width 353 height 13
